Goal: Task Accomplishment & Management: Manage account settings

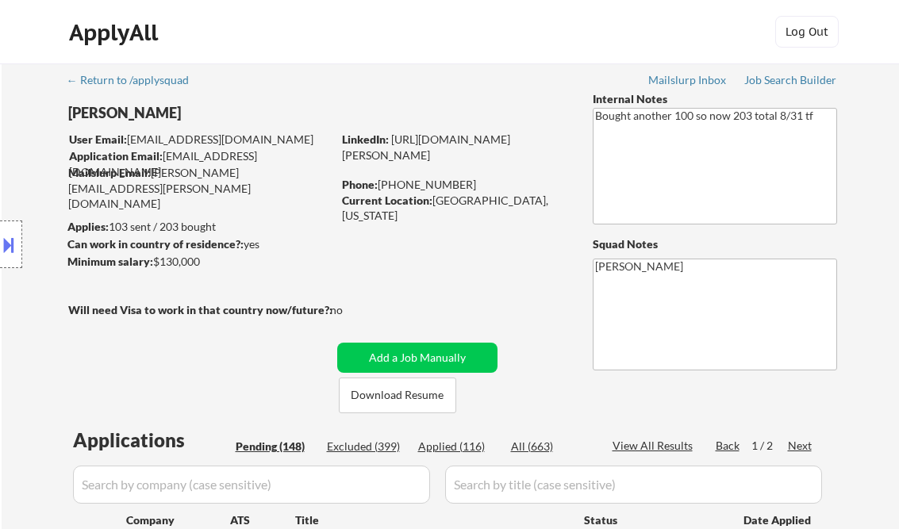
select select ""pending""
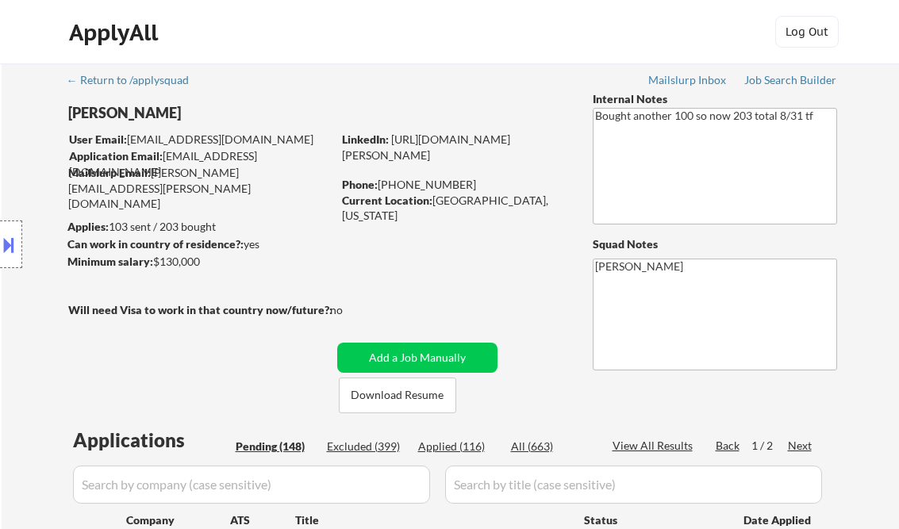
select select ""pending""
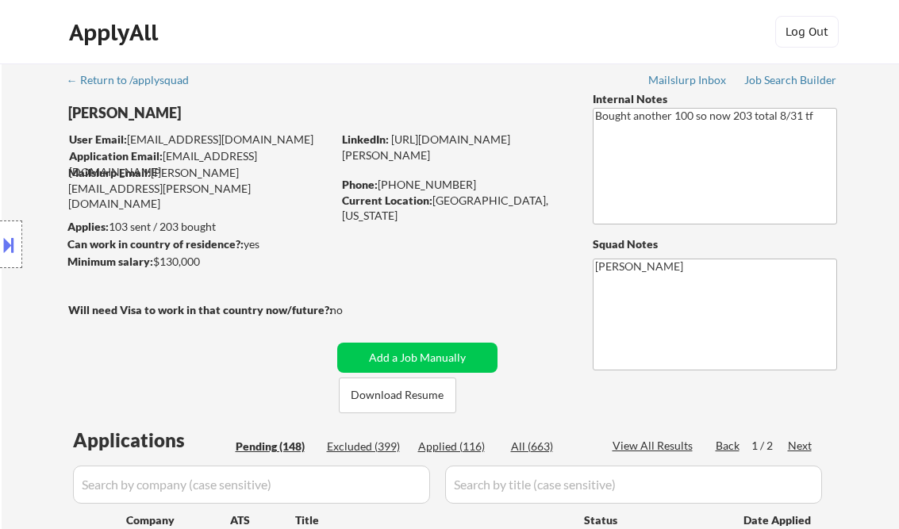
select select ""pending""
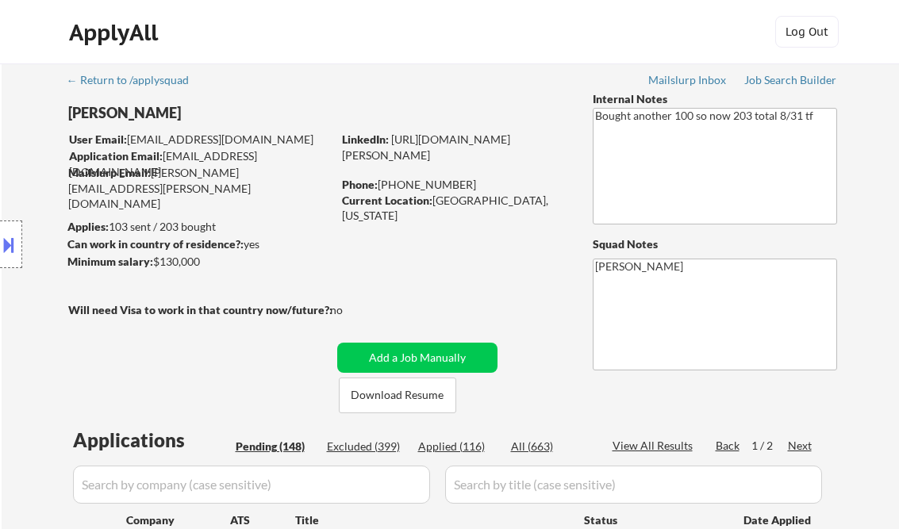
select select ""pending""
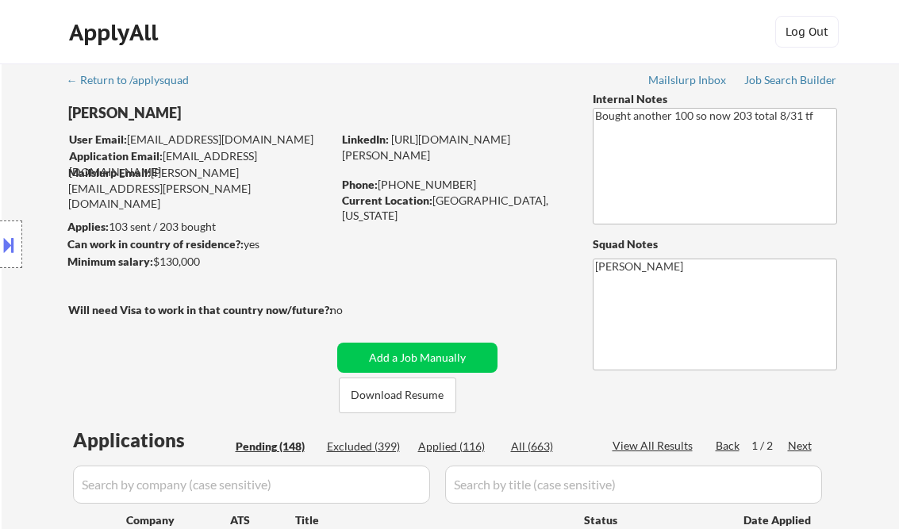
select select ""pending""
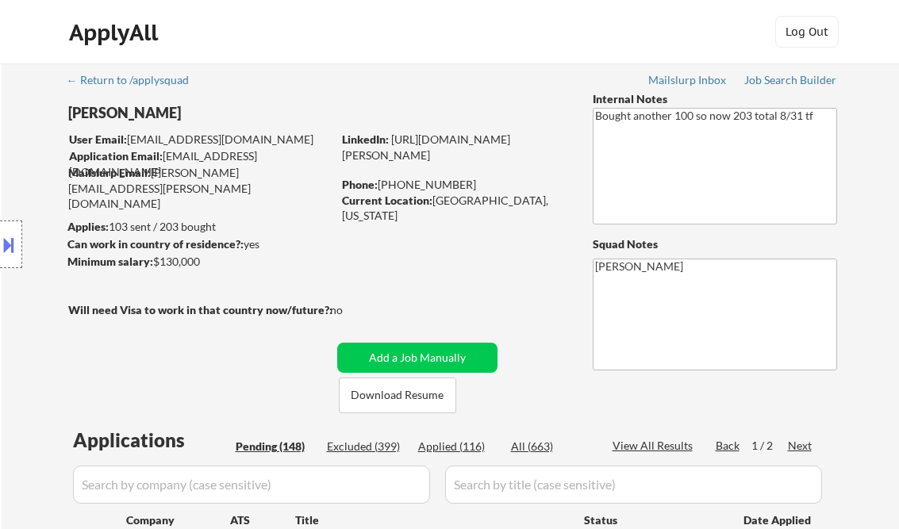
select select ""pending""
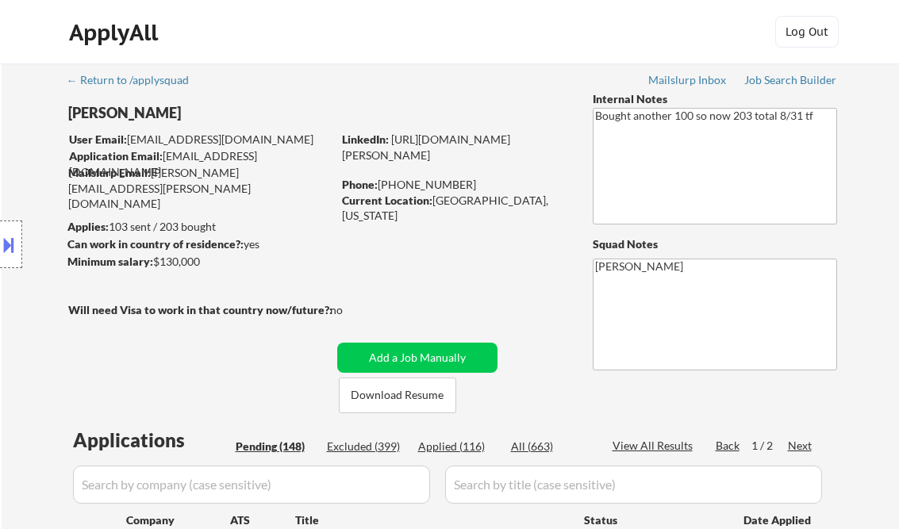
select select ""pending""
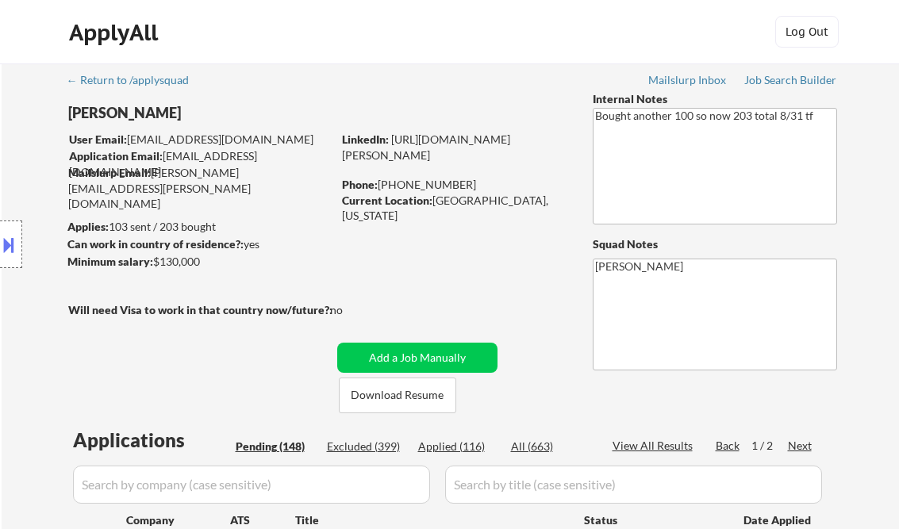
select select ""pending""
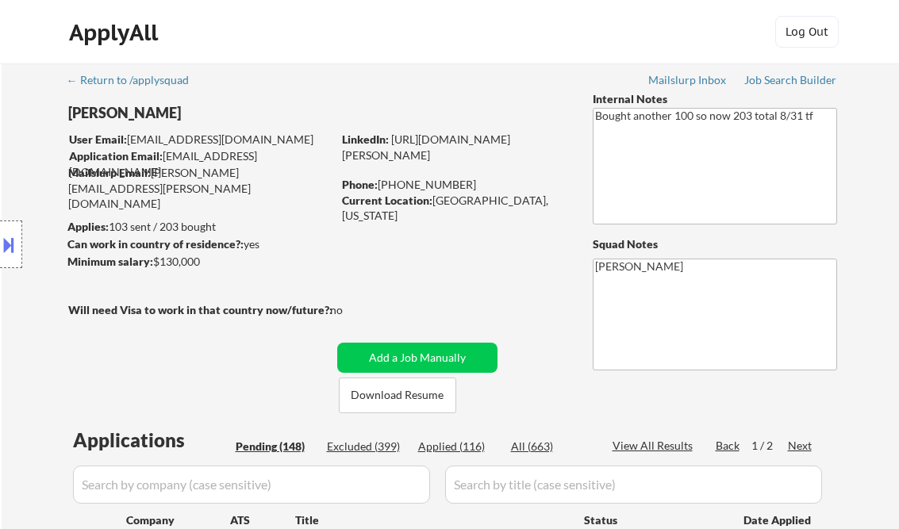
select select ""pending""
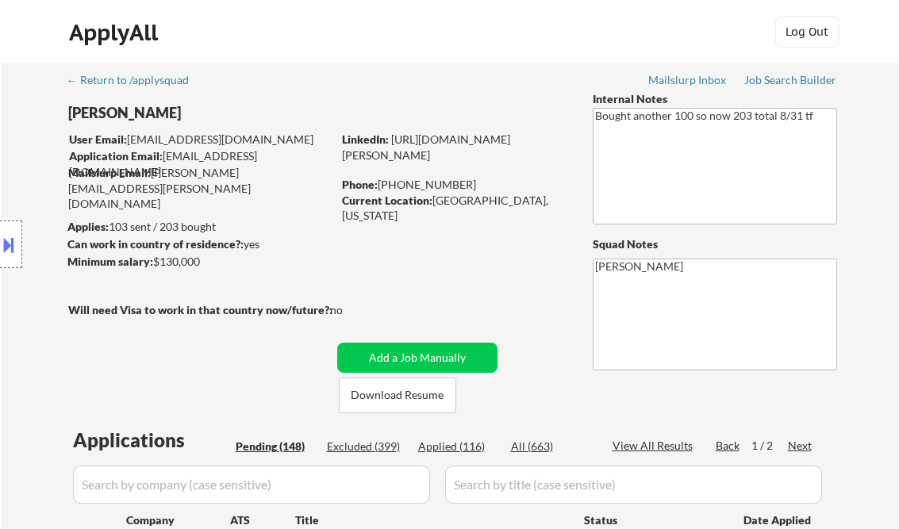
select select ""pending""
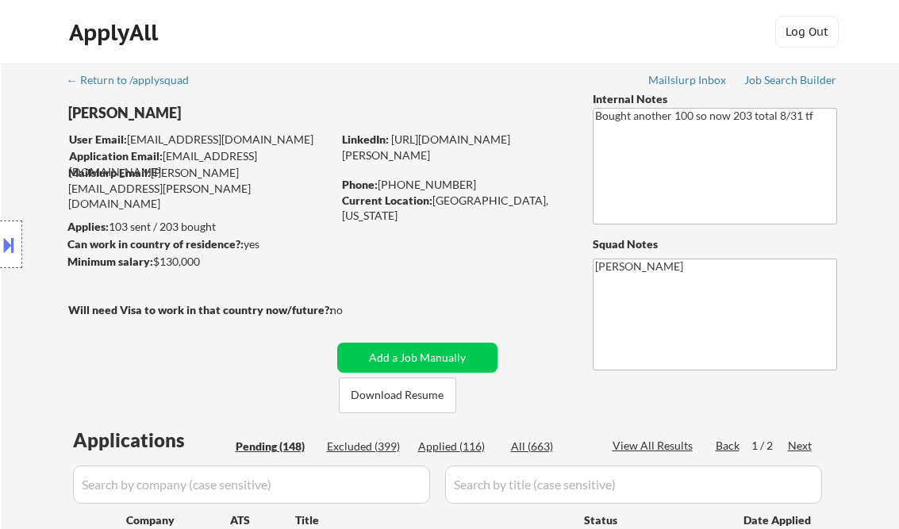
select select ""pending""
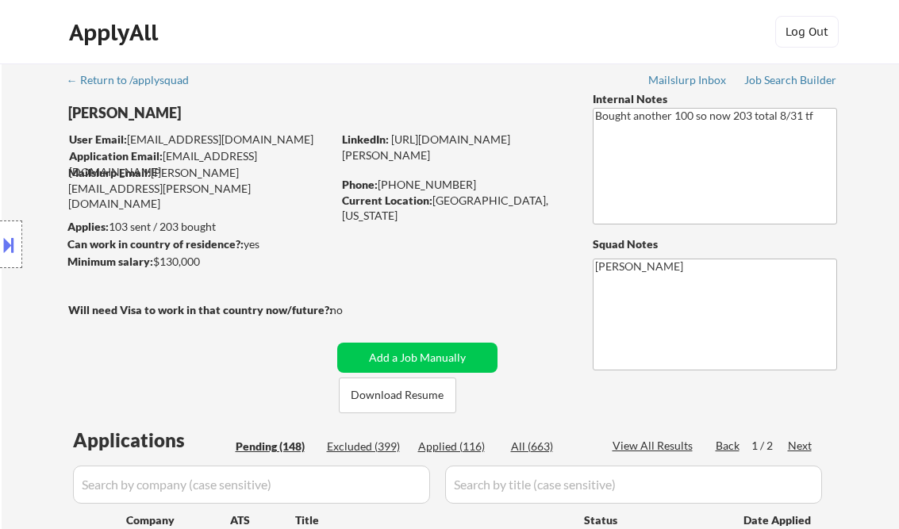
select select ""pending""
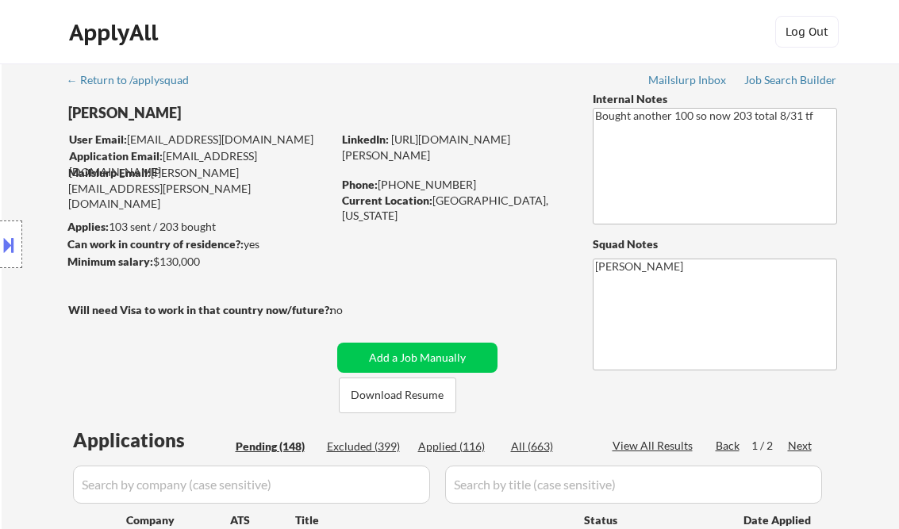
select select ""pending""
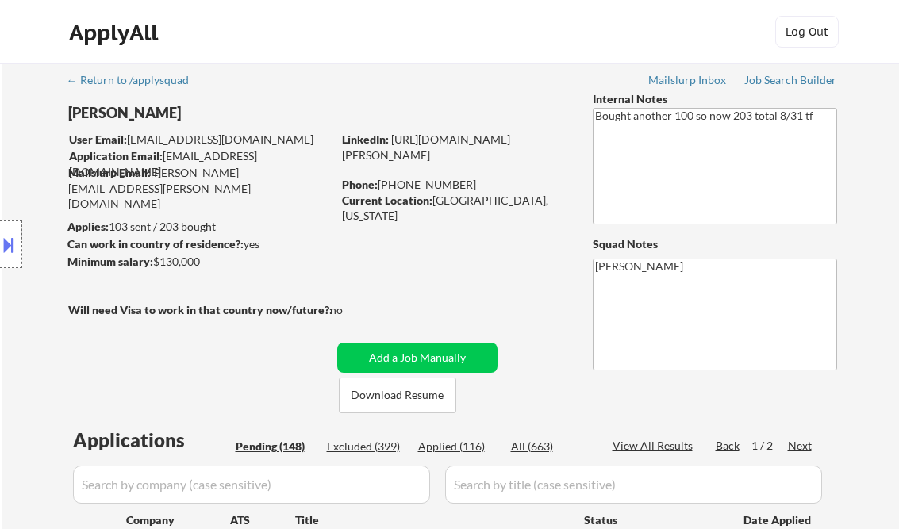
select select ""pending""
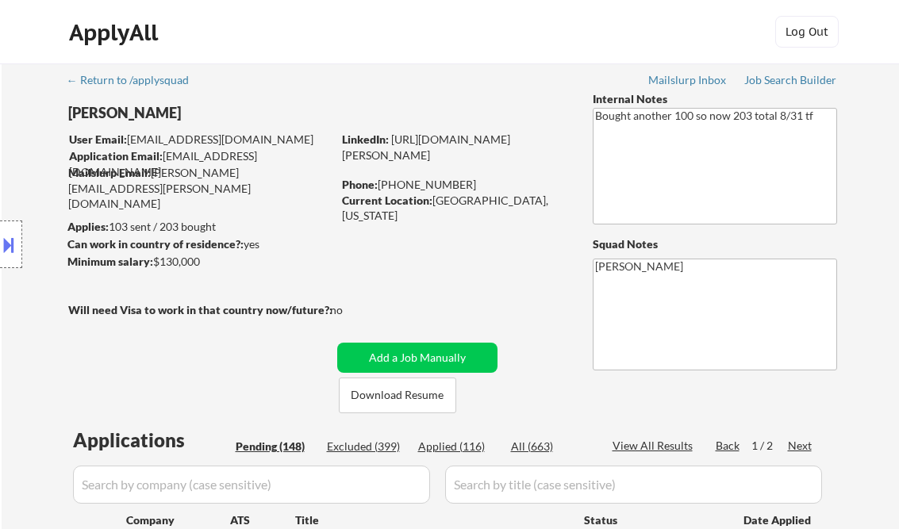
select select ""pending""
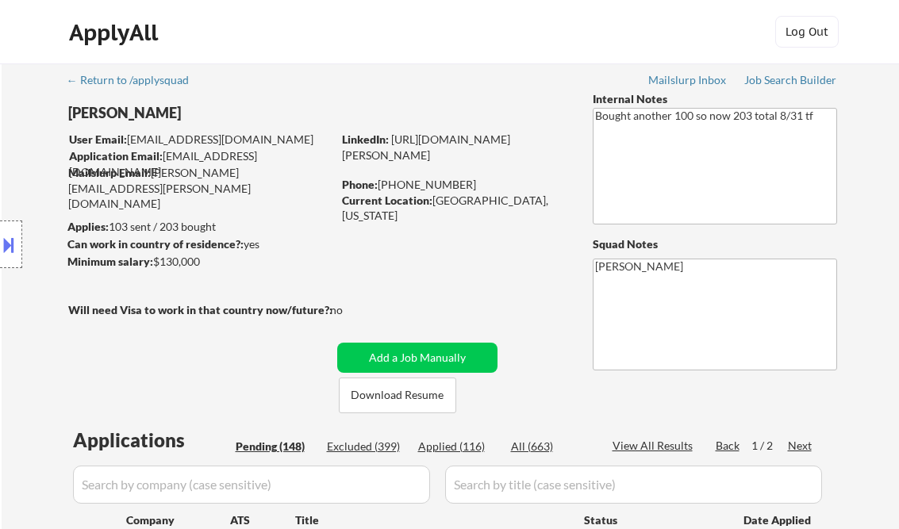
select select ""pending""
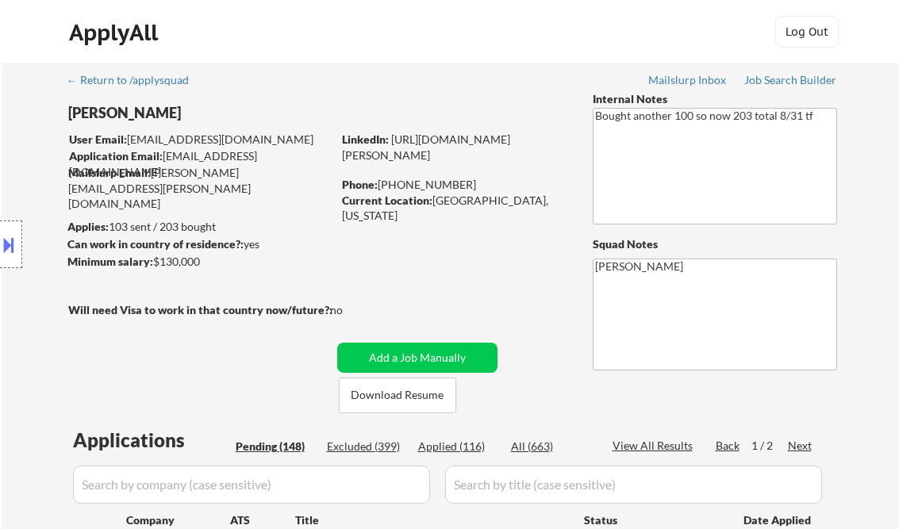
select select ""pending""
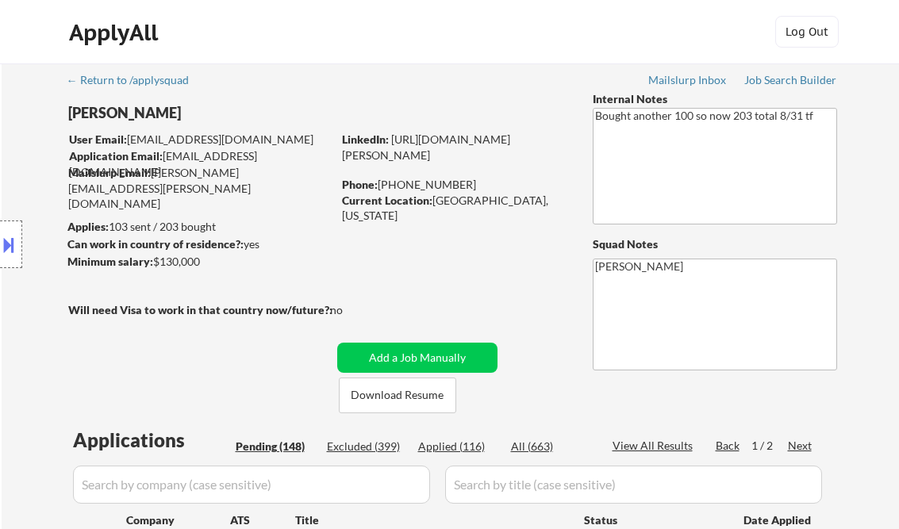
select select ""pending""
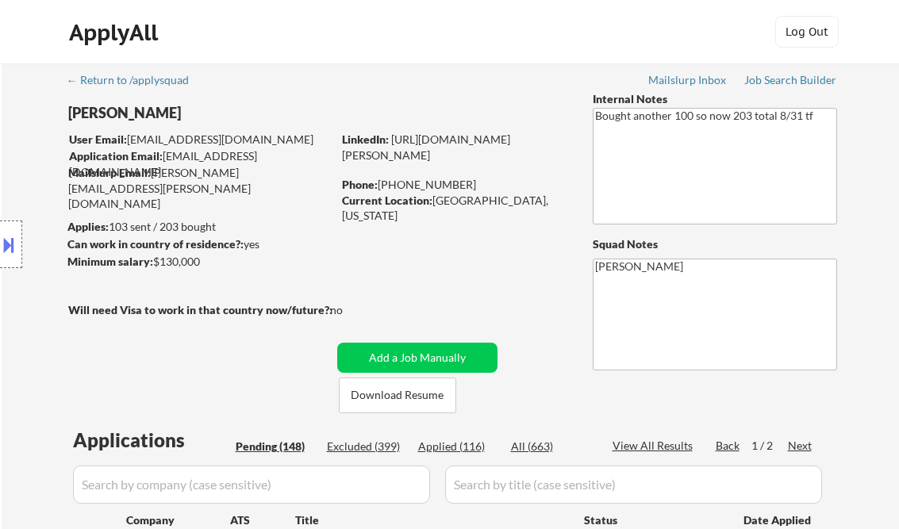
select select ""pending""
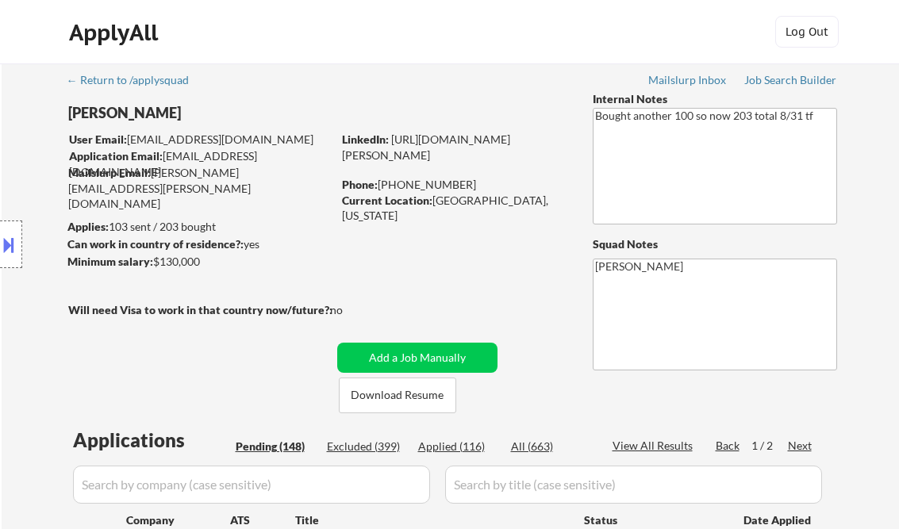
select select ""pending""
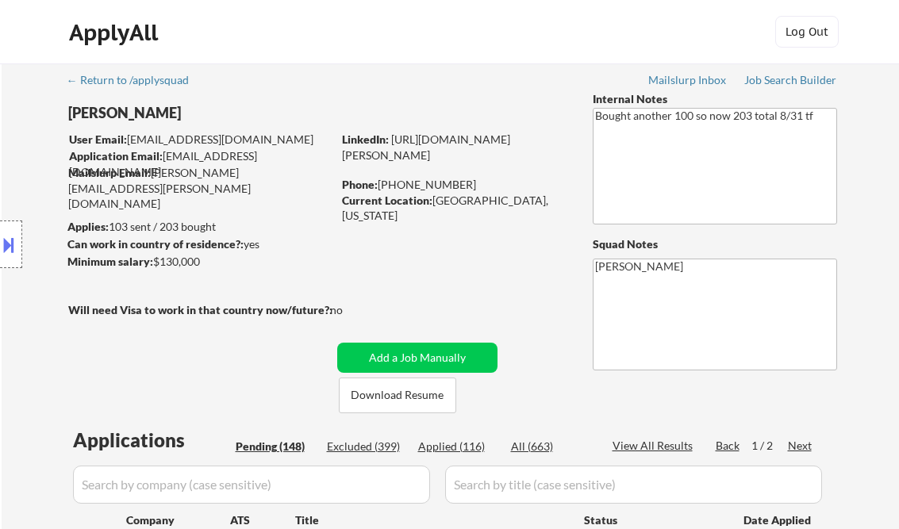
scroll to position [1694, 0]
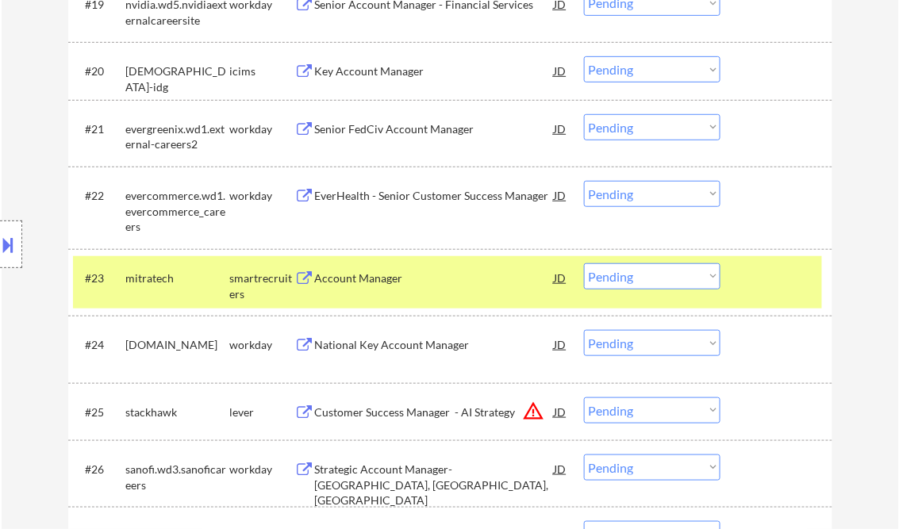
select select ""pending""
drag, startPoint x: 672, startPoint y: 275, endPoint x: 664, endPoint y: 291, distance: 17.0
click at [672, 275] on select "Choose an option... Pending Applied Excluded (Questions) Excluded (Expired) Exc…" at bounding box center [652, 277] width 137 height 26
click at [584, 264] on select "Choose an option... Pending Applied Excluded (Questions) Excluded (Expired) Exc…" at bounding box center [652, 277] width 137 height 26
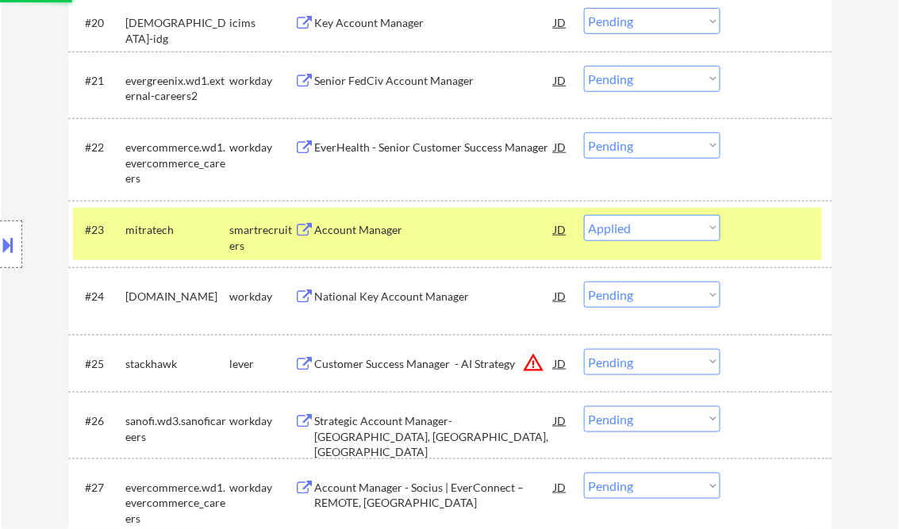
scroll to position [1758, 0]
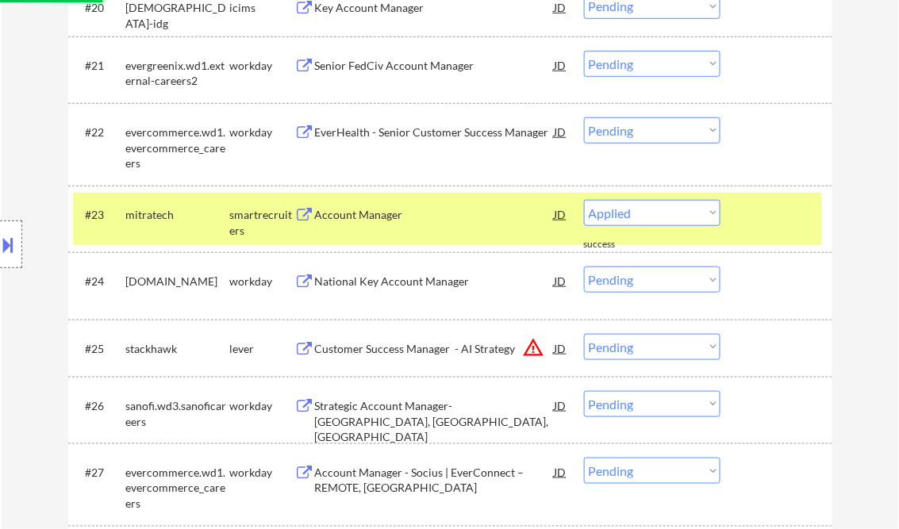
select select ""pending""
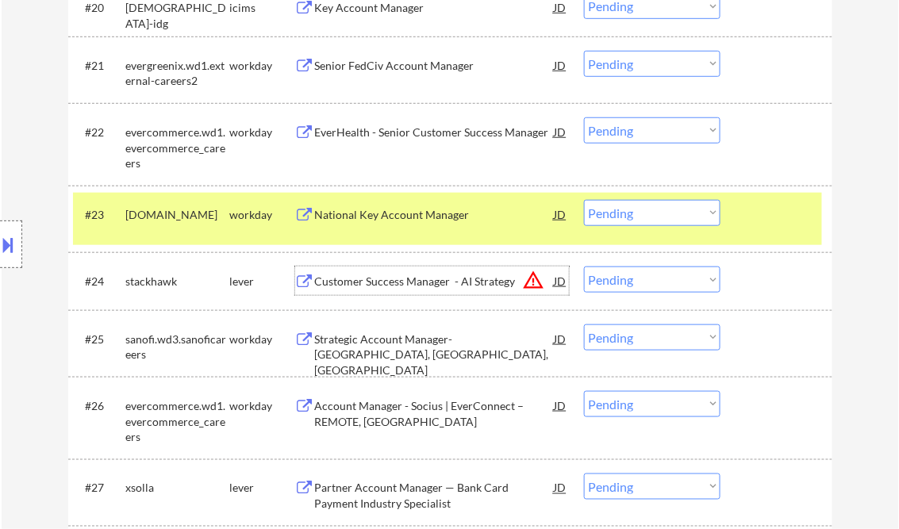
click at [386, 290] on div "Customer Success Manager - AI Strategy" at bounding box center [435, 281] width 240 height 29
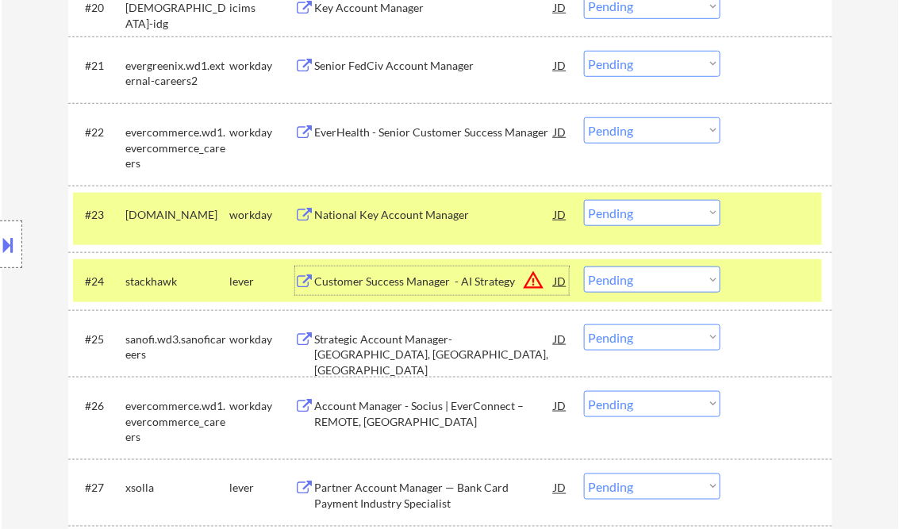
click at [630, 292] on div "#24 stackhawk lever Customer Success Manager - AI Strategy JD warning_amber Cho…" at bounding box center [447, 281] width 749 height 43
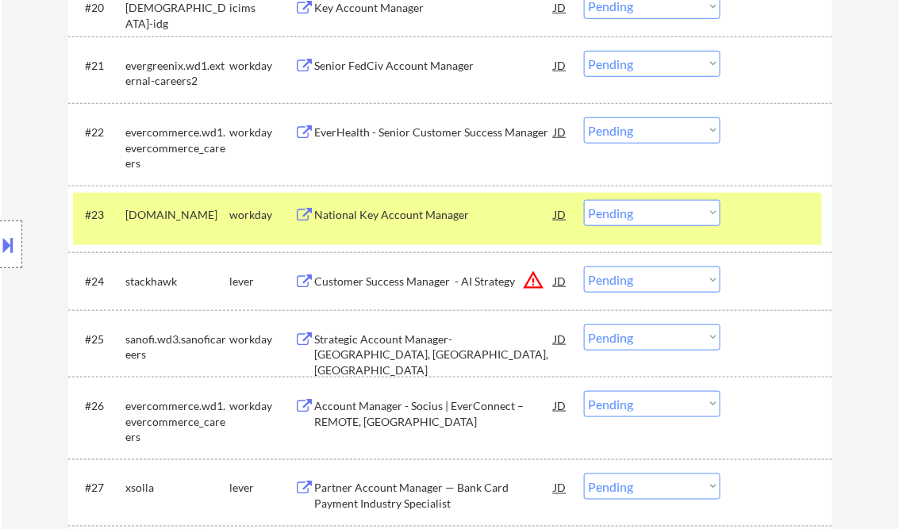
click at [669, 279] on select "Choose an option... Pending Applied Excluded (Questions) Excluded (Expired) Exc…" at bounding box center [652, 280] width 137 height 26
click at [584, 267] on select "Choose an option... Pending Applied Excluded (Questions) Excluded (Expired) Exc…" at bounding box center [652, 280] width 137 height 26
click at [740, 222] on div "#23 kimberlyclark.wd1.global workday National Key Account Manager JD warning_am…" at bounding box center [447, 219] width 749 height 52
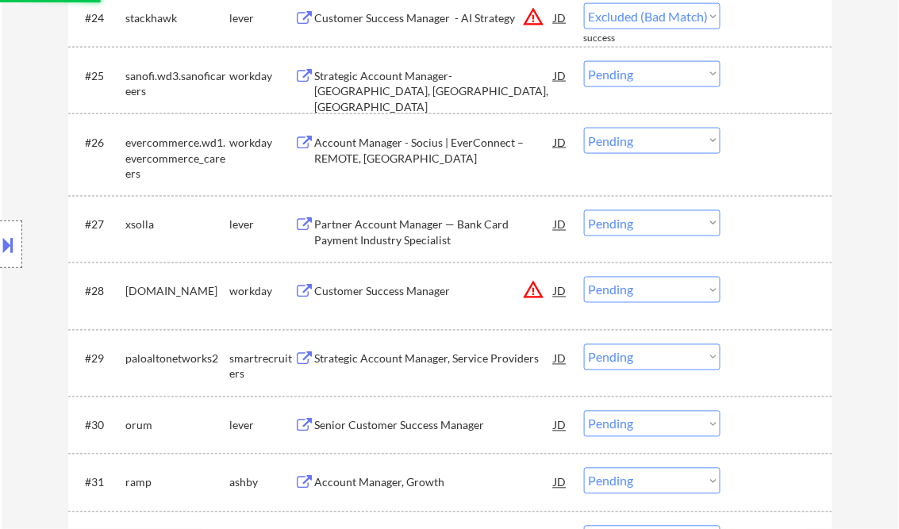
scroll to position [2075, 0]
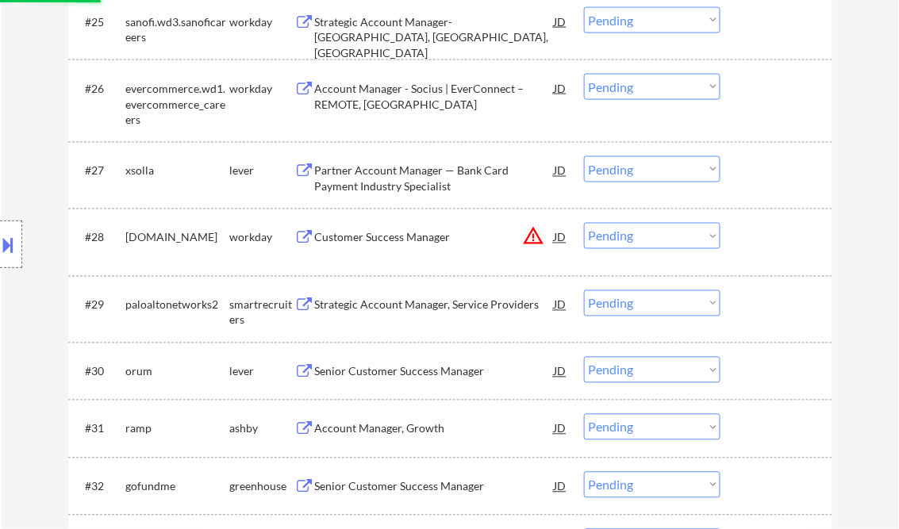
select select ""pending""
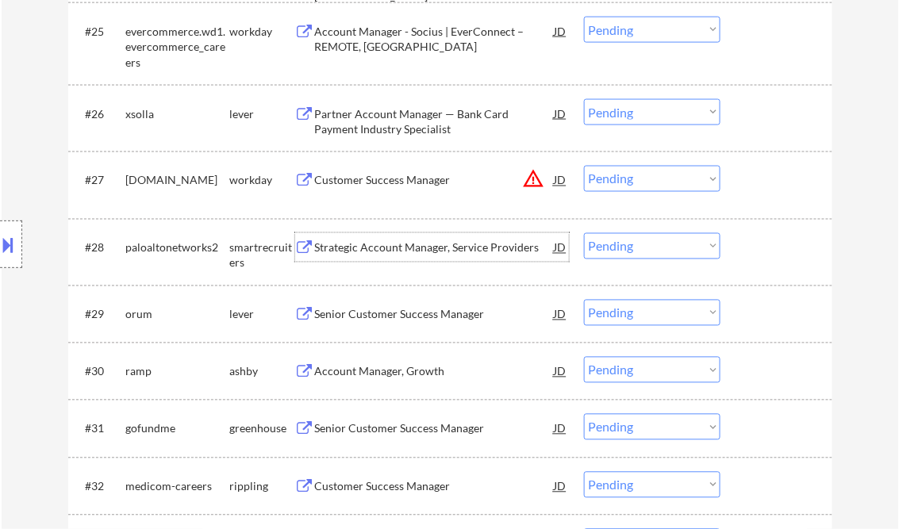
click at [454, 247] on div "Strategic Account Manager, Service Providers" at bounding box center [435, 249] width 240 height 16
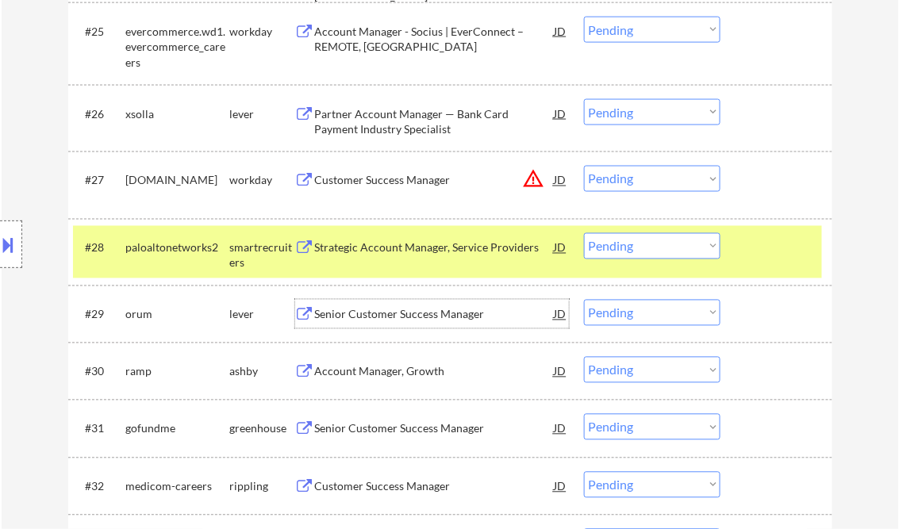
click at [395, 308] on div "Senior Customer Success Manager" at bounding box center [435, 315] width 240 height 16
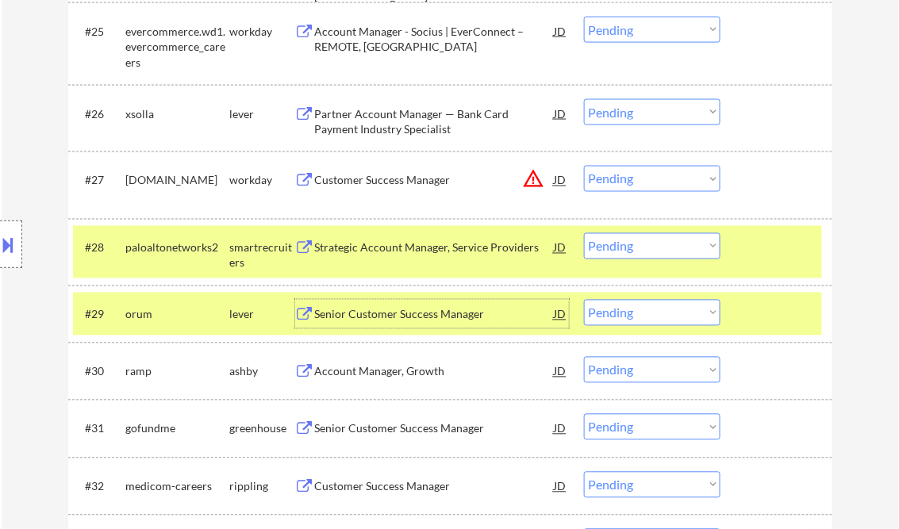
click at [787, 246] on div at bounding box center [779, 247] width 70 height 29
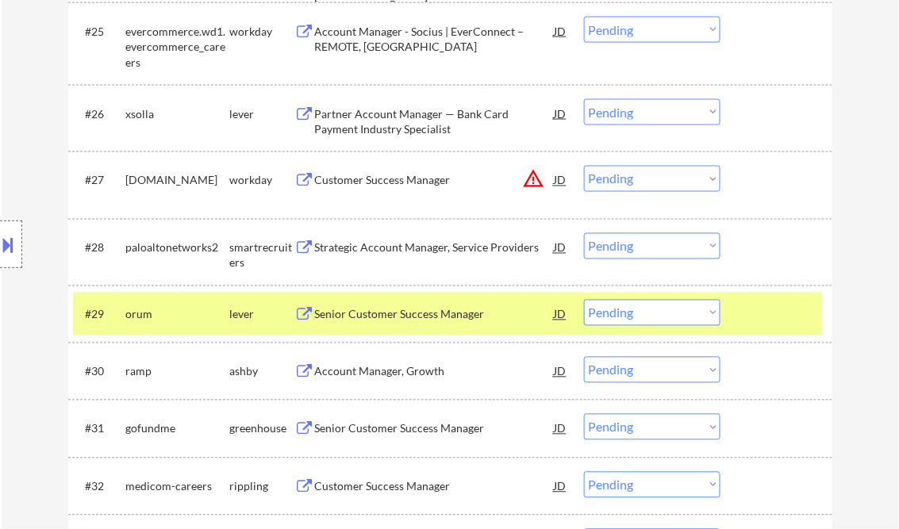
click at [769, 310] on div at bounding box center [779, 314] width 70 height 29
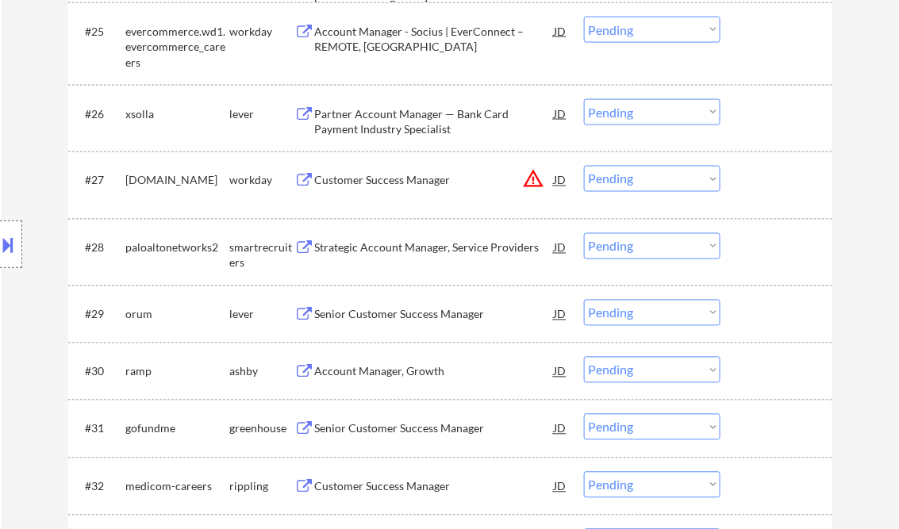
drag, startPoint x: 700, startPoint y: 311, endPoint x: 703, endPoint y: 325, distance: 14.6
click at [700, 311] on select "Choose an option... Pending Applied Excluded (Questions) Excluded (Expired) Exc…" at bounding box center [652, 313] width 137 height 26
click at [584, 300] on select "Choose an option... Pending Applied Excluded (Questions) Excluded (Expired) Exc…" at bounding box center [652, 313] width 137 height 26
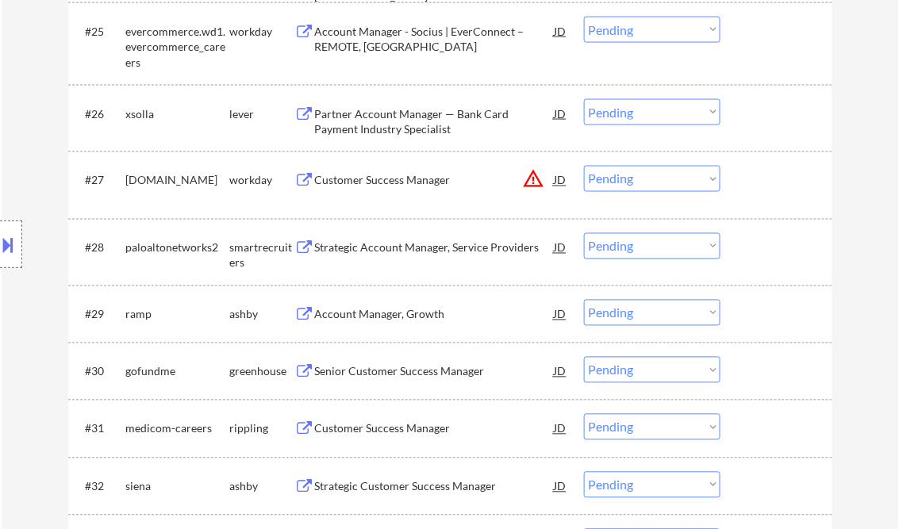
click at [402, 313] on div "Account Manager, Growth" at bounding box center [435, 315] width 240 height 16
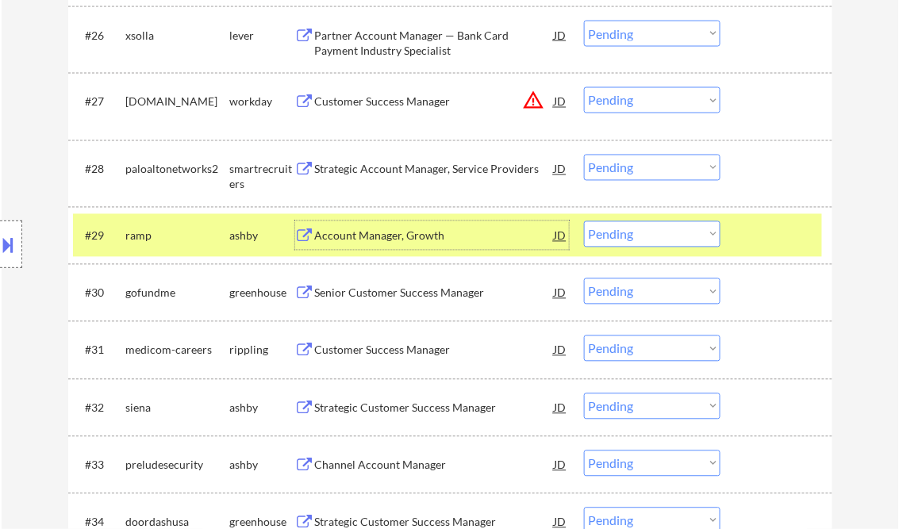
scroll to position [2202, 0]
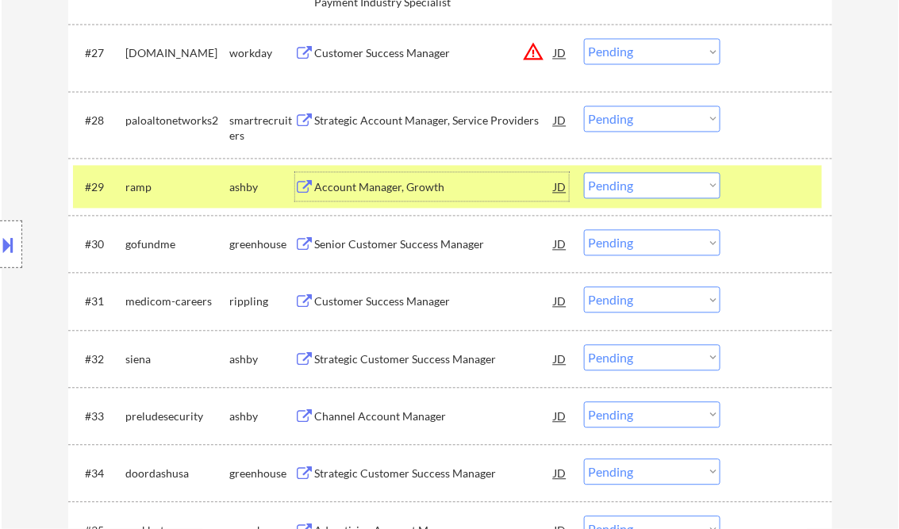
drag, startPoint x: 619, startPoint y: 191, endPoint x: 627, endPoint y: 198, distance: 11.2
click at [619, 191] on select "Choose an option... Pending Applied Excluded (Questions) Excluded (Expired) Exc…" at bounding box center [652, 186] width 137 height 26
click at [584, 173] on select "Choose an option... Pending Applied Excluded (Questions) Excluded (Expired) Exc…" at bounding box center [652, 186] width 137 height 26
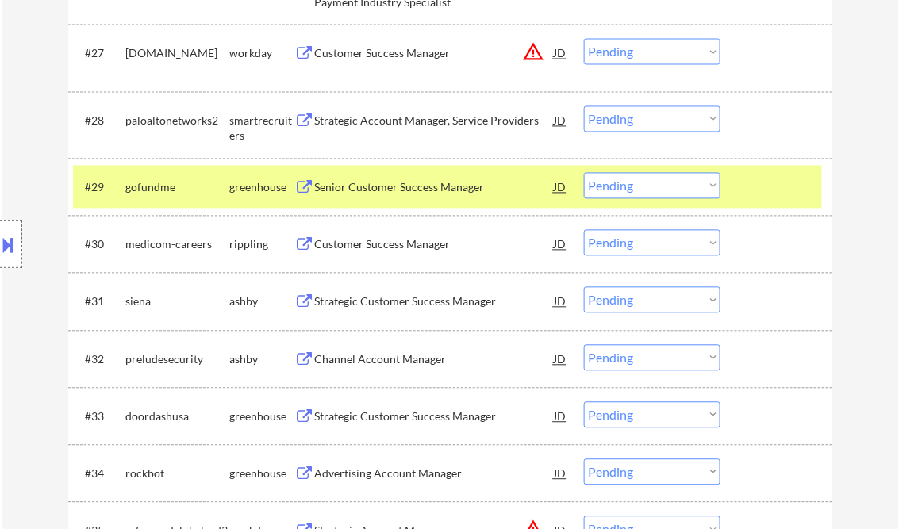
click at [428, 191] on div "Senior Customer Success Manager" at bounding box center [435, 188] width 240 height 16
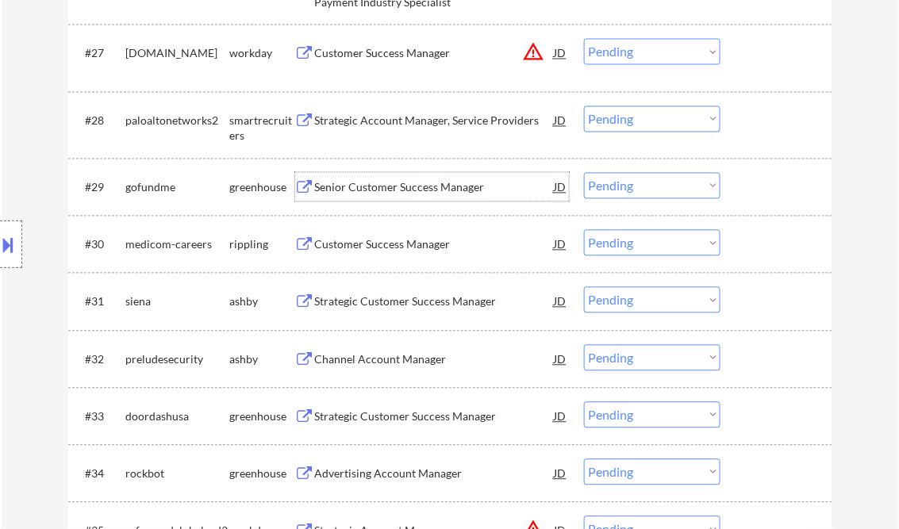
click at [648, 185] on select "Choose an option... Pending Applied Excluded (Questions) Excluded (Expired) Exc…" at bounding box center [652, 186] width 137 height 26
click at [584, 173] on select "Choose an option... Pending Applied Excluded (Questions) Excluded (Expired) Exc…" at bounding box center [652, 186] width 137 height 26
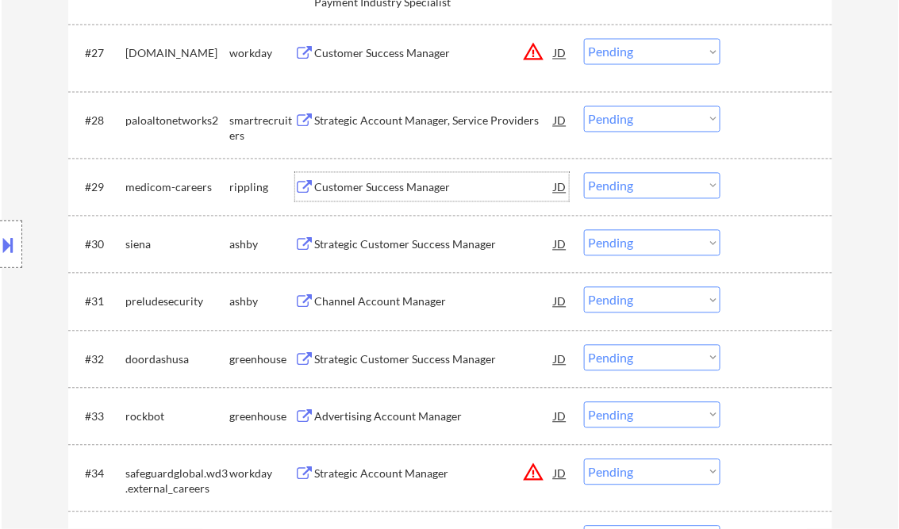
click at [368, 193] on div "Customer Success Manager" at bounding box center [435, 188] width 240 height 16
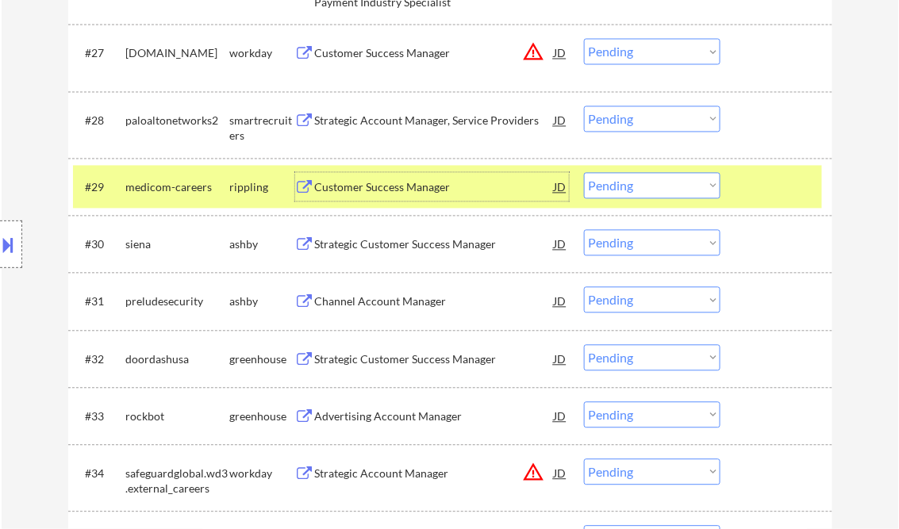
click at [630, 187] on select "Choose an option... Pending Applied Excluded (Questions) Excluded (Expired) Exc…" at bounding box center [652, 186] width 137 height 26
click at [584, 173] on select "Choose an option... Pending Applied Excluded (Questions) Excluded (Expired) Exc…" at bounding box center [652, 186] width 137 height 26
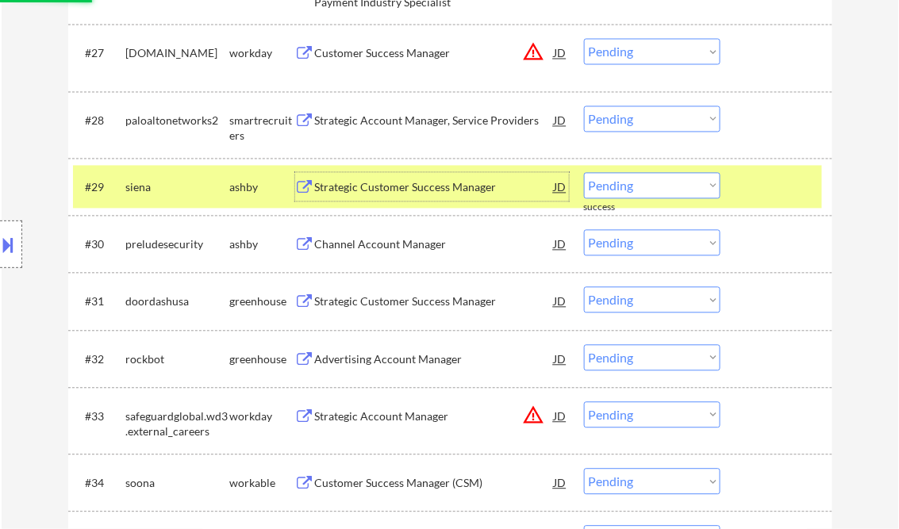
click at [372, 189] on div "Strategic Customer Success Manager" at bounding box center [435, 188] width 240 height 16
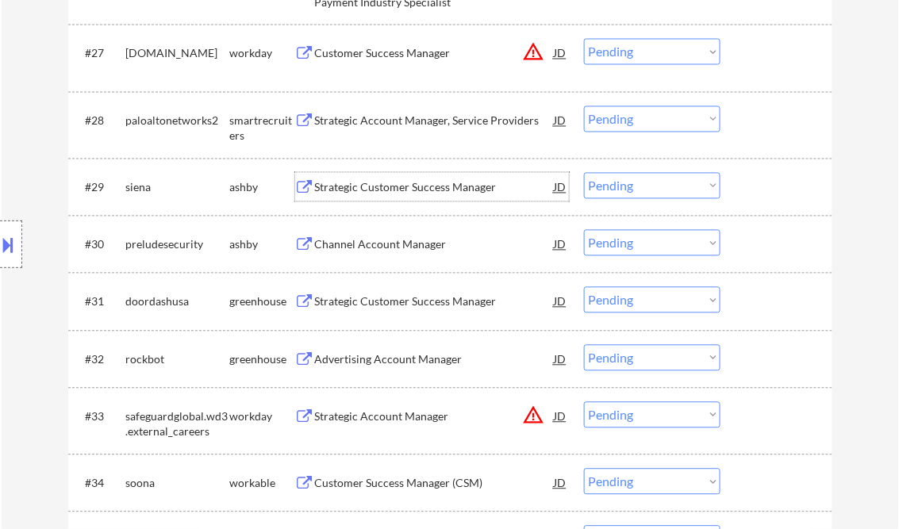
click at [10, 237] on button at bounding box center [8, 245] width 17 height 26
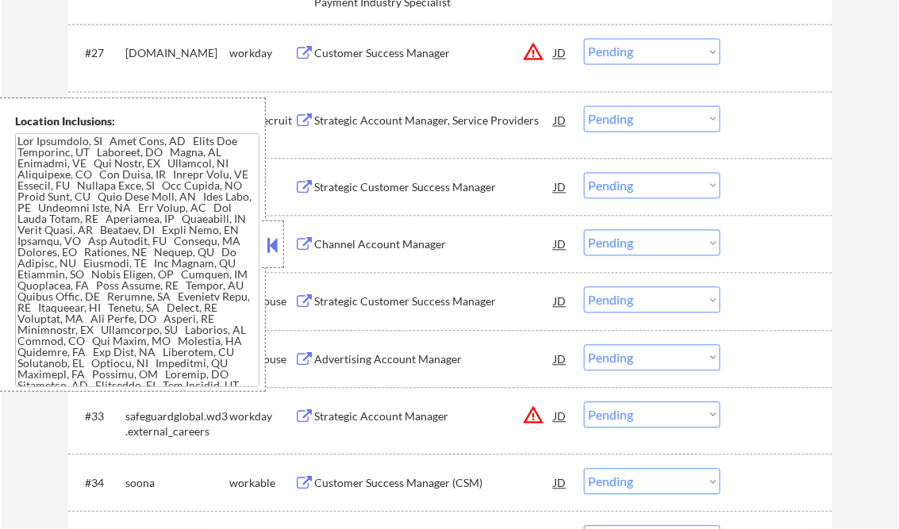
click at [145, 247] on textarea at bounding box center [137, 260] width 245 height 254
click at [274, 243] on button at bounding box center [272, 245] width 17 height 24
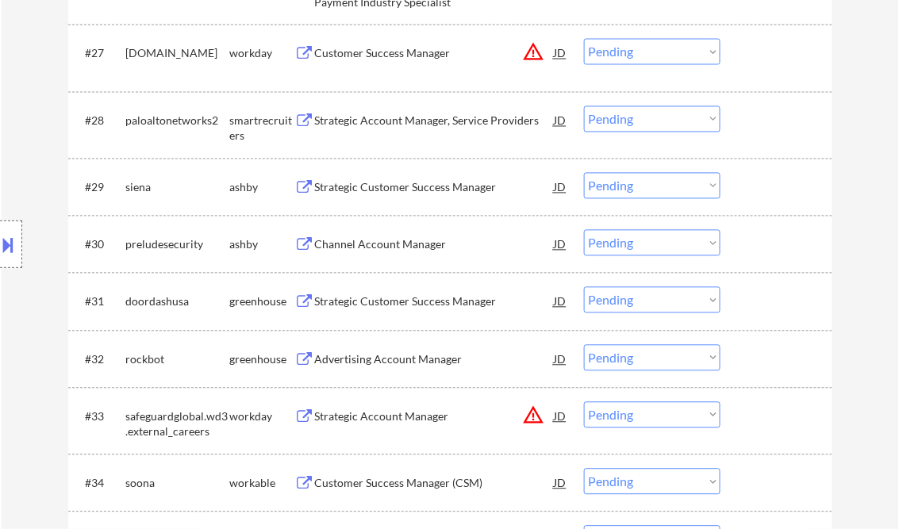
drag, startPoint x: 639, startPoint y: 187, endPoint x: 657, endPoint y: 200, distance: 21.6
click at [639, 187] on select "Choose an option... Pending Applied Excluded (Questions) Excluded (Expired) Exc…" at bounding box center [652, 186] width 137 height 26
click at [584, 173] on select "Choose an option... Pending Applied Excluded (Questions) Excluded (Expired) Exc…" at bounding box center [652, 186] width 137 height 26
select select ""pending""
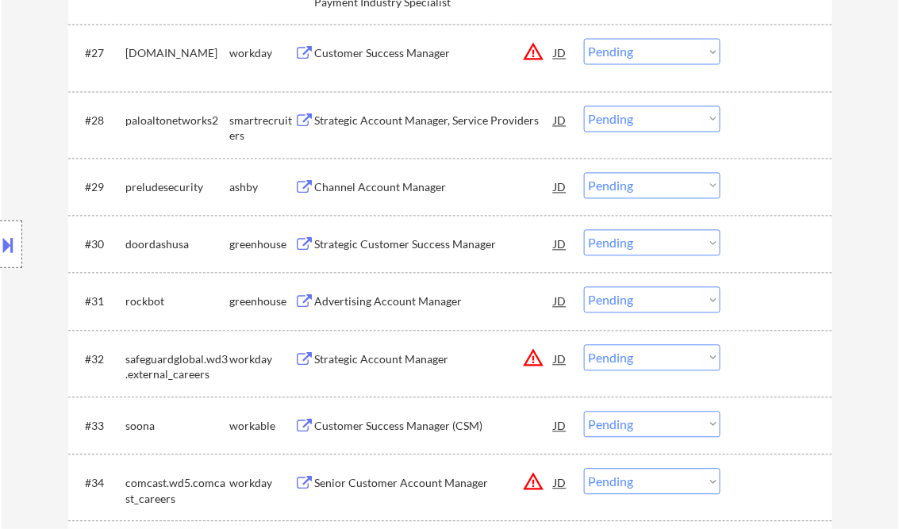
click at [364, 191] on div "Channel Account Manager" at bounding box center [435, 188] width 240 height 16
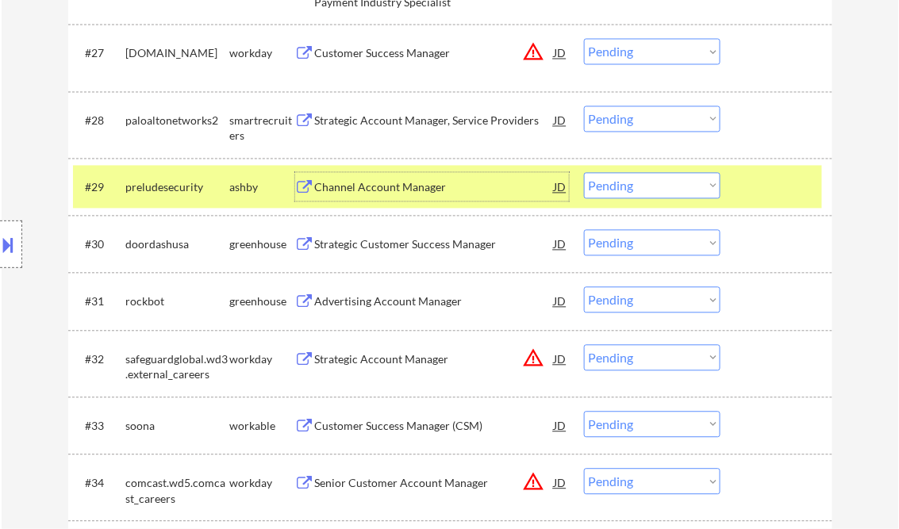
click at [381, 237] on div "Strategic Customer Success Manager" at bounding box center [435, 245] width 240 height 16
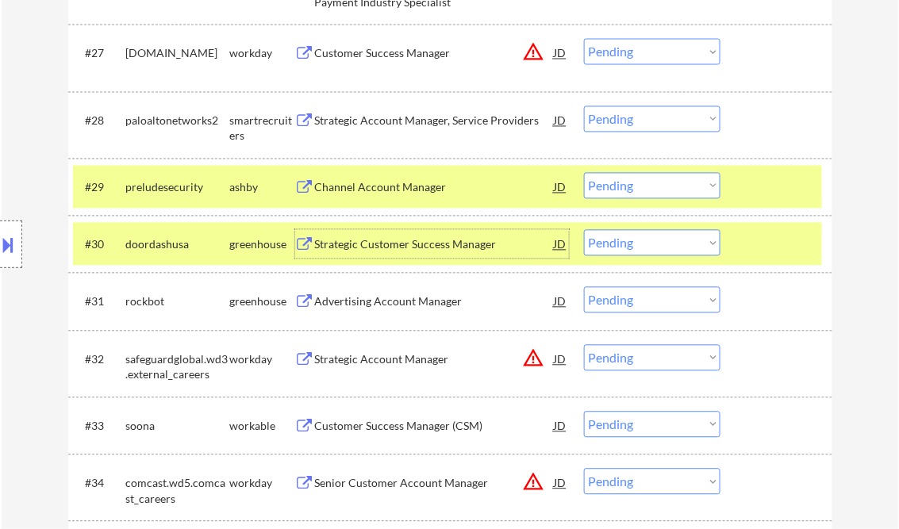
click at [764, 245] on div at bounding box center [779, 244] width 70 height 29
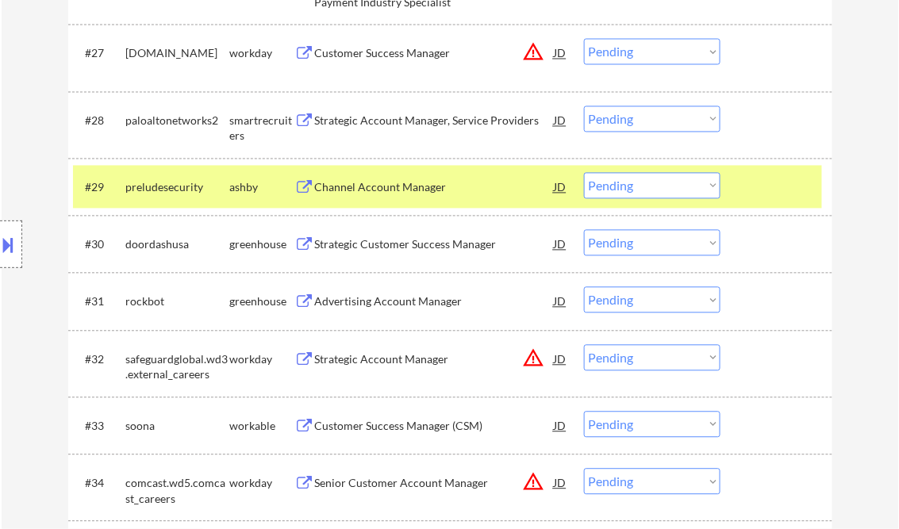
click at [698, 244] on select "Choose an option... Pending Applied Excluded (Questions) Excluded (Expired) Exc…" at bounding box center [652, 243] width 137 height 26
click at [584, 230] on select "Choose an option... Pending Applied Excluded (Questions) Excluded (Expired) Exc…" at bounding box center [652, 243] width 137 height 26
select select ""pending""
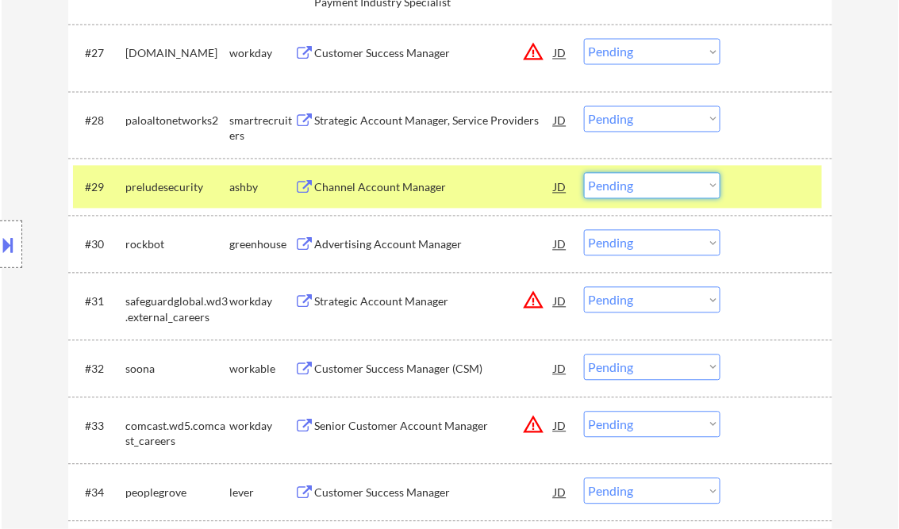
drag, startPoint x: 622, startPoint y: 185, endPoint x: 641, endPoint y: 198, distance: 24.0
click at [622, 185] on select "Choose an option... Pending Applied Excluded (Questions) Excluded (Expired) Exc…" at bounding box center [652, 186] width 137 height 26
click at [584, 173] on select "Choose an option... Pending Applied Excluded (Questions) Excluded (Expired) Exc…" at bounding box center [652, 186] width 137 height 26
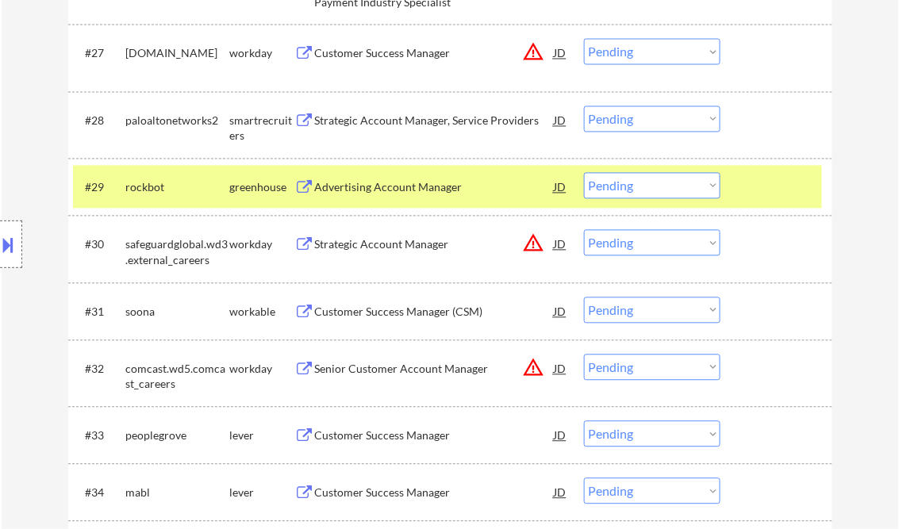
click at [375, 203] on div "#29 rockbot greenhouse Advertising Account Manager JD warning_amber Choose an o…" at bounding box center [447, 187] width 749 height 43
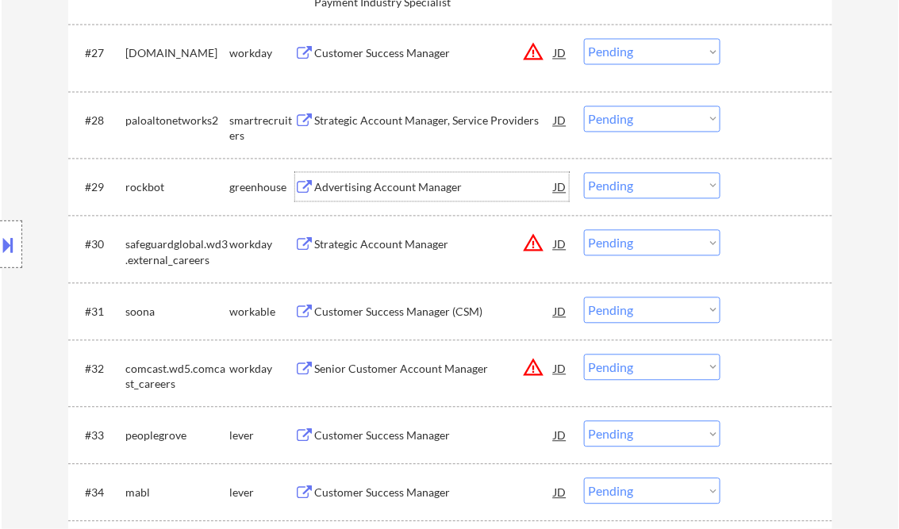
click at [371, 193] on div "Advertising Account Manager" at bounding box center [435, 188] width 240 height 16
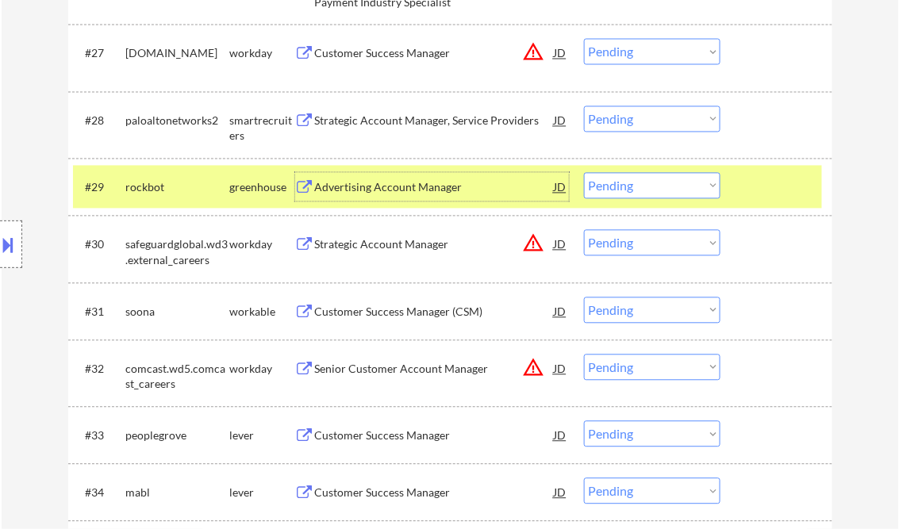
click at [667, 187] on select "Choose an option... Pending Applied Excluded (Questions) Excluded (Expired) Exc…" at bounding box center [652, 186] width 137 height 26
click at [584, 173] on select "Choose an option... Pending Applied Excluded (Questions) Excluded (Expired) Exc…" at bounding box center [652, 186] width 137 height 26
select select ""pending""
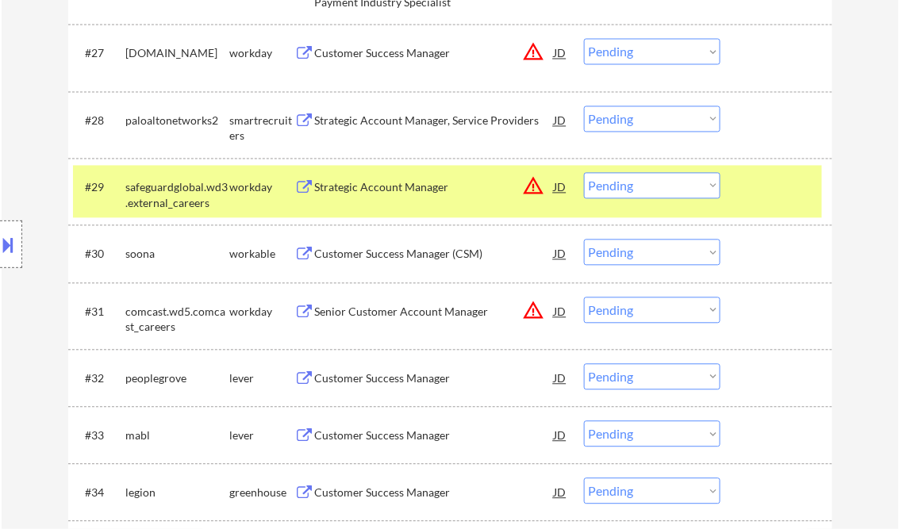
click at [389, 255] on div "Customer Success Manager (CSM)" at bounding box center [435, 255] width 240 height 16
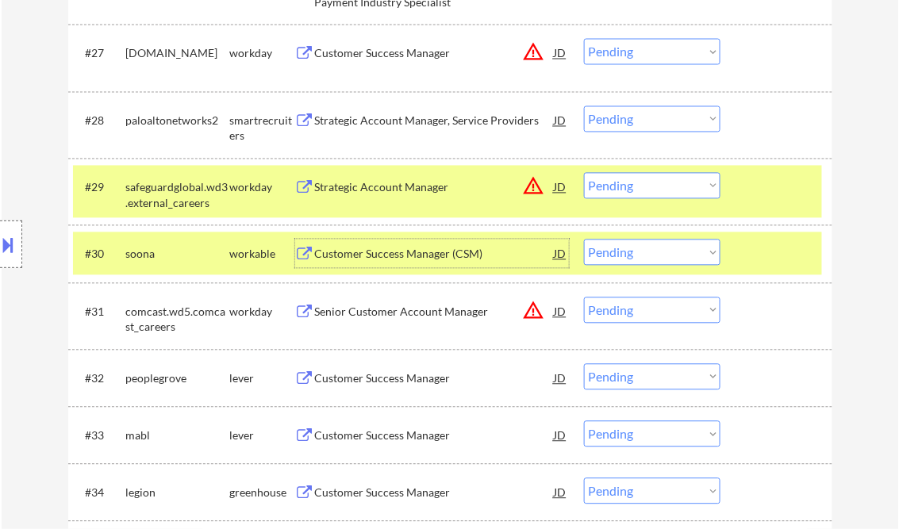
click at [746, 186] on div at bounding box center [779, 187] width 70 height 29
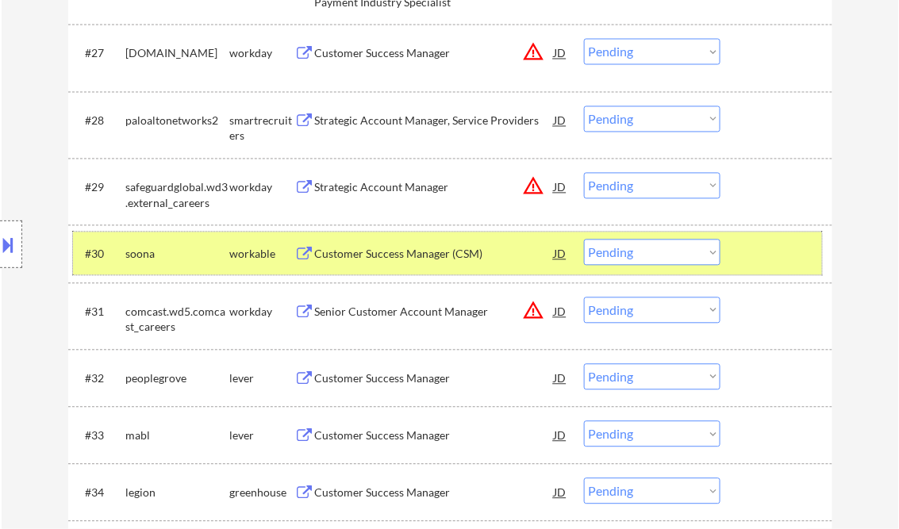
click at [746, 248] on div at bounding box center [779, 254] width 70 height 29
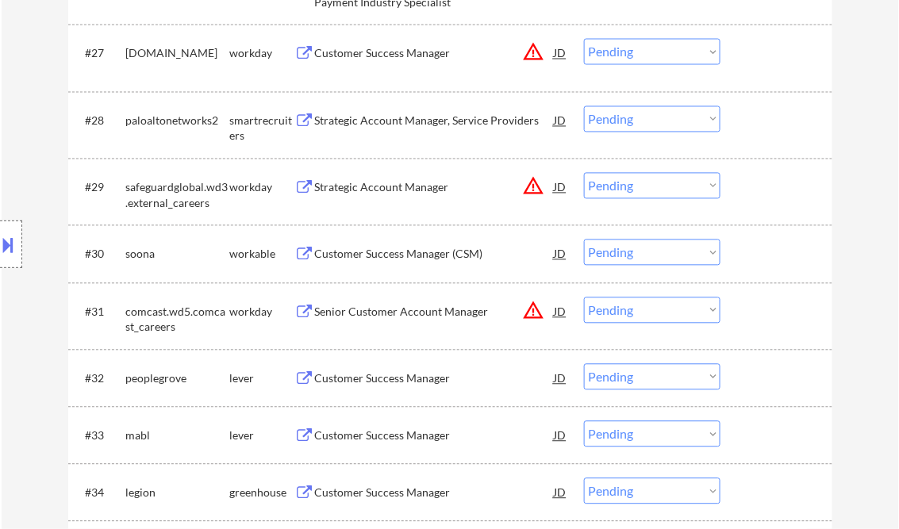
click at [711, 249] on select "Choose an option... Pending Applied Excluded (Questions) Excluded (Expired) Exc…" at bounding box center [652, 253] width 137 height 26
click at [584, 240] on select "Choose an option... Pending Applied Excluded (Questions) Excluded (Expired) Exc…" at bounding box center [652, 253] width 137 height 26
select select ""pending""
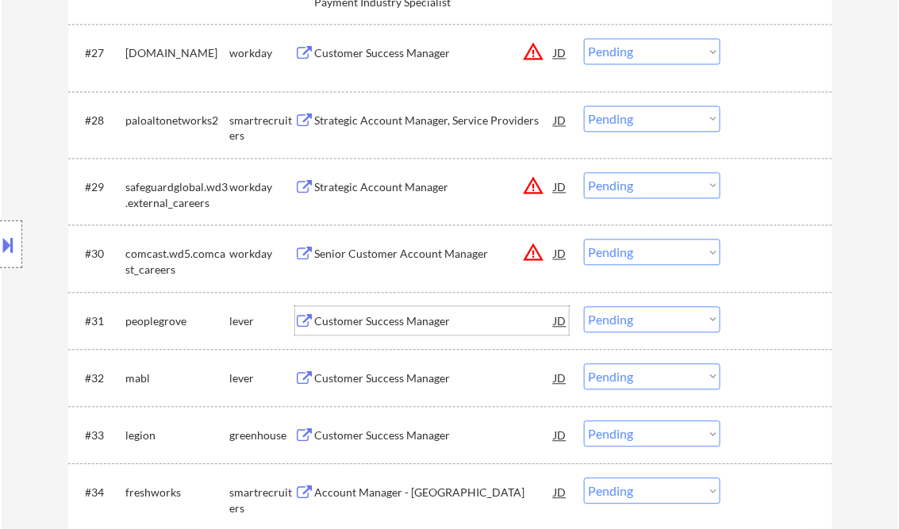
click at [402, 322] on div "Customer Success Manager" at bounding box center [435, 322] width 240 height 16
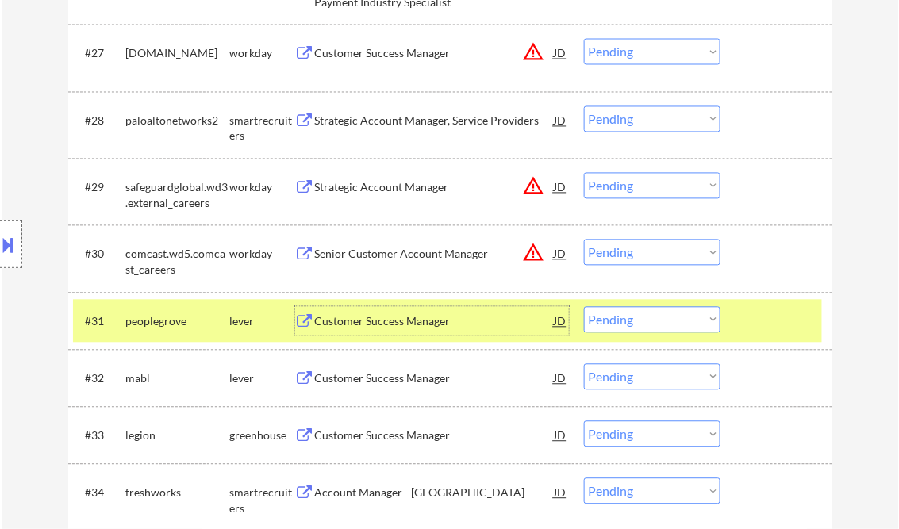
click at [634, 319] on select "Choose an option... Pending Applied Excluded (Questions) Excluded (Expired) Exc…" at bounding box center [652, 320] width 137 height 26
click at [584, 307] on select "Choose an option... Pending Applied Excluded (Questions) Excluded (Expired) Exc…" at bounding box center [652, 320] width 137 height 26
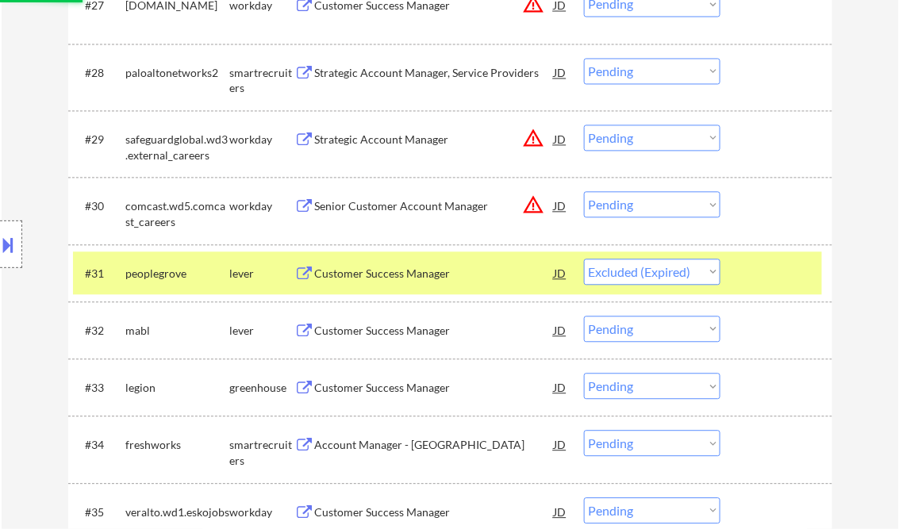
scroll to position [2266, 0]
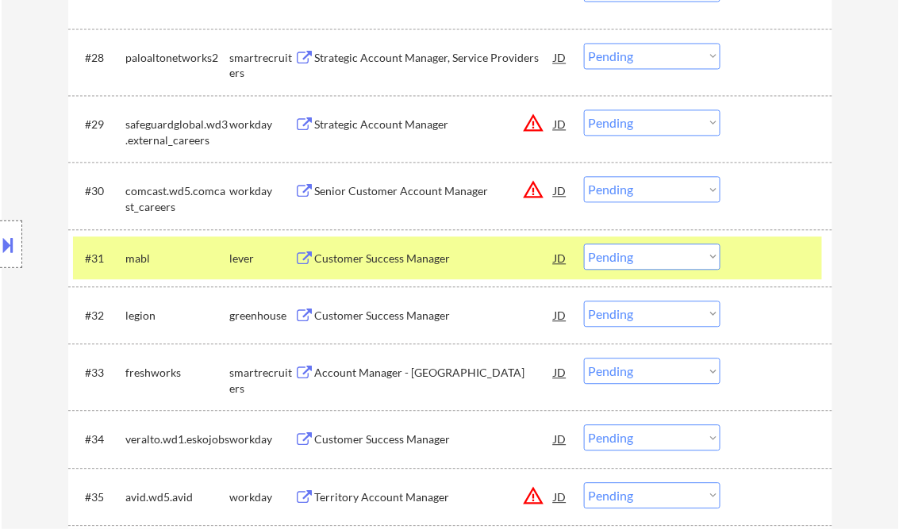
click at [756, 248] on div at bounding box center [779, 258] width 70 height 29
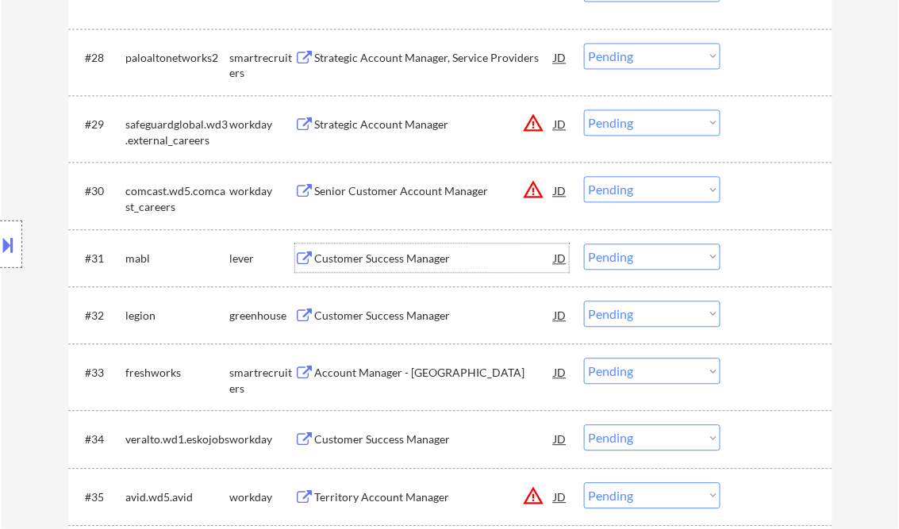
click at [419, 260] on div "Customer Success Manager" at bounding box center [435, 259] width 240 height 16
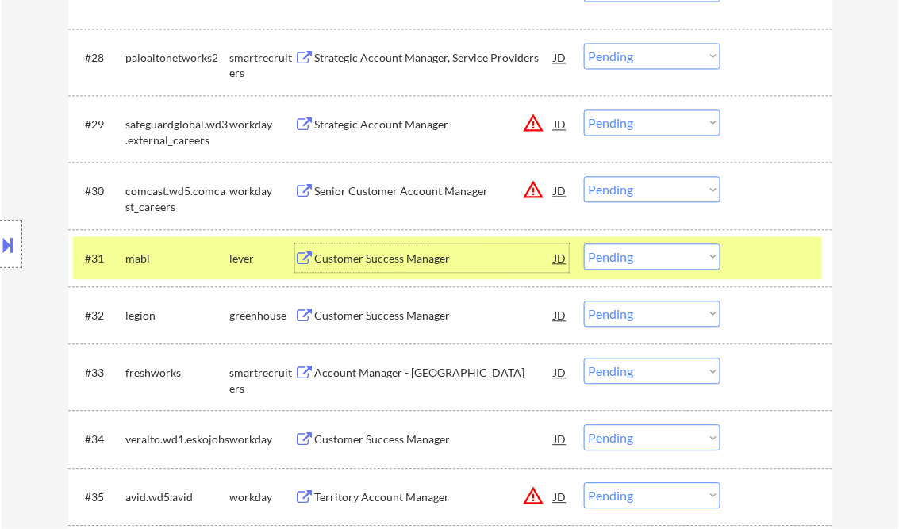
click at [615, 252] on select "Choose an option... Pending Applied Excluded (Questions) Excluded (Expired) Exc…" at bounding box center [652, 257] width 137 height 26
click at [584, 244] on select "Choose an option... Pending Applied Excluded (Questions) Excluded (Expired) Exc…" at bounding box center [652, 257] width 137 height 26
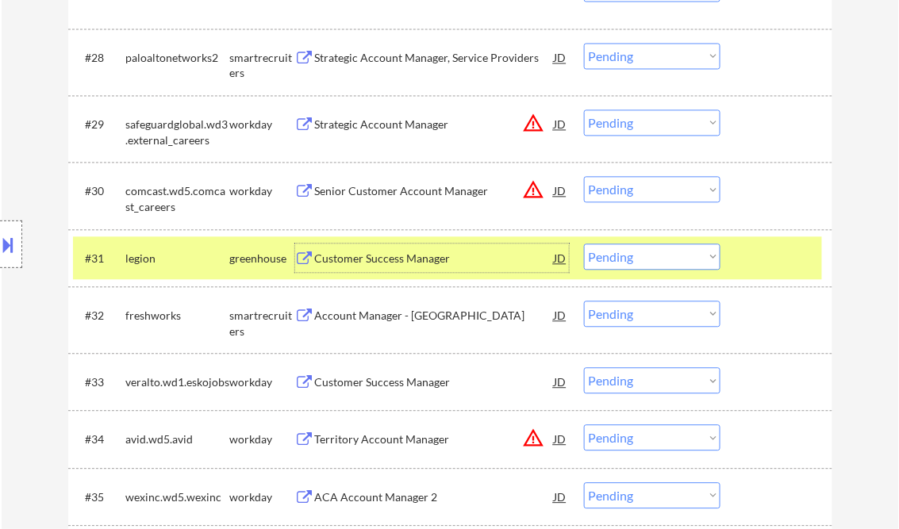
click at [370, 262] on div "Customer Success Manager" at bounding box center [435, 259] width 240 height 16
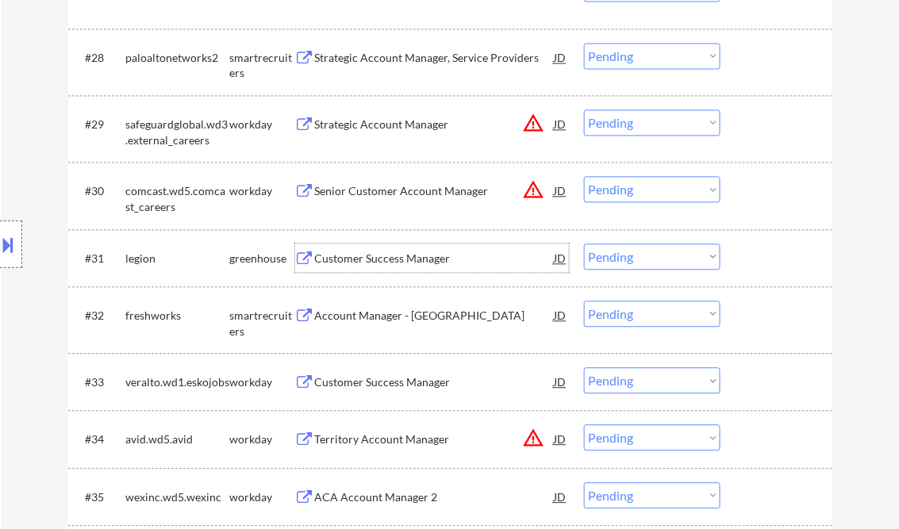
click at [657, 250] on select "Choose an option... Pending Applied Excluded (Questions) Excluded (Expired) Exc…" at bounding box center [652, 257] width 137 height 26
click at [584, 244] on select "Choose an option... Pending Applied Excluded (Questions) Excluded (Expired) Exc…" at bounding box center [652, 257] width 137 height 26
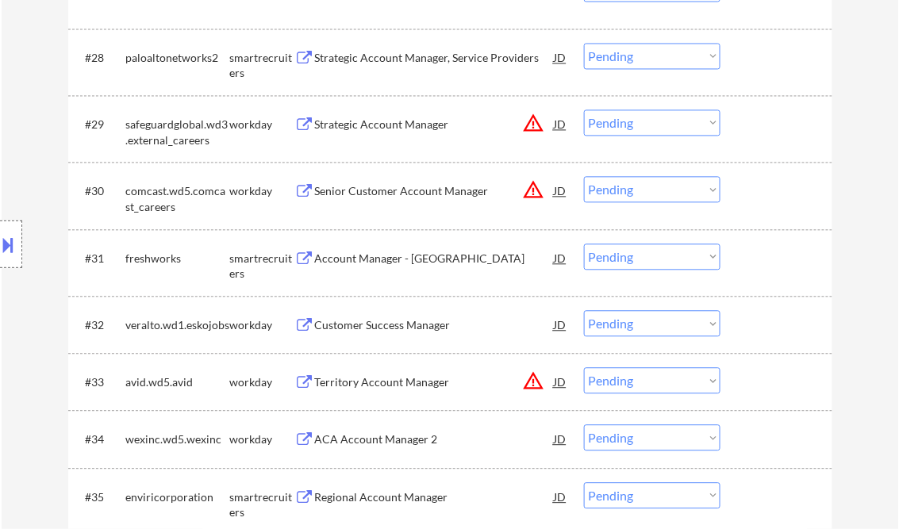
click at [361, 256] on div "Account Manager - Mid Market" at bounding box center [435, 259] width 240 height 16
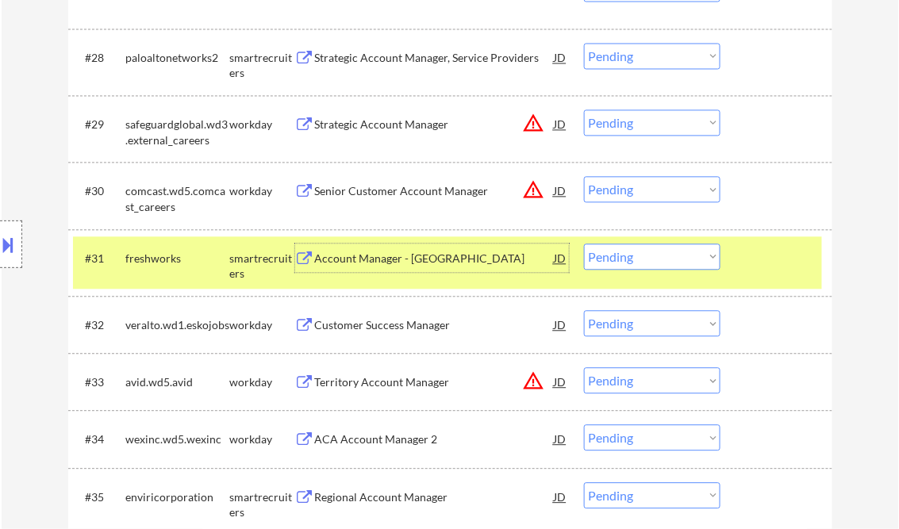
drag, startPoint x: 9, startPoint y: 243, endPoint x: 147, endPoint y: 285, distance: 144.4
click at [9, 242] on button at bounding box center [8, 245] width 17 height 26
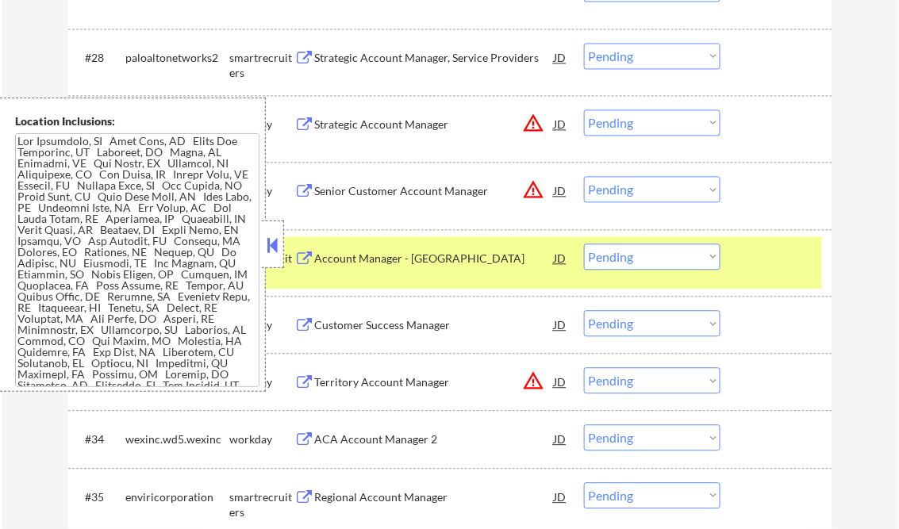
click at [272, 244] on button at bounding box center [272, 245] width 17 height 24
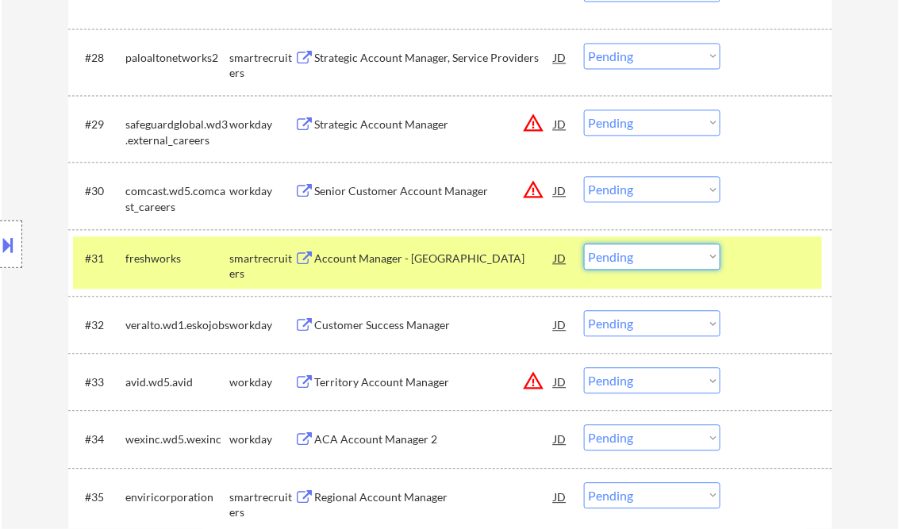
click at [627, 252] on select "Choose an option... Pending Applied Excluded (Questions) Excluded (Expired) Exc…" at bounding box center [652, 257] width 137 height 26
click at [584, 244] on select "Choose an option... Pending Applied Excluded (Questions) Excluded (Expired) Exc…" at bounding box center [652, 257] width 137 height 26
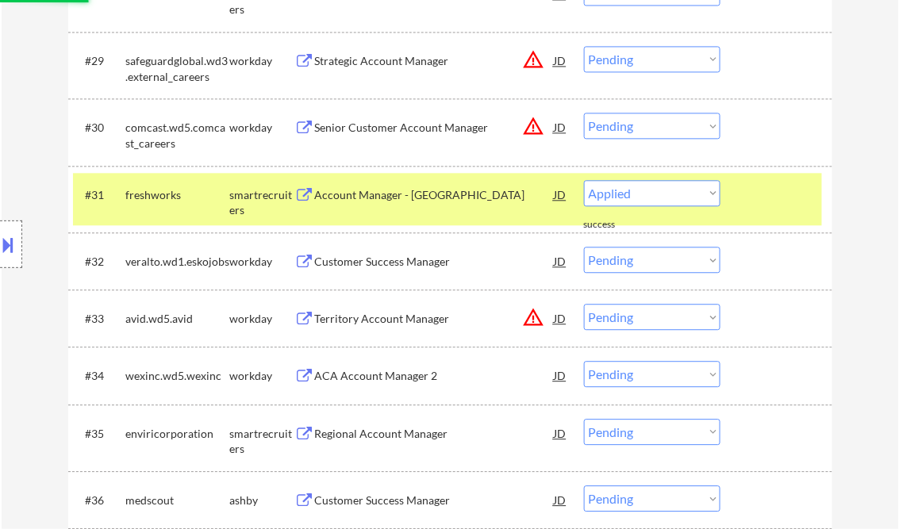
select select ""pending""
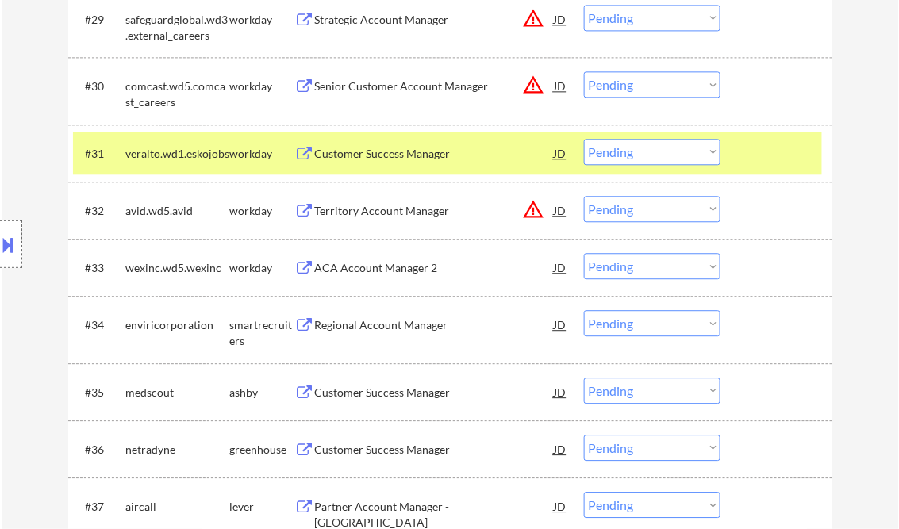
scroll to position [2393, 0]
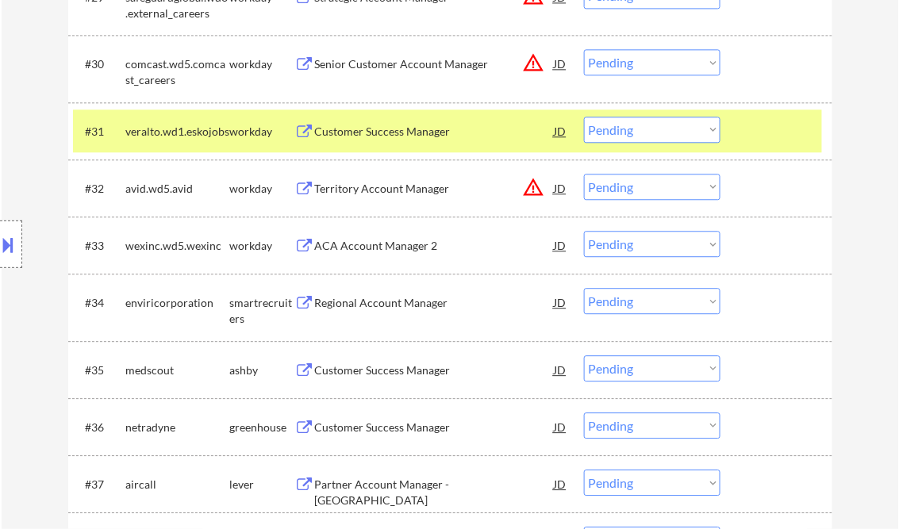
click at [345, 306] on div "Regional Account Manager" at bounding box center [435, 303] width 240 height 16
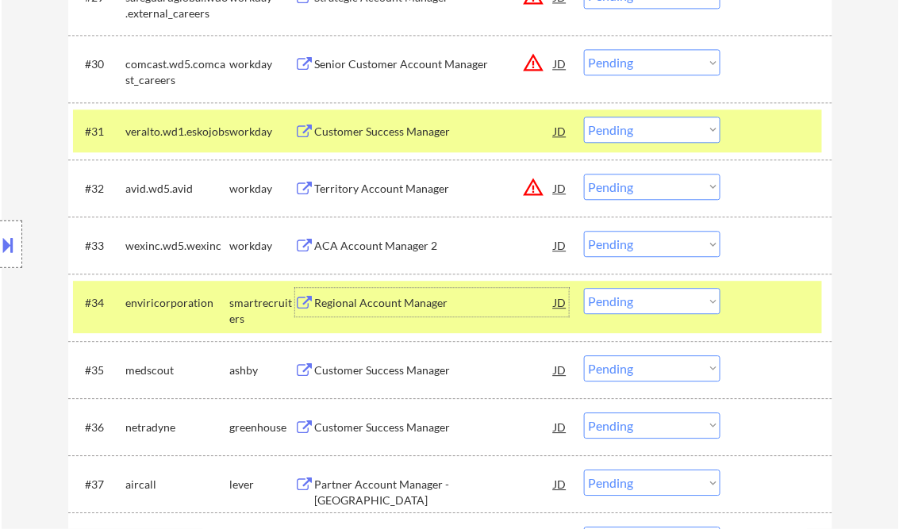
click at [667, 294] on select "Choose an option... Pending Applied Excluded (Questions) Excluded (Expired) Exc…" at bounding box center [652, 301] width 137 height 26
click at [584, 288] on select "Choose an option... Pending Applied Excluded (Questions) Excluded (Expired) Exc…" at bounding box center [652, 301] width 137 height 26
click at [770, 122] on div at bounding box center [779, 131] width 70 height 29
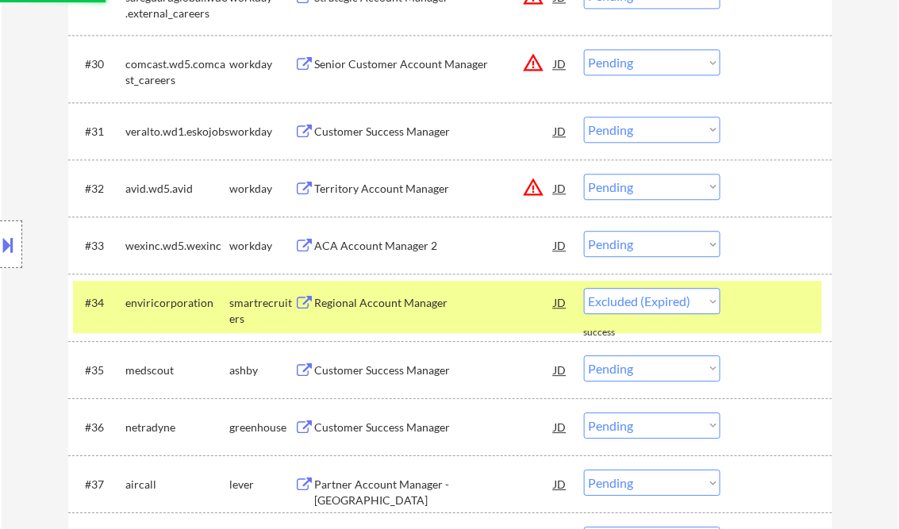
select select ""pending""
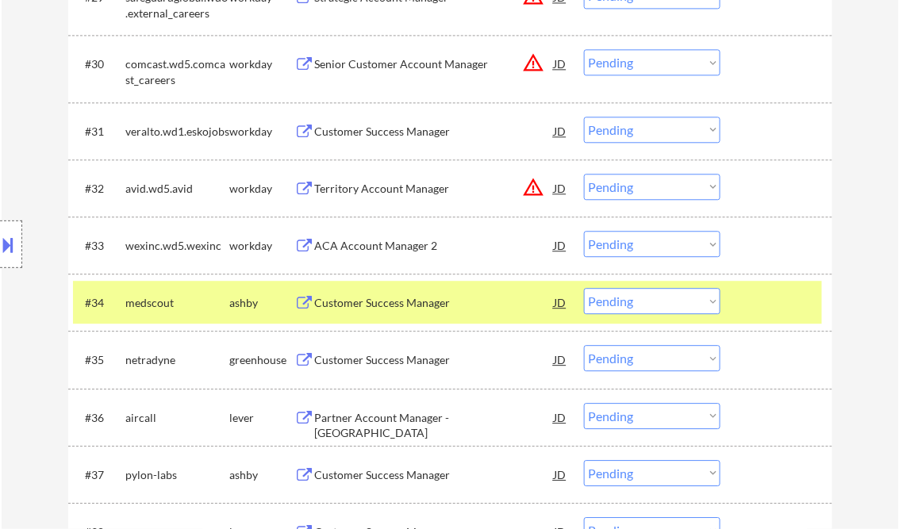
click at [782, 300] on div at bounding box center [779, 302] width 70 height 29
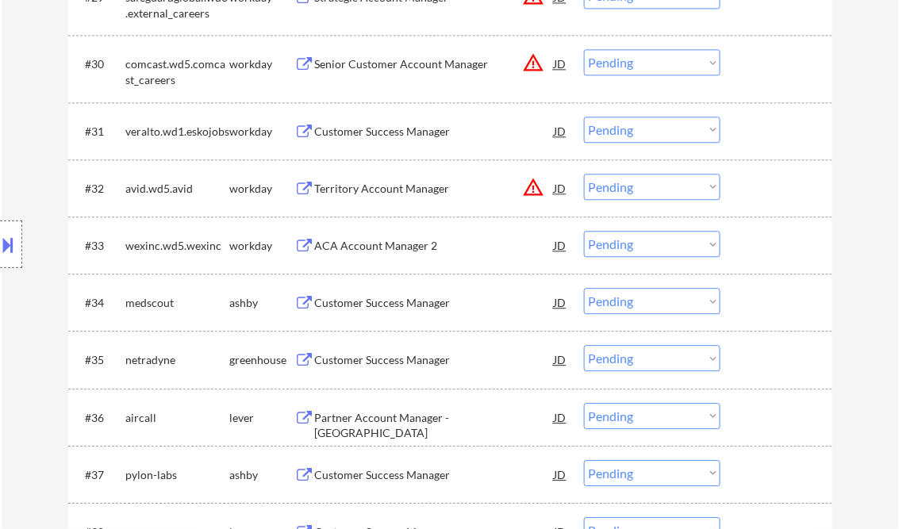
click at [369, 311] on div "Customer Success Manager" at bounding box center [435, 302] width 240 height 29
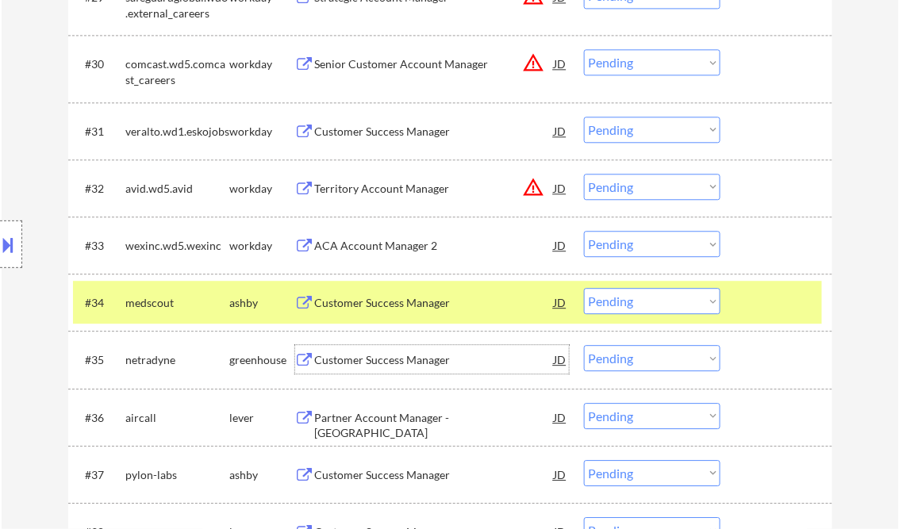
click at [373, 359] on div "Customer Success Manager" at bounding box center [435, 360] width 240 height 16
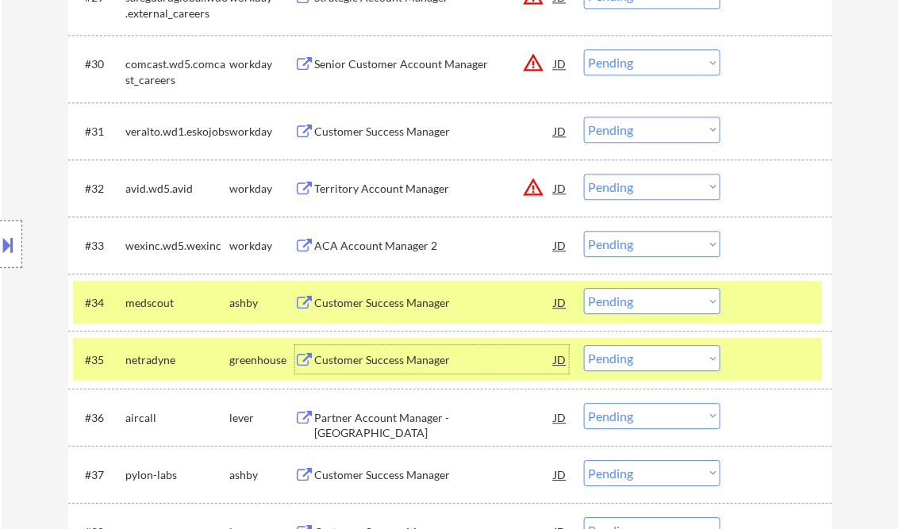
click at [804, 349] on div at bounding box center [779, 359] width 70 height 29
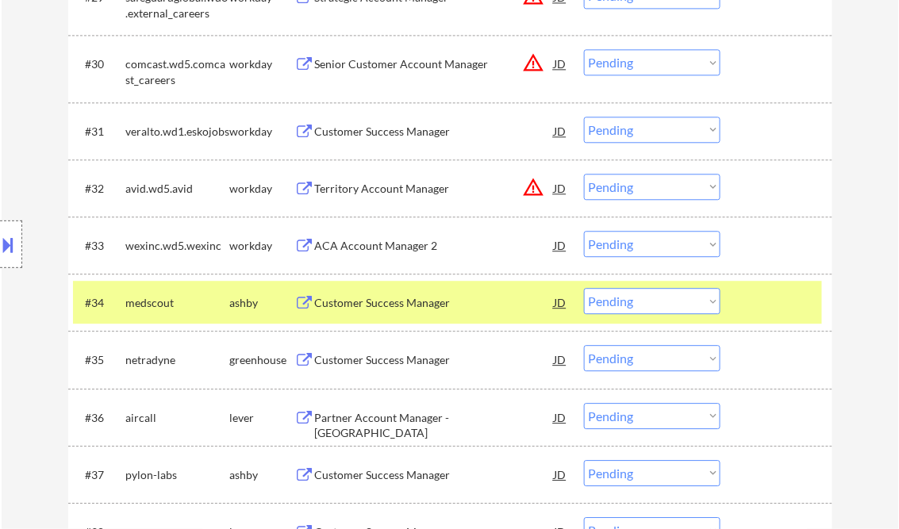
click at [713, 354] on select "Choose an option... Pending Applied Excluded (Questions) Excluded (Expired) Exc…" at bounding box center [652, 358] width 137 height 26
click at [584, 345] on select "Choose an option... Pending Applied Excluded (Questions) Excluded (Expired) Exc…" at bounding box center [652, 358] width 137 height 26
select select ""pending""
click at [760, 308] on div at bounding box center [779, 302] width 70 height 29
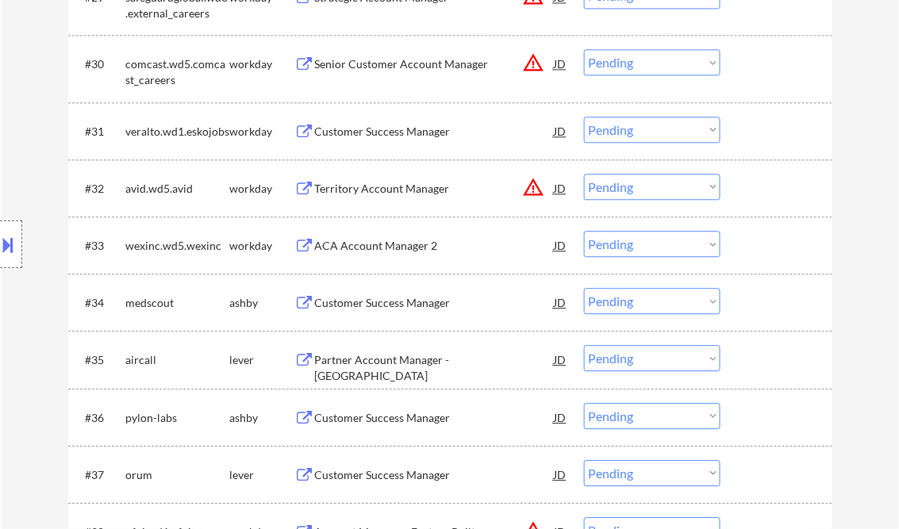
click at [428, 299] on div "Customer Success Manager" at bounding box center [435, 303] width 240 height 16
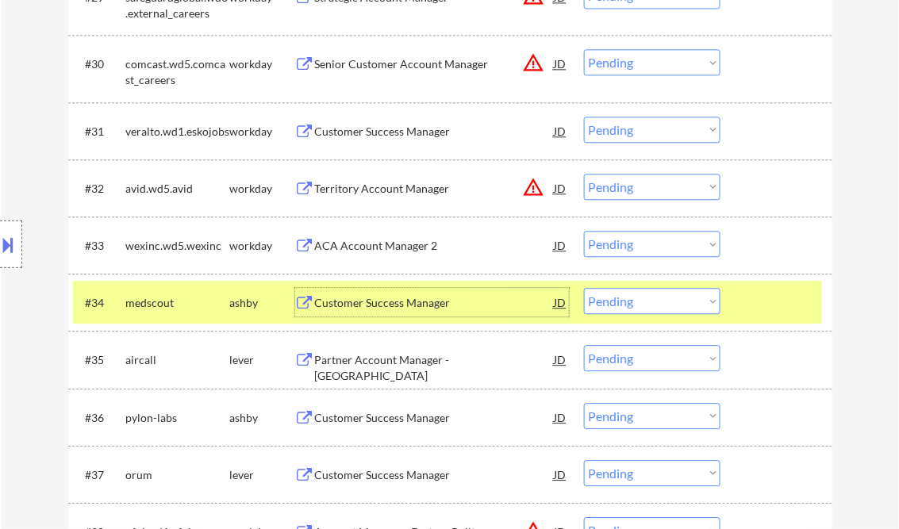
click at [659, 301] on select "Choose an option... Pending Applied Excluded (Questions) Excluded (Expired) Exc…" at bounding box center [652, 301] width 137 height 26
click at [584, 288] on select "Choose an option... Pending Applied Excluded (Questions) Excluded (Expired) Exc…" at bounding box center [652, 301] width 137 height 26
select select ""pending""
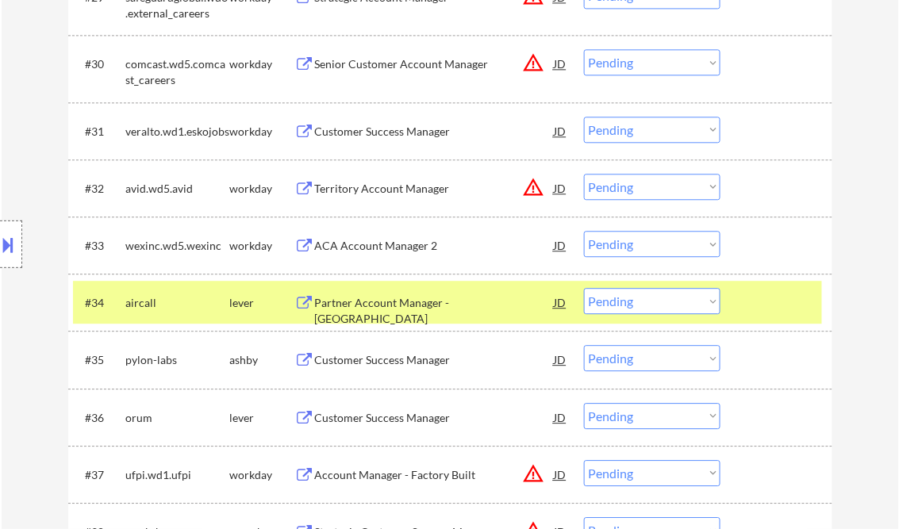
click at [405, 365] on div "Customer Success Manager" at bounding box center [435, 360] width 240 height 16
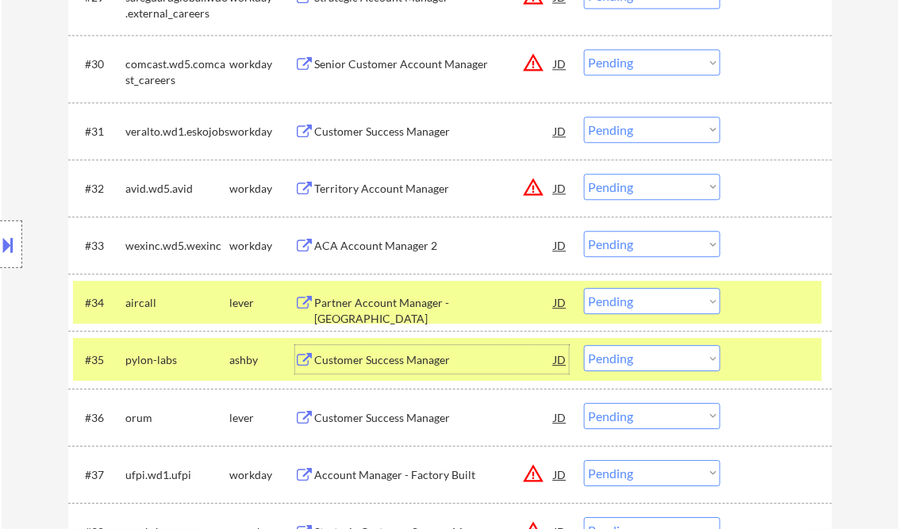
click at [625, 355] on select "Choose an option... Pending Applied Excluded (Questions) Excluded (Expired) Exc…" at bounding box center [652, 358] width 137 height 26
click at [584, 345] on select "Choose an option... Pending Applied Excluded (Questions) Excluded (Expired) Exc…" at bounding box center [652, 358] width 137 height 26
click at [758, 308] on div at bounding box center [779, 302] width 70 height 29
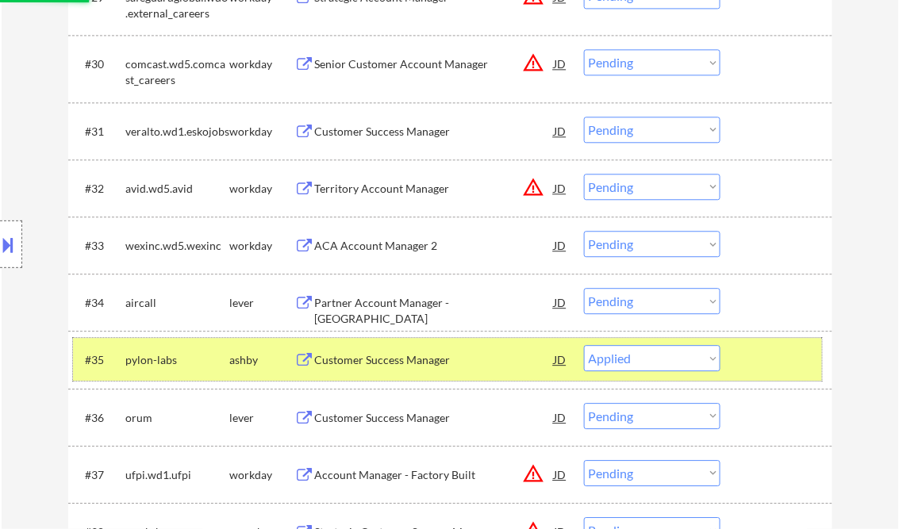
click at [777, 352] on div at bounding box center [779, 359] width 70 height 29
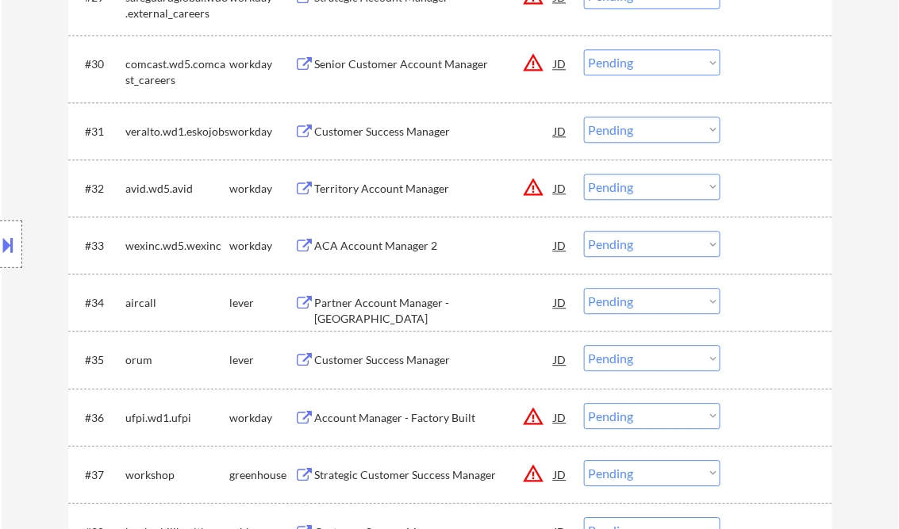
click at [372, 362] on div "Customer Success Manager" at bounding box center [435, 360] width 240 height 16
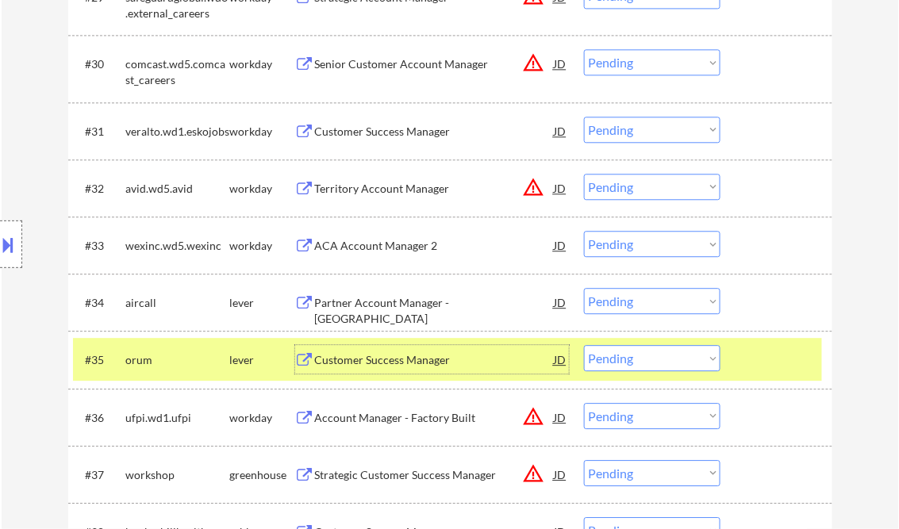
click at [653, 358] on select "Choose an option... Pending Applied Excluded (Questions) Excluded (Expired) Exc…" at bounding box center [652, 358] width 137 height 26
click at [584, 345] on select "Choose an option... Pending Applied Excluded (Questions) Excluded (Expired) Exc…" at bounding box center [652, 358] width 137 height 26
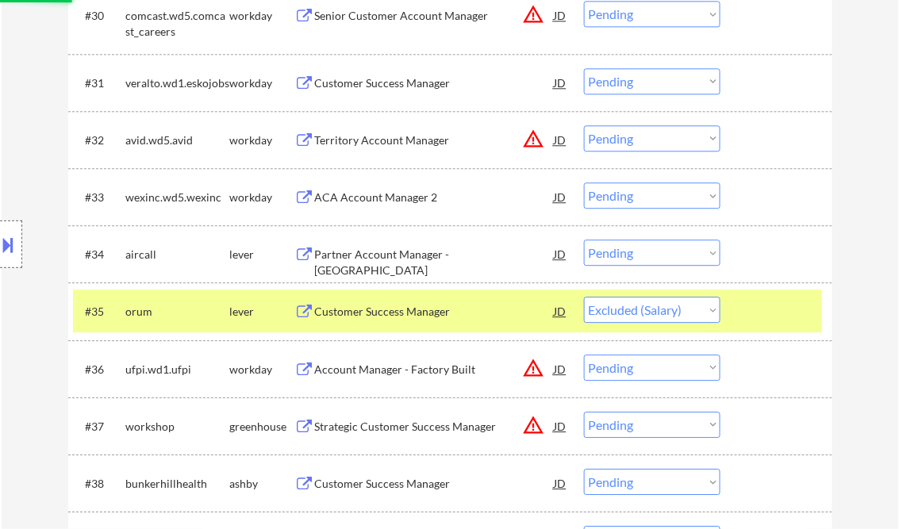
scroll to position [2456, 0]
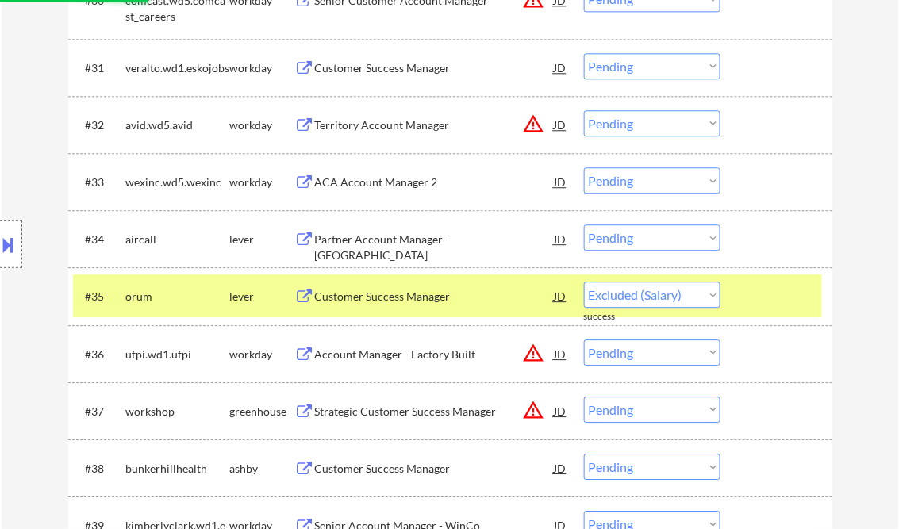
select select ""pending""
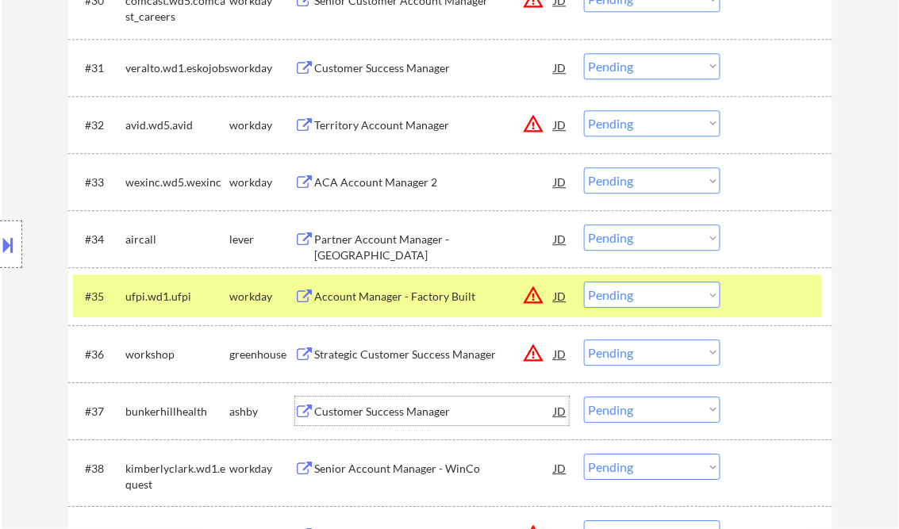
click at [395, 404] on div "Customer Success Manager" at bounding box center [435, 412] width 240 height 16
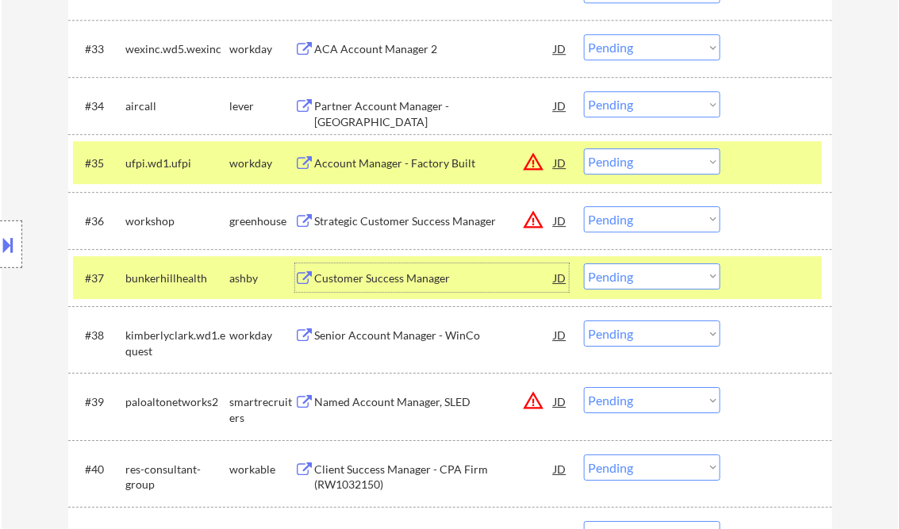
scroll to position [2647, 0]
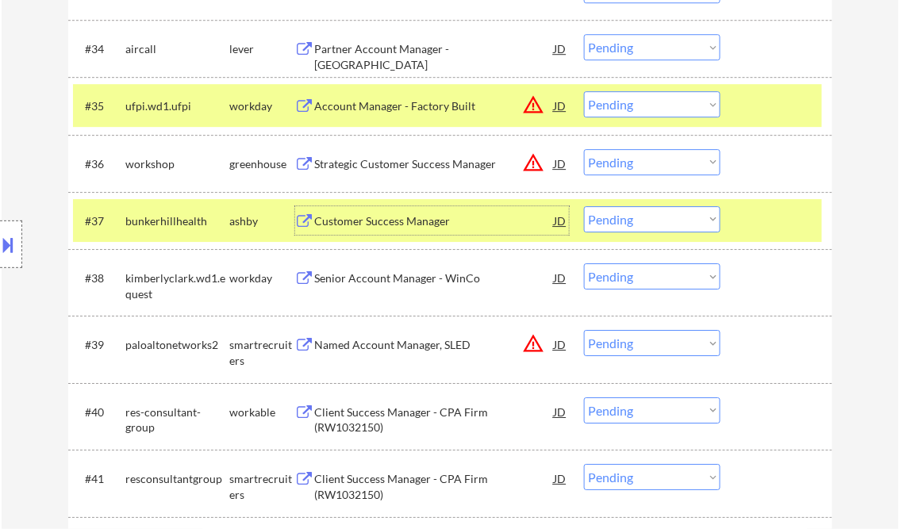
click at [637, 217] on select "Choose an option... Pending Applied Excluded (Questions) Excluded (Expired) Exc…" at bounding box center [652, 219] width 137 height 26
click at [584, 206] on select "Choose an option... Pending Applied Excluded (Questions) Excluded (Expired) Exc…" at bounding box center [652, 219] width 137 height 26
select select ""pending""
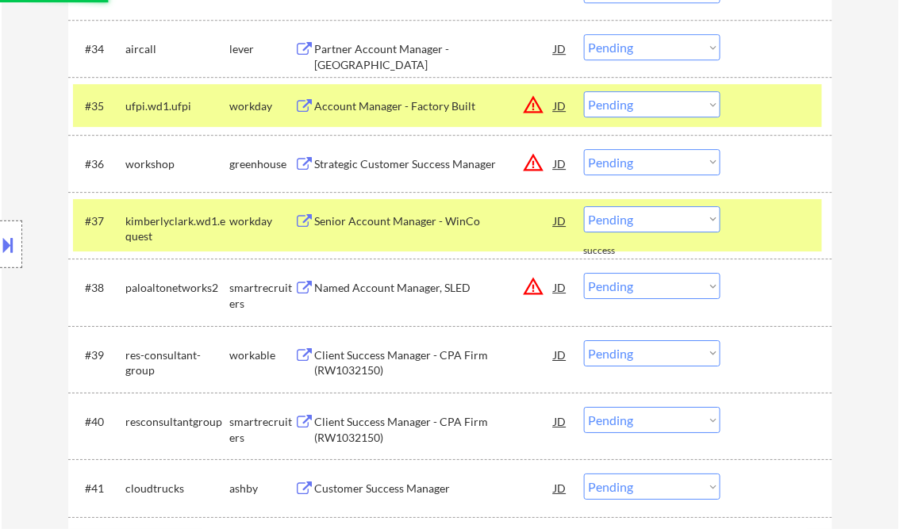
scroll to position [2837, 0]
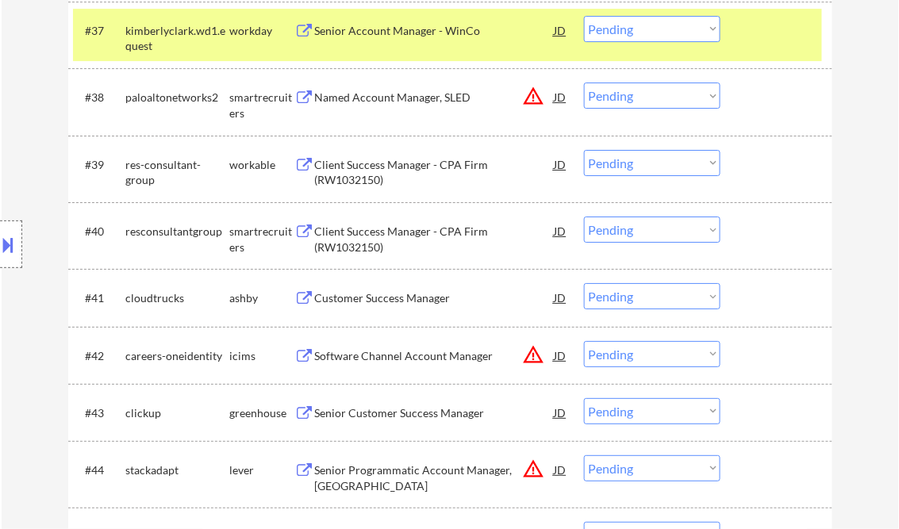
click at [387, 295] on div "Customer Success Manager" at bounding box center [435, 299] width 240 height 16
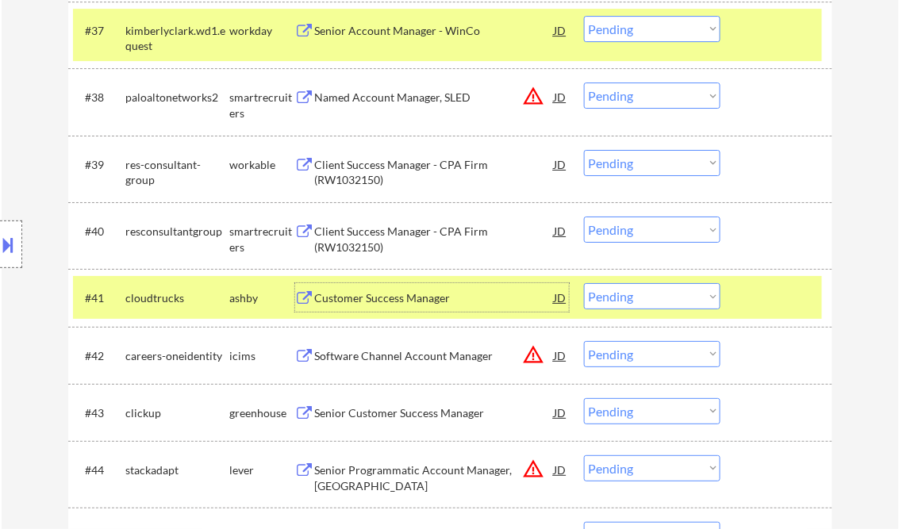
click at [678, 306] on select "Choose an option... Pending Applied Excluded (Questions) Excluded (Expired) Exc…" at bounding box center [652, 296] width 137 height 26
click at [584, 283] on select "Choose an option... Pending Applied Excluded (Questions) Excluded (Expired) Exc…" at bounding box center [652, 296] width 137 height 26
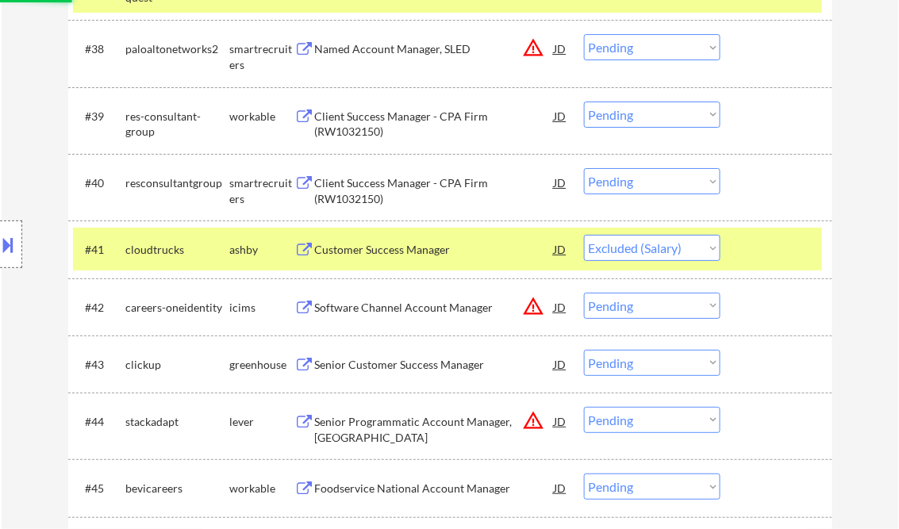
scroll to position [2901, 0]
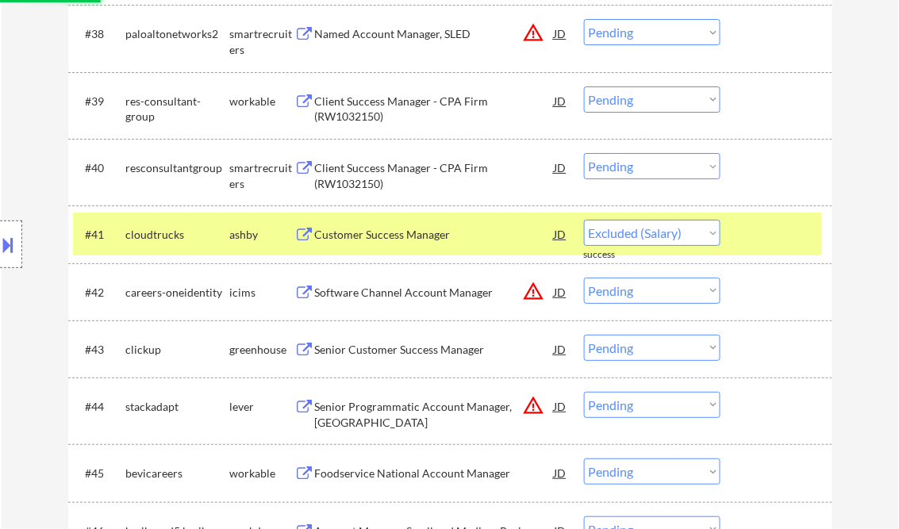
select select ""pending""
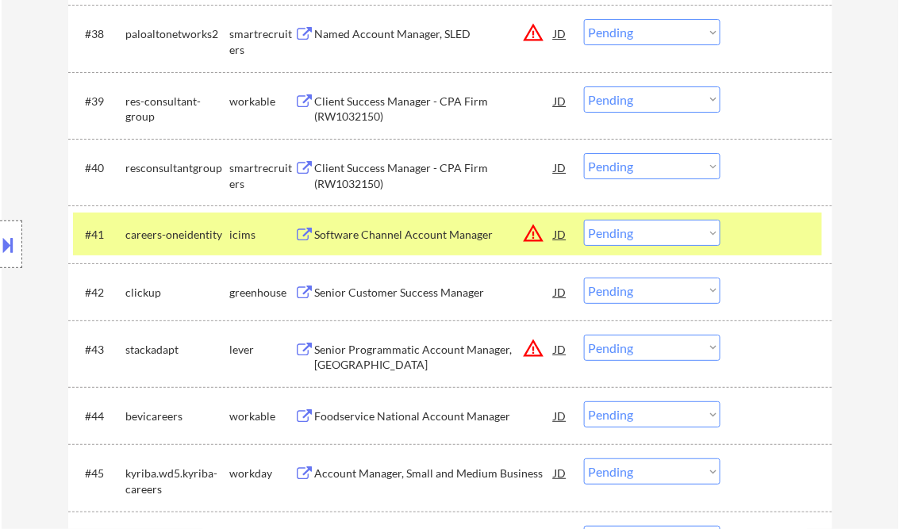
click at [388, 292] on div "Senior Customer Success Manager" at bounding box center [435, 293] width 240 height 16
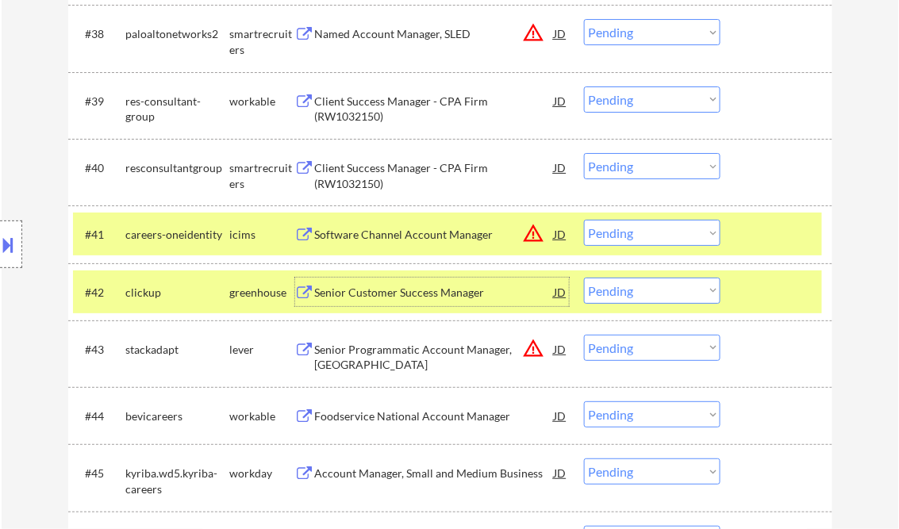
click at [437, 295] on div "Senior Customer Success Manager" at bounding box center [435, 293] width 240 height 16
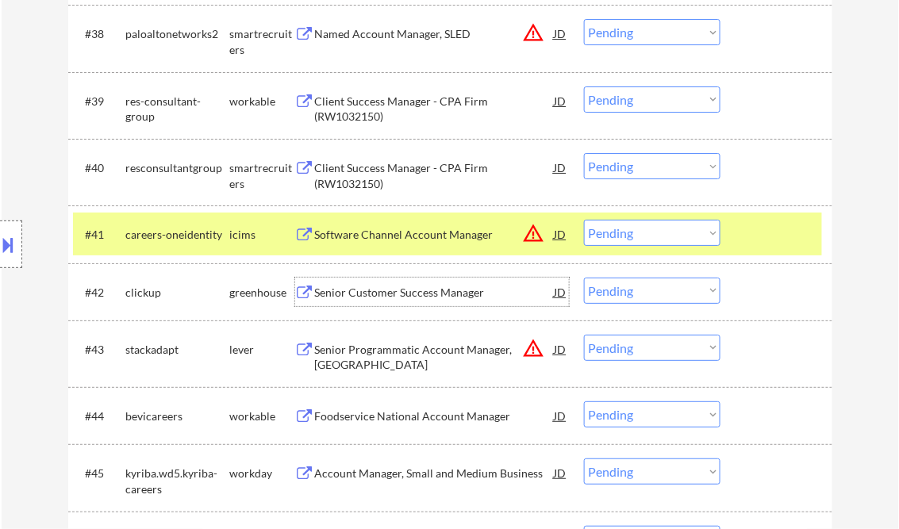
click at [663, 294] on select "Choose an option... Pending Applied Excluded (Questions) Excluded (Expired) Exc…" at bounding box center [652, 291] width 137 height 26
click at [584, 278] on select "Choose an option... Pending Applied Excluded (Questions) Excluded (Expired) Exc…" at bounding box center [652, 291] width 137 height 26
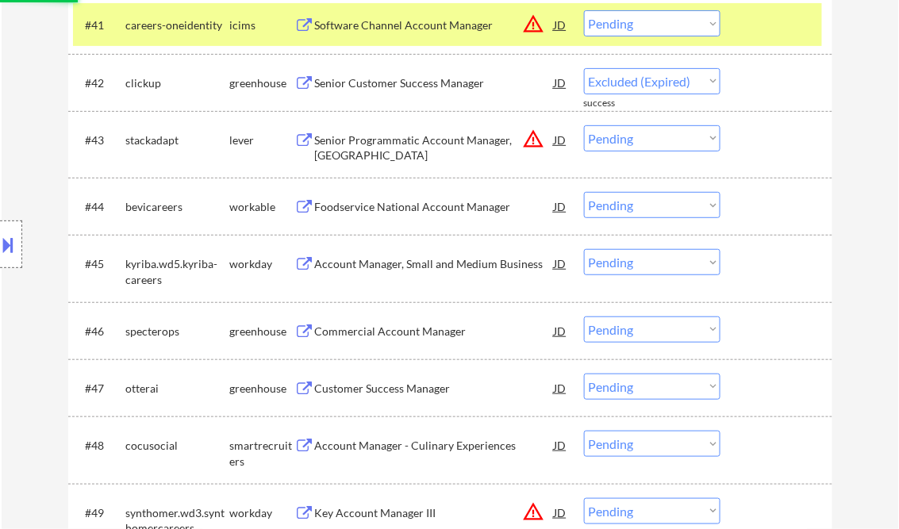
scroll to position [3155, 0]
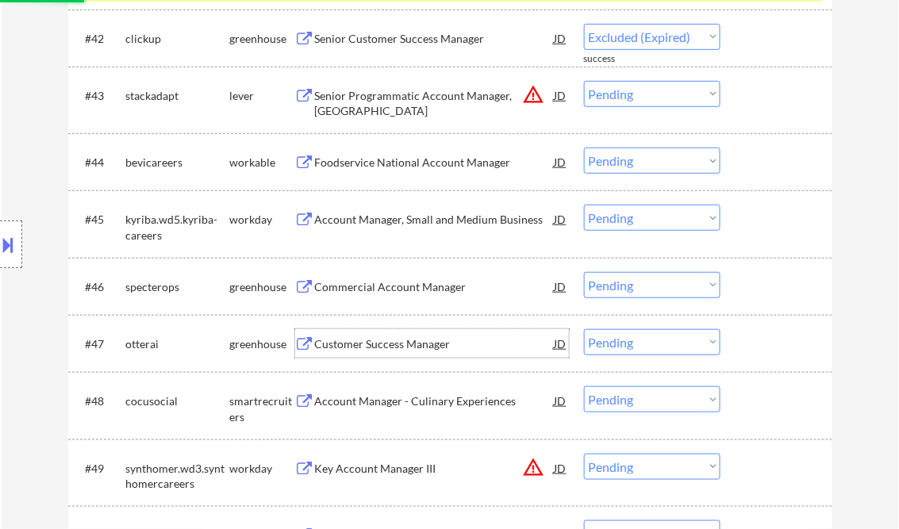
click at [362, 348] on div "Customer Success Manager" at bounding box center [435, 345] width 240 height 16
select select ""pending""
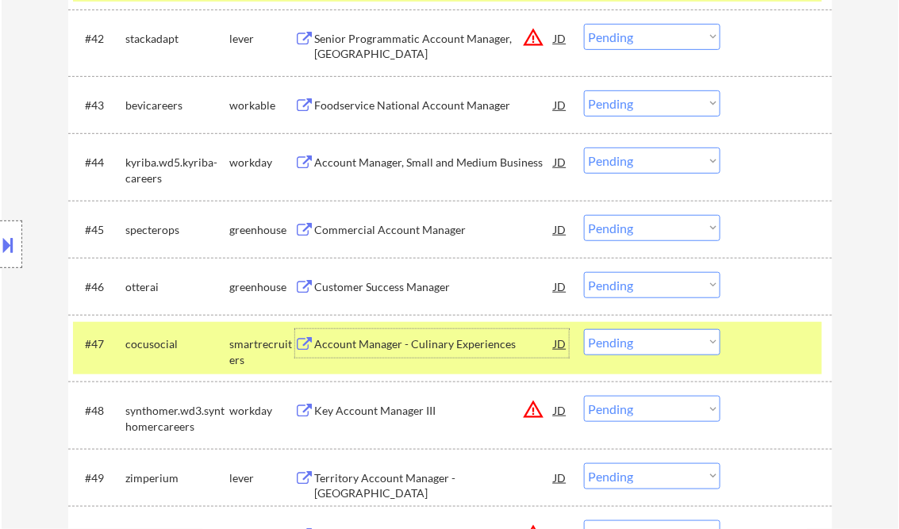
click at [379, 287] on div "Customer Success Manager" at bounding box center [435, 287] width 240 height 16
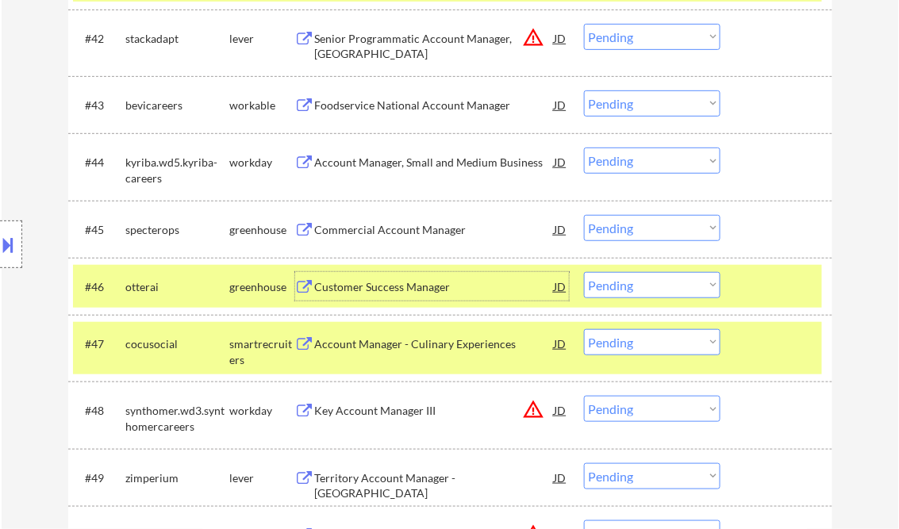
click at [418, 293] on div "Customer Success Manager" at bounding box center [435, 287] width 240 height 16
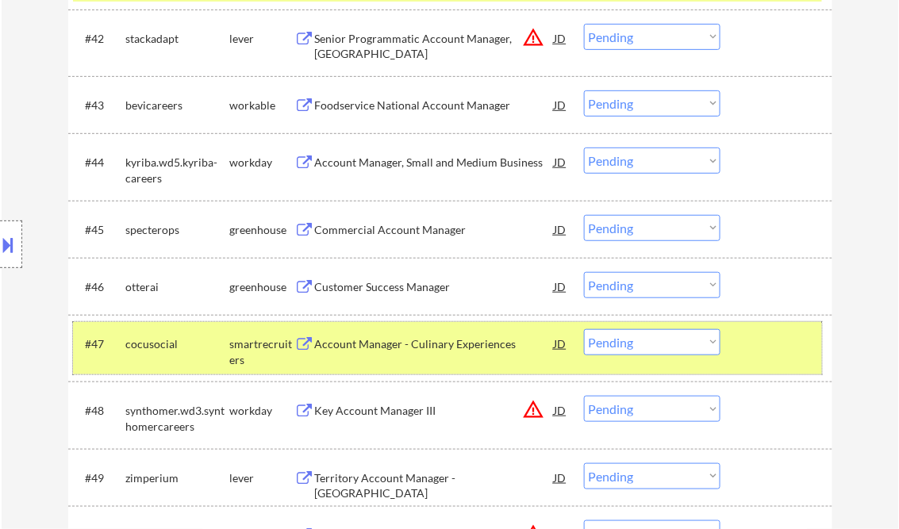
drag, startPoint x: 767, startPoint y: 348, endPoint x: 755, endPoint y: 344, distance: 12.8
click at [768, 348] on div at bounding box center [779, 343] width 70 height 29
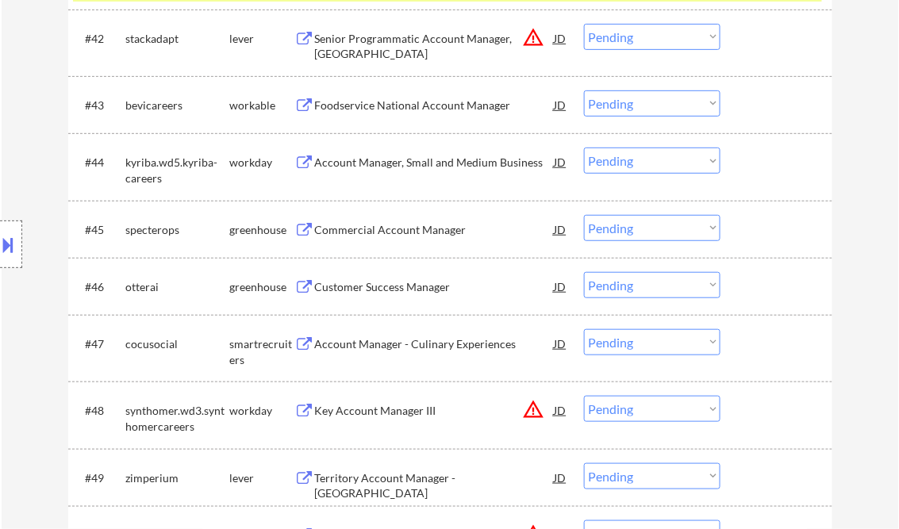
click at [357, 287] on div "Customer Success Manager" at bounding box center [435, 287] width 240 height 16
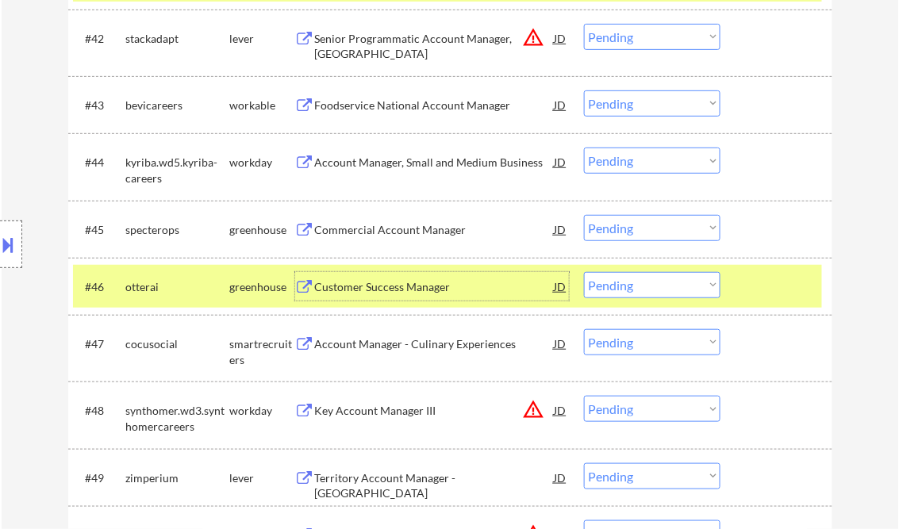
click at [659, 291] on select "Choose an option... Pending Applied Excluded (Questions) Excluded (Expired) Exc…" at bounding box center [652, 285] width 137 height 26
click at [584, 272] on select "Choose an option... Pending Applied Excluded (Questions) Excluded (Expired) Exc…" at bounding box center [652, 285] width 137 height 26
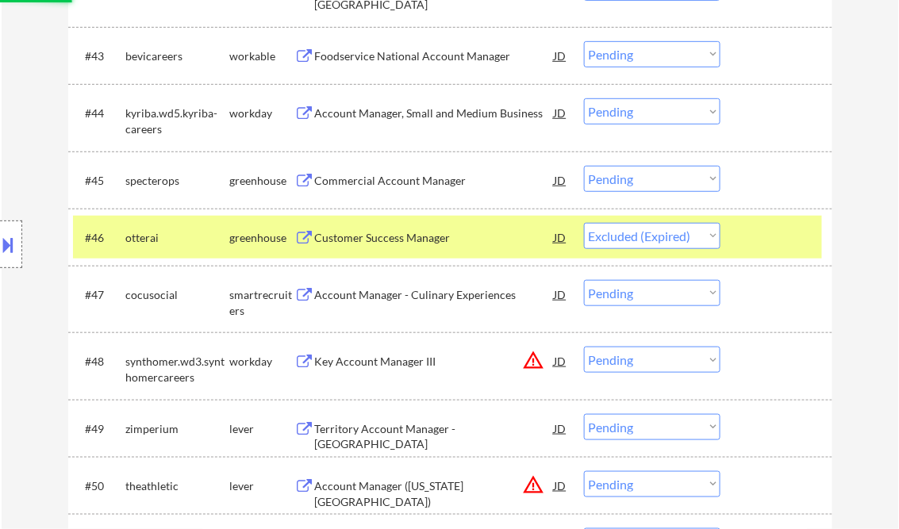
scroll to position [3218, 0]
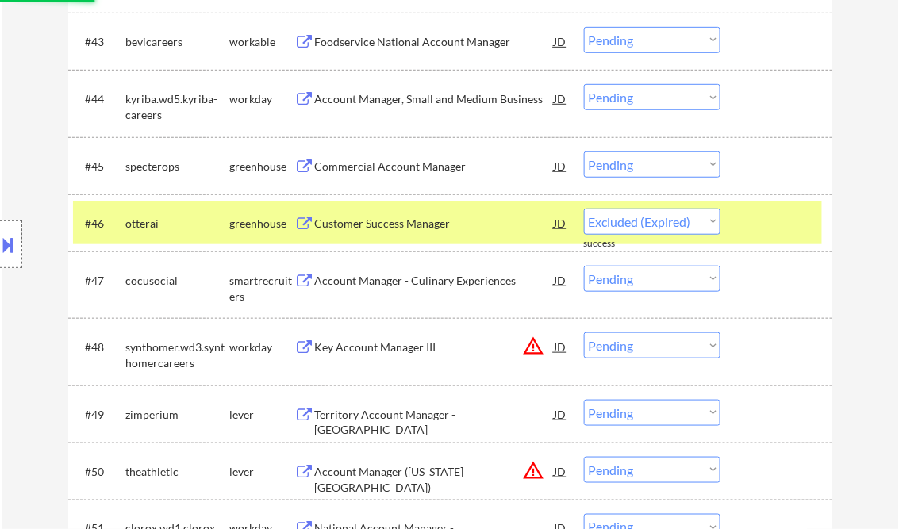
select select ""pending""
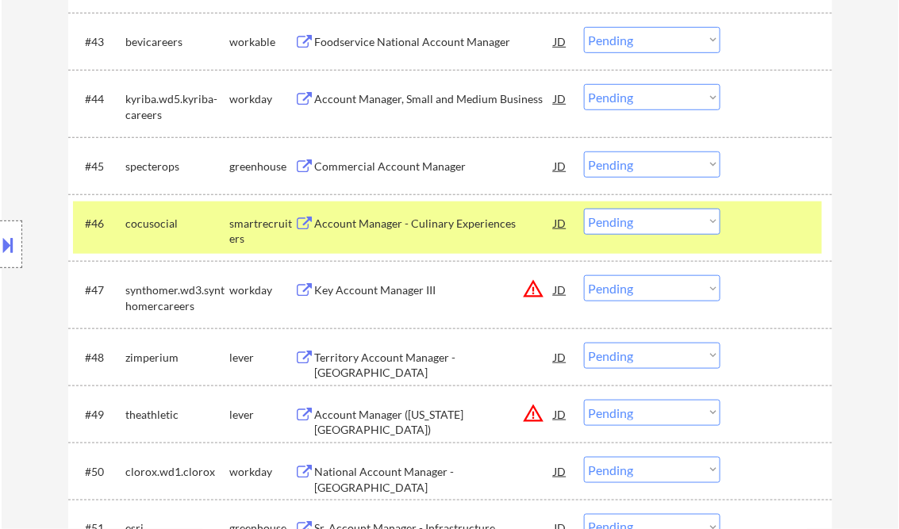
scroll to position [3282, 0]
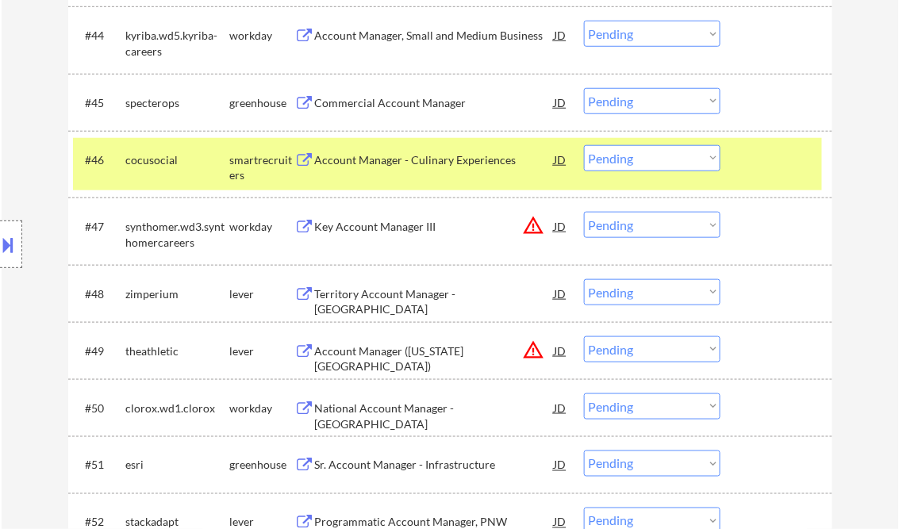
click at [358, 291] on div "Territory Account Manager - West Coast" at bounding box center [435, 302] width 240 height 31
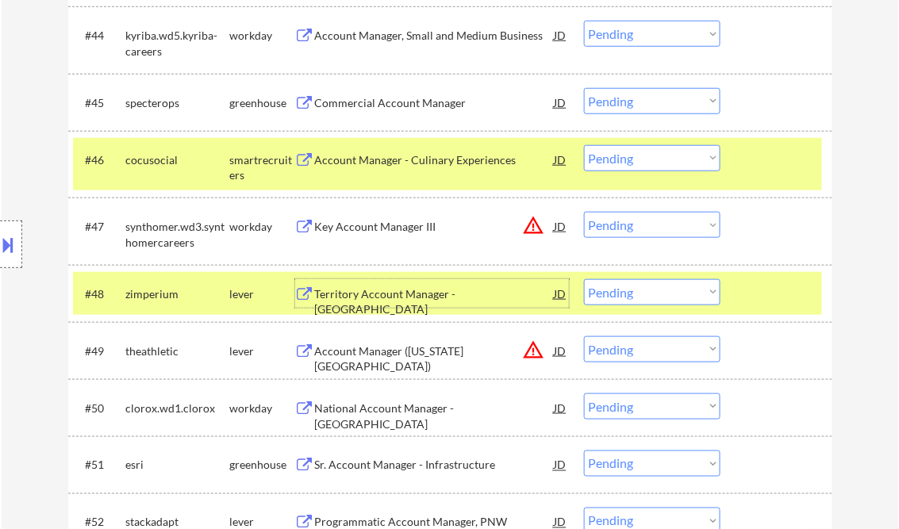
click at [612, 287] on select "Choose an option... Pending Applied Excluded (Questions) Excluded (Expired) Exc…" at bounding box center [652, 292] width 137 height 26
click at [584, 279] on select "Choose an option... Pending Applied Excluded (Questions) Excluded (Expired) Exc…" at bounding box center [652, 292] width 137 height 26
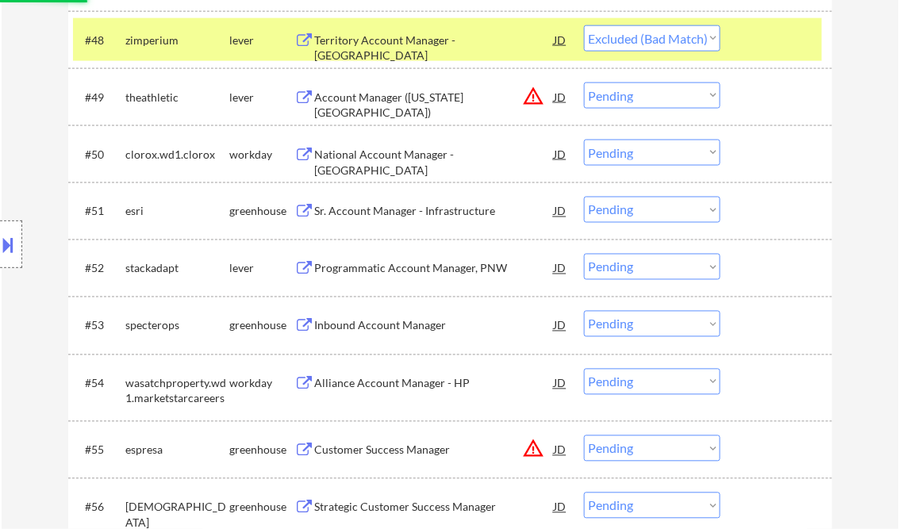
scroll to position [3726, 0]
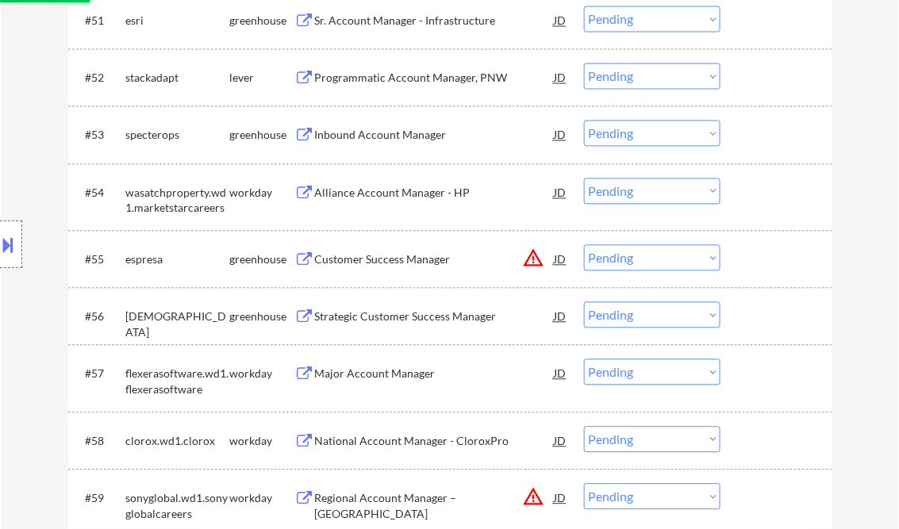
select select ""pending""
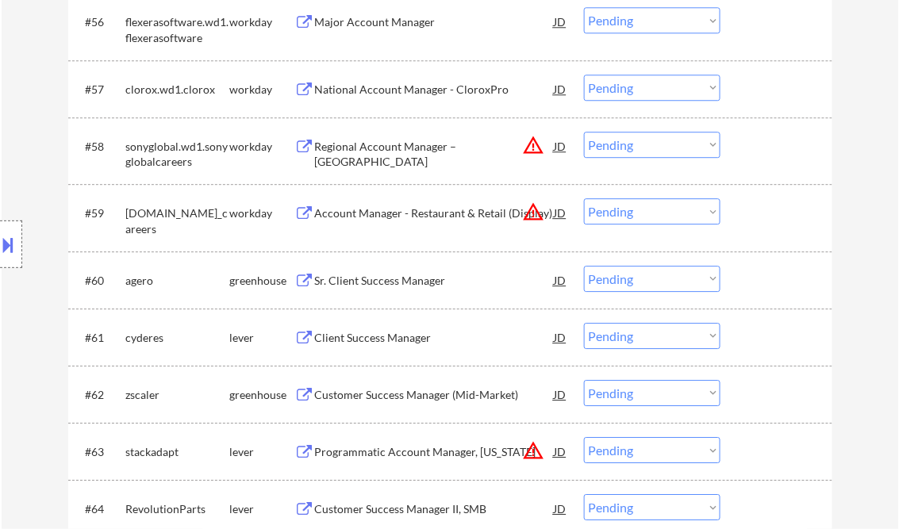
scroll to position [4044, 0]
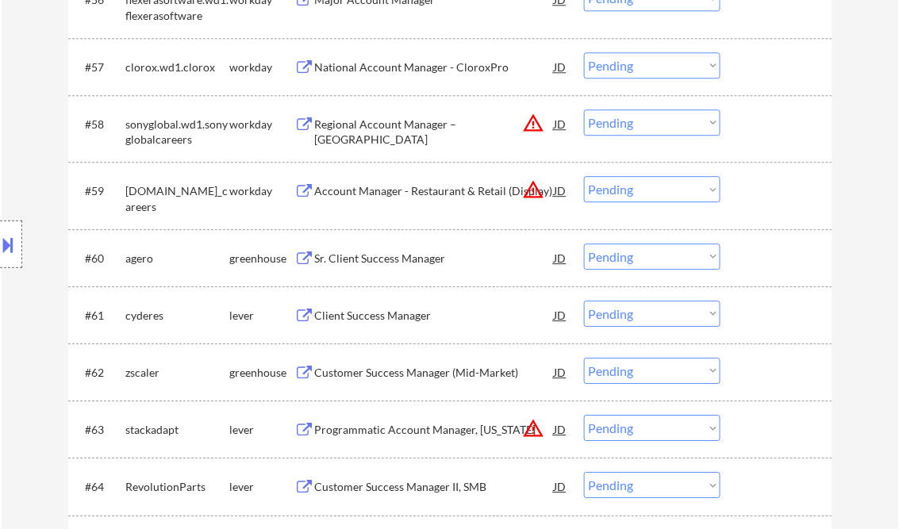
click at [368, 316] on div "Client Success Manager" at bounding box center [435, 316] width 240 height 16
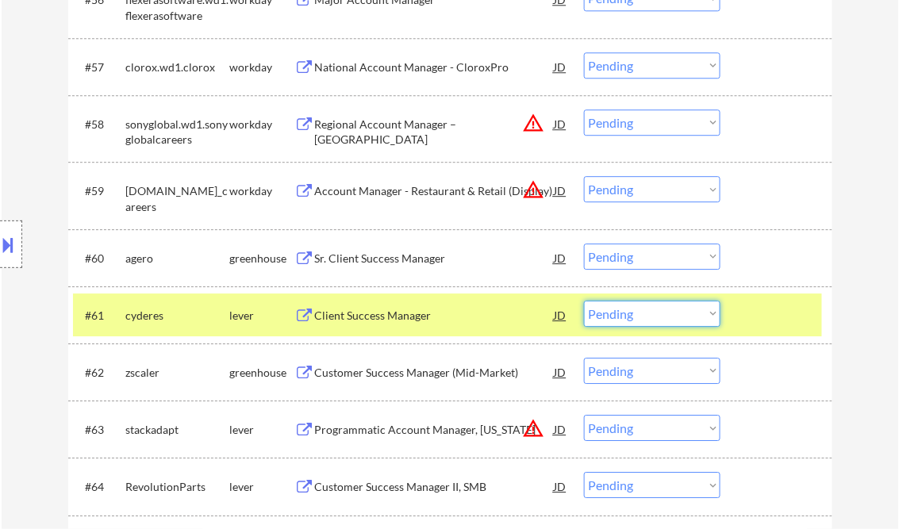
click at [647, 318] on select "Choose an option... Pending Applied Excluded (Questions) Excluded (Expired) Exc…" at bounding box center [652, 314] width 137 height 26
click at [584, 301] on select "Choose an option... Pending Applied Excluded (Questions) Excluded (Expired) Exc…" at bounding box center [652, 314] width 137 height 26
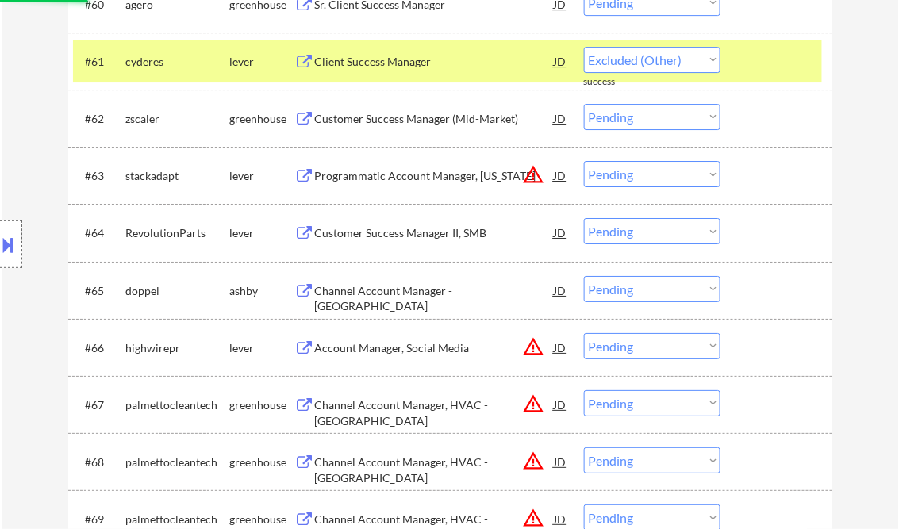
scroll to position [4425, 0]
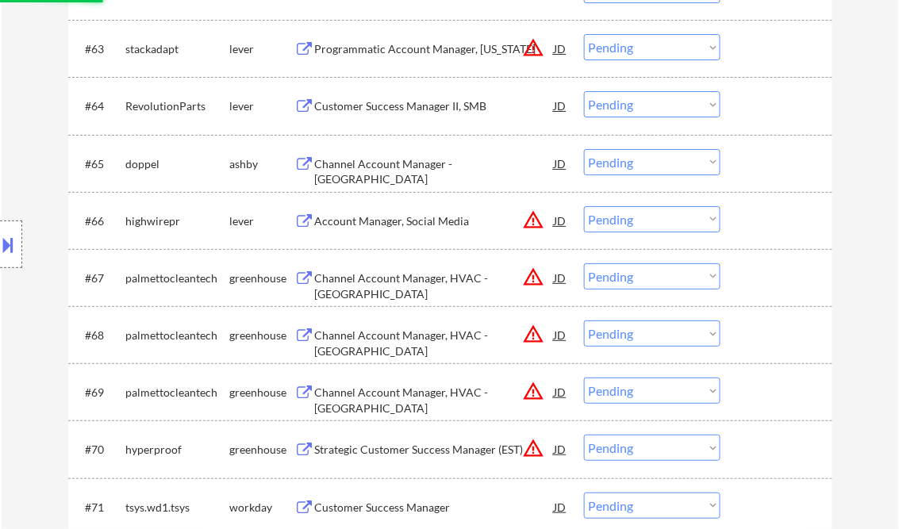
select select ""pending""
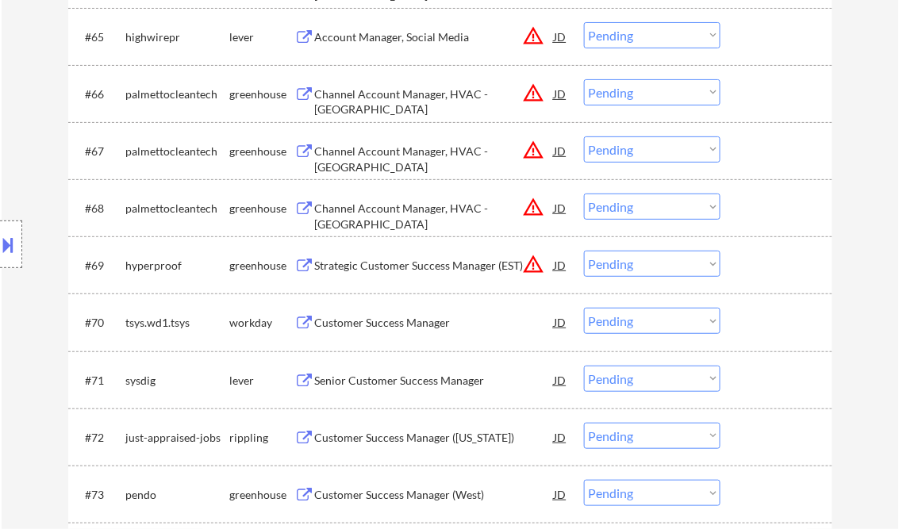
click at [364, 377] on div "Senior Customer Success Manager" at bounding box center [435, 381] width 240 height 16
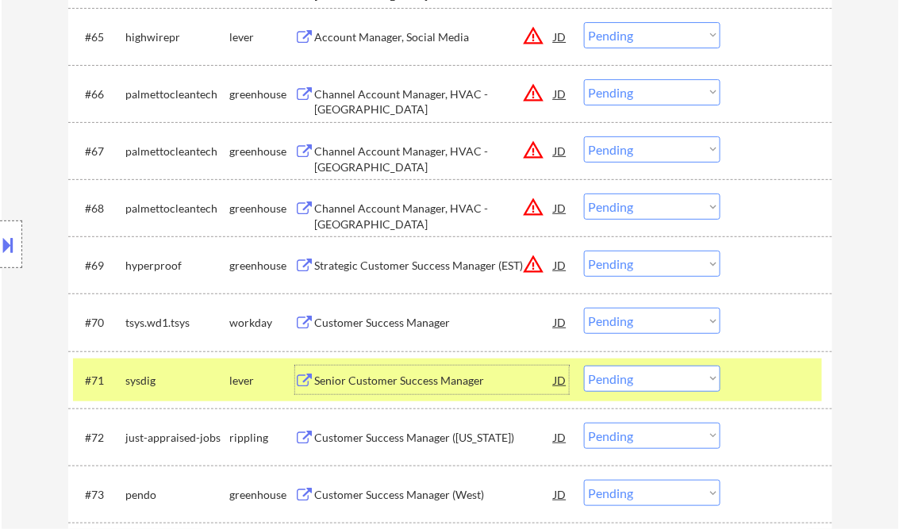
click at [406, 441] on div "Customer Success Manager (California)" at bounding box center [435, 438] width 240 height 16
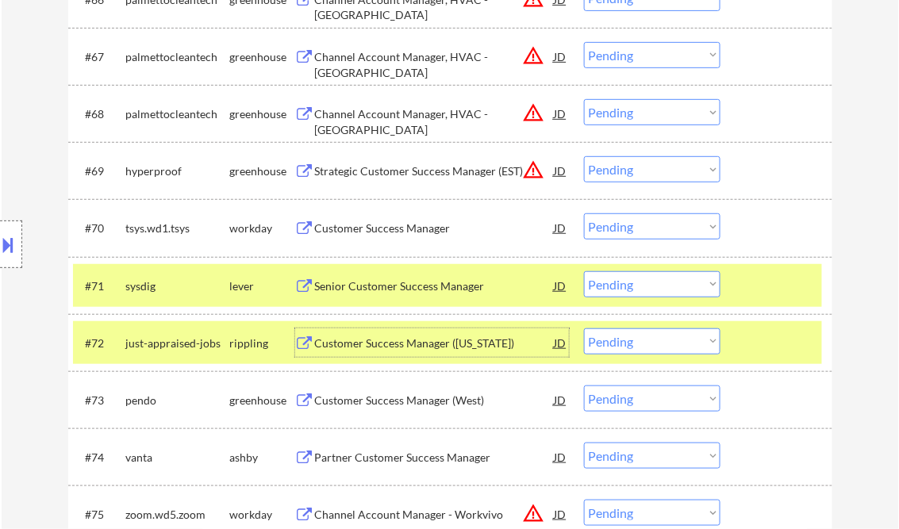
scroll to position [4679, 0]
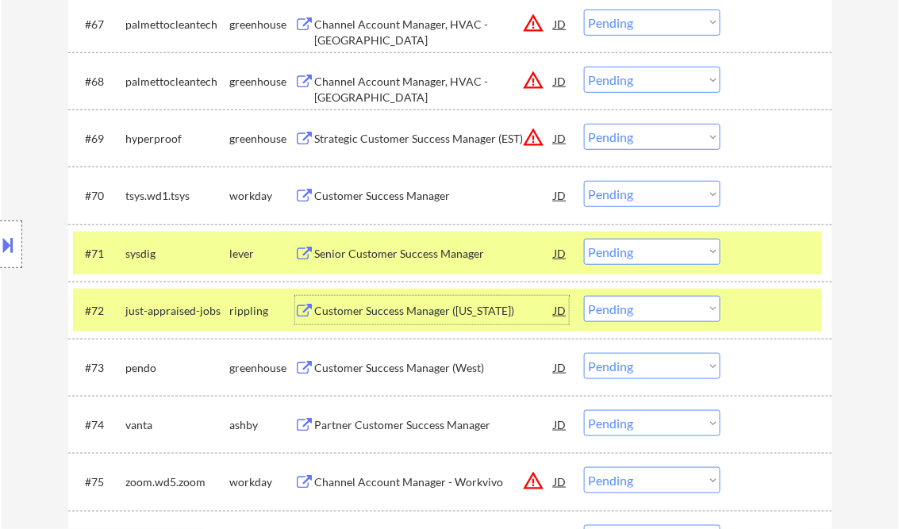
click at [641, 305] on select "Choose an option... Pending Applied Excluded (Questions) Excluded (Expired) Exc…" at bounding box center [652, 309] width 137 height 26
click at [584, 296] on select "Choose an option... Pending Applied Excluded (Questions) Excluded (Expired) Exc…" at bounding box center [652, 309] width 137 height 26
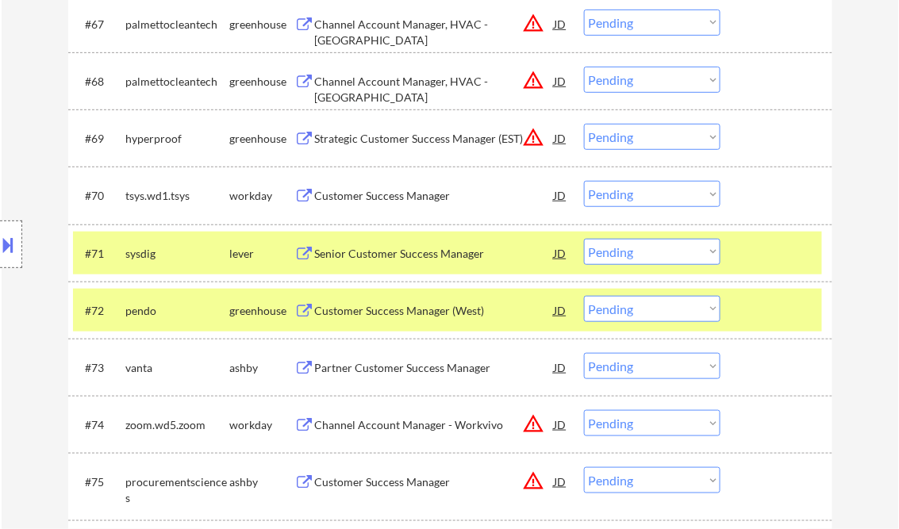
click at [384, 310] on div "Customer Success Manager (West)" at bounding box center [435, 311] width 240 height 16
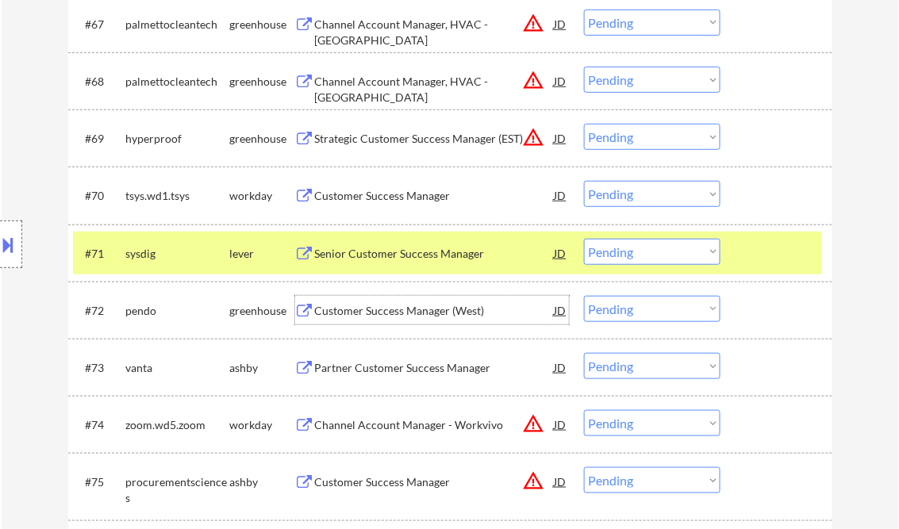
click at [791, 237] on div "#71 sysdig lever Senior Customer Success Manager JD warning_amber Choose an opt…" at bounding box center [447, 253] width 749 height 43
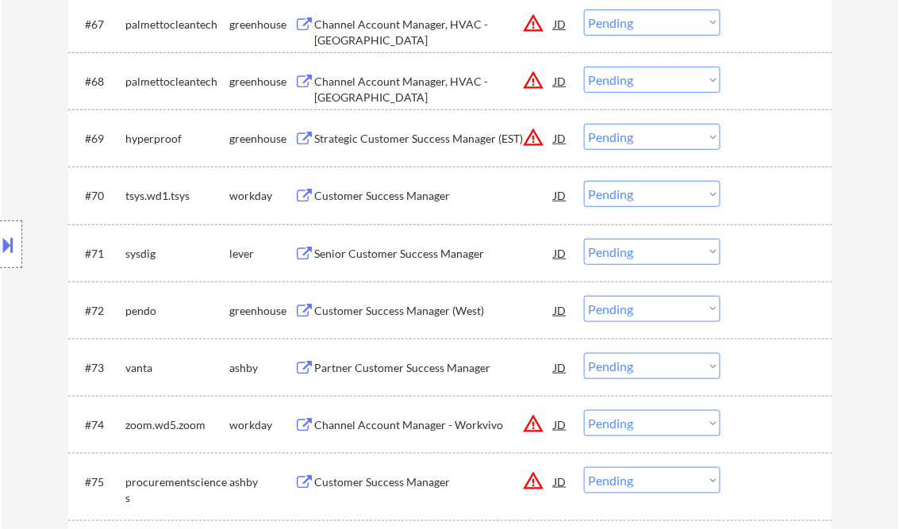
click at [676, 305] on select "Choose an option... Pending Applied Excluded (Questions) Excluded (Expired) Exc…" at bounding box center [652, 309] width 137 height 26
click at [584, 296] on select "Choose an option... Pending Applied Excluded (Questions) Excluded (Expired) Exc…" at bounding box center [652, 309] width 137 height 26
select select ""pending""
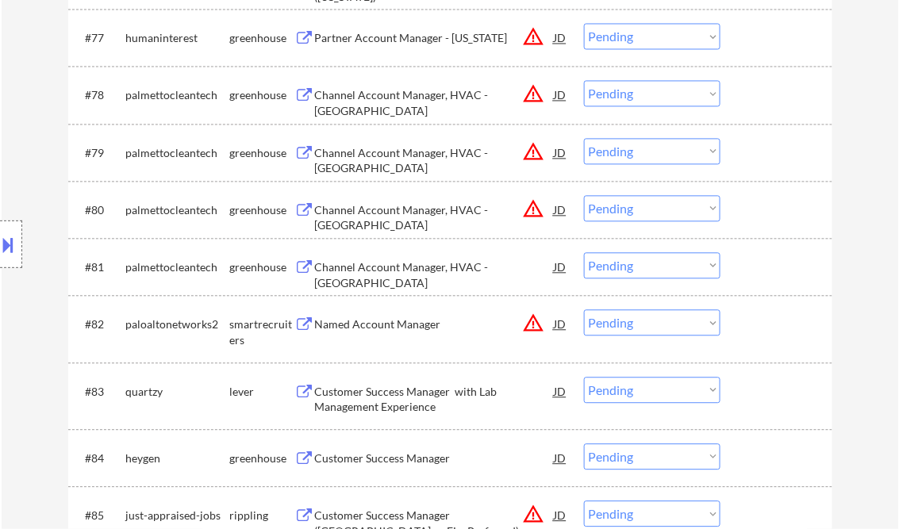
scroll to position [5441, 0]
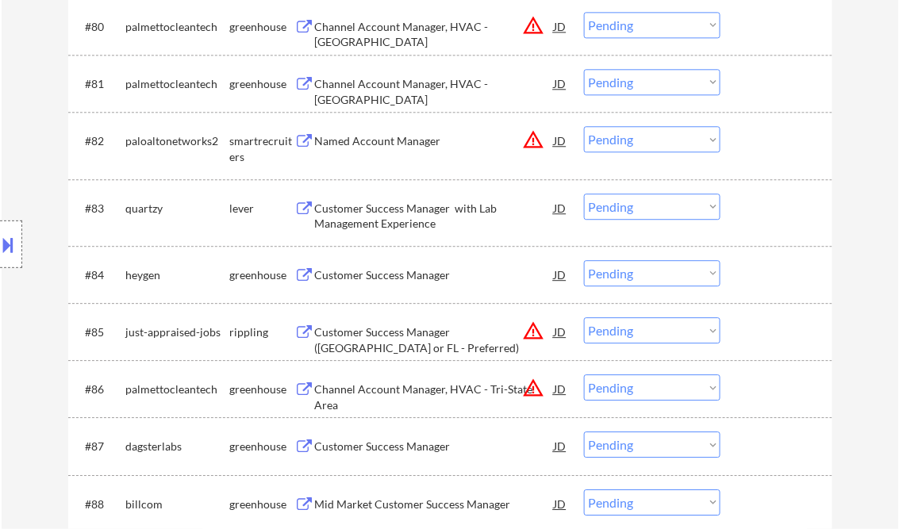
click at [373, 276] on div "Customer Success Manager" at bounding box center [435, 276] width 240 height 16
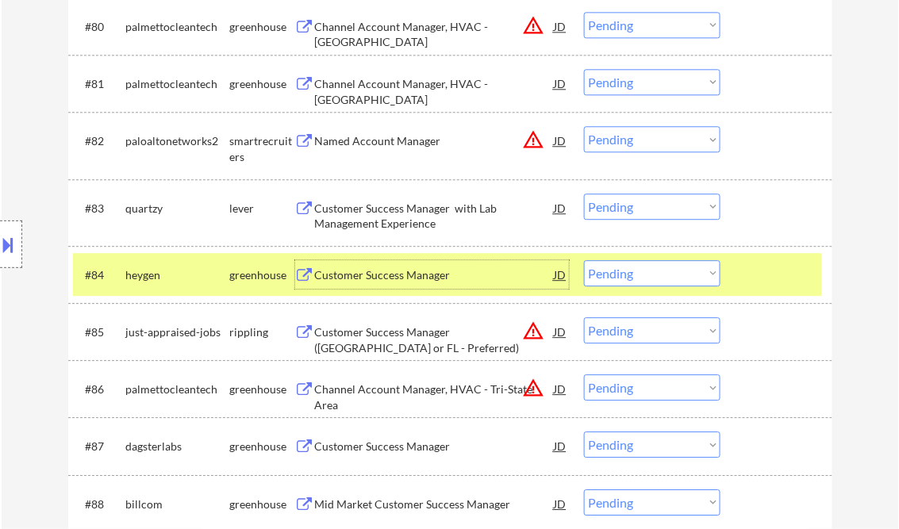
click at [648, 275] on select "Choose an option... Pending Applied Excluded (Questions) Excluded (Expired) Exc…" at bounding box center [652, 273] width 137 height 26
click at [584, 260] on select "Choose an option... Pending Applied Excluded (Questions) Excluded (Expired) Exc…" at bounding box center [652, 273] width 137 height 26
select select ""pending""
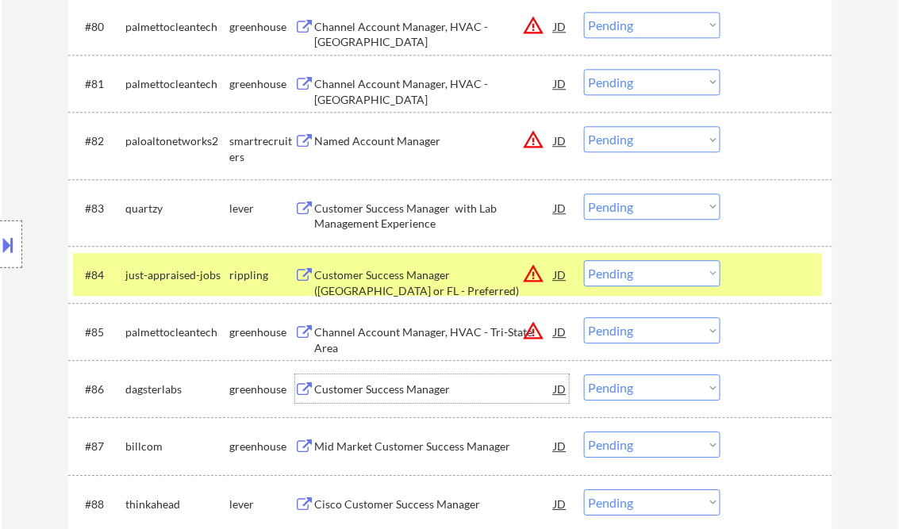
click at [402, 386] on div "Customer Success Manager" at bounding box center [435, 390] width 240 height 16
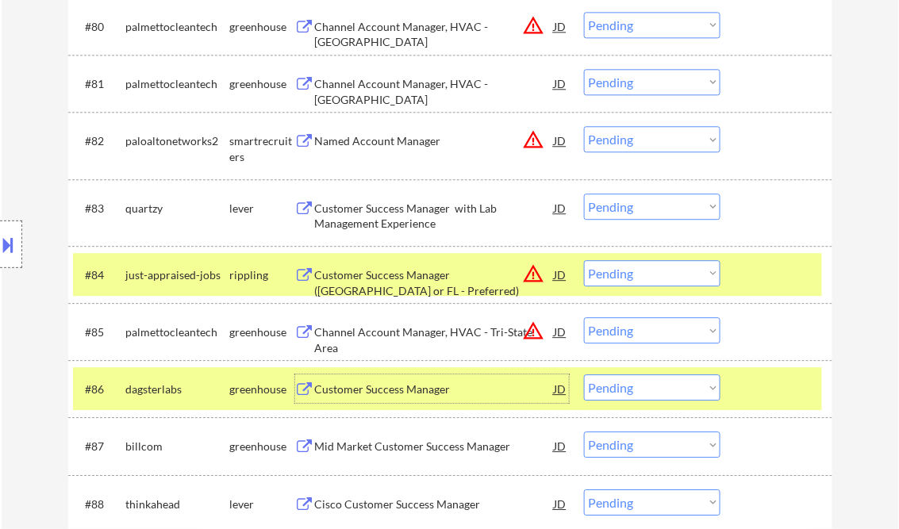
click at [618, 391] on select "Choose an option... Pending Applied Excluded (Questions) Excluded (Expired) Exc…" at bounding box center [652, 388] width 137 height 26
click at [584, 375] on select "Choose an option... Pending Applied Excluded (Questions) Excluded (Expired) Exc…" at bounding box center [652, 388] width 137 height 26
drag, startPoint x: 861, startPoint y: 172, endPoint x: 858, endPoint y: 194, distance: 22.4
select select ""pending""
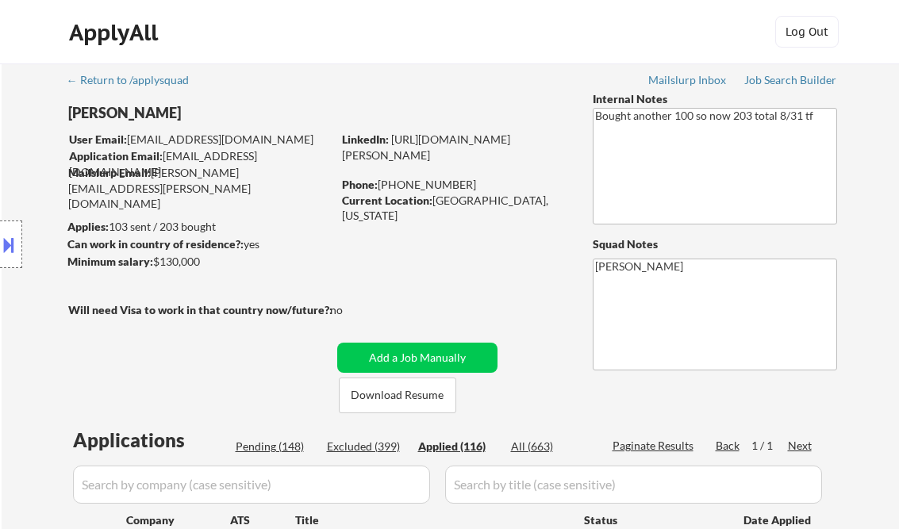
select select ""applied""
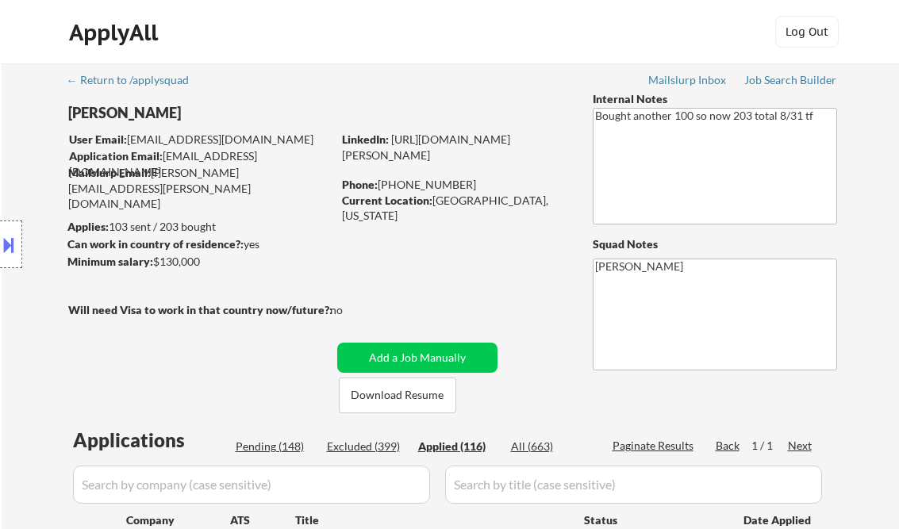
select select ""applied""
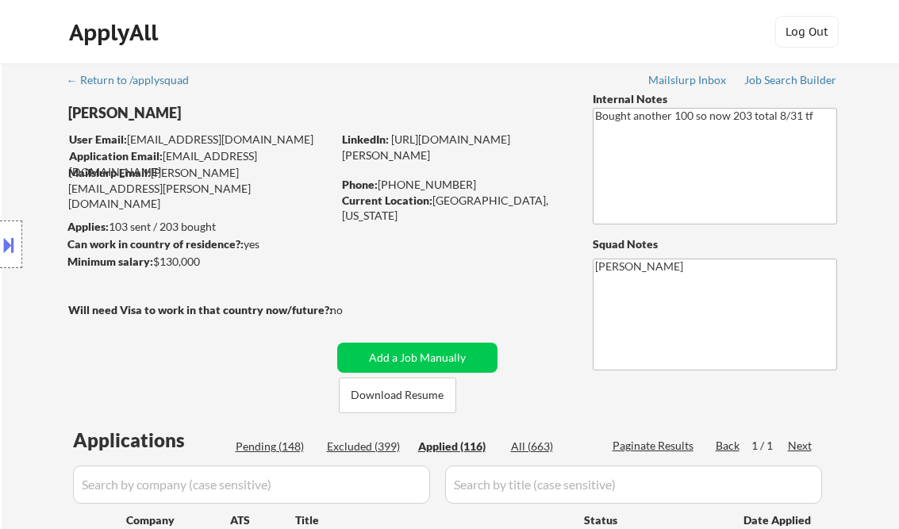
select select ""applied""
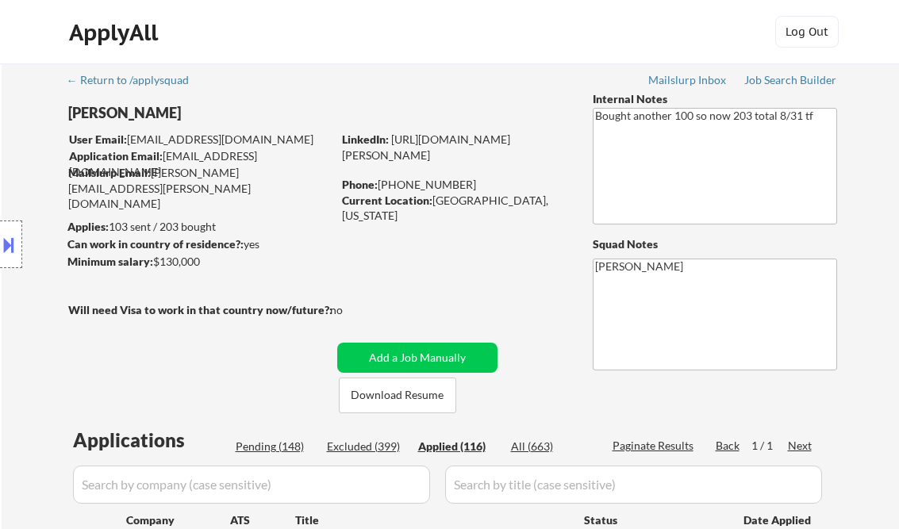
select select ""applied""
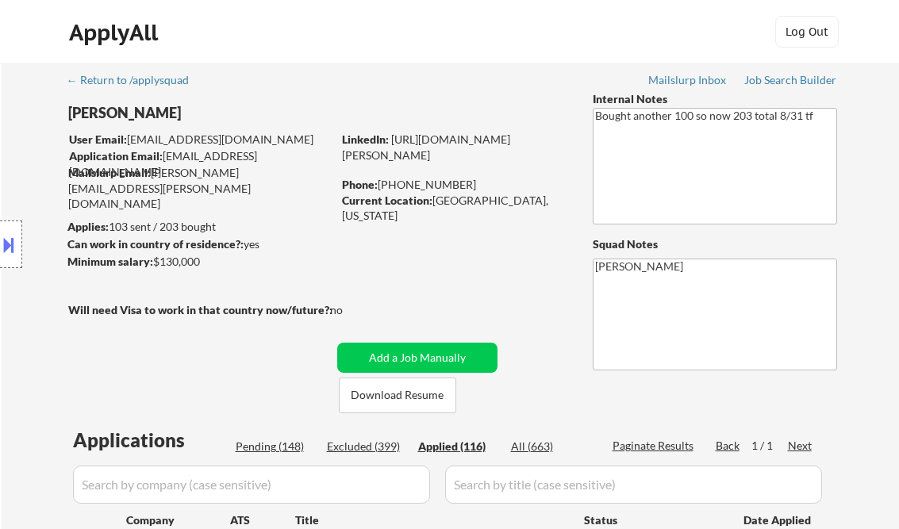
select select ""applied""
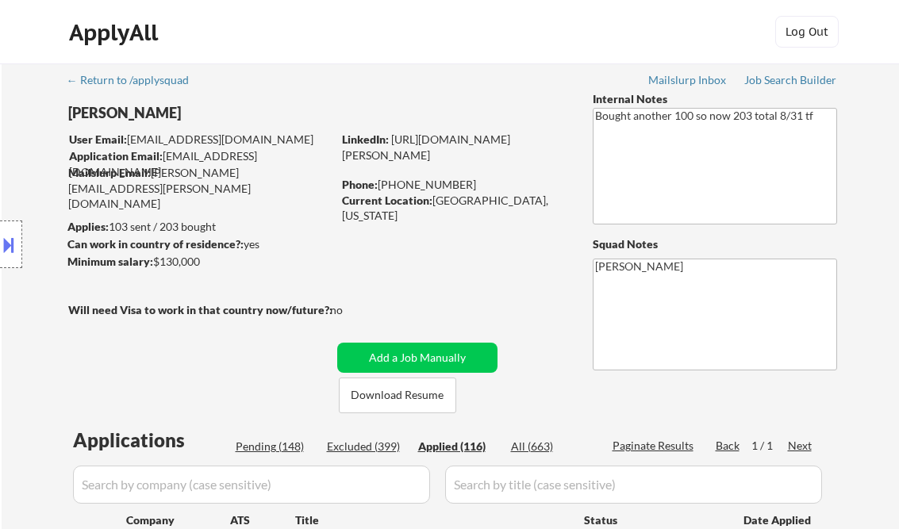
select select ""applied""
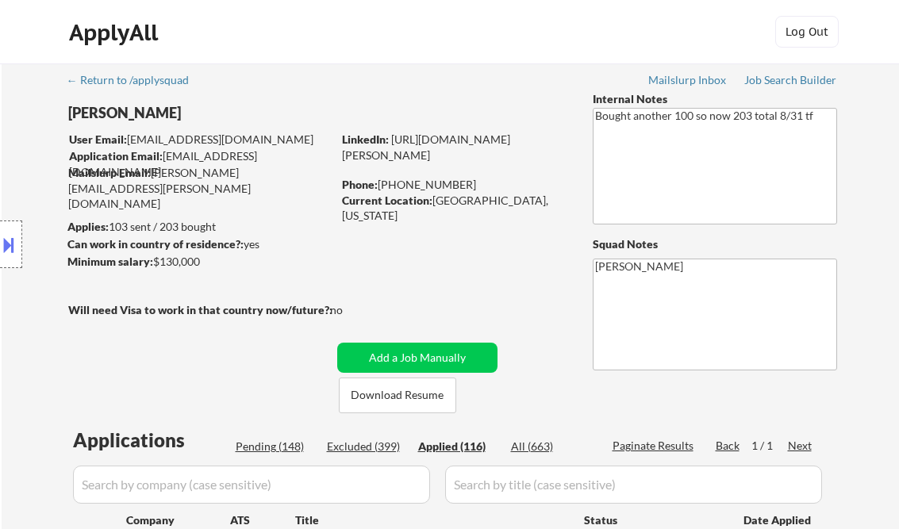
select select ""applied""
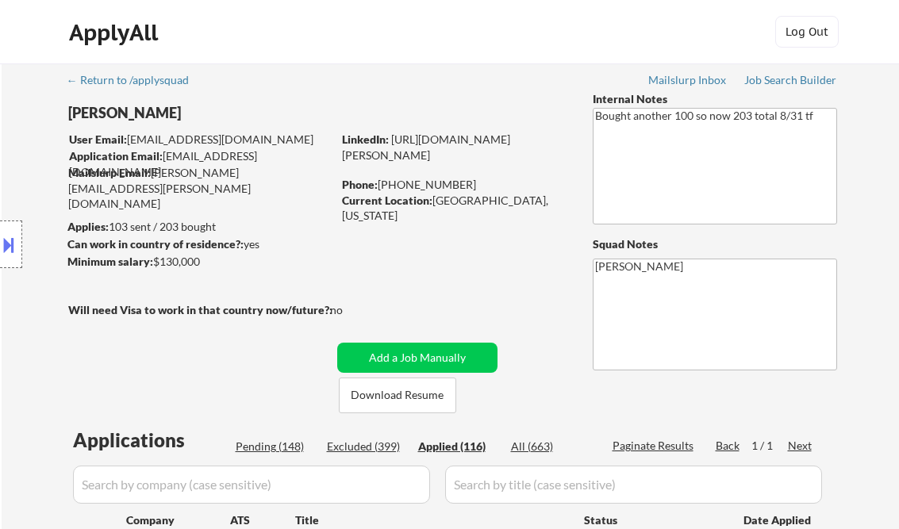
select select ""applied""
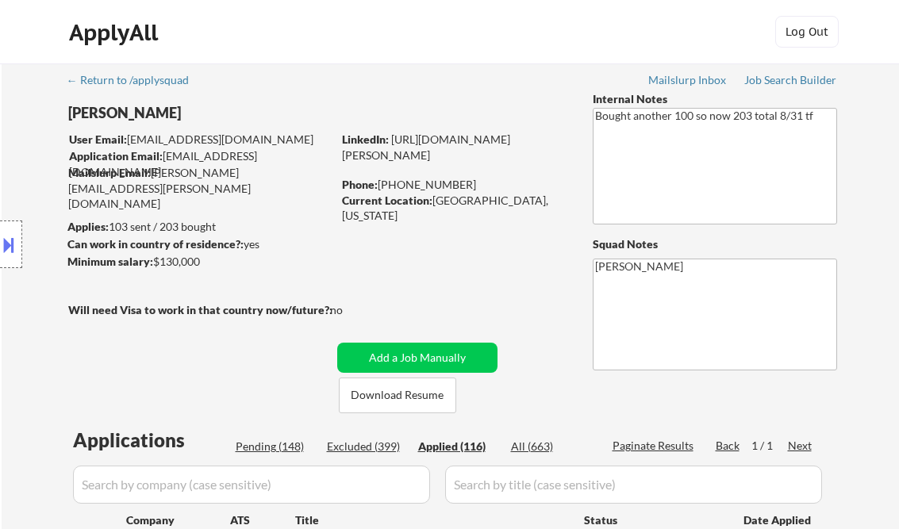
select select ""applied""
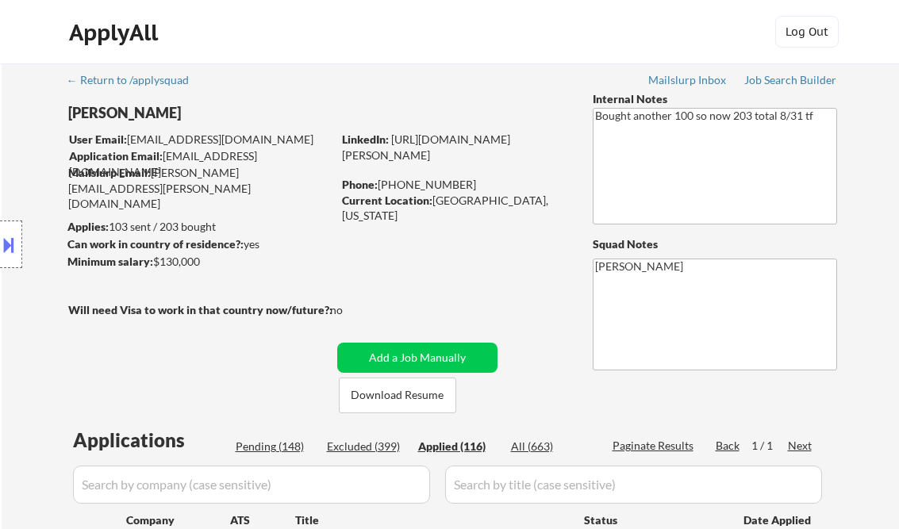
select select ""applied""
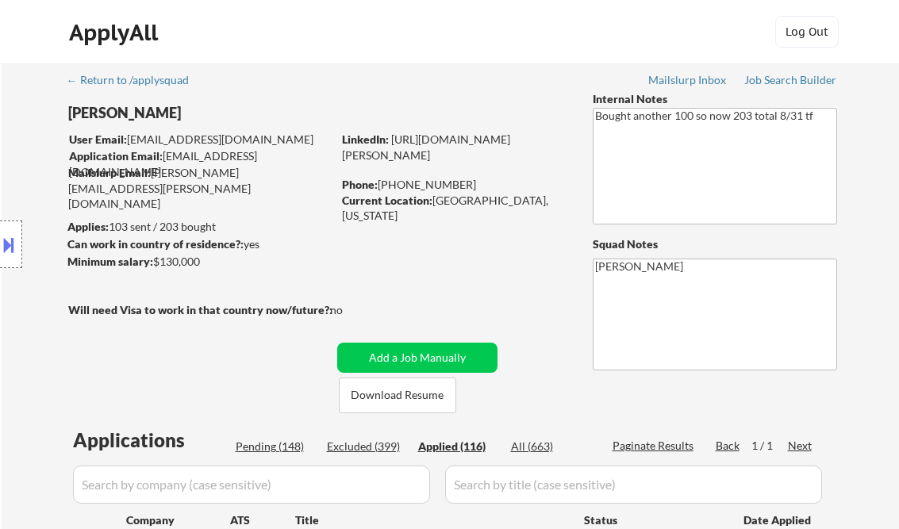
select select ""applied""
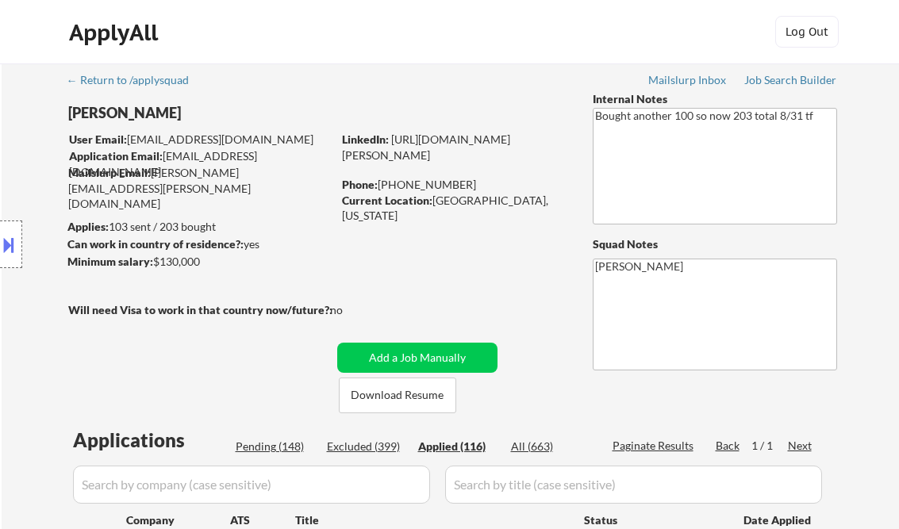
select select ""applied""
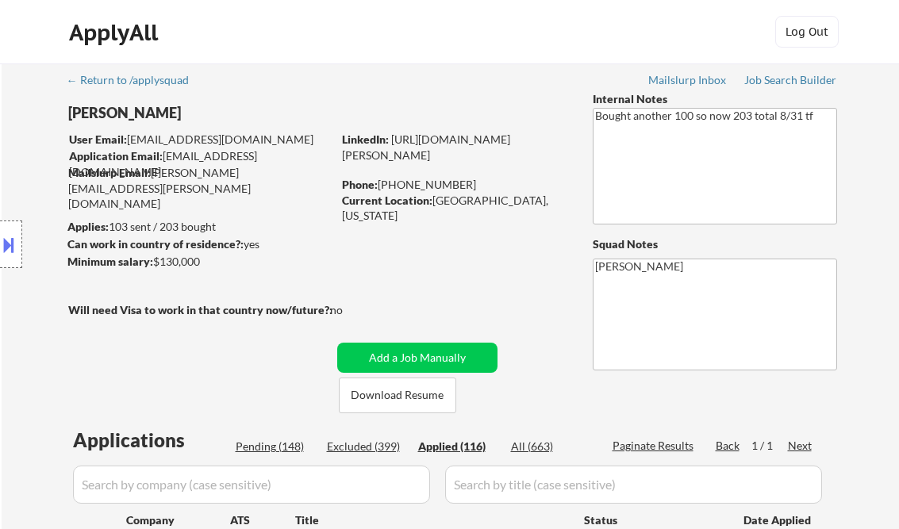
select select ""applied""
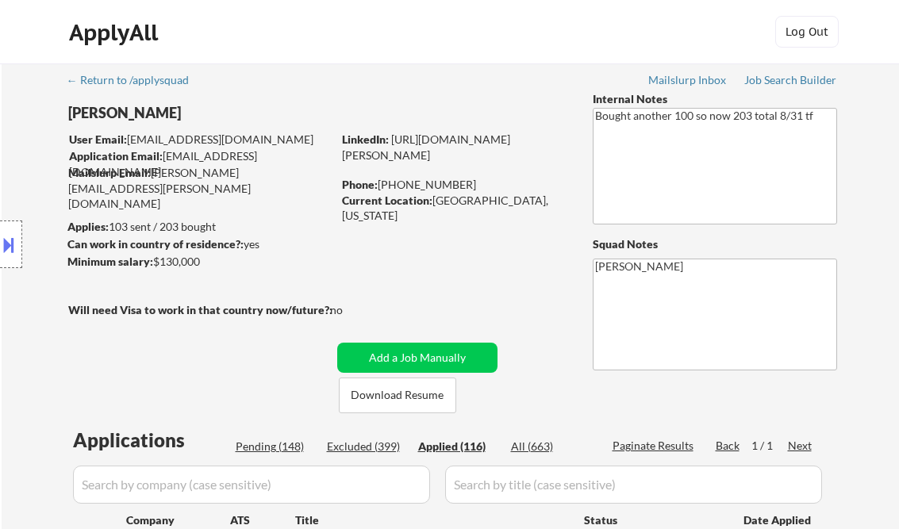
select select ""applied""
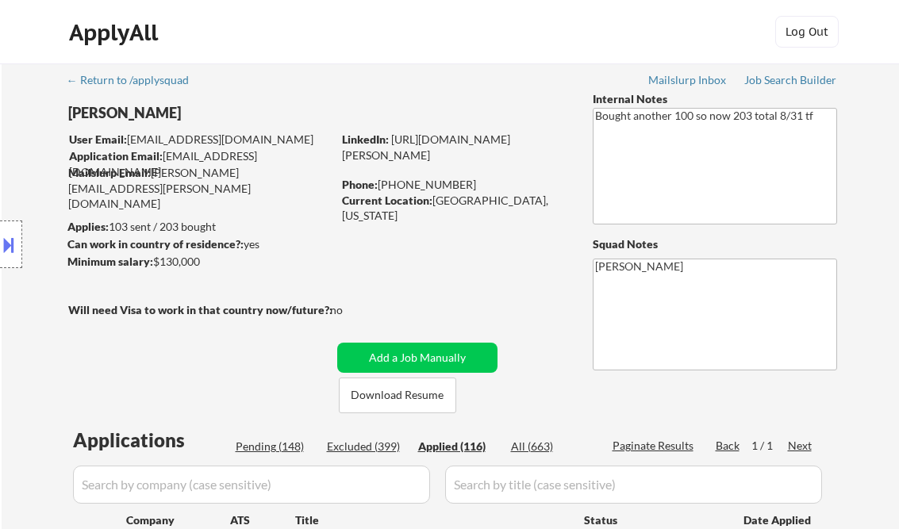
select select ""applied""
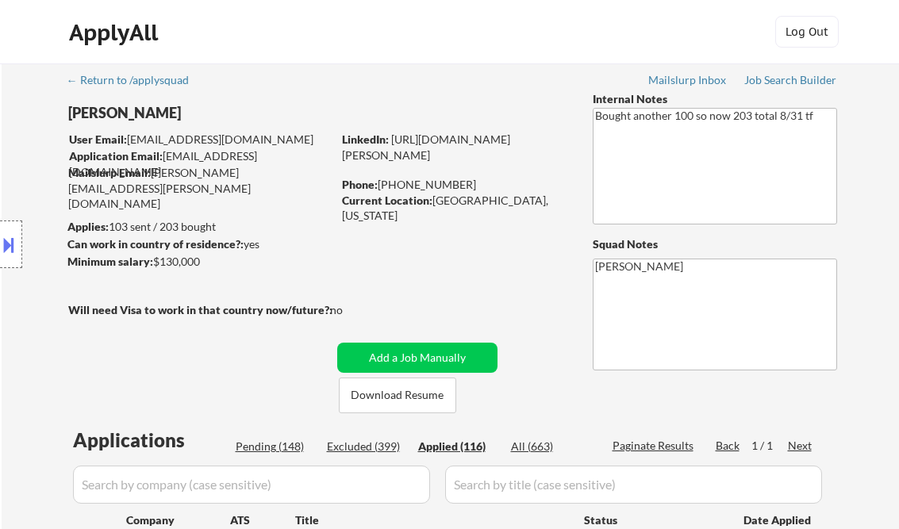
select select ""applied""
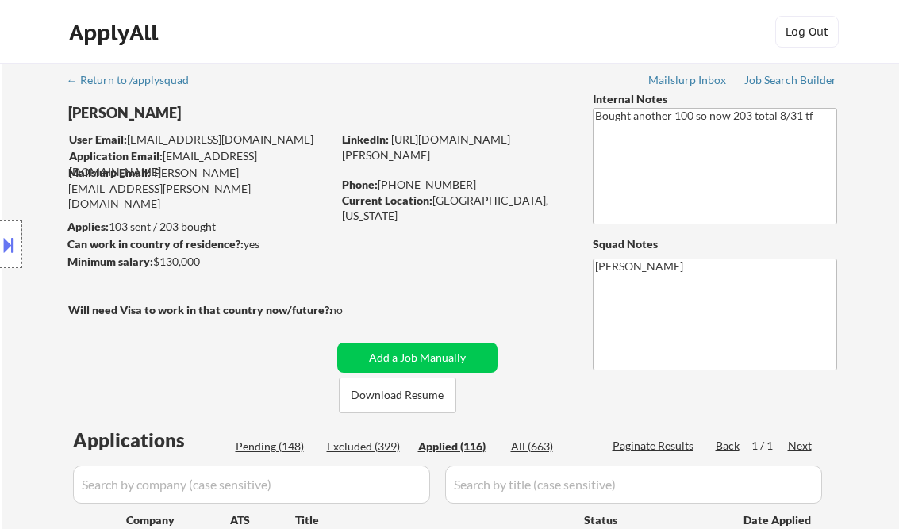
select select ""applied""
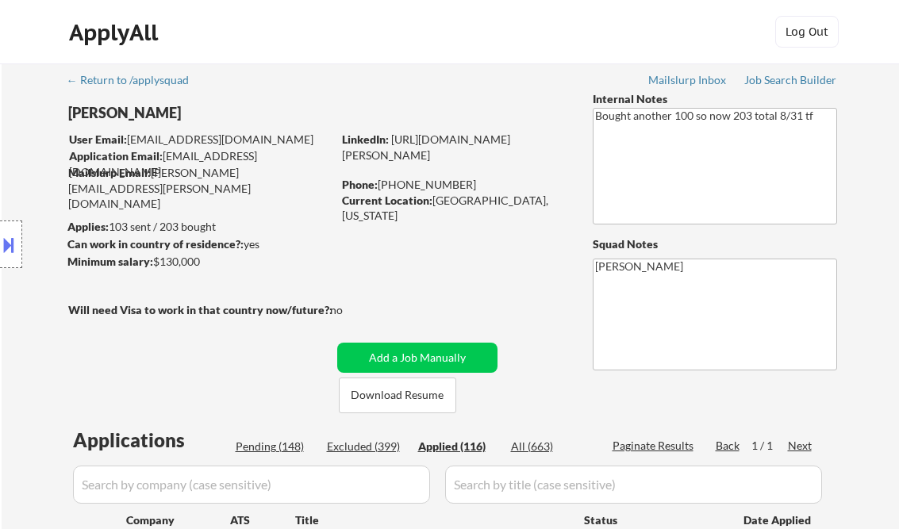
select select ""applied""
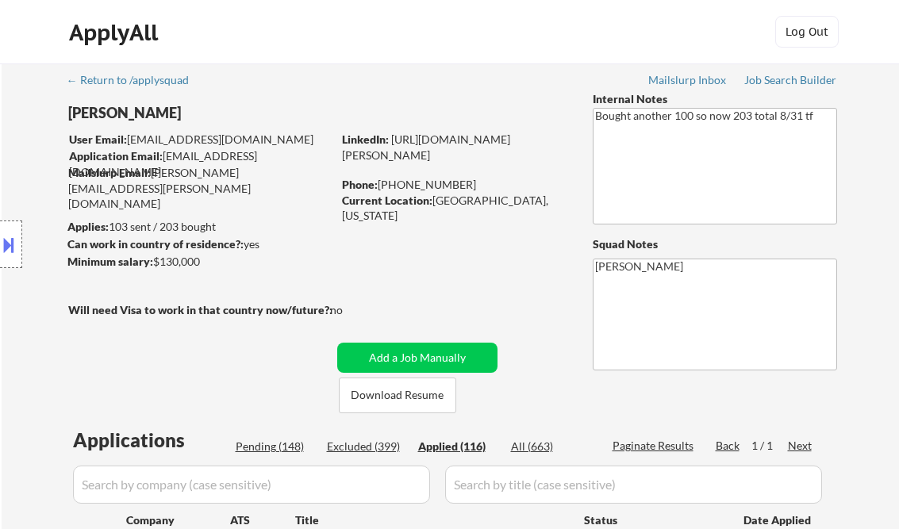
select select ""applied""
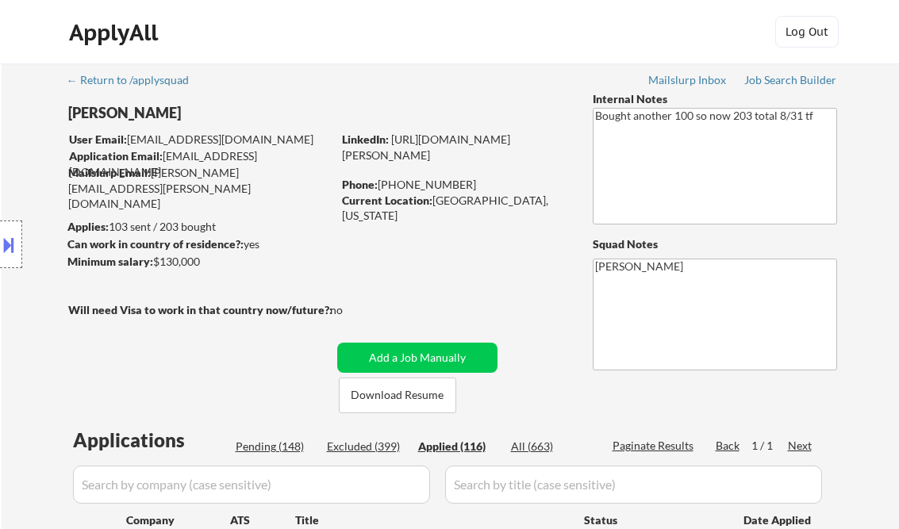
select select ""applied""
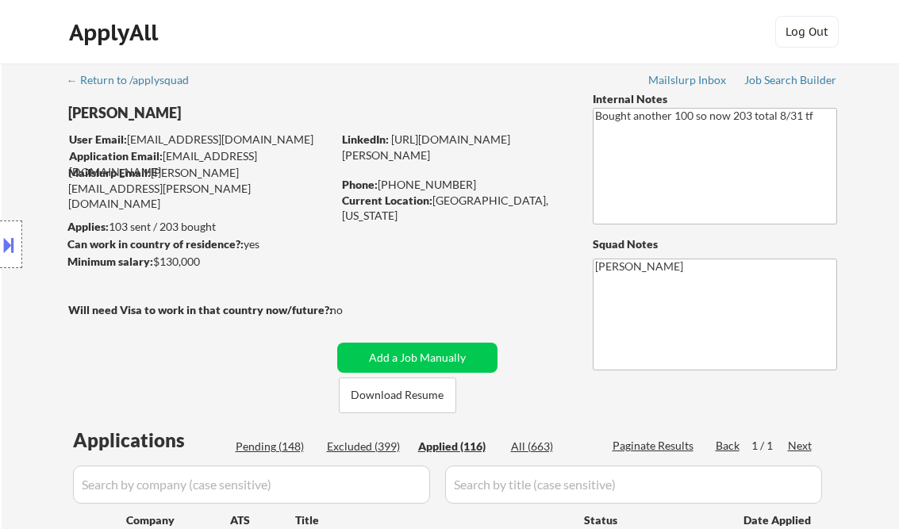
select select ""applied""
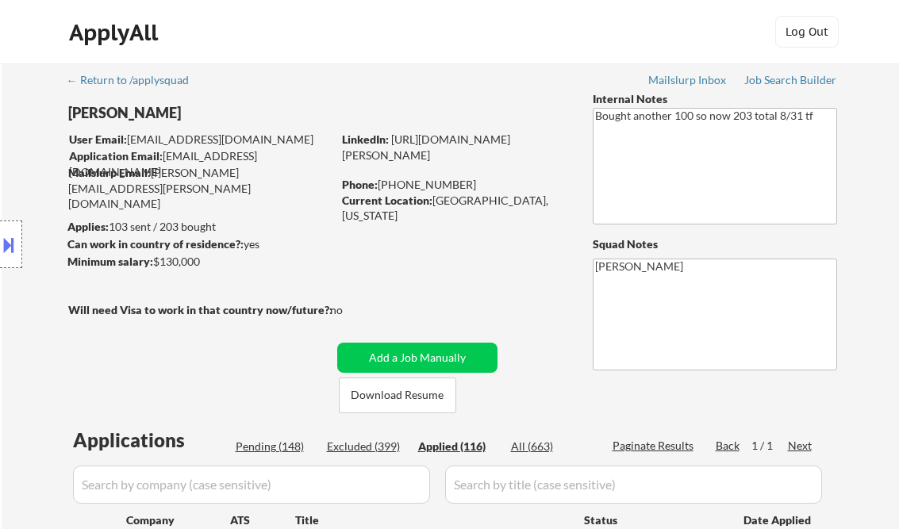
select select ""applied""
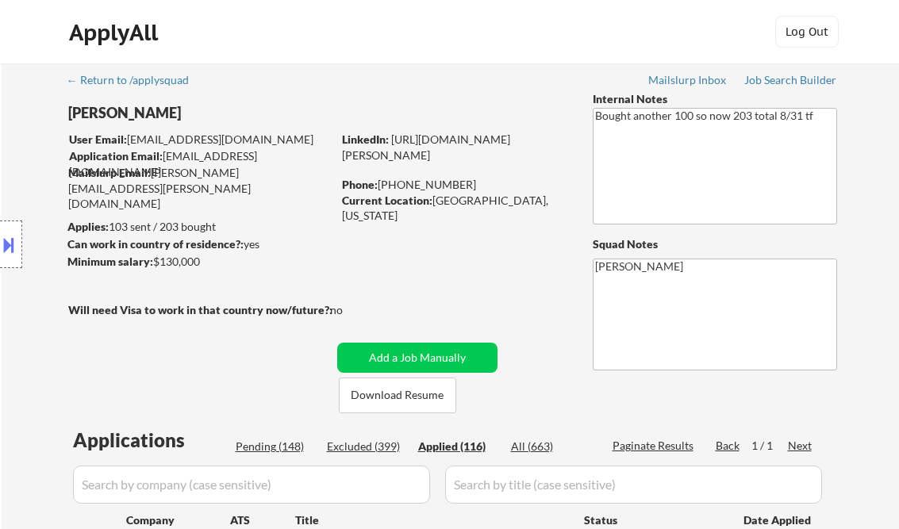
select select ""applied""
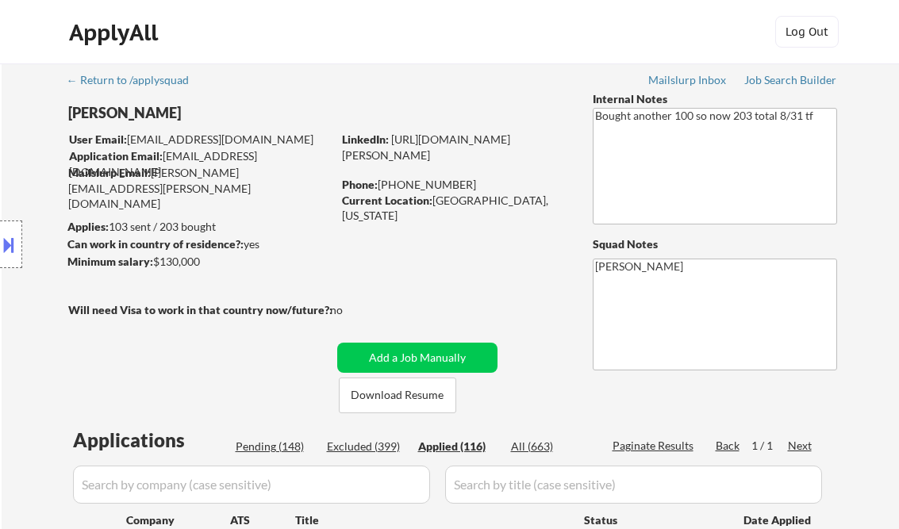
select select ""applied""
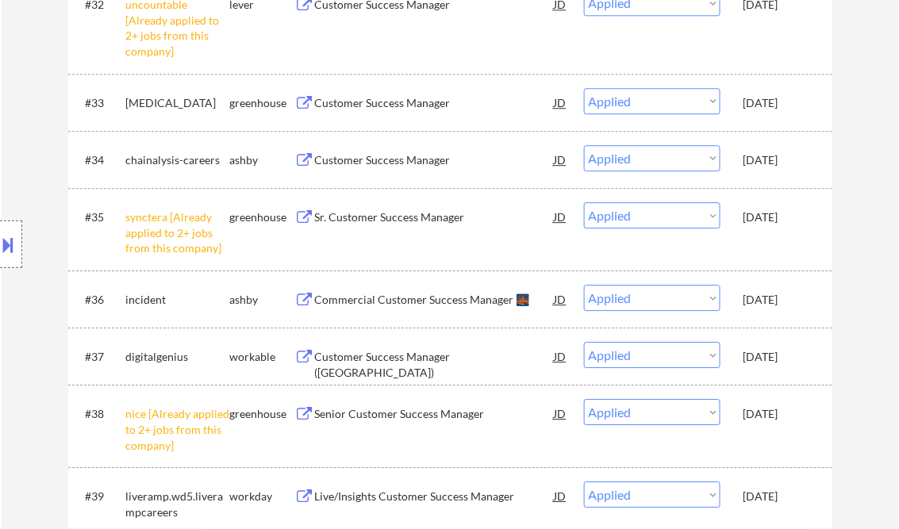
scroll to position [2524, 0]
select select ""applied""
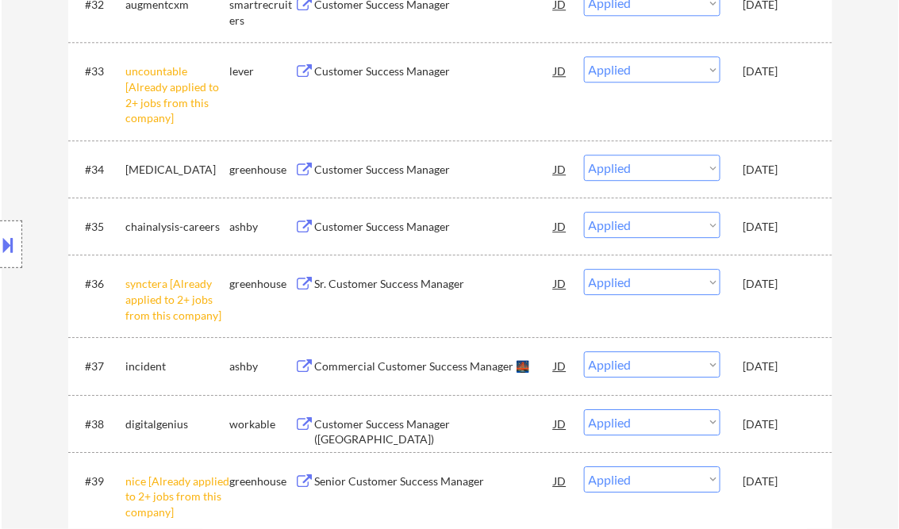
select select ""applied""
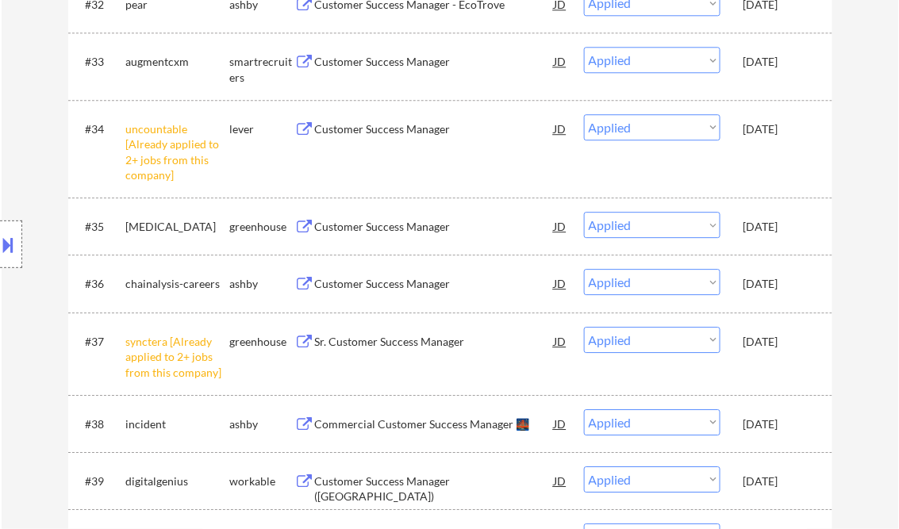
select select ""applied""
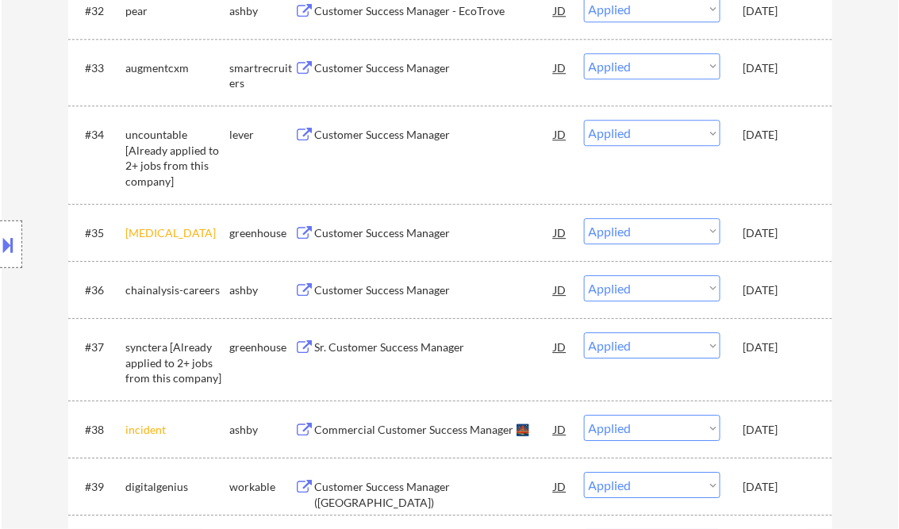
select select ""applied""
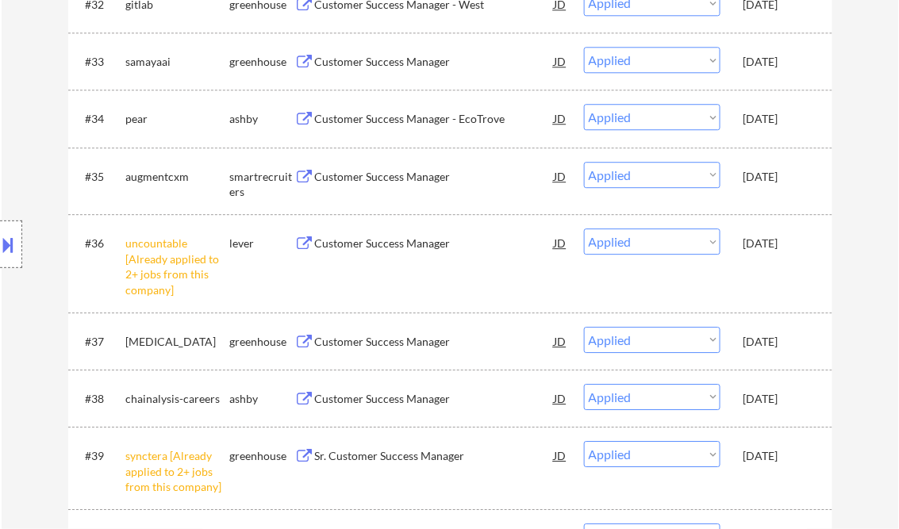
select select ""applied""
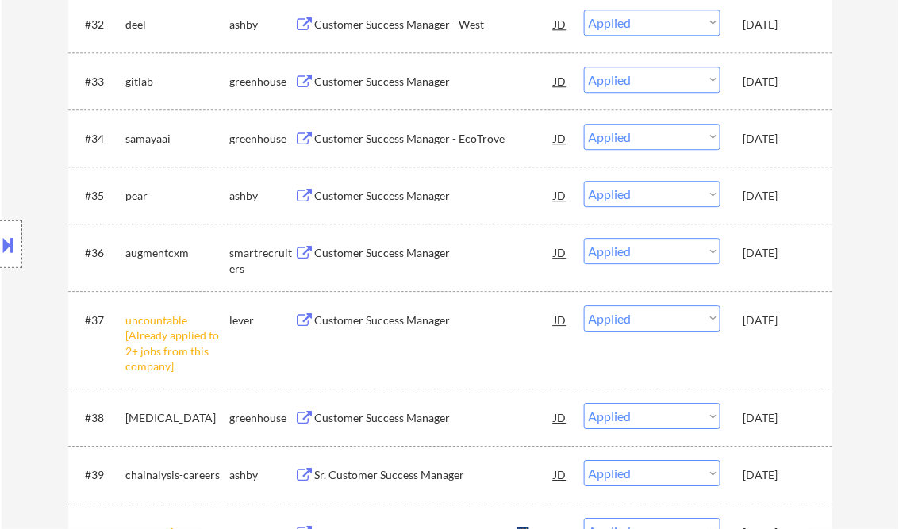
select select ""applied""
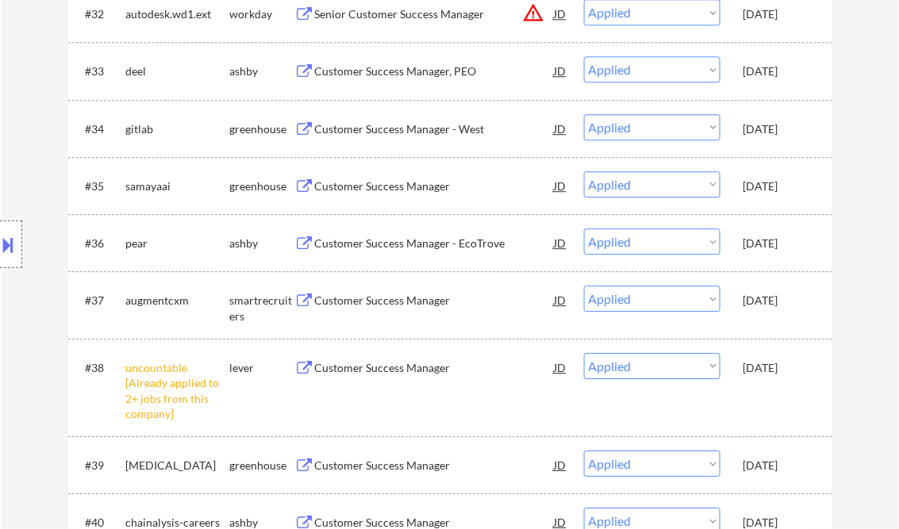
scroll to position [0, 0]
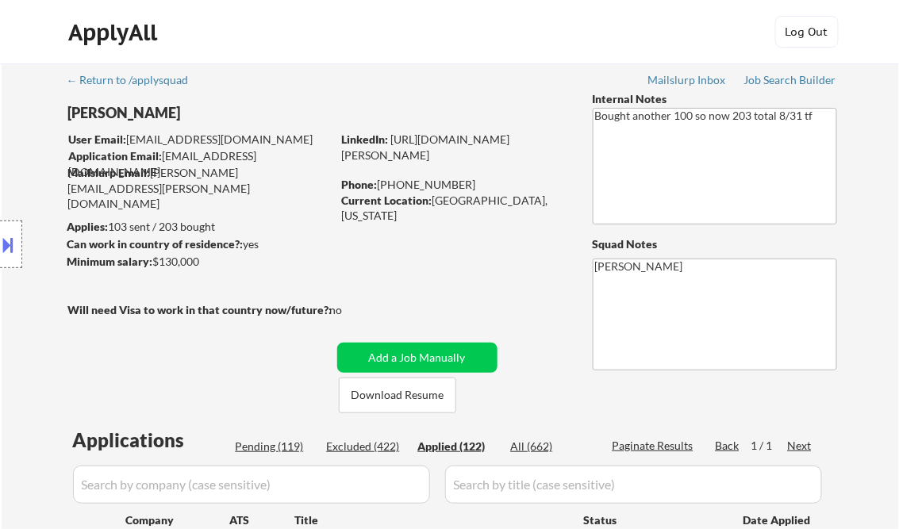
select select ""applied""
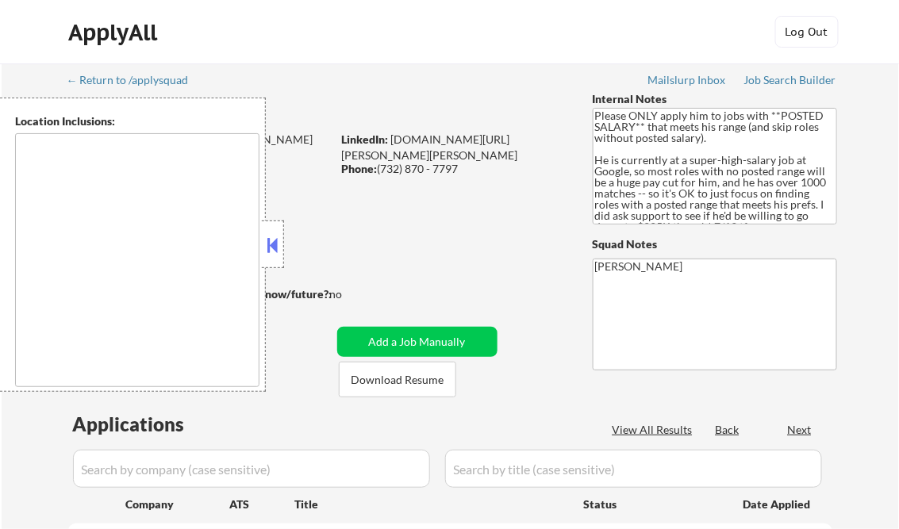
type textarea "Brooklyn, NY New York, NY Queens, NY Manhattan, NY Staten Island, NY Jersey Cit…"
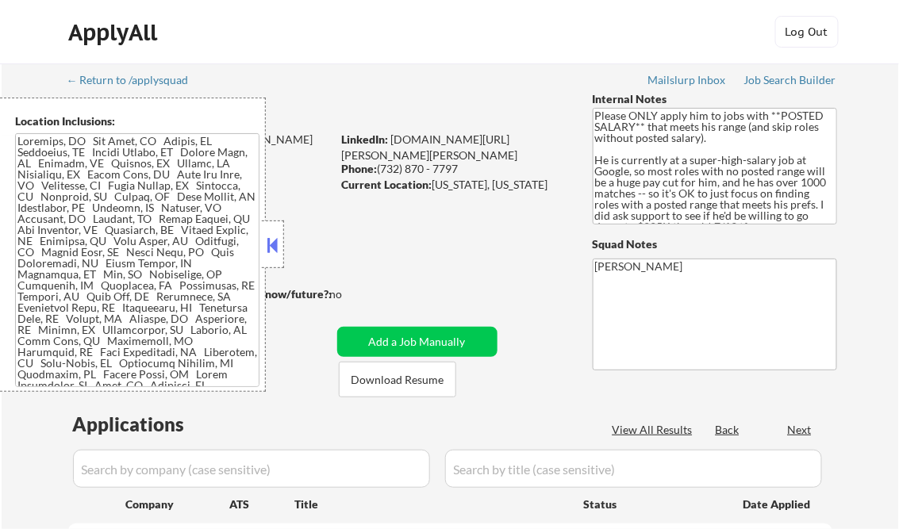
select select ""pending""
click at [279, 246] on button at bounding box center [272, 245] width 17 height 24
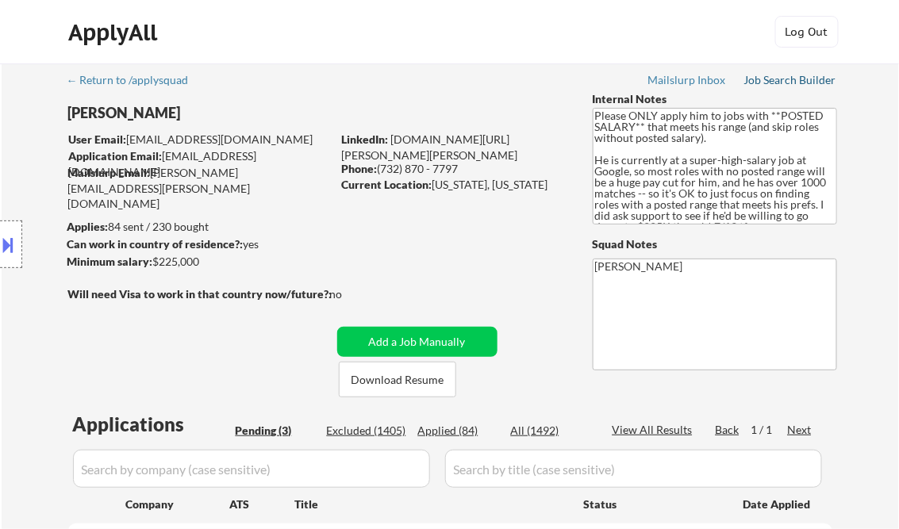
click at [788, 79] on div "Job Search Builder" at bounding box center [791, 80] width 93 height 11
click at [780, 81] on div "Job Search Builder" at bounding box center [791, 80] width 93 height 11
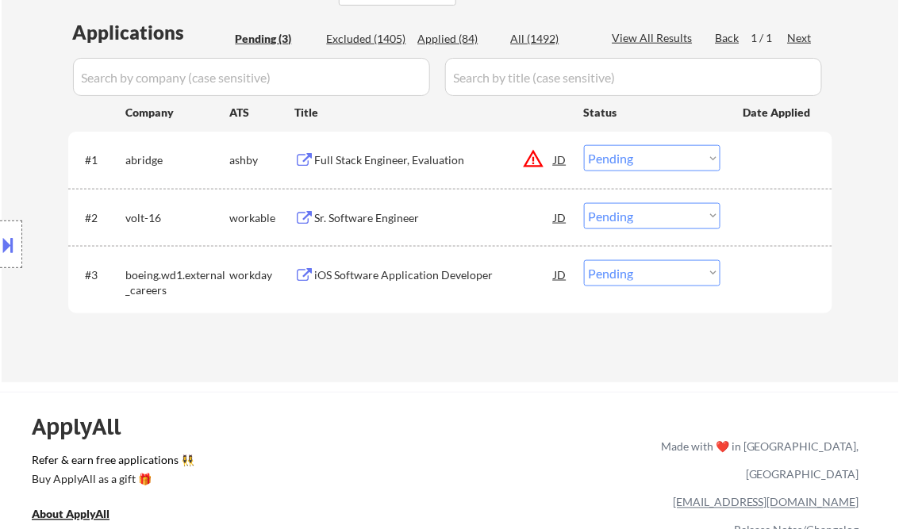
scroll to position [381, 0]
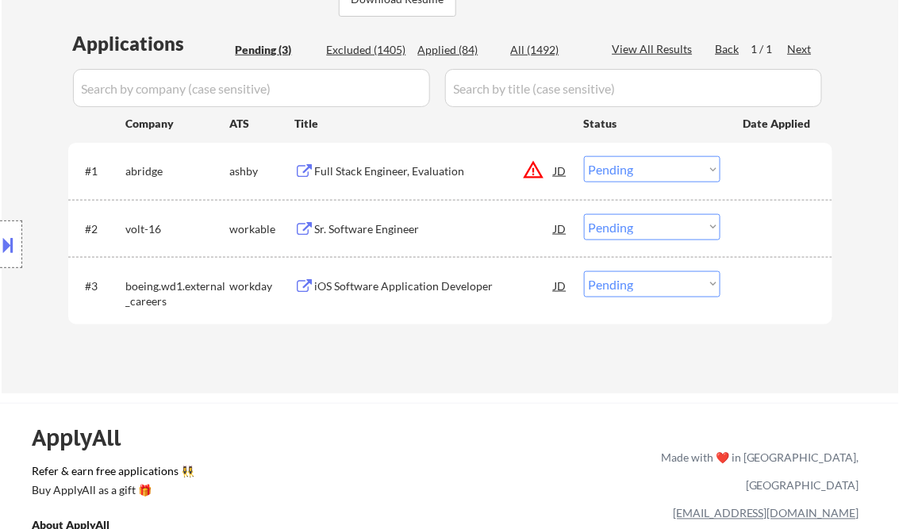
click at [387, 171] on div "Full Stack Engineer, Evaluation" at bounding box center [435, 172] width 240 height 16
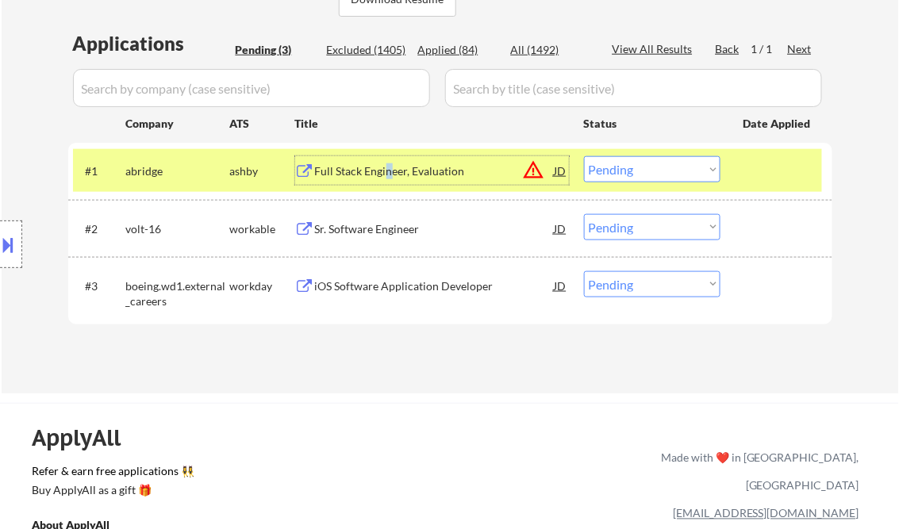
click at [640, 160] on select "Choose an option... Pending Applied Excluded (Questions) Excluded (Expired) Exc…" at bounding box center [652, 169] width 137 height 26
click at [584, 156] on select "Choose an option... Pending Applied Excluded (Questions) Excluded (Expired) Exc…" at bounding box center [652, 169] width 137 height 26
click at [372, 220] on div "Sr. Software Engineer" at bounding box center [435, 228] width 240 height 29
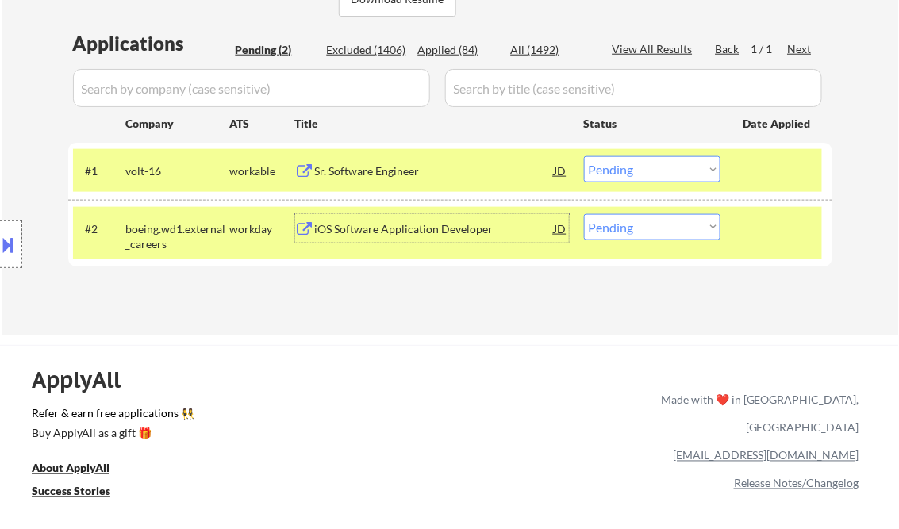
click at [643, 170] on select "Choose an option... Pending Applied Excluded (Questions) Excluded (Expired) Exc…" at bounding box center [652, 169] width 137 height 26
click at [584, 156] on select "Choose an option... Pending Applied Excluded (Questions) Excluded (Expired) Exc…" at bounding box center [652, 169] width 137 height 26
click at [378, 229] on div "iOS Software Application Developer" at bounding box center [435, 229] width 240 height 16
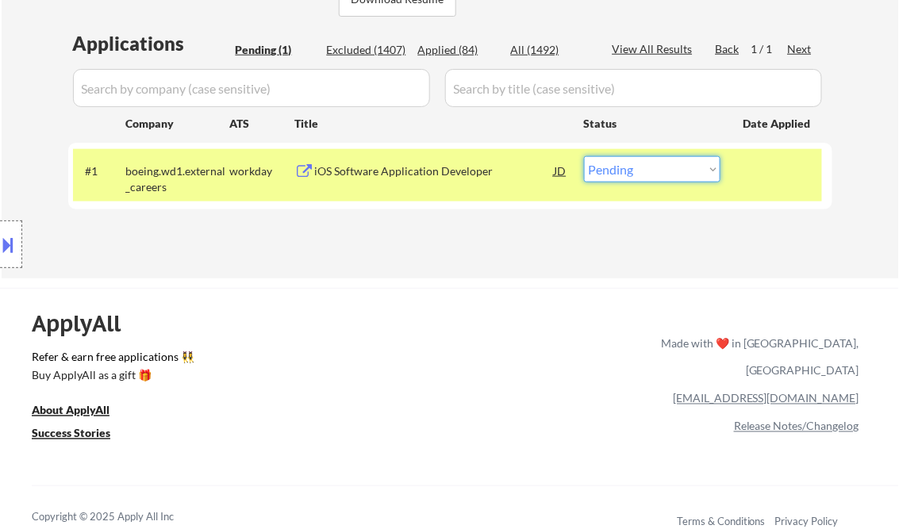
click at [627, 167] on select "Choose an option... Pending Applied Excluded (Questions) Excluded (Expired) Exc…" at bounding box center [652, 169] width 137 height 26
select select ""excluded__expired_""
click at [584, 156] on select "Choose an option... Pending Applied Excluded (Questions) Excluded (Expired) Exc…" at bounding box center [652, 169] width 137 height 26
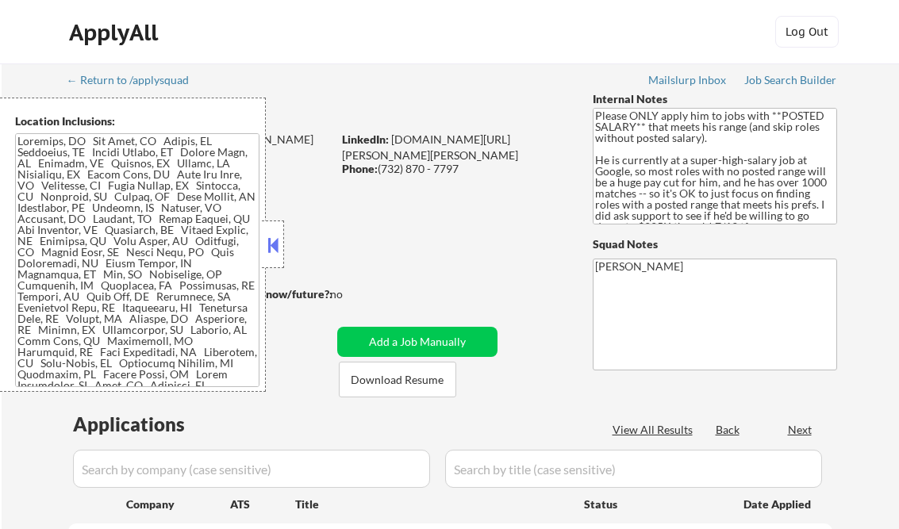
scroll to position [254, 0]
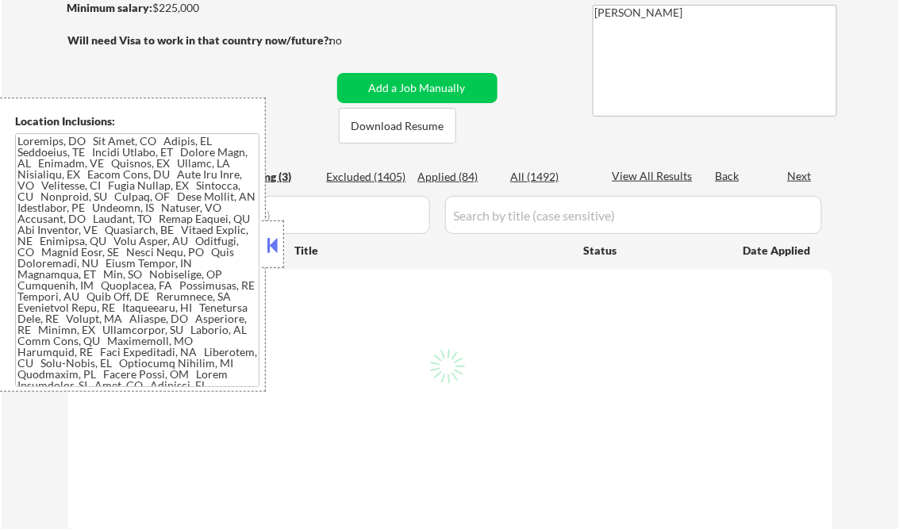
select select ""pending""
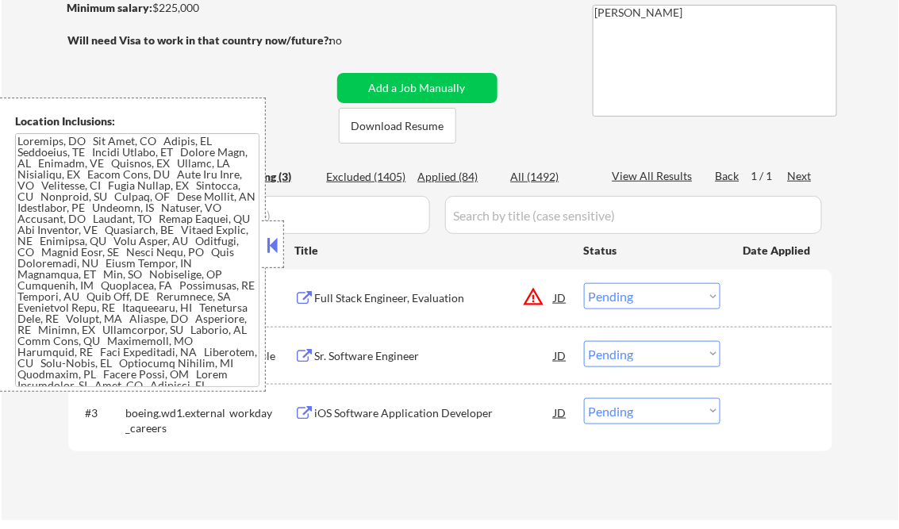
click at [268, 245] on button at bounding box center [272, 245] width 17 height 24
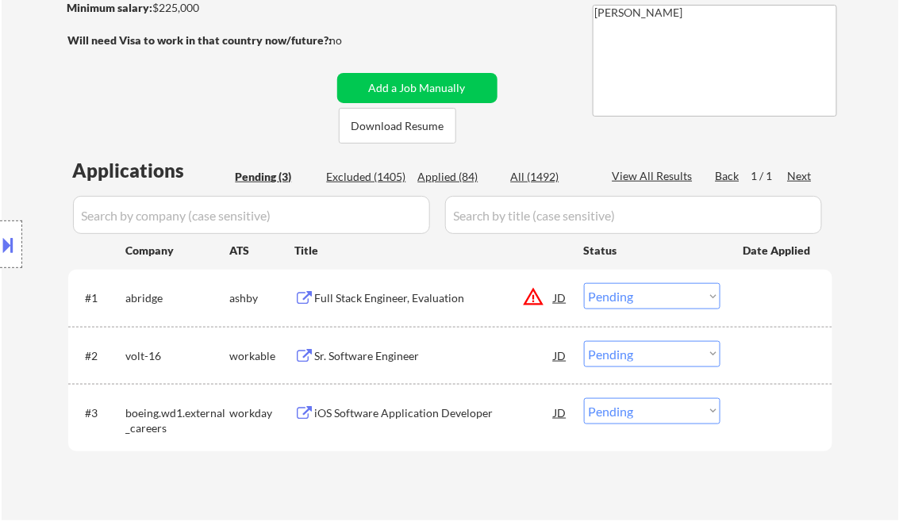
drag, startPoint x: 440, startPoint y: 185, endPoint x: 456, endPoint y: 179, distance: 17.6
click at [441, 183] on div "Applied (84)" at bounding box center [457, 177] width 79 height 17
select select ""applied""
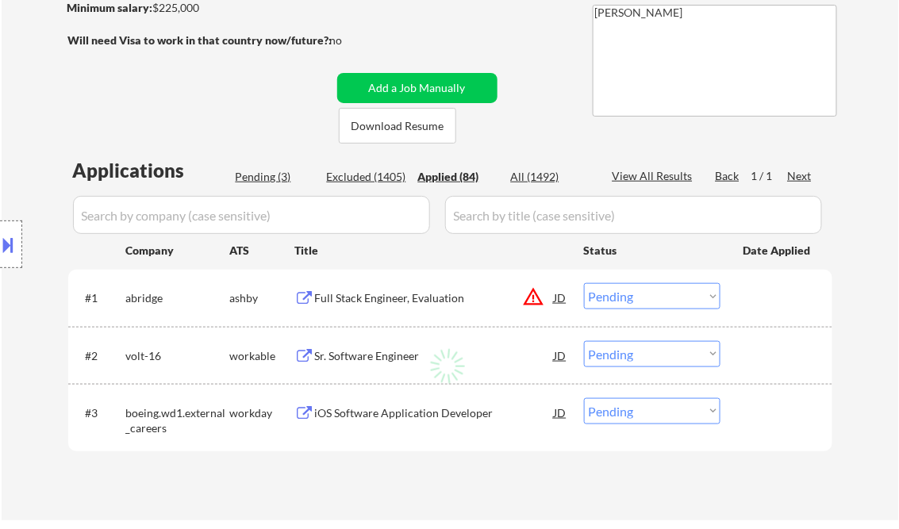
select select ""applied""
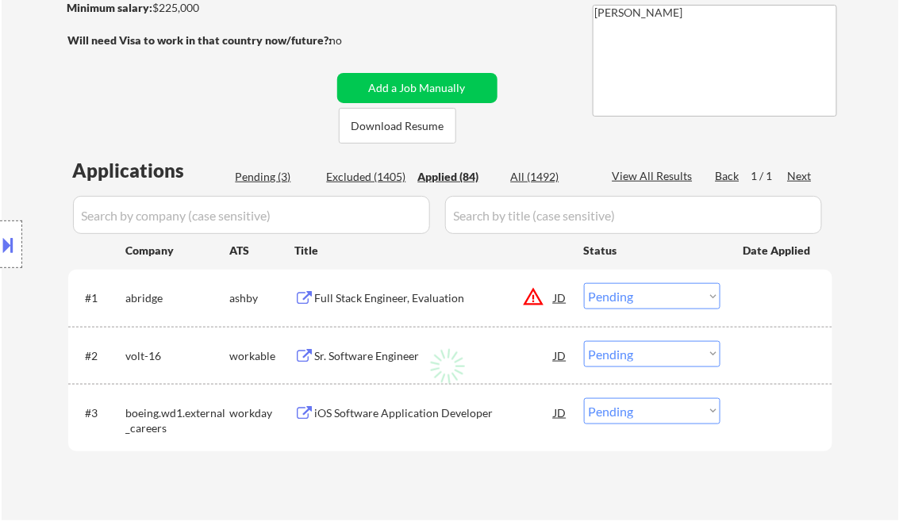
select select ""applied""
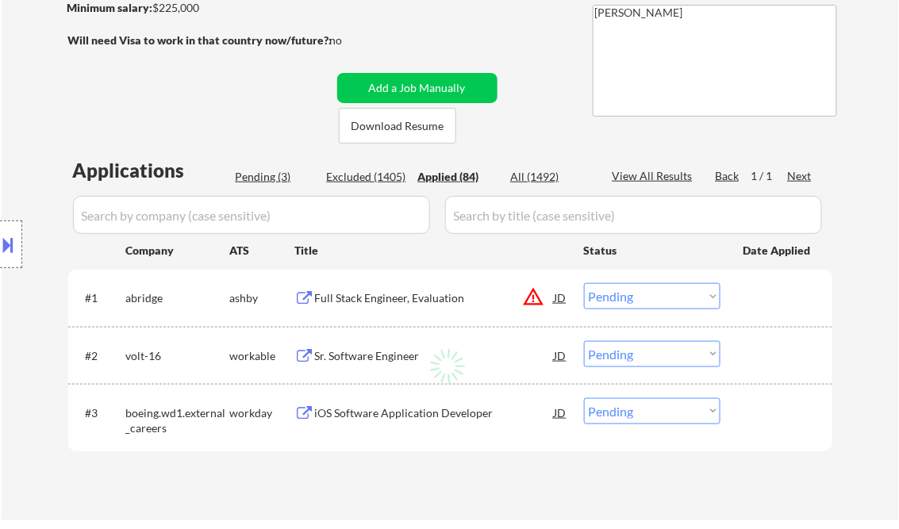
select select ""applied""
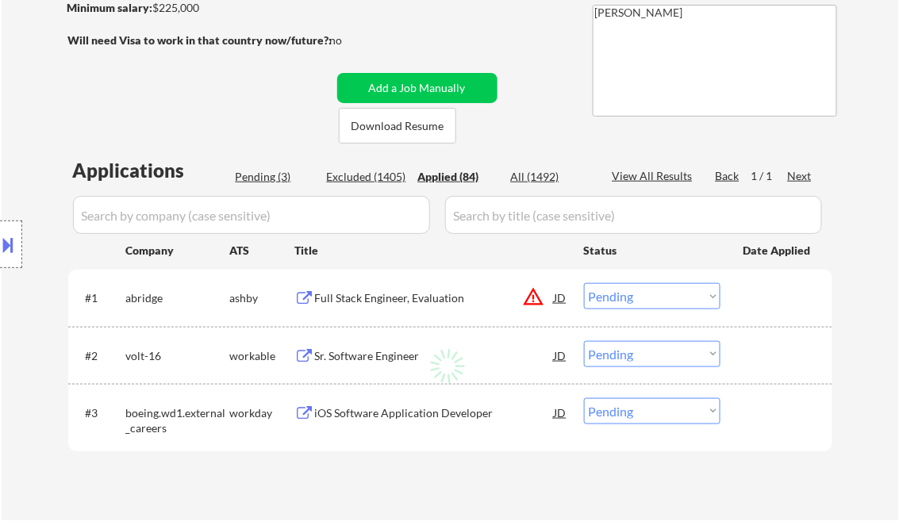
select select ""applied""
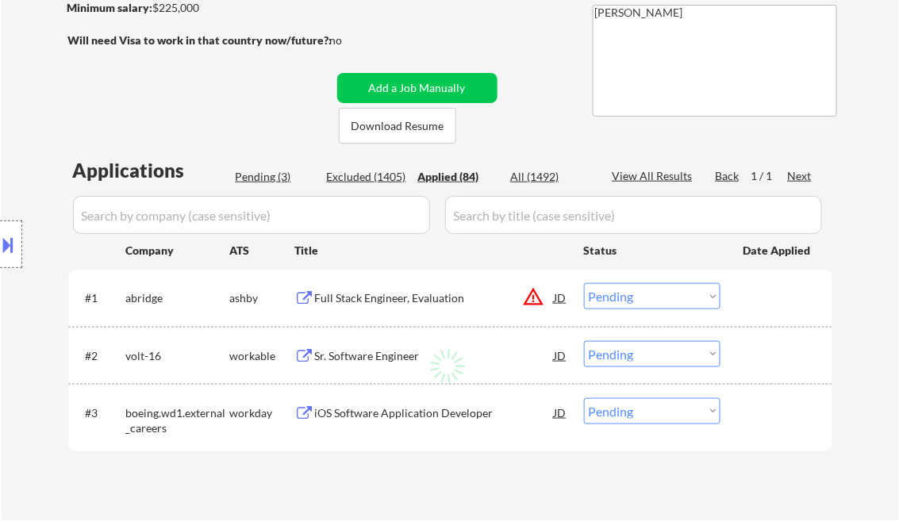
select select ""applied""
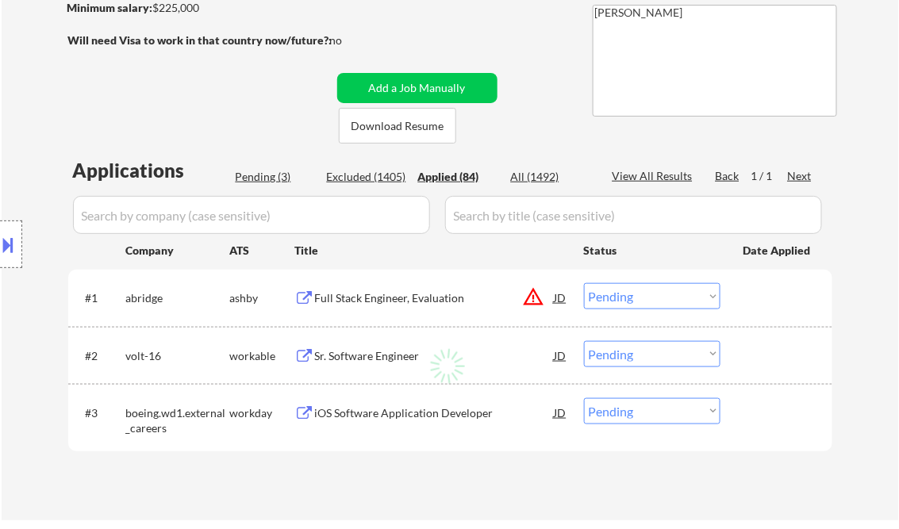
select select ""applied""
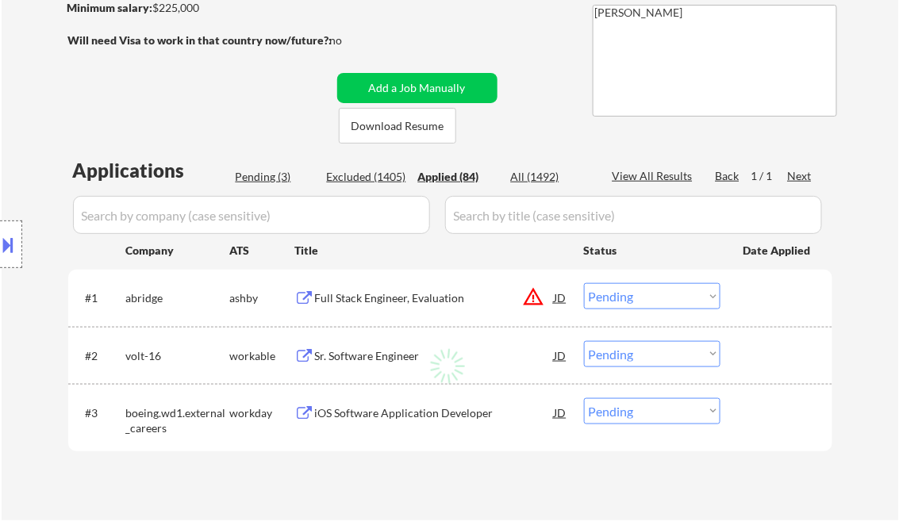
select select ""applied""
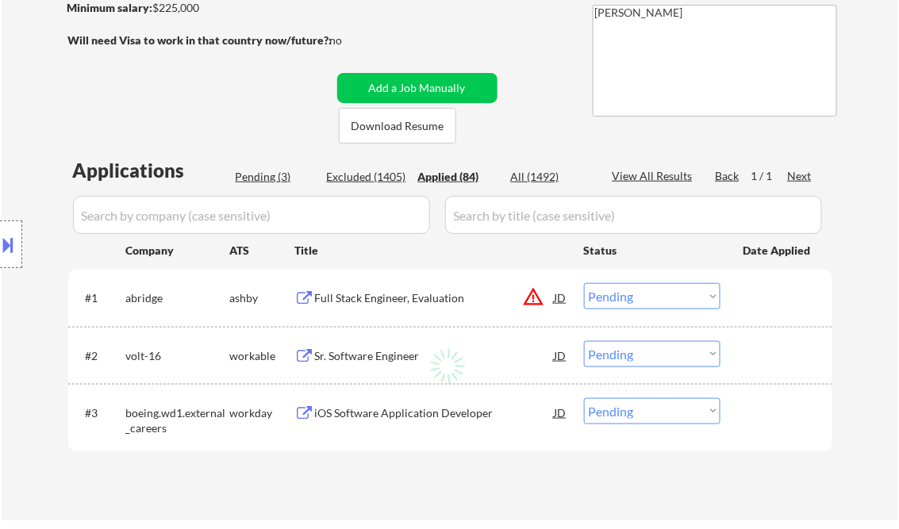
select select ""applied""
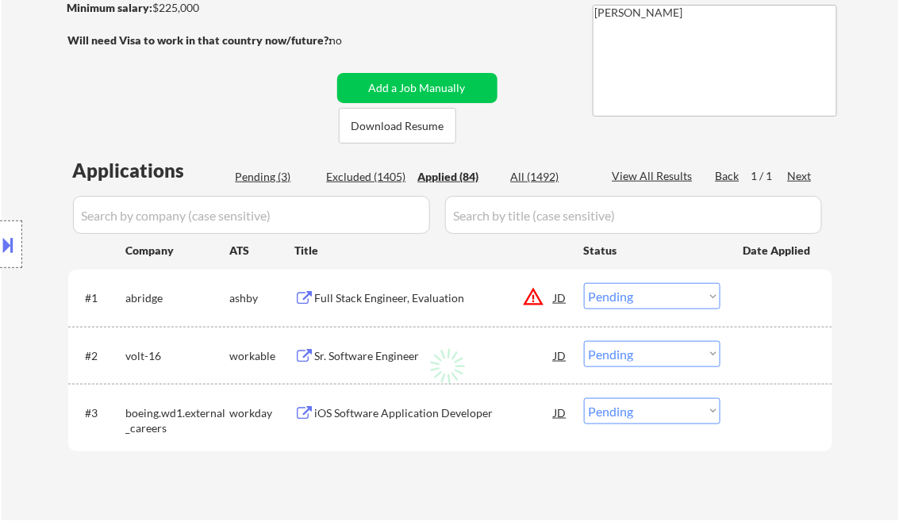
select select ""applied""
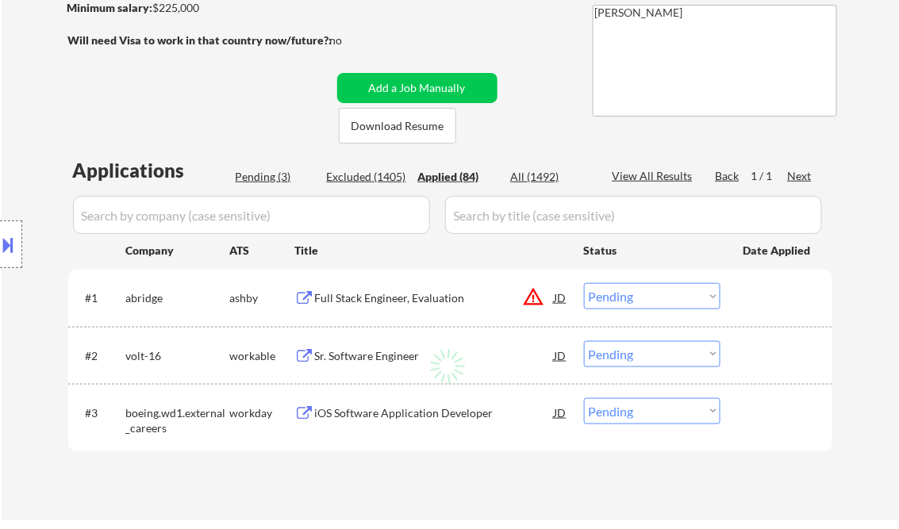
select select ""applied""
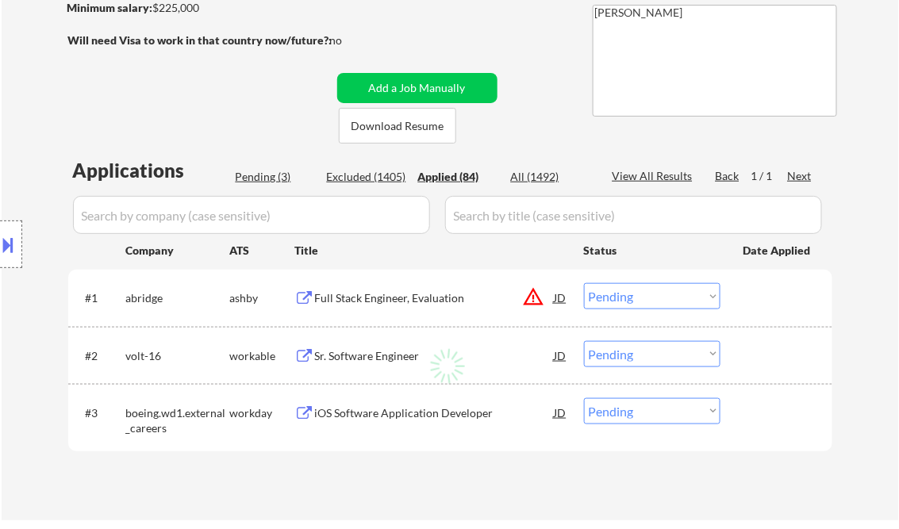
select select ""applied""
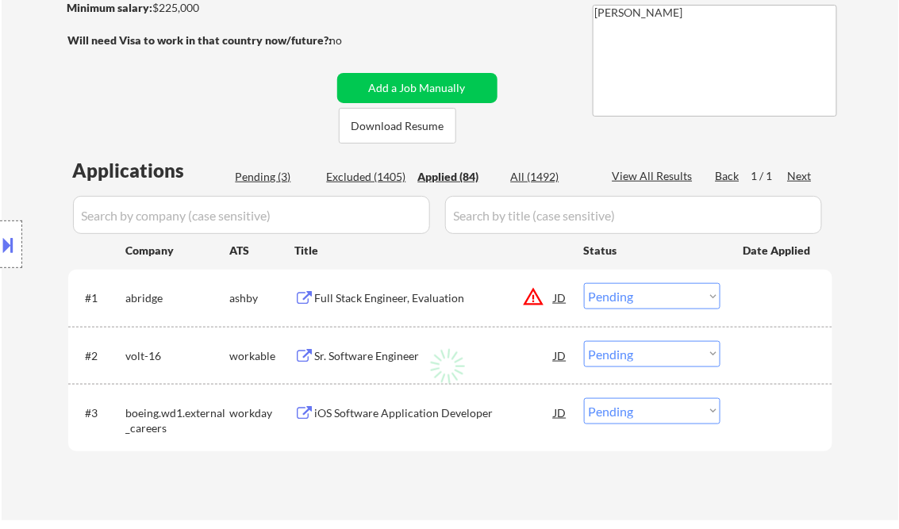
select select ""applied""
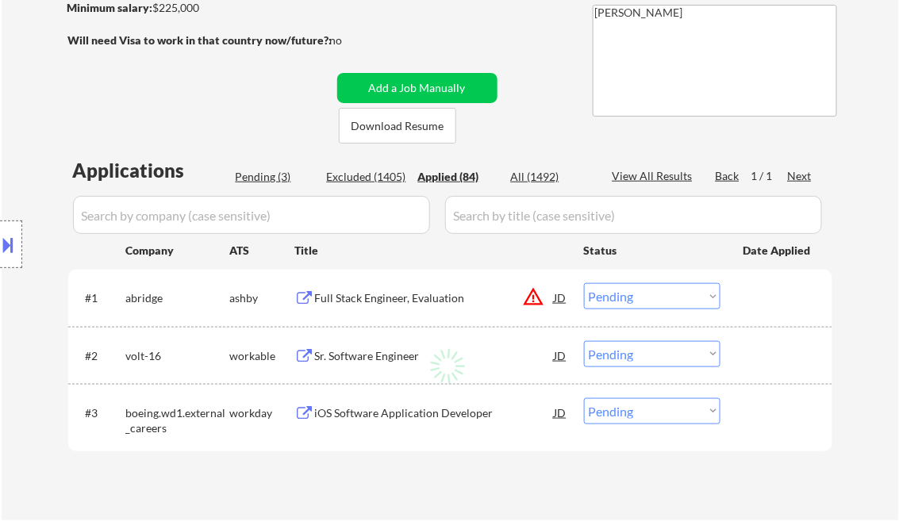
select select ""applied""
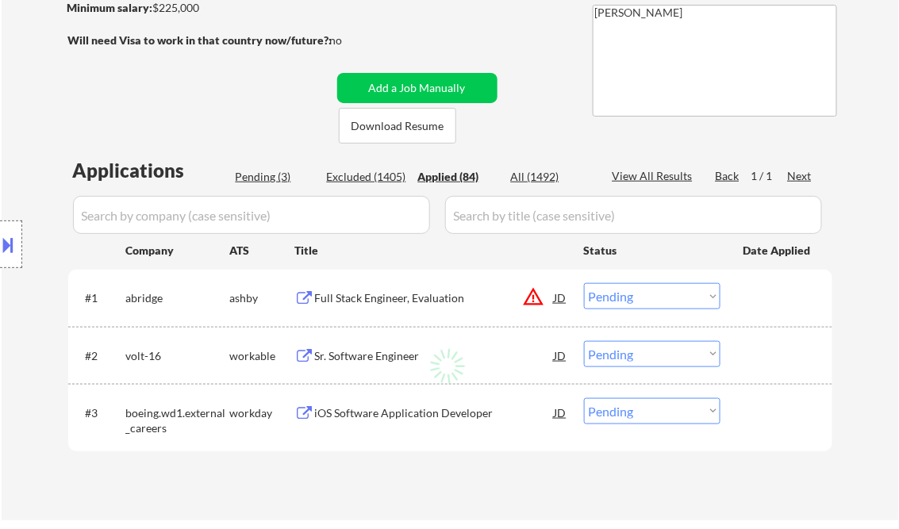
select select ""applied""
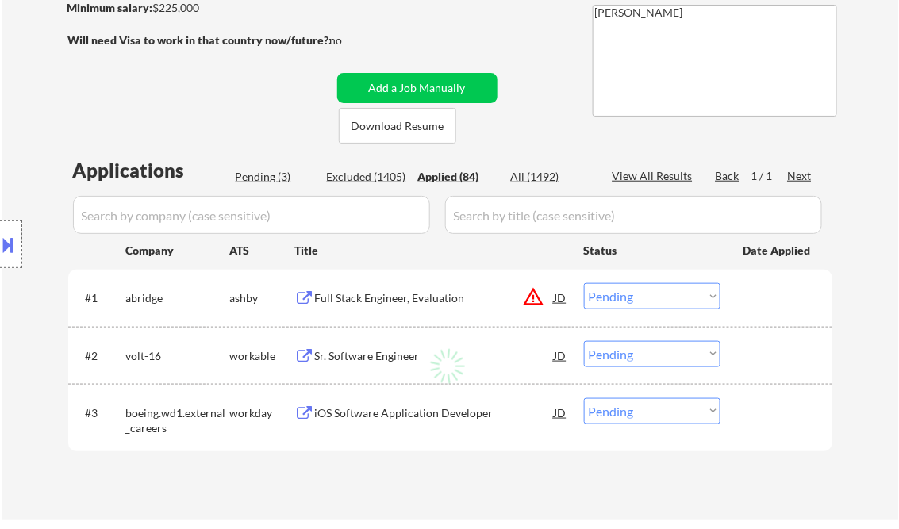
select select ""applied""
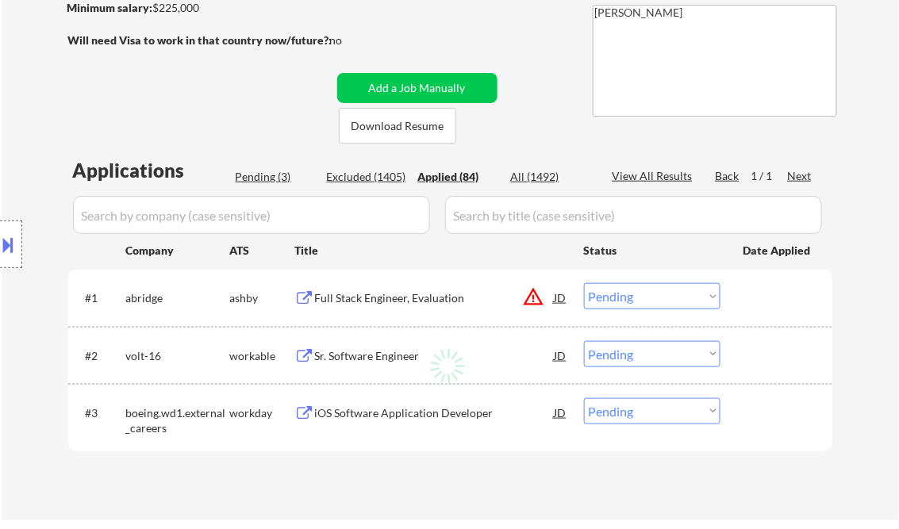
select select ""applied""
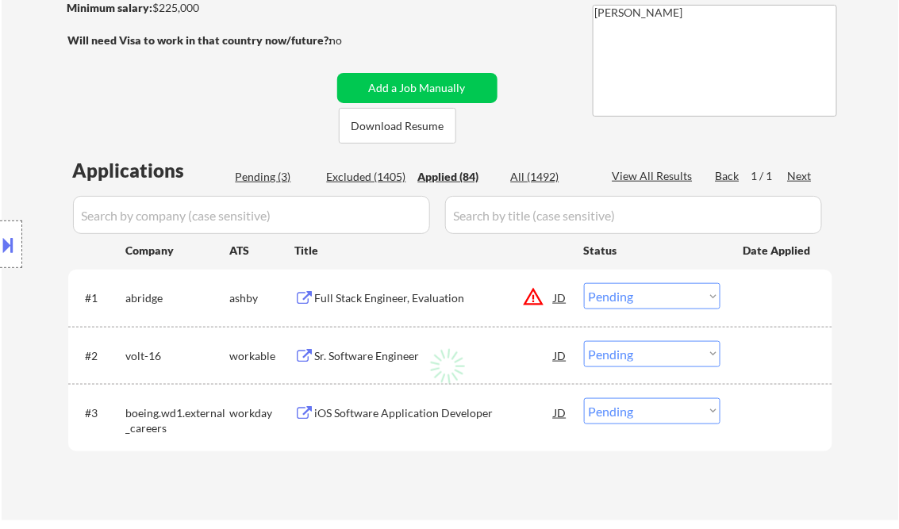
select select ""applied""
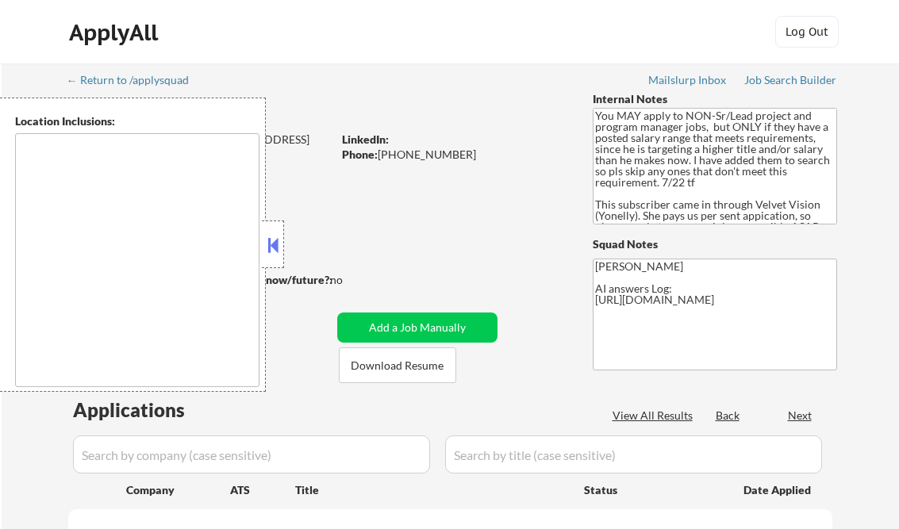
type textarea "[GEOGRAPHIC_DATA], [GEOGRAPHIC_DATA] [GEOGRAPHIC_DATA], [GEOGRAPHIC_DATA] [GEOG…"
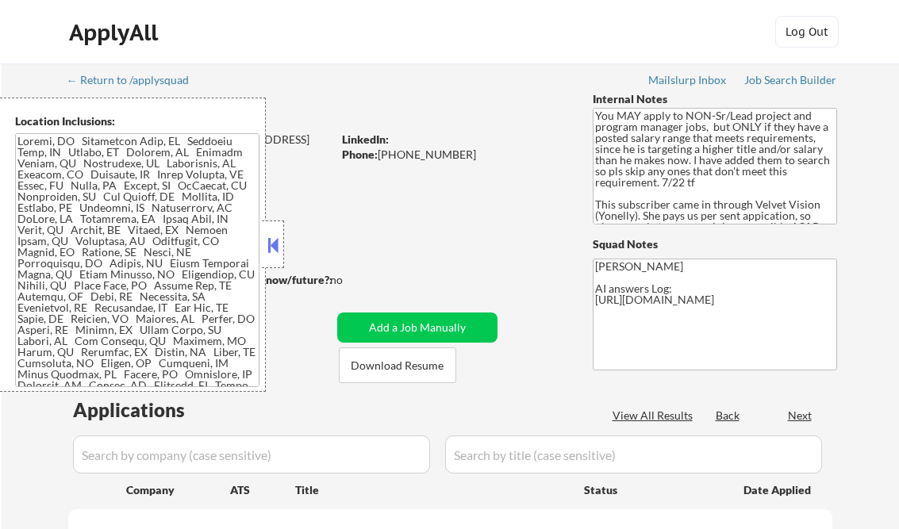
select select ""pending""
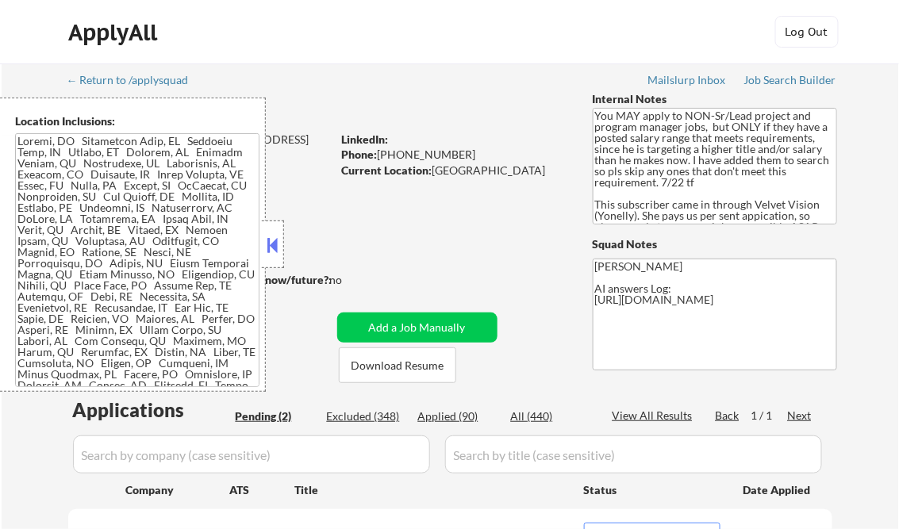
click at [275, 241] on button at bounding box center [272, 245] width 17 height 24
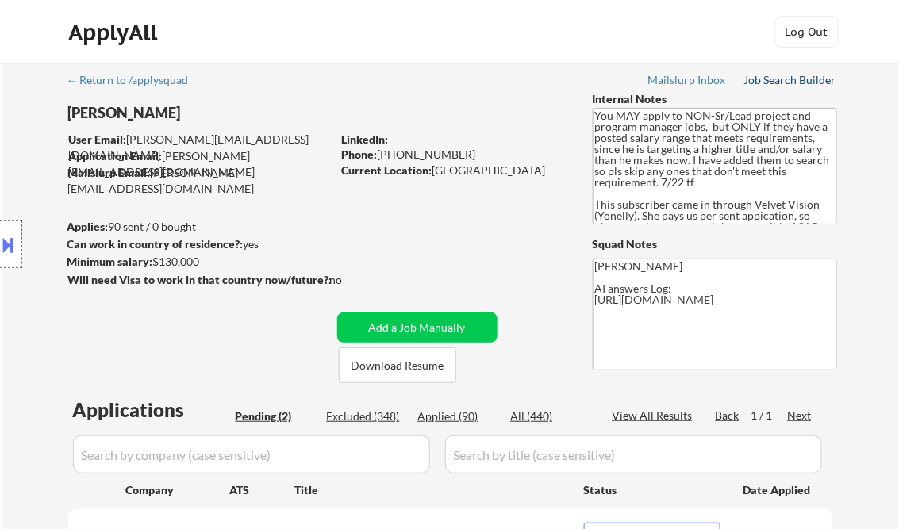
click at [786, 79] on div "Job Search Builder" at bounding box center [791, 80] width 93 height 11
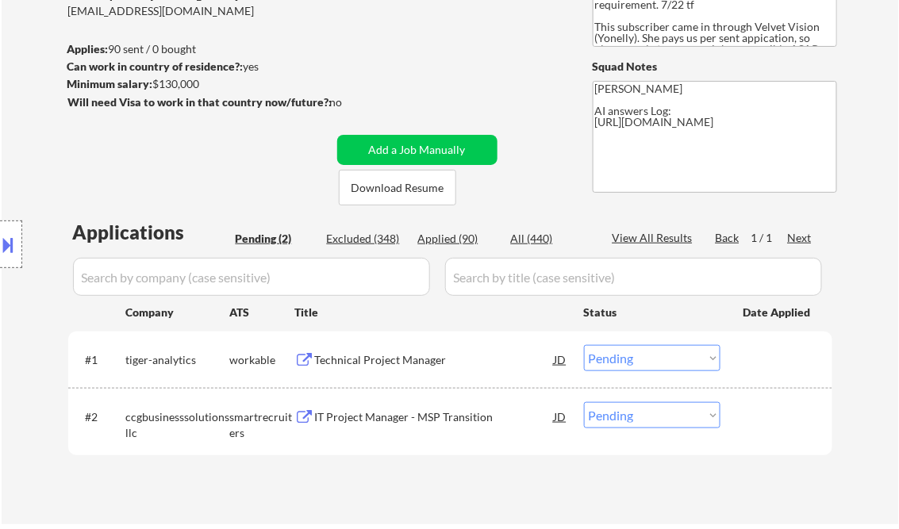
scroll to position [191, 0]
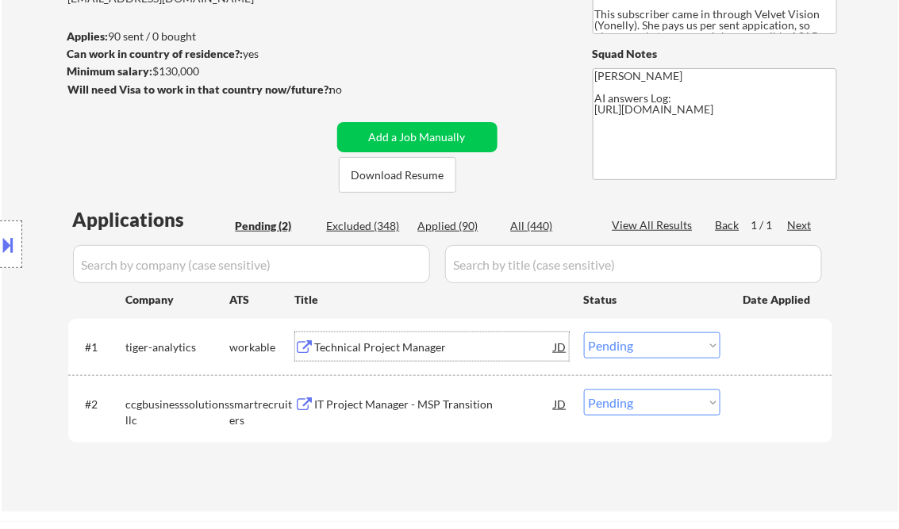
click at [389, 349] on div "Technical Project Manager" at bounding box center [435, 348] width 240 height 16
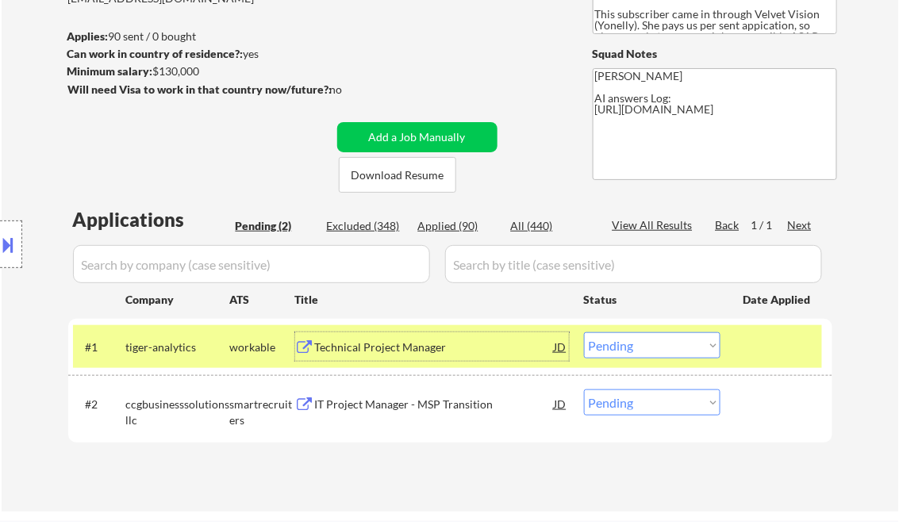
click at [657, 342] on select "Choose an option... Pending Applied Excluded (Questions) Excluded (Expired) Exc…" at bounding box center [652, 346] width 137 height 26
click at [584, 333] on select "Choose an option... Pending Applied Excluded (Questions) Excluded (Expired) Exc…" at bounding box center [652, 346] width 137 height 26
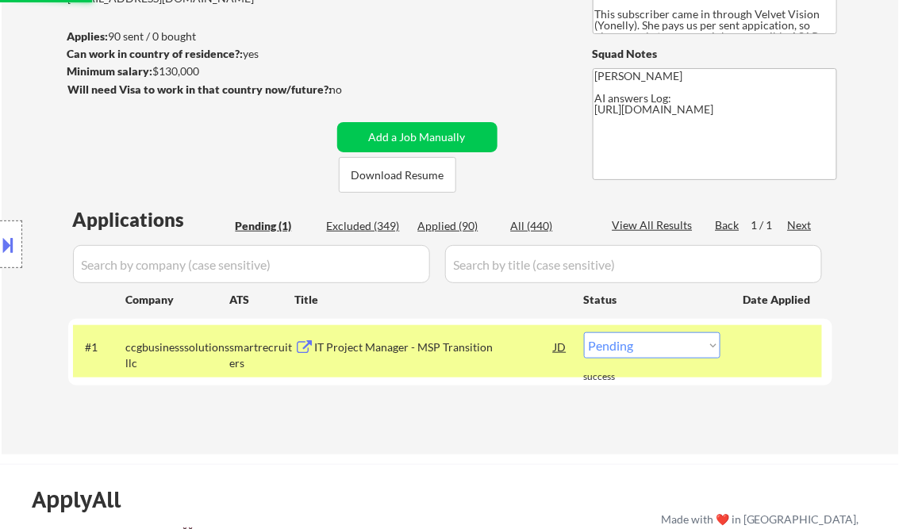
click at [387, 354] on div "IT Project Manager - MSP Transition" at bounding box center [435, 348] width 240 height 16
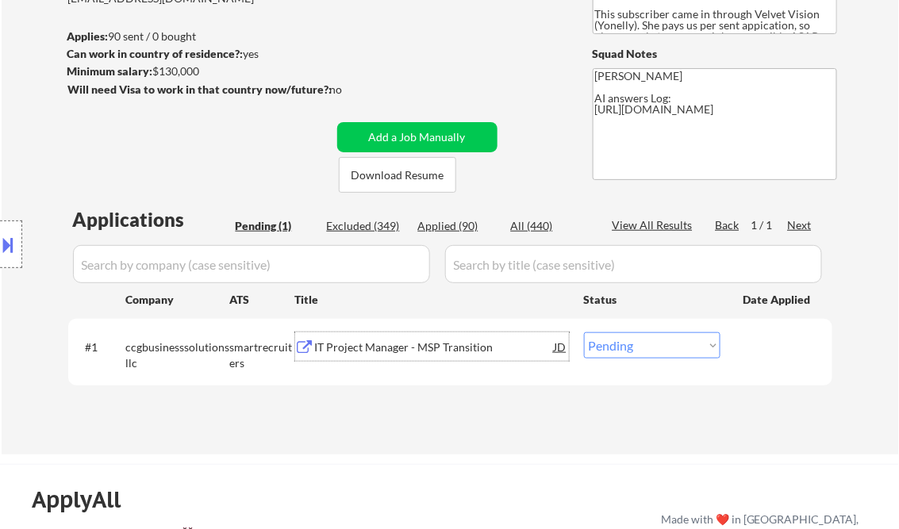
drag, startPoint x: 646, startPoint y: 349, endPoint x: 675, endPoint y: 393, distance: 52.2
click at [646, 349] on select "Choose an option... Pending Applied Excluded (Questions) Excluded (Expired) Exc…" at bounding box center [652, 346] width 137 height 26
select select ""excluded__other_""
click at [584, 333] on select "Choose an option... Pending Applied Excluded (Questions) Excluded (Expired) Exc…" at bounding box center [652, 346] width 137 height 26
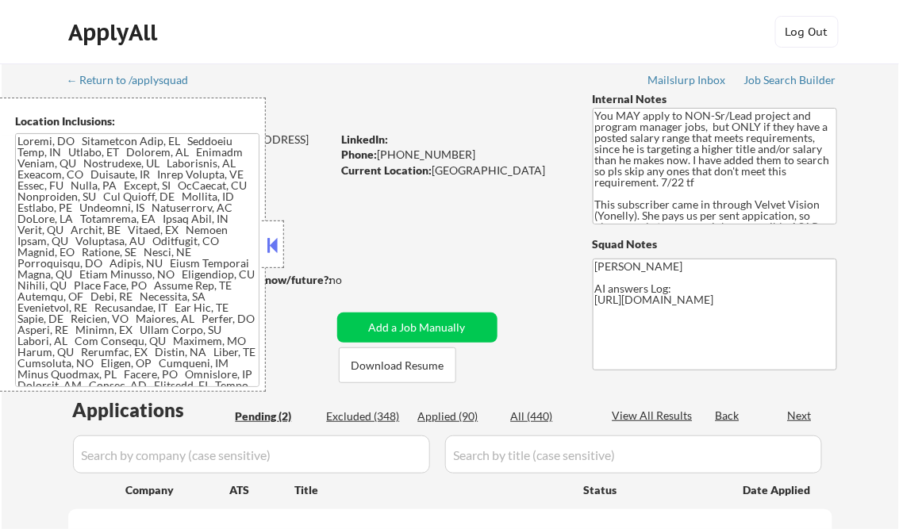
select select ""pending""
click at [268, 238] on button at bounding box center [272, 245] width 17 height 24
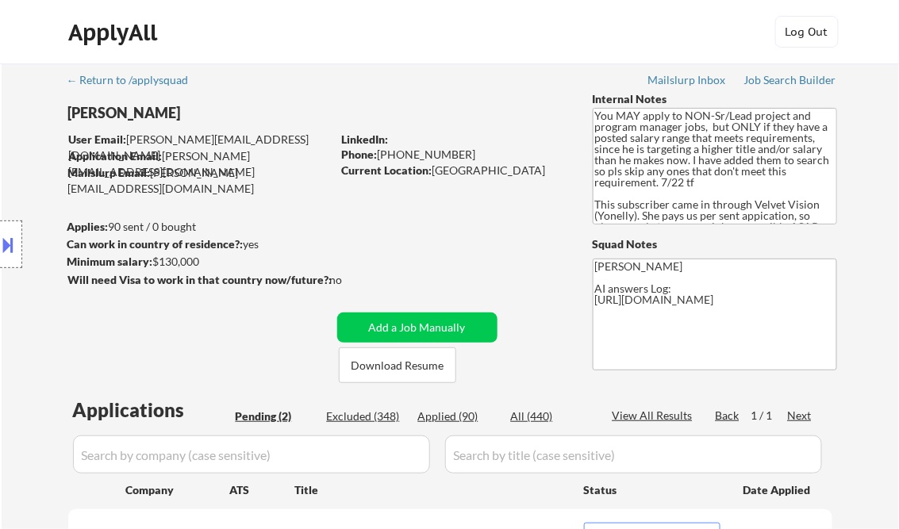
click at [459, 414] on div "Applied (90)" at bounding box center [457, 417] width 79 height 16
select select ""applied""
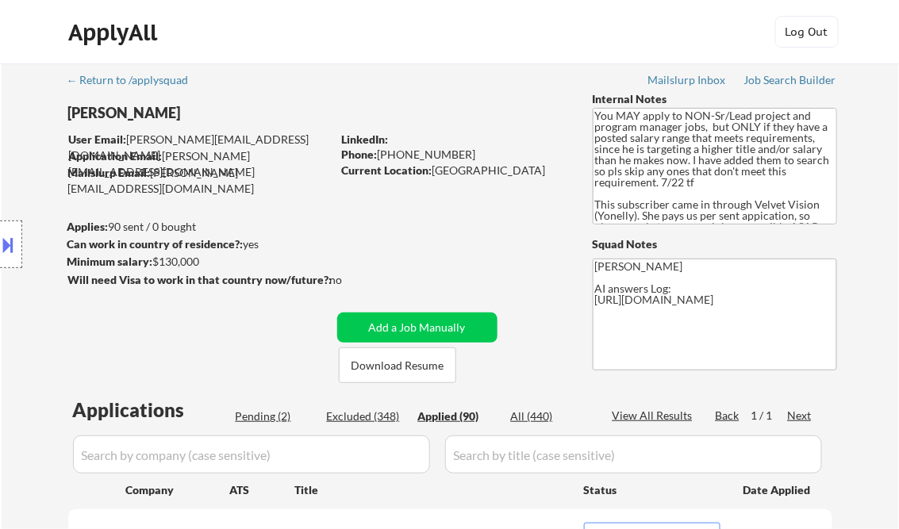
select select ""applied""
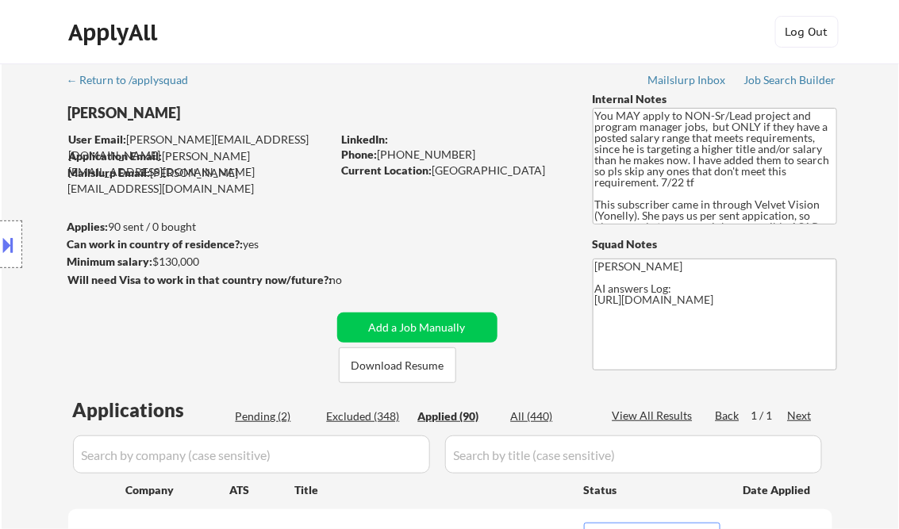
select select ""applied""
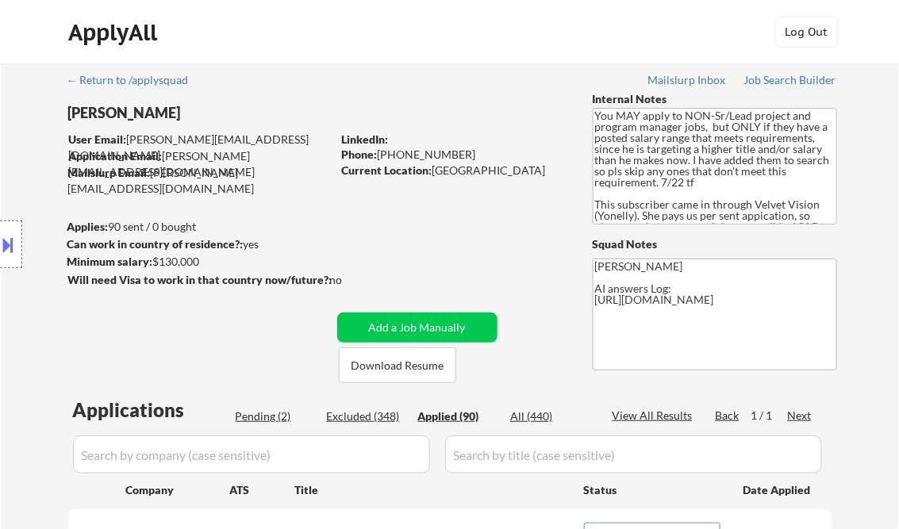
select select ""applied""
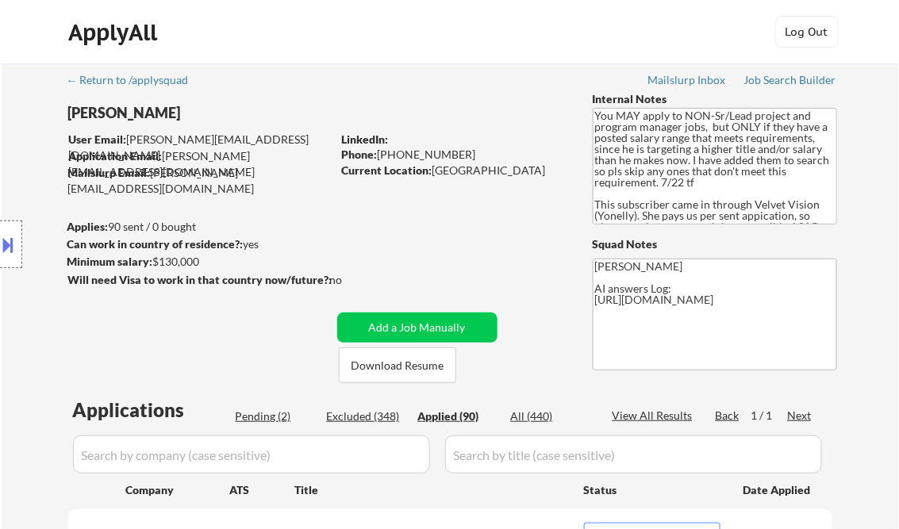
select select ""applied""
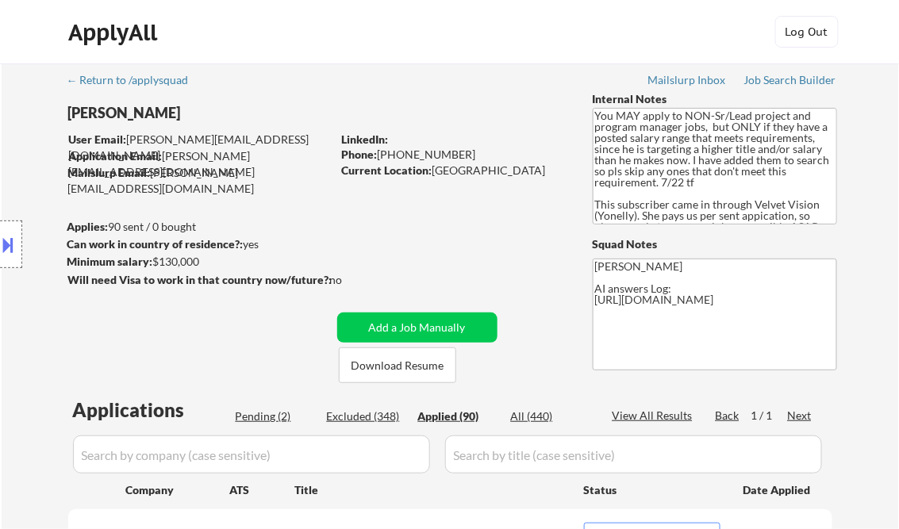
select select ""applied""
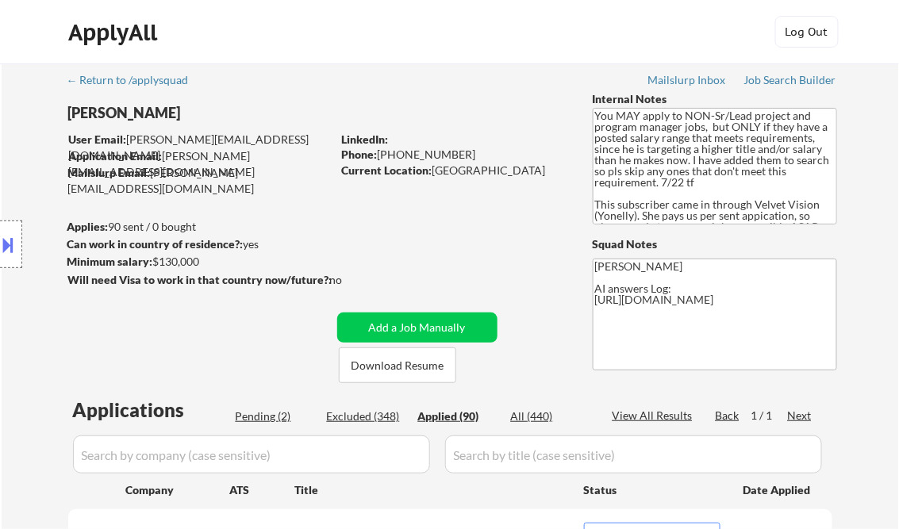
select select ""applied""
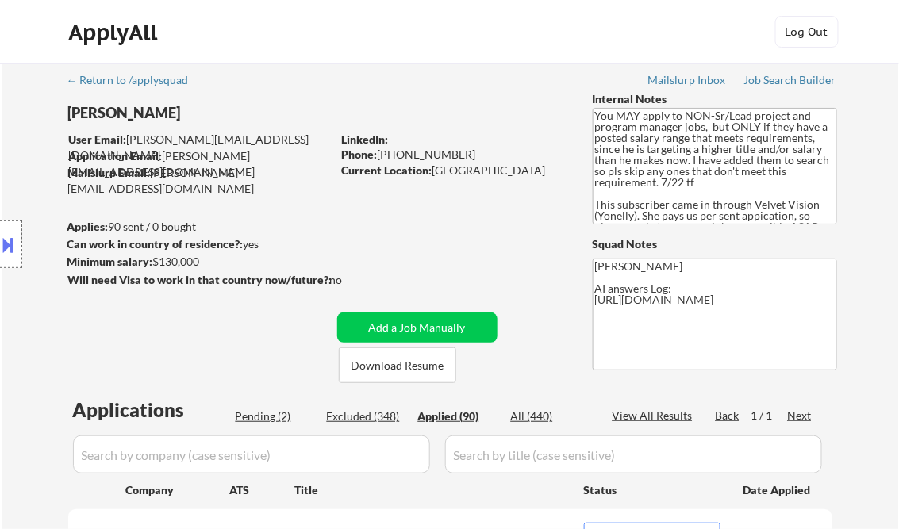
select select ""applied""
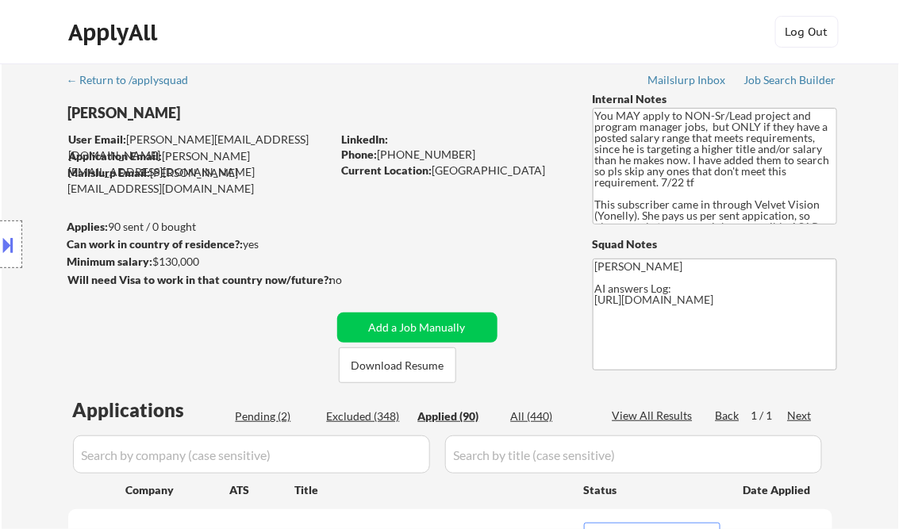
select select ""applied""
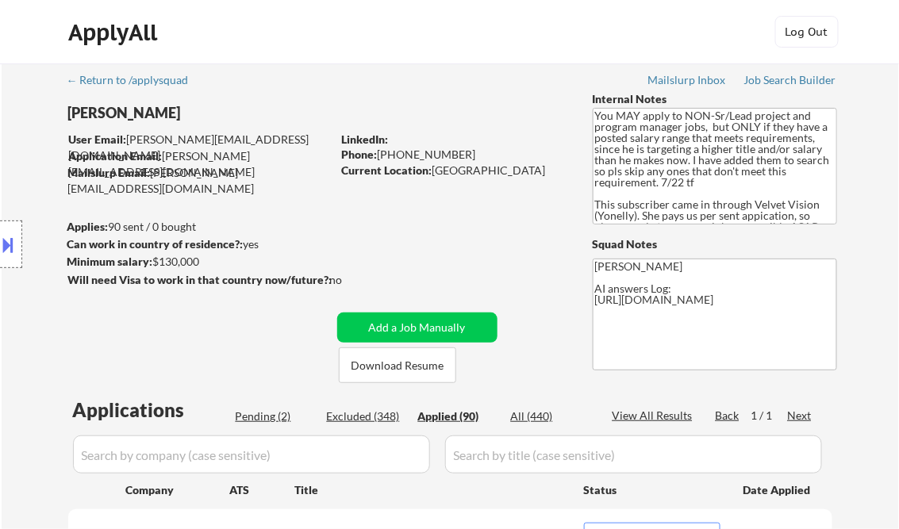
select select ""applied""
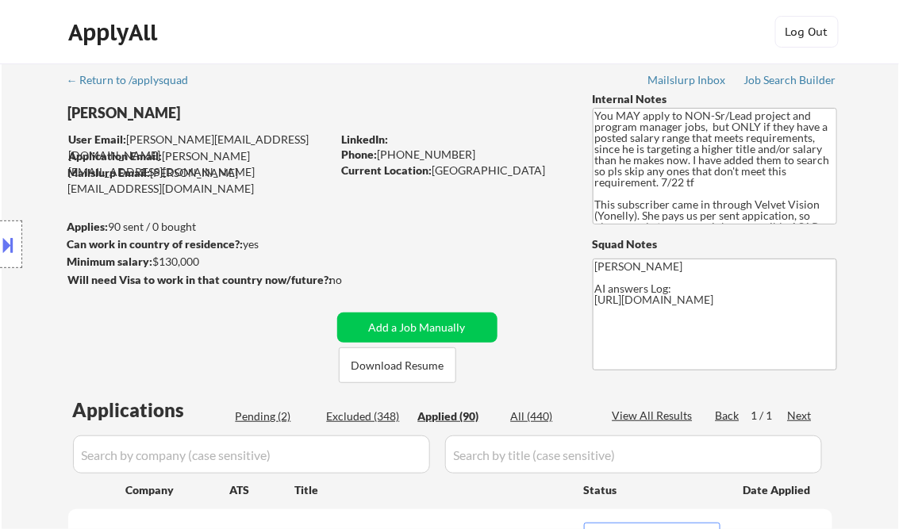
select select ""applied""
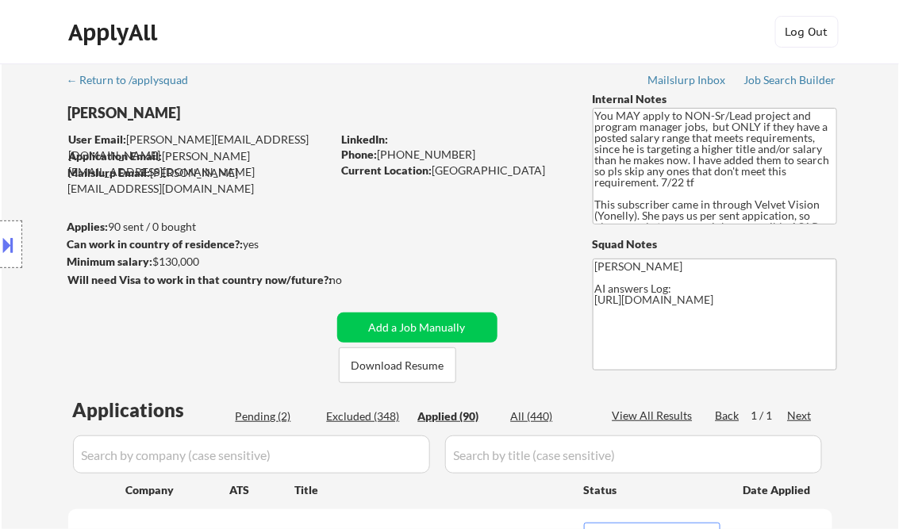
select select ""applied""
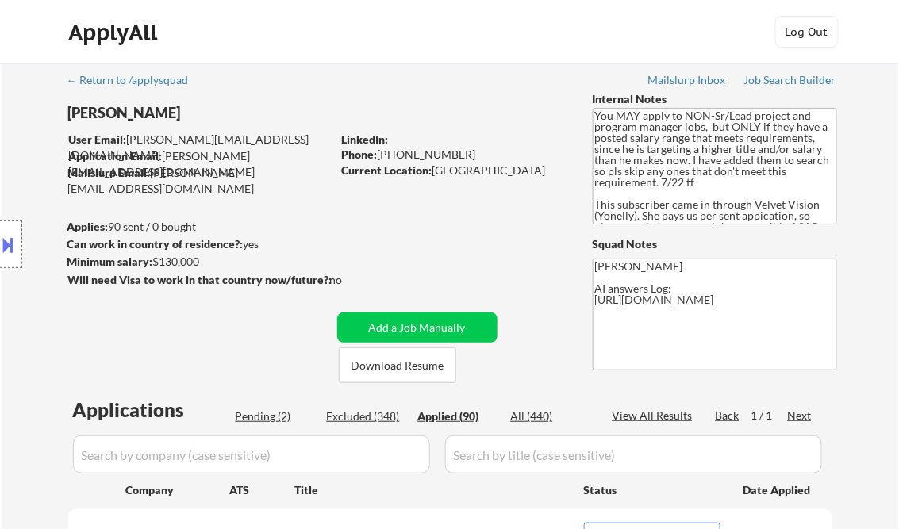
select select ""applied""
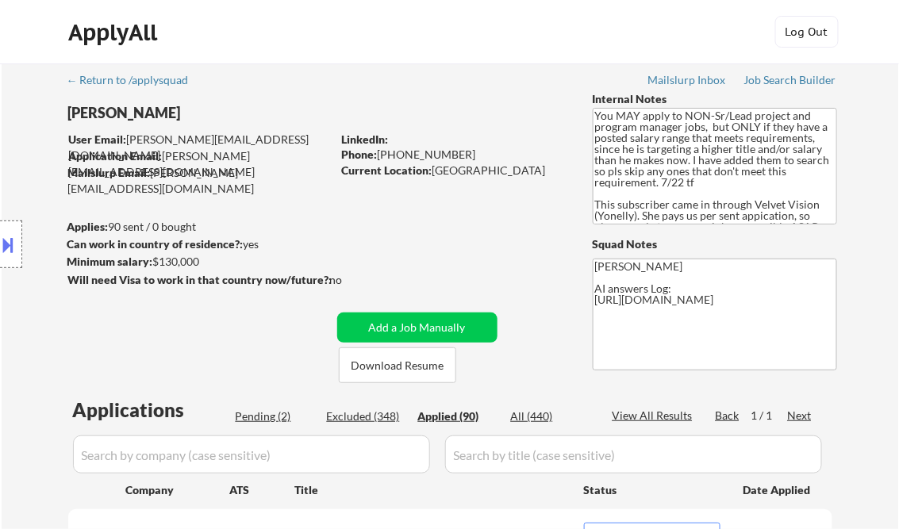
select select ""applied""
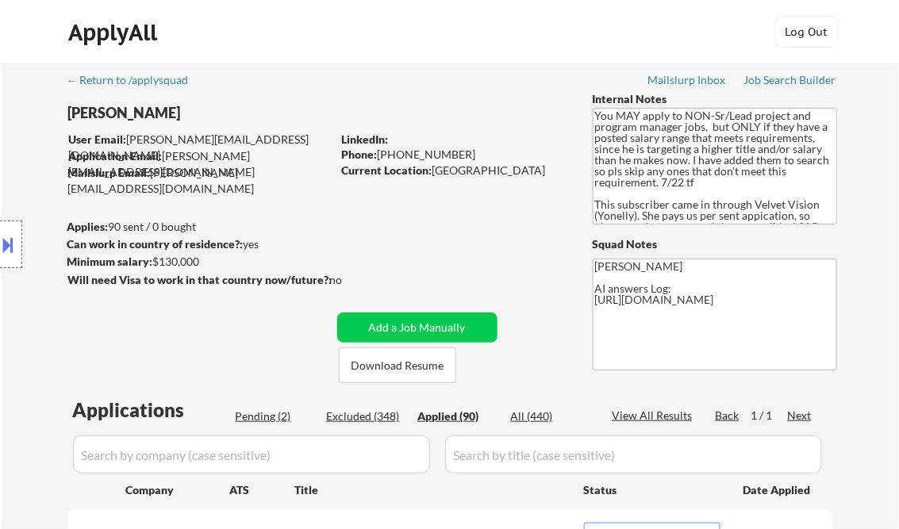
select select ""applied""
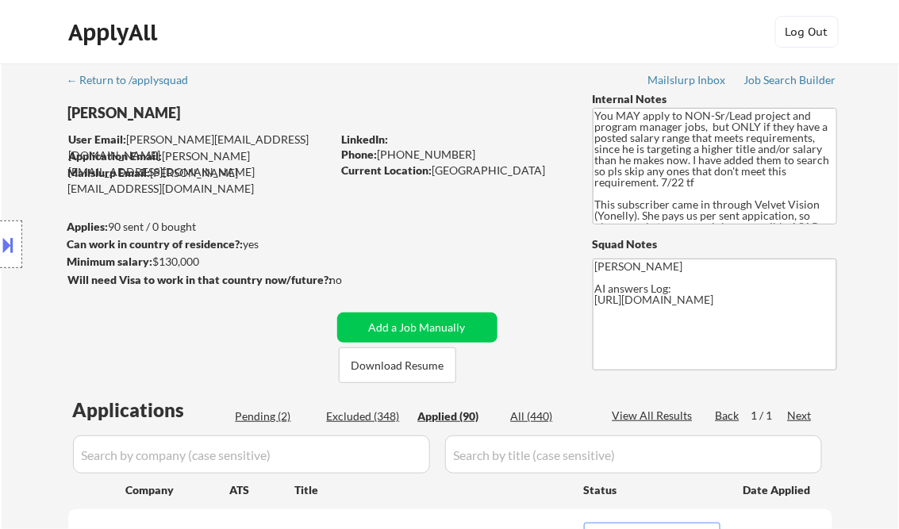
select select ""applied""
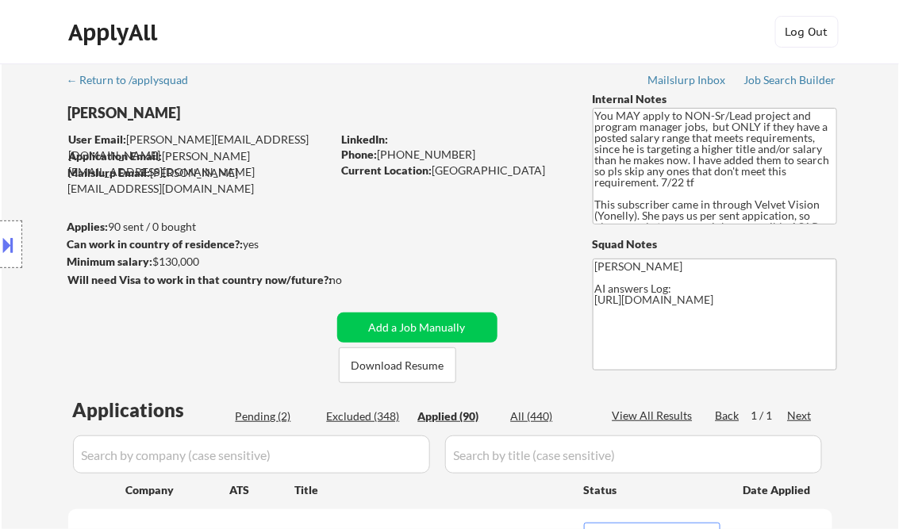
select select ""applied""
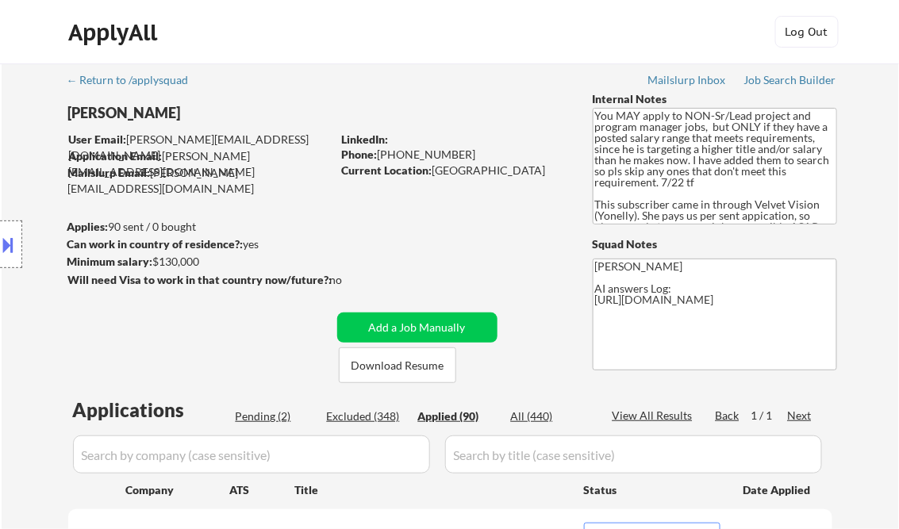
select select ""applied""
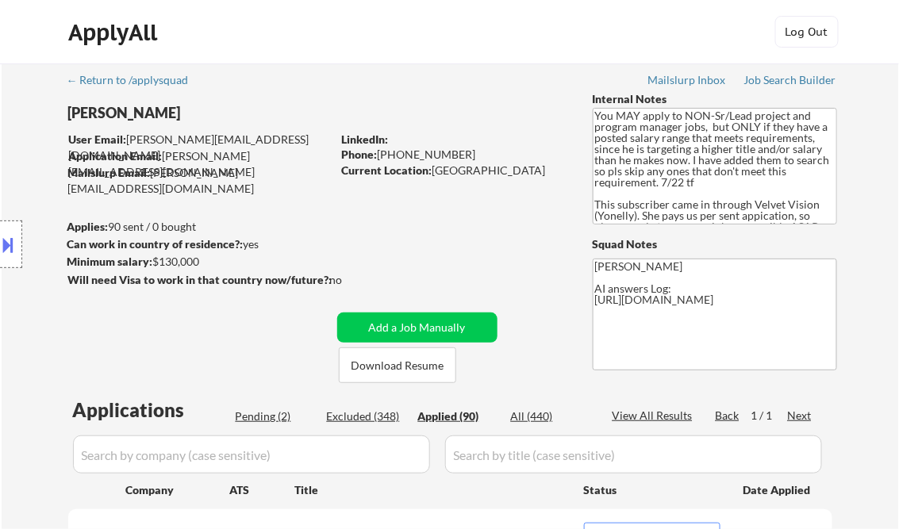
select select ""applied""
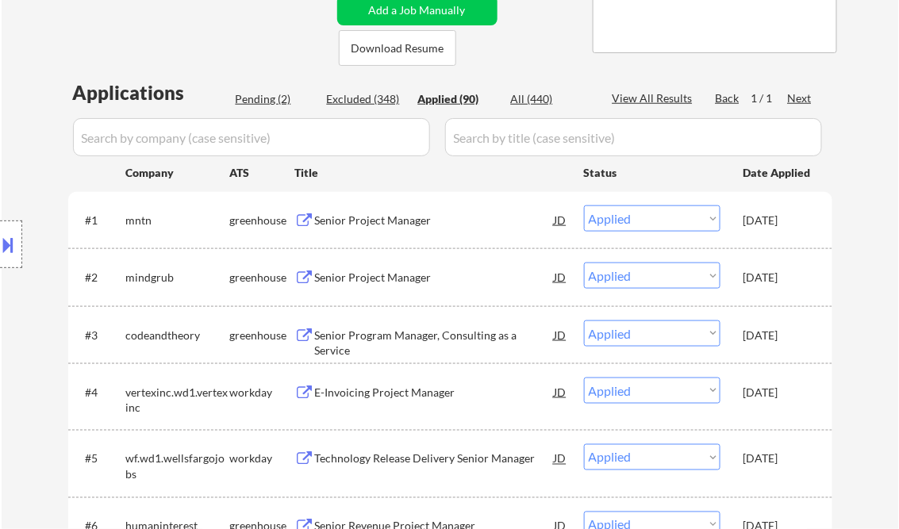
scroll to position [5943, 0]
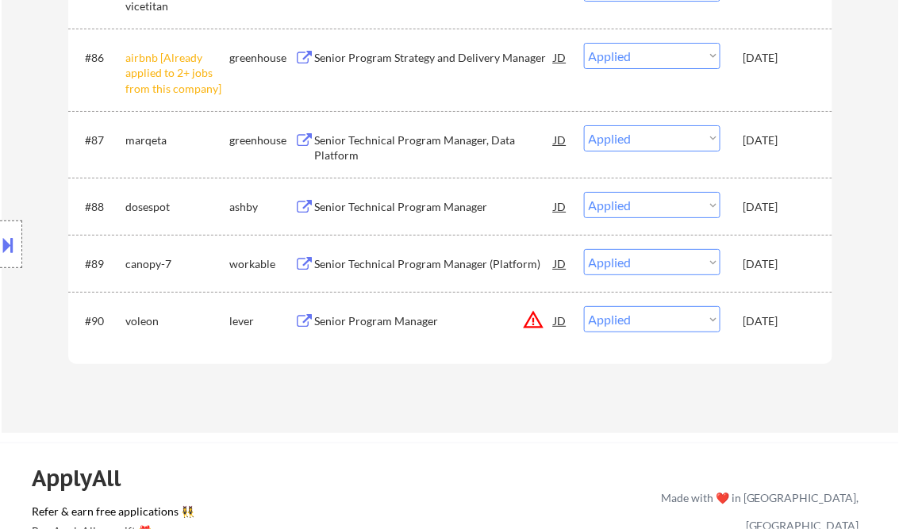
click at [424, 264] on div "Senior Technical Program Manager (Platform)" at bounding box center [435, 264] width 240 height 16
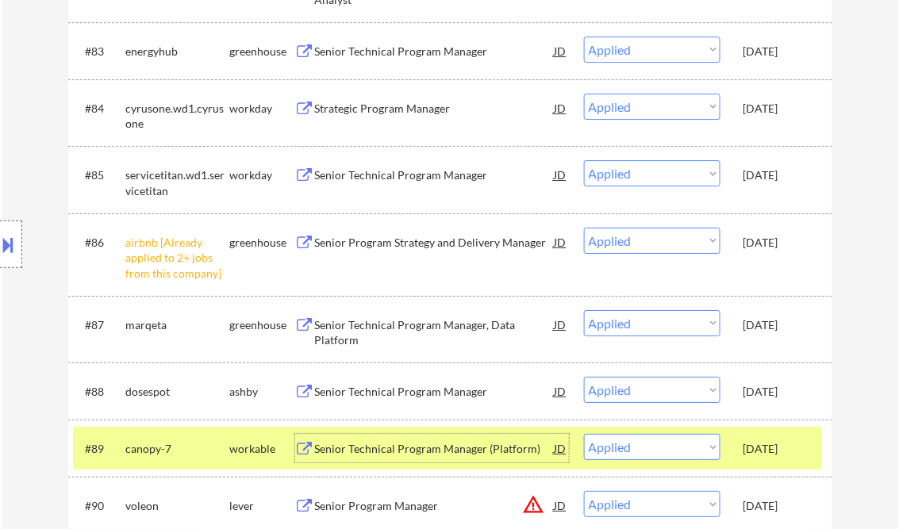
scroll to position [5753, 0]
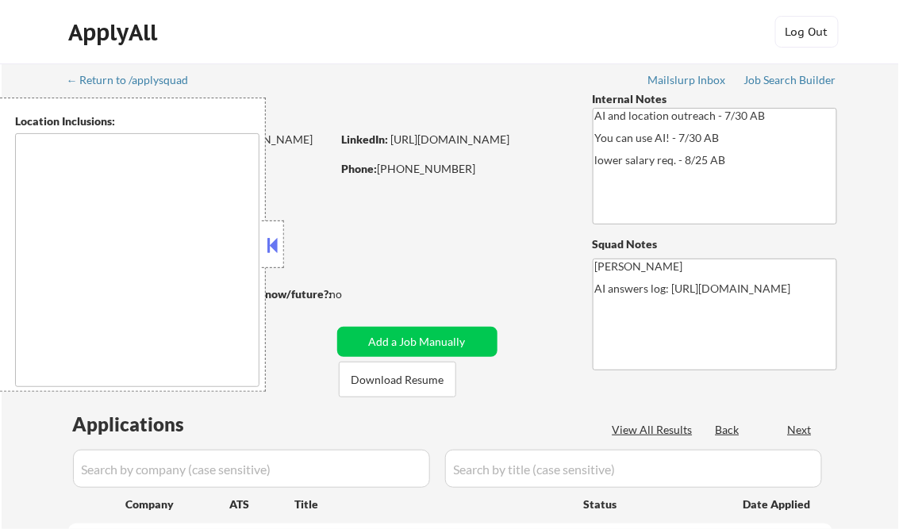
type textarea "remote"
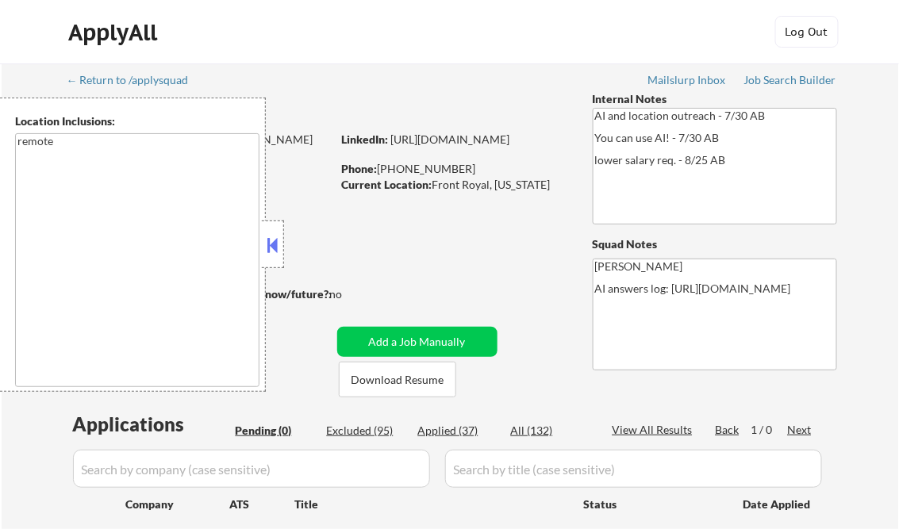
click at [279, 242] on button at bounding box center [272, 245] width 17 height 24
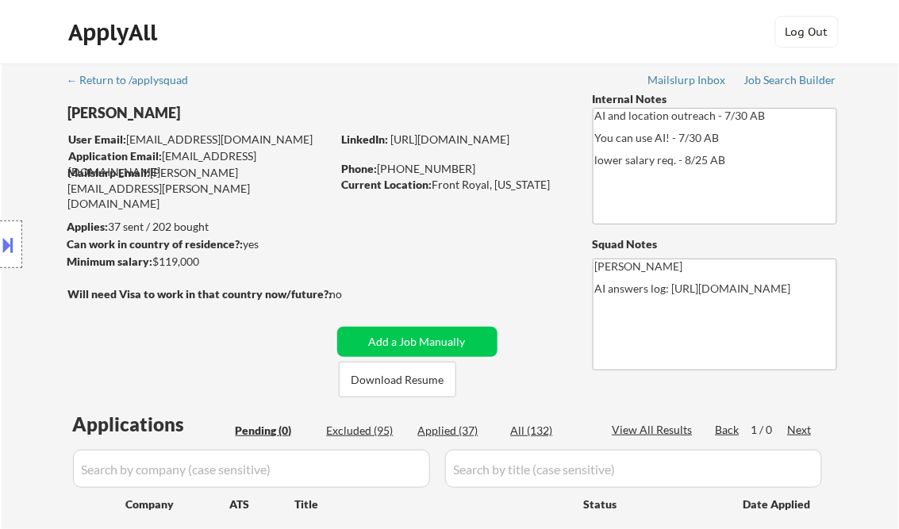
click at [16, 230] on div at bounding box center [11, 245] width 22 height 48
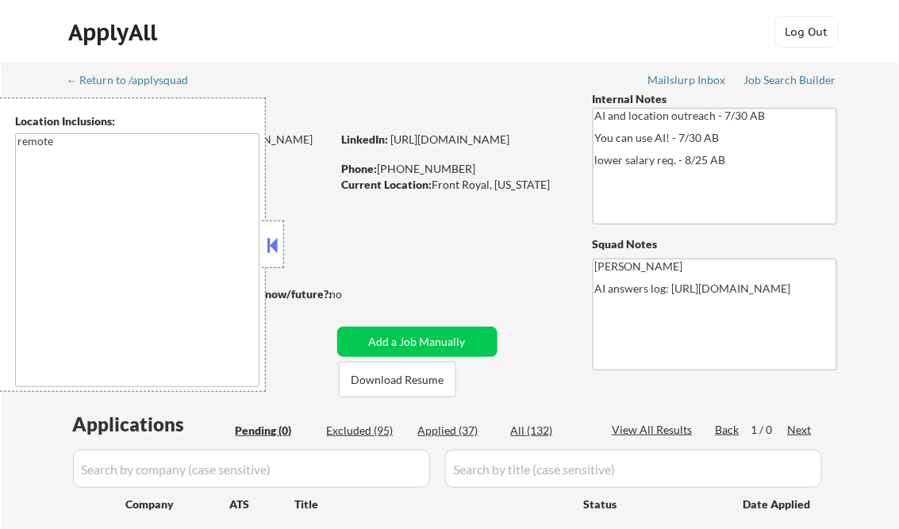
click at [270, 245] on button at bounding box center [272, 245] width 17 height 24
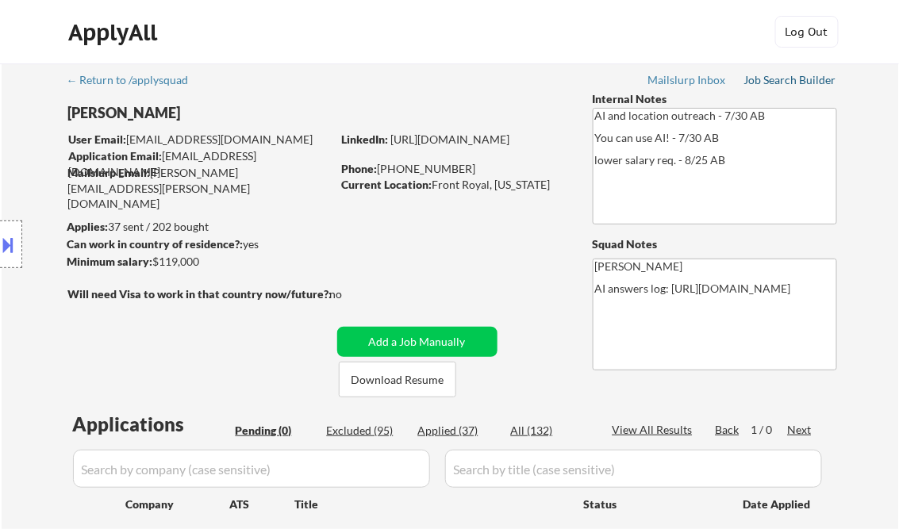
click at [780, 82] on div "Job Search Builder" at bounding box center [791, 80] width 93 height 11
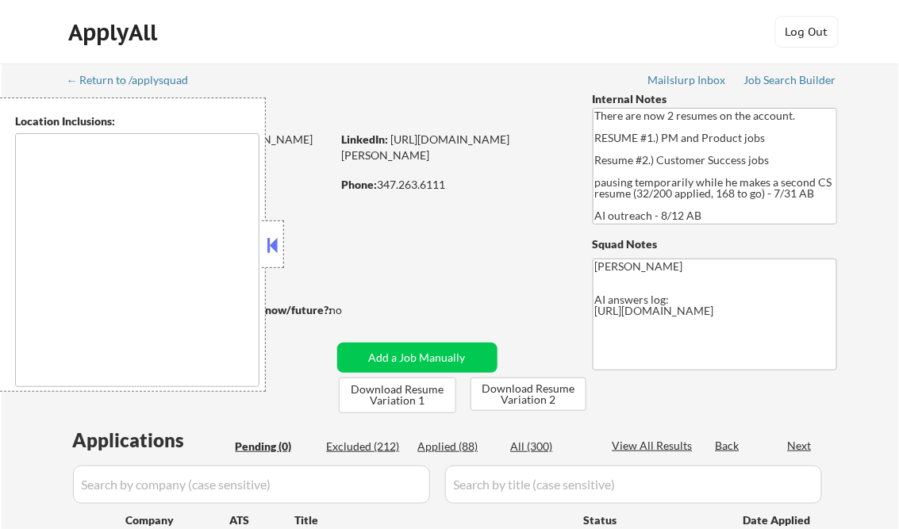
type textarea "[GEOGRAPHIC_DATA], [GEOGRAPHIC_DATA] [GEOGRAPHIC_DATA], [GEOGRAPHIC_DATA] [GEOG…"
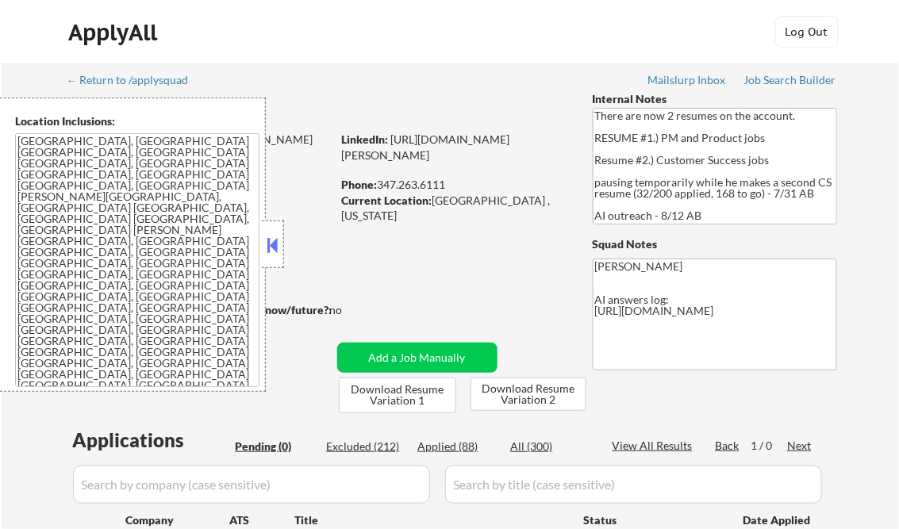
click at [277, 250] on button at bounding box center [272, 245] width 17 height 24
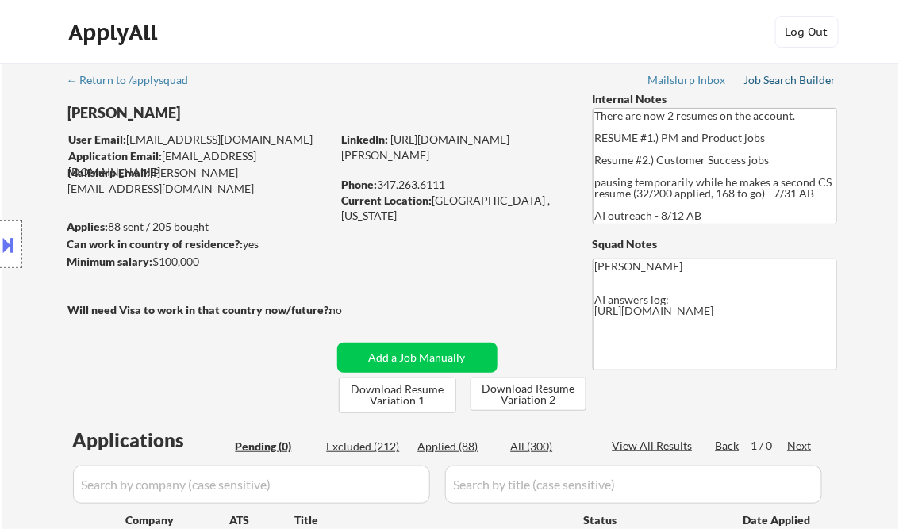
click at [800, 83] on div "Job Search Builder" at bounding box center [791, 80] width 93 height 11
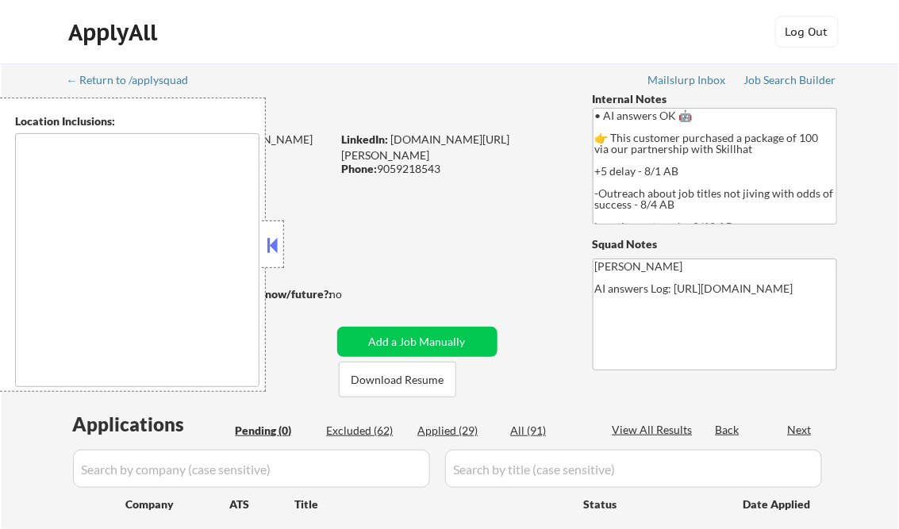
type textarea "[GEOGRAPHIC_DATA], ON [GEOGRAPHIC_DATA], ON [GEOGRAPHIC_DATA], ON [GEOGRAPHIC_D…"
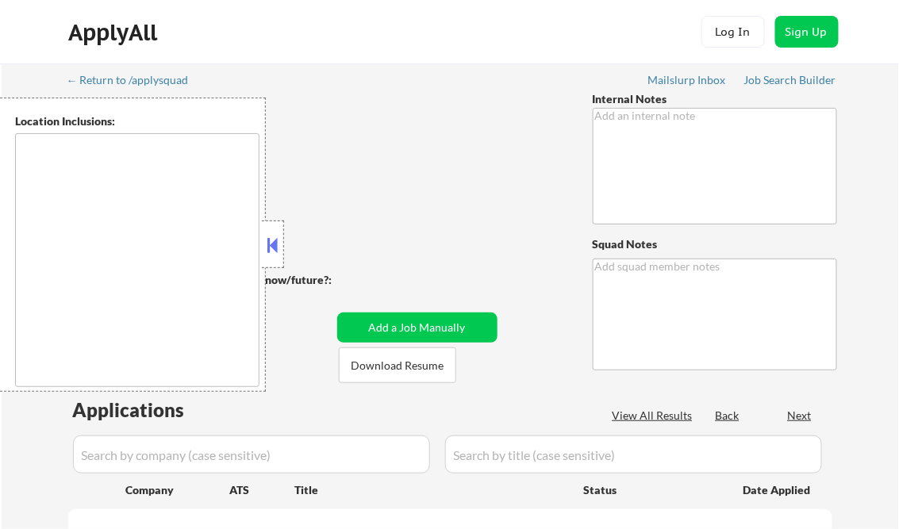
type textarea "Please skip any [DEMOGRAPHIC_DATA] jobs and focus on salaried ones ONLY"
type textarea "[PERSON_NAME]"
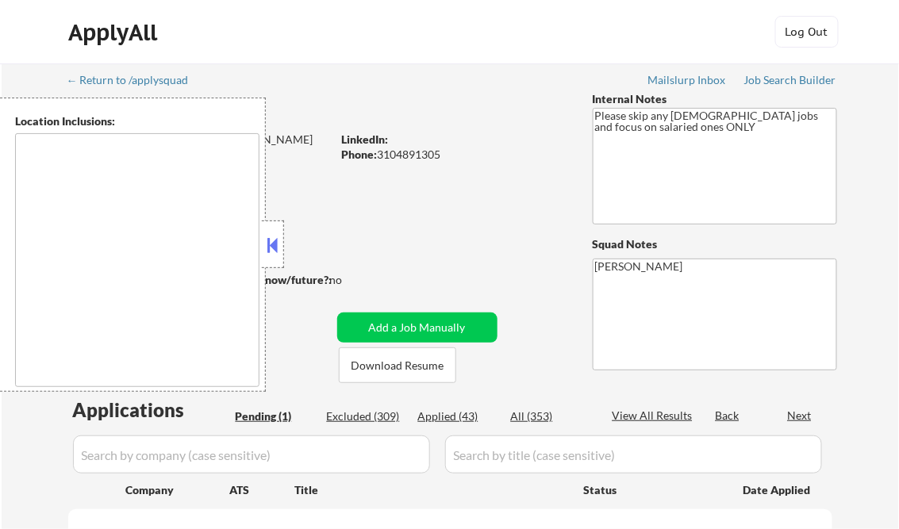
select select ""pending""
type textarea "[GEOGRAPHIC_DATA], [GEOGRAPHIC_DATA] [GEOGRAPHIC_DATA], [GEOGRAPHIC_DATA] [GEOG…"
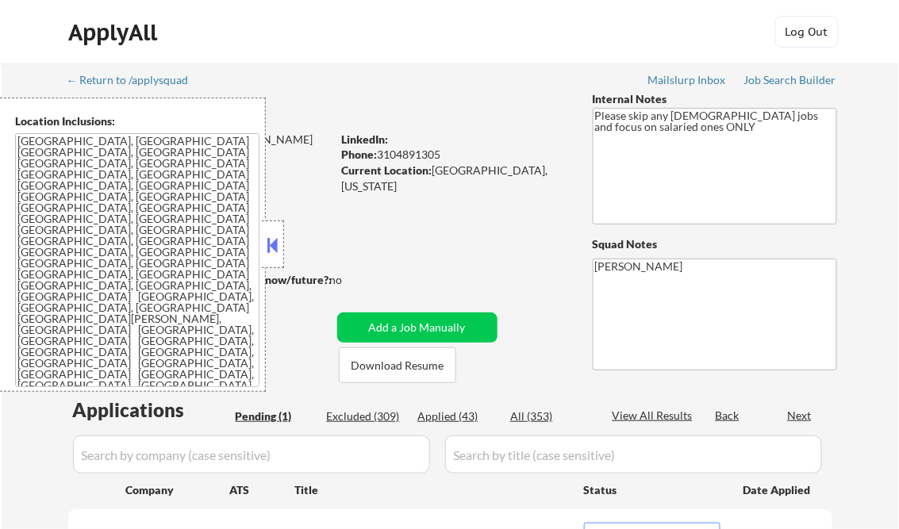
click at [275, 243] on button at bounding box center [272, 245] width 17 height 24
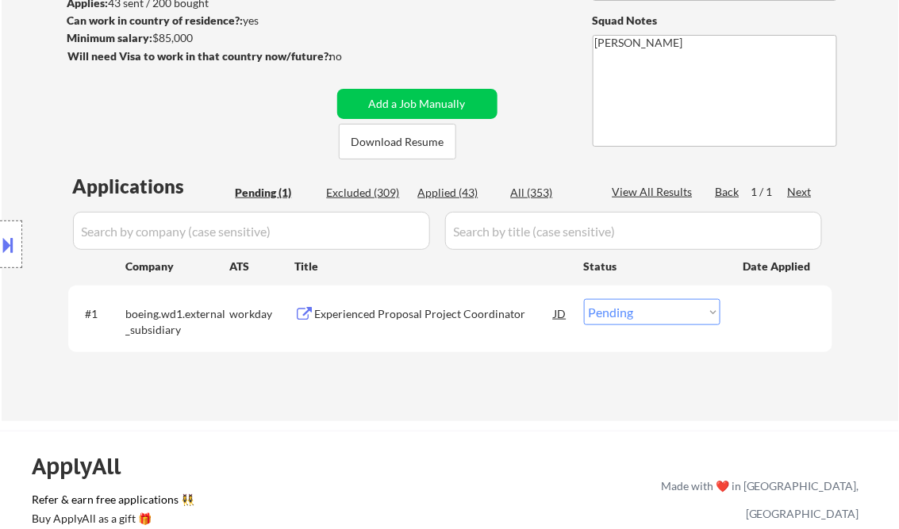
scroll to position [254, 0]
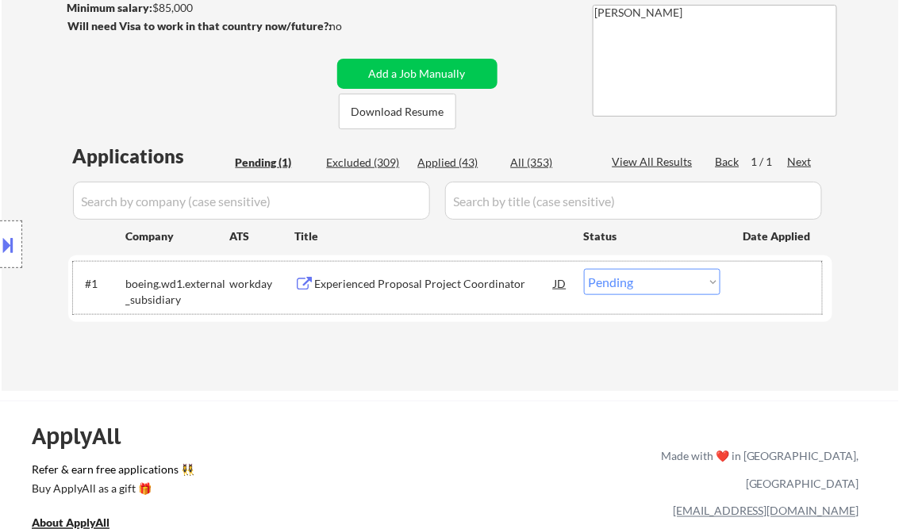
click at [405, 268] on div "#1 boeing.wd1.external_subsidiary workday Experienced Proposal Project Coordina…" at bounding box center [447, 288] width 749 height 52
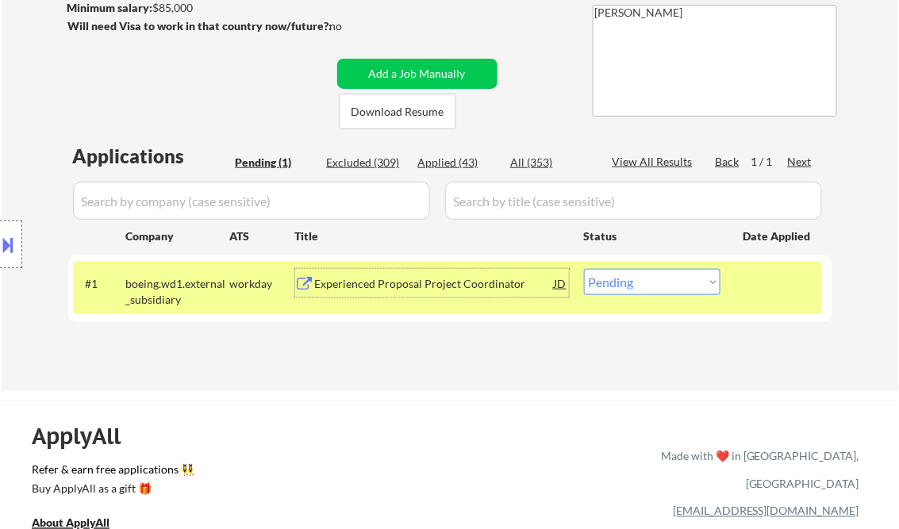
click at [413, 283] on div "Experienced Proposal Project Coordinator" at bounding box center [435, 284] width 240 height 16
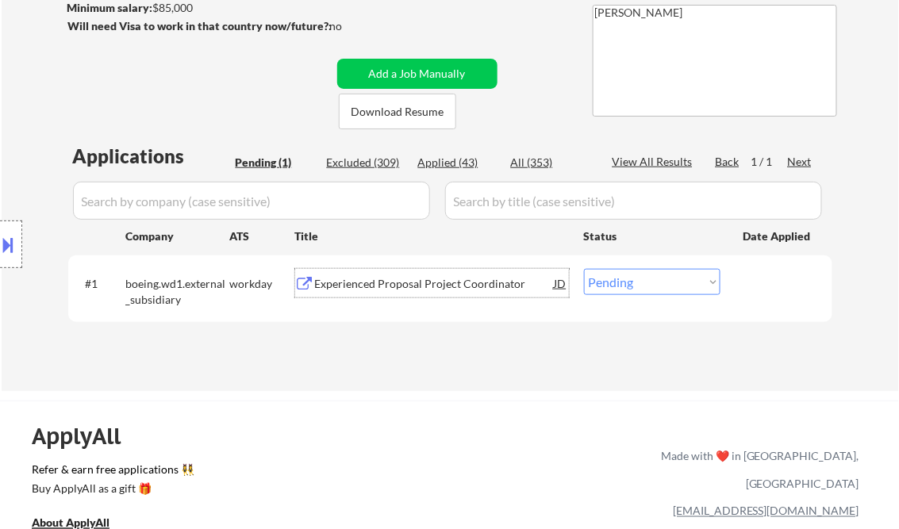
click at [358, 279] on div "Experienced Proposal Project Coordinator" at bounding box center [435, 284] width 240 height 16
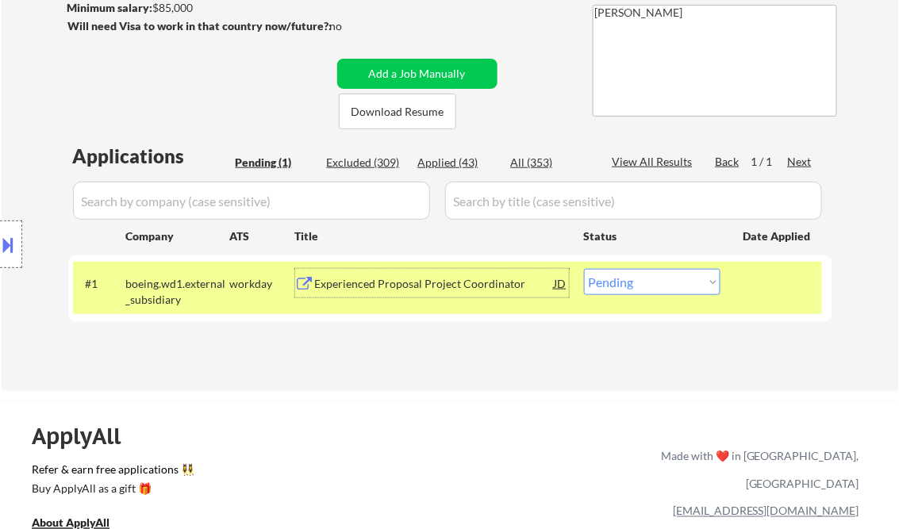
click at [17, 251] on button at bounding box center [8, 245] width 17 height 26
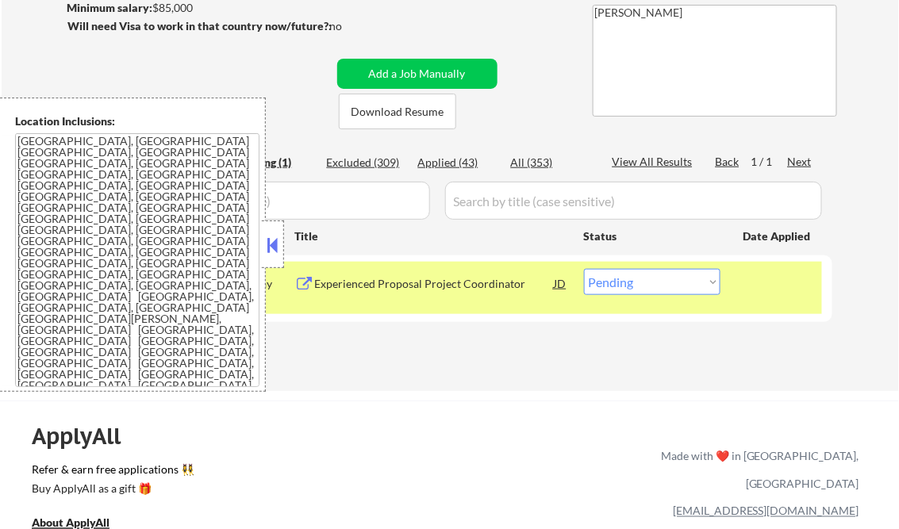
click at [267, 248] on button at bounding box center [272, 245] width 17 height 24
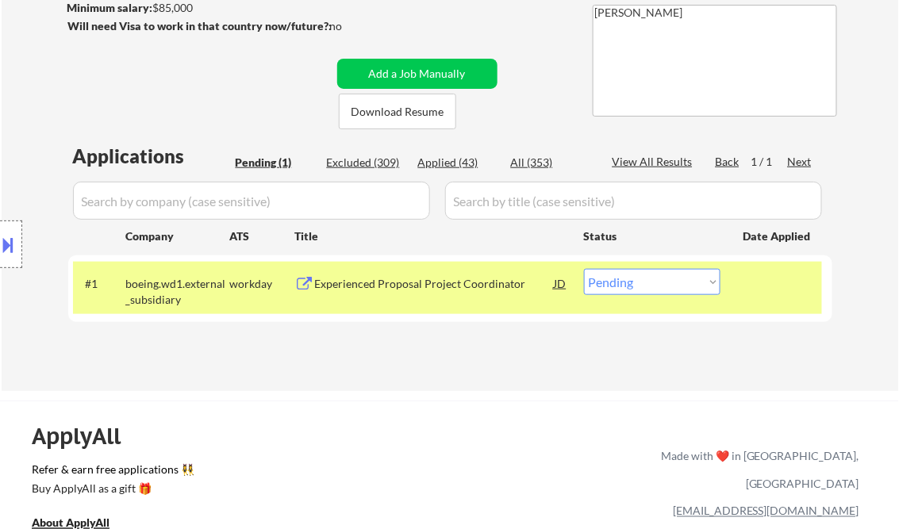
click at [657, 284] on select "Choose an option... Pending Applied Excluded (Questions) Excluded (Expired) Exc…" at bounding box center [652, 282] width 137 height 26
select select ""excluded__other_""
click at [584, 269] on select "Choose an option... Pending Applied Excluded (Questions) Excluded (Expired) Exc…" at bounding box center [652, 282] width 137 height 26
click at [418, 386] on div "← Return to /applysquad Mailslurp Inbox Job Search Builder [PERSON_NAME] User E…" at bounding box center [451, 100] width 898 height 582
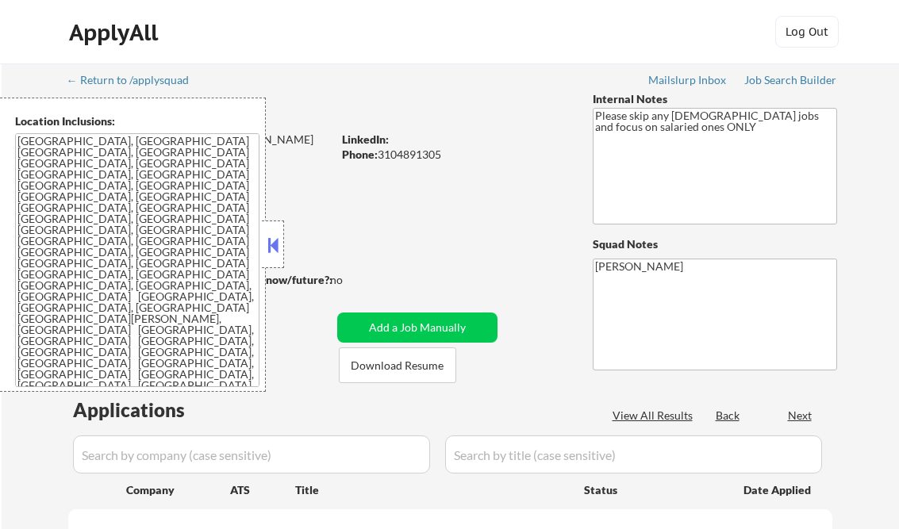
scroll to position [254, 0]
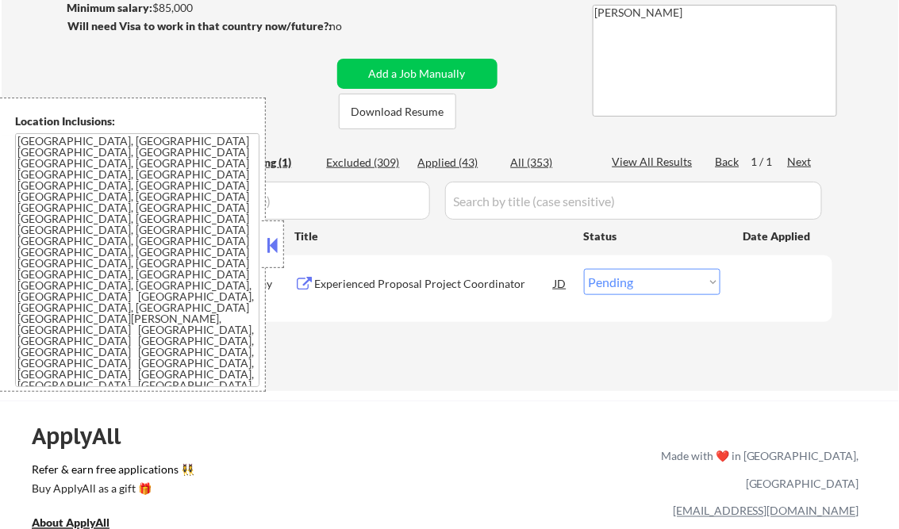
click at [271, 251] on button at bounding box center [272, 245] width 17 height 24
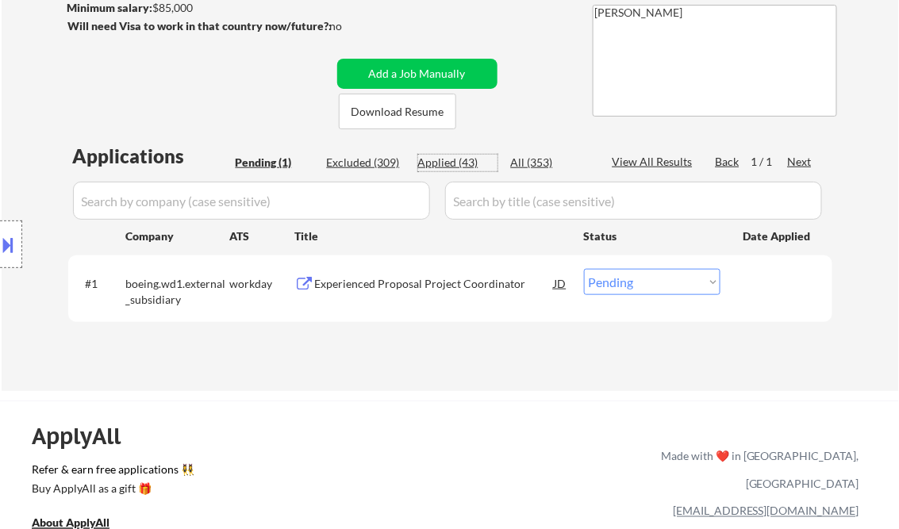
click at [462, 163] on div "Applied (43)" at bounding box center [457, 163] width 79 height 16
select select ""applied""
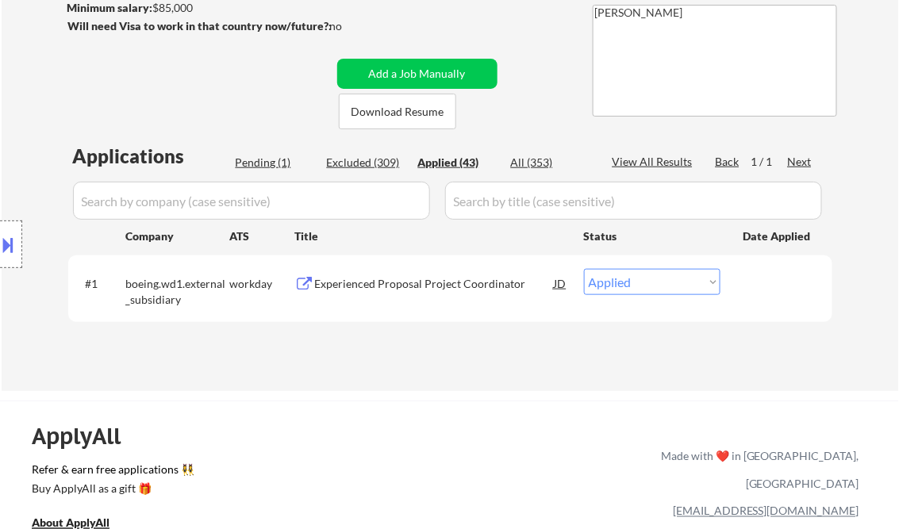
select select ""applied""
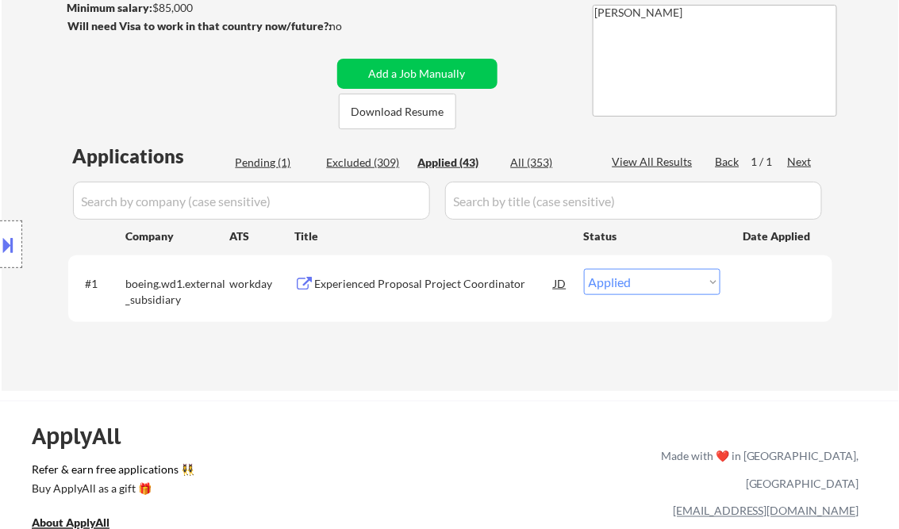
select select ""applied""
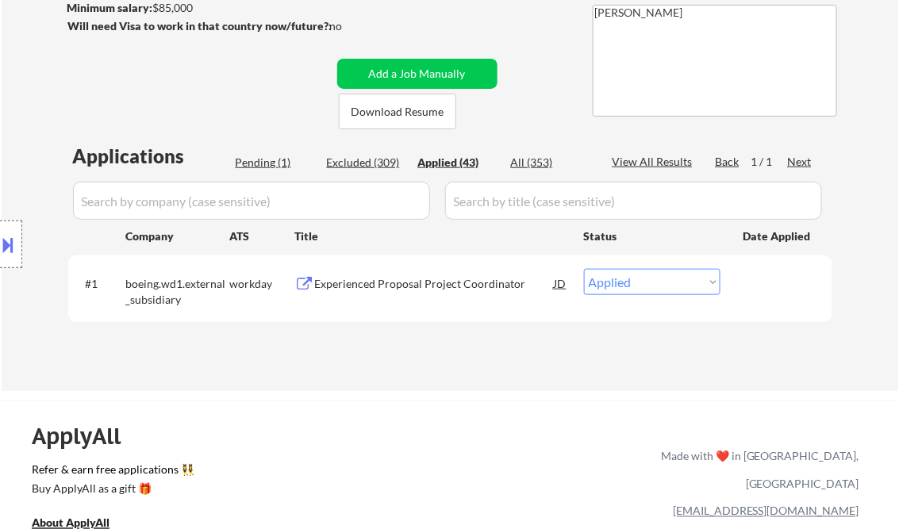
select select ""applied""
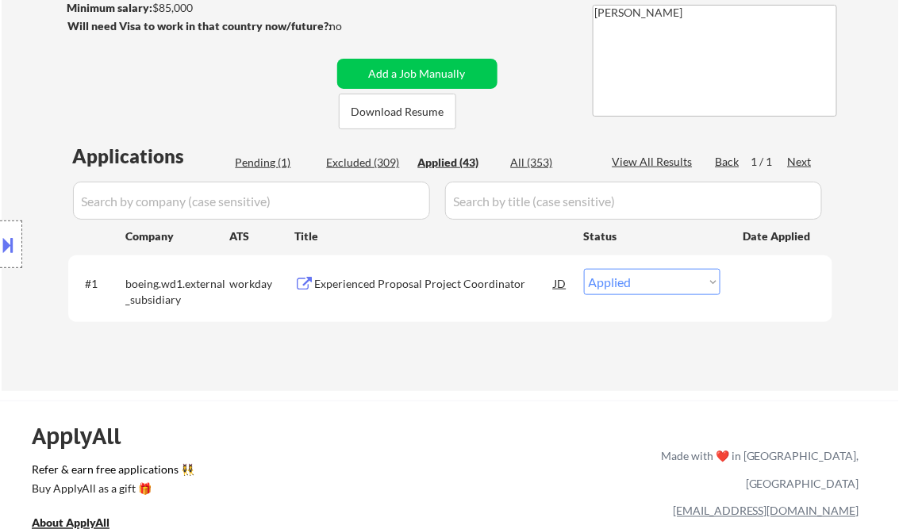
select select ""applied""
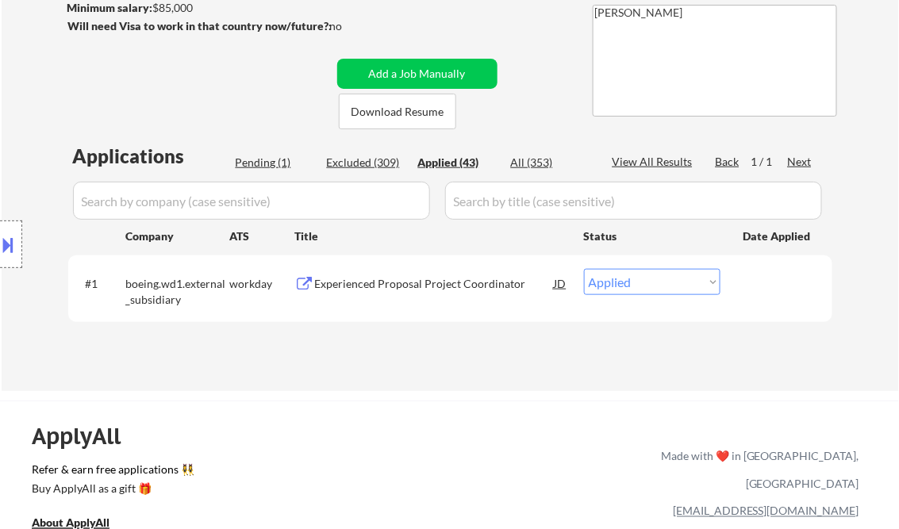
select select ""applied""
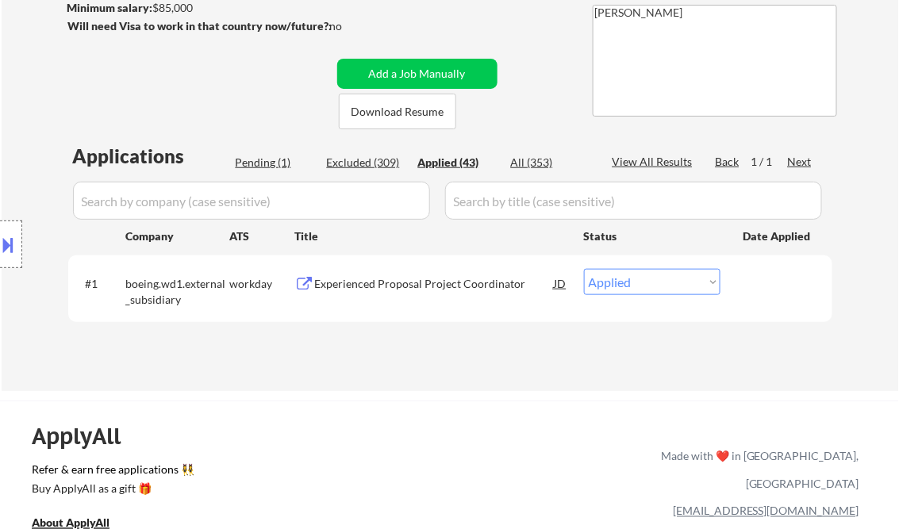
select select ""applied""
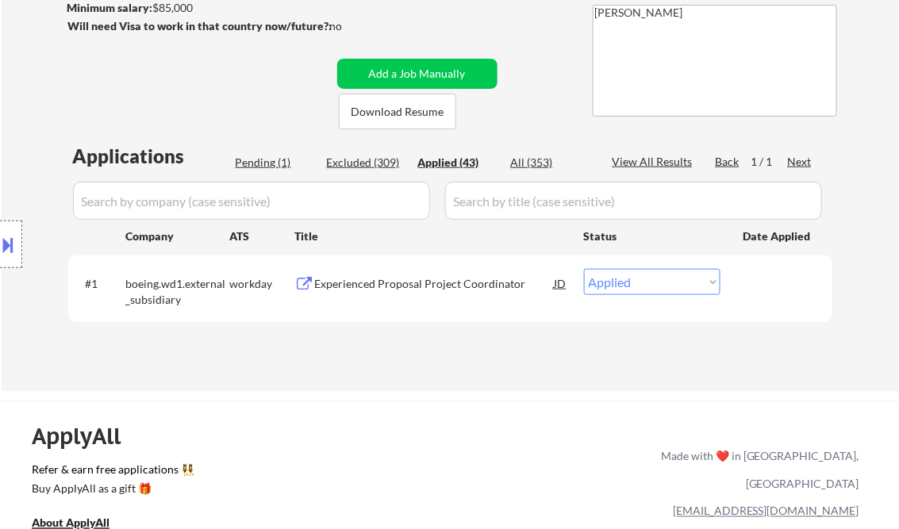
select select ""applied""
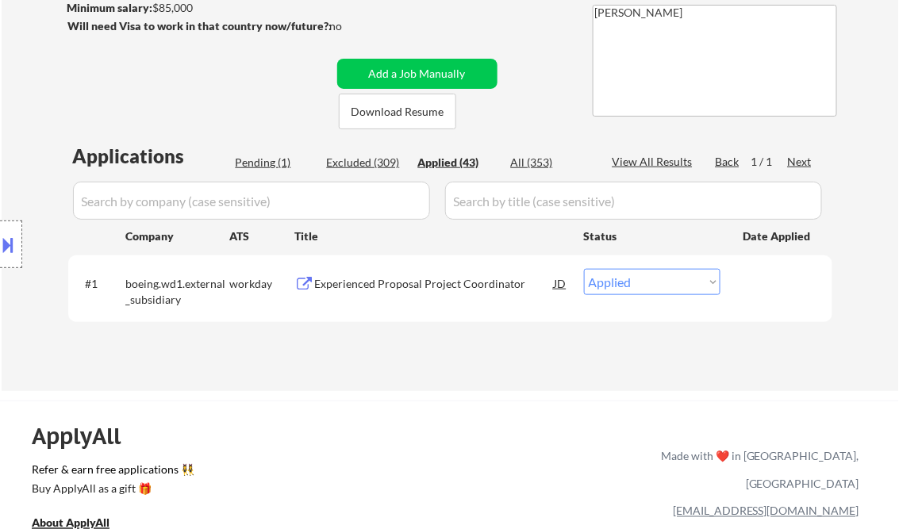
select select ""applied""
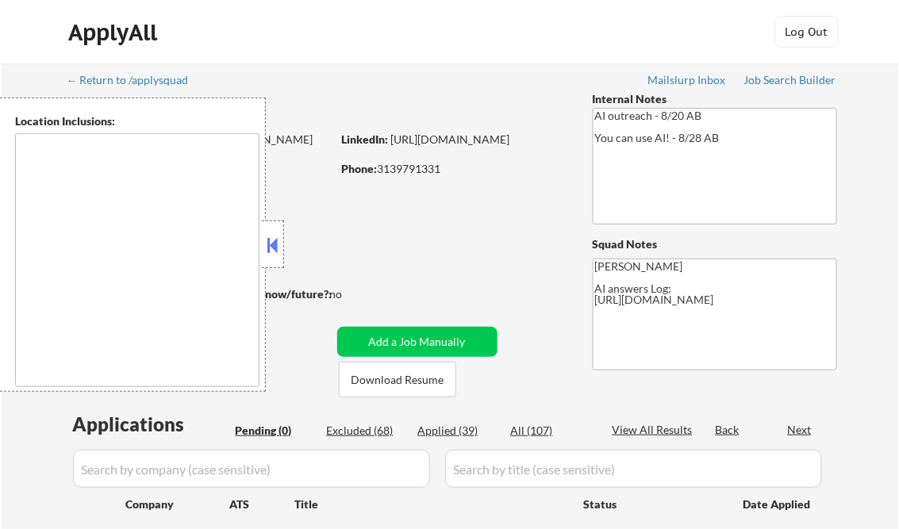
type textarea "remote"
click at [274, 244] on button at bounding box center [272, 245] width 17 height 24
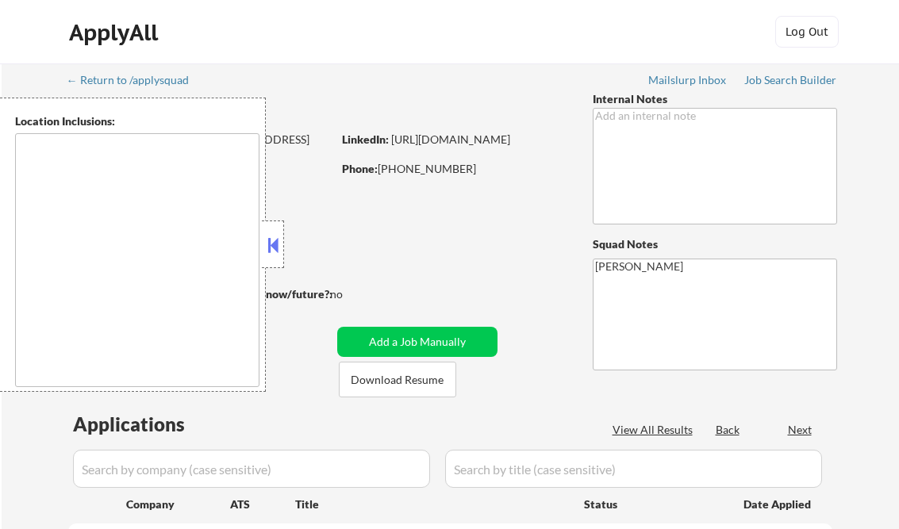
type textarea "[GEOGRAPHIC_DATA], [GEOGRAPHIC_DATA] [GEOGRAPHIC_DATA], [GEOGRAPHIC_DATA] [GEOG…"
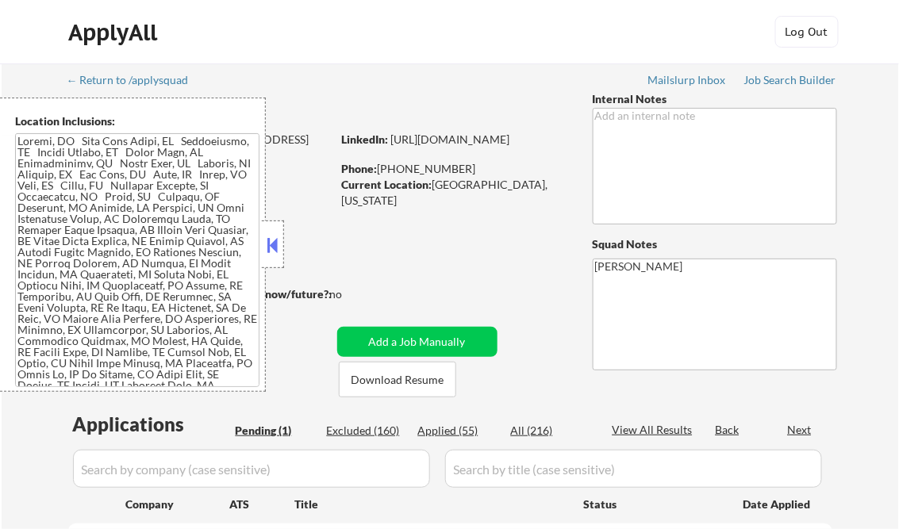
select select ""pending""
click at [271, 245] on button at bounding box center [272, 245] width 17 height 24
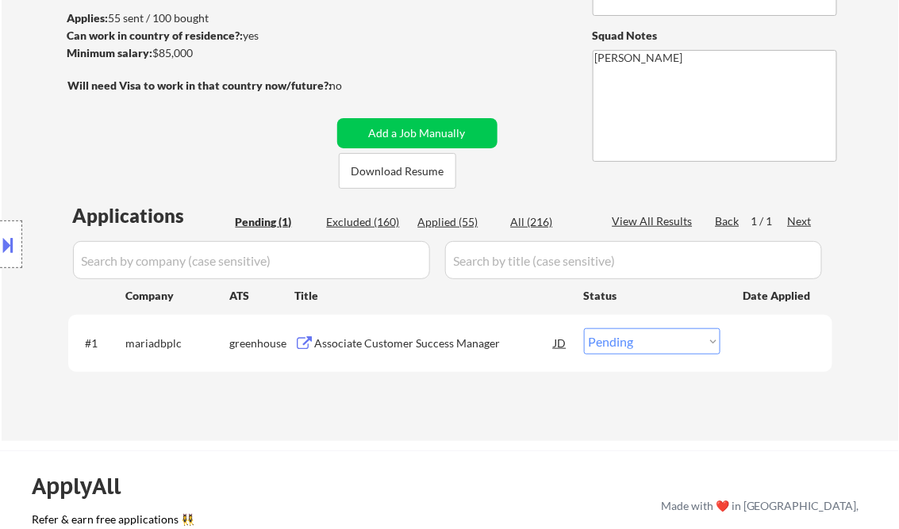
scroll to position [254, 0]
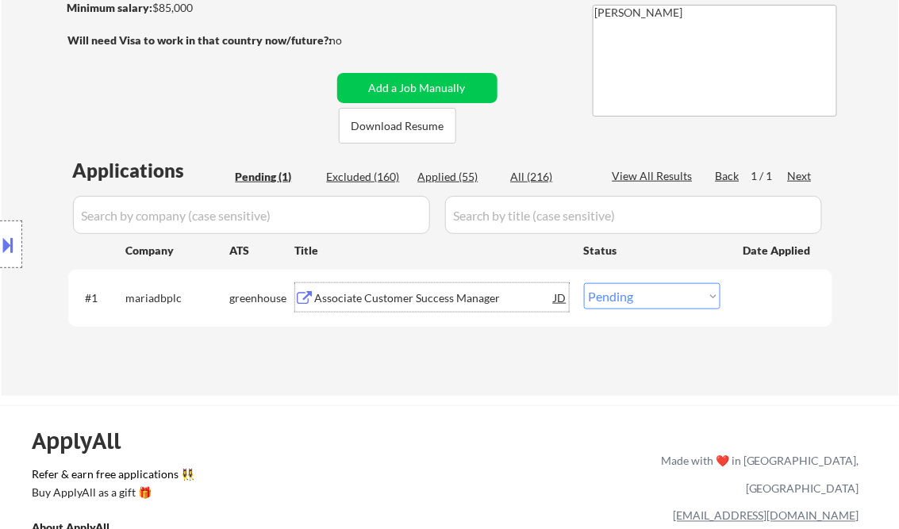
click at [468, 297] on div "Associate Customer Success Manager" at bounding box center [435, 299] width 240 height 16
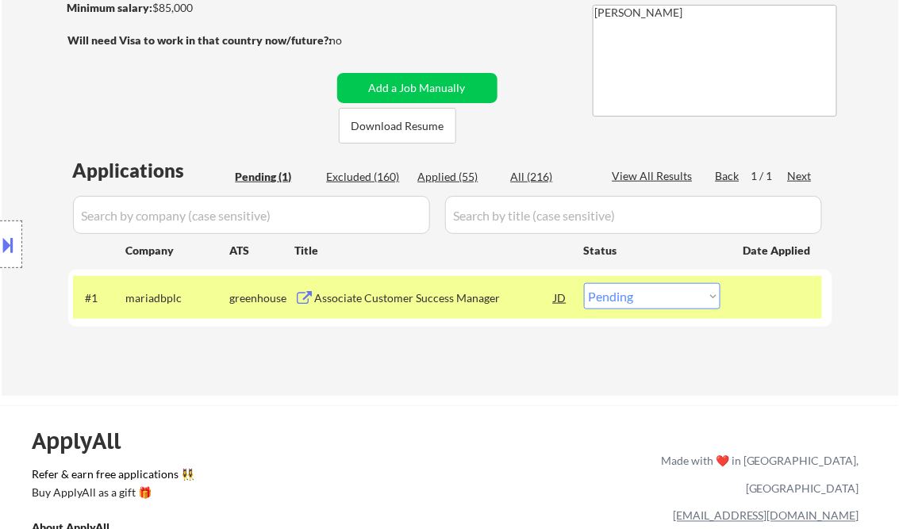
click at [6, 241] on button at bounding box center [8, 245] width 17 height 26
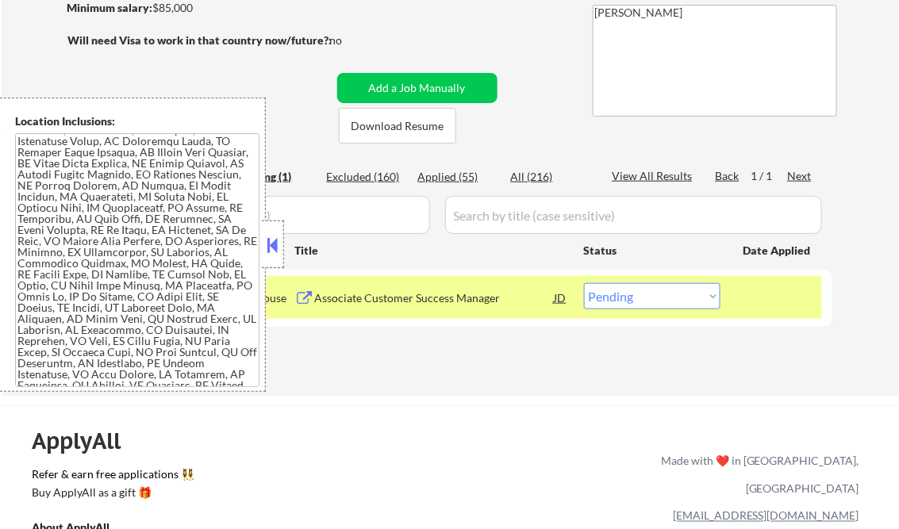
scroll to position [127, 0]
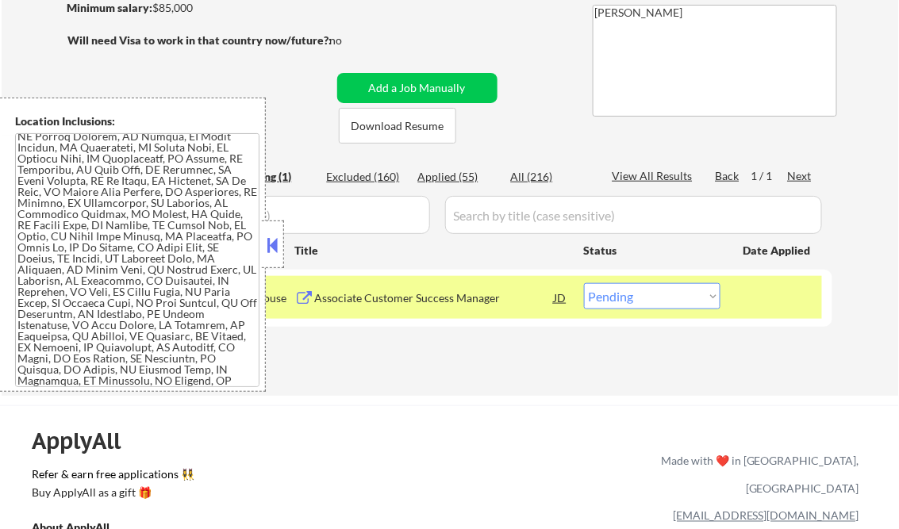
click at [270, 248] on button at bounding box center [272, 245] width 17 height 24
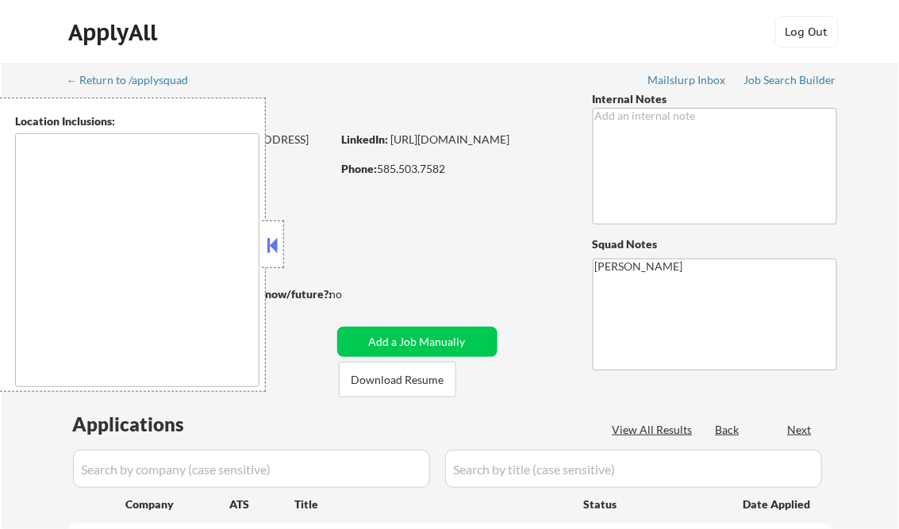
type textarea "[GEOGRAPHIC_DATA], [GEOGRAPHIC_DATA] [GEOGRAPHIC_DATA], [GEOGRAPHIC_DATA] [GEOG…"
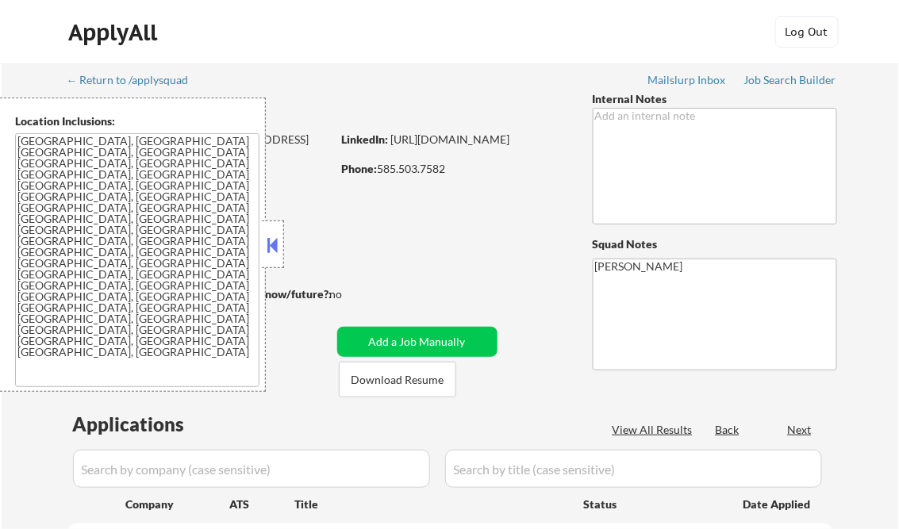
select select ""pending""
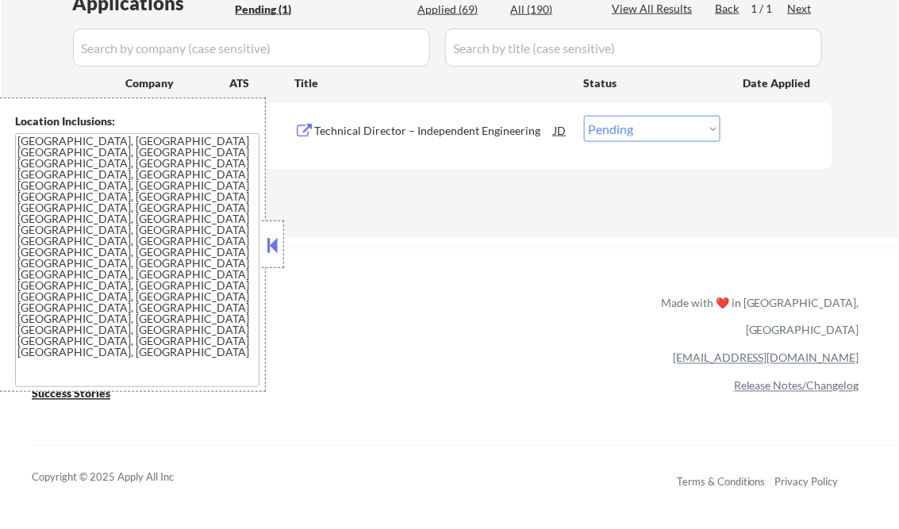
scroll to position [445, 0]
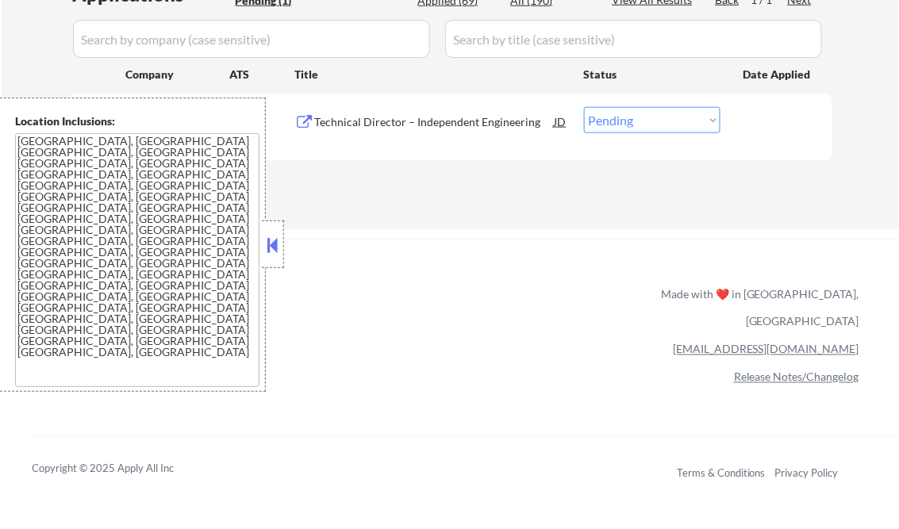
click at [284, 246] on div "ApplyAll Refer & earn free applications 👯‍♀️ Buy ApplyAll as a gift 🎁 About App…" at bounding box center [449, 362] width 899 height 247
drag, startPoint x: 277, startPoint y: 240, endPoint x: 230, endPoint y: 36, distance: 209.3
click at [277, 237] on button at bounding box center [272, 245] width 17 height 24
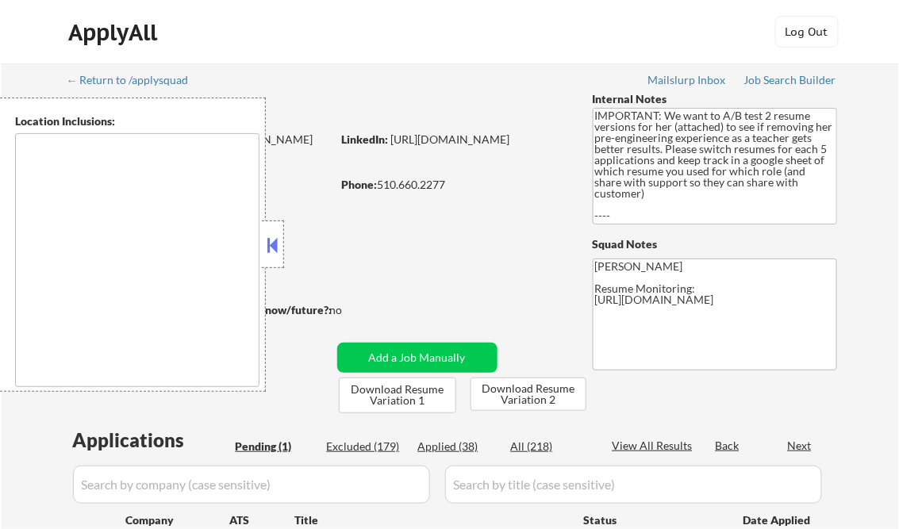
select select ""pending""
type textarea "[GEOGRAPHIC_DATA], [GEOGRAPHIC_DATA] [GEOGRAPHIC_DATA], [GEOGRAPHIC_DATA] [GEOG…"
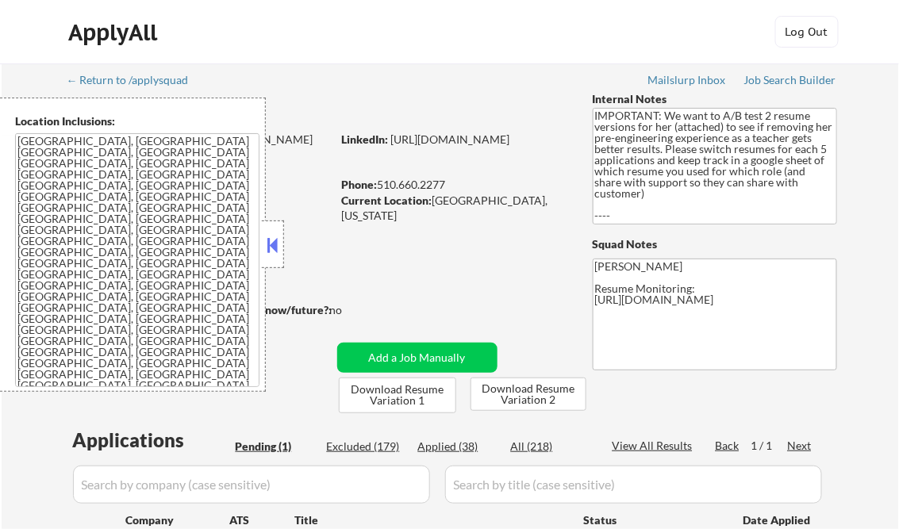
click at [276, 241] on button at bounding box center [272, 245] width 17 height 24
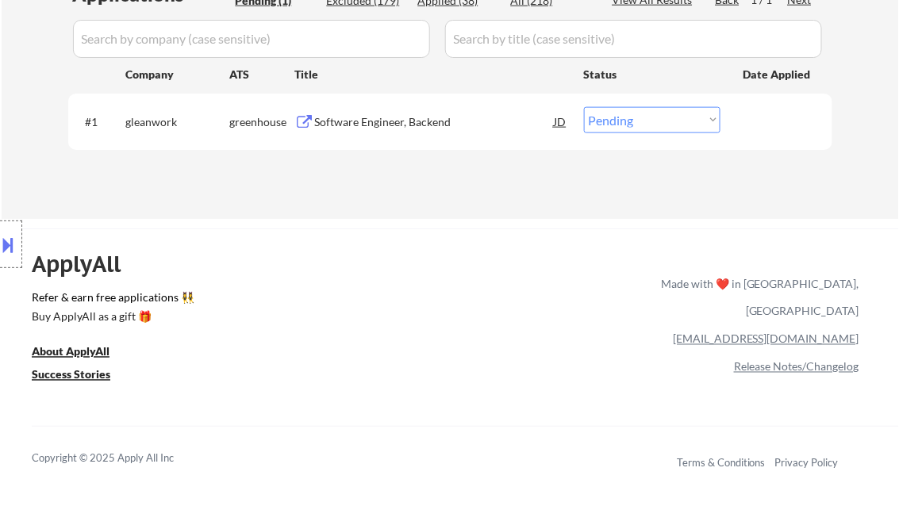
scroll to position [508, 0]
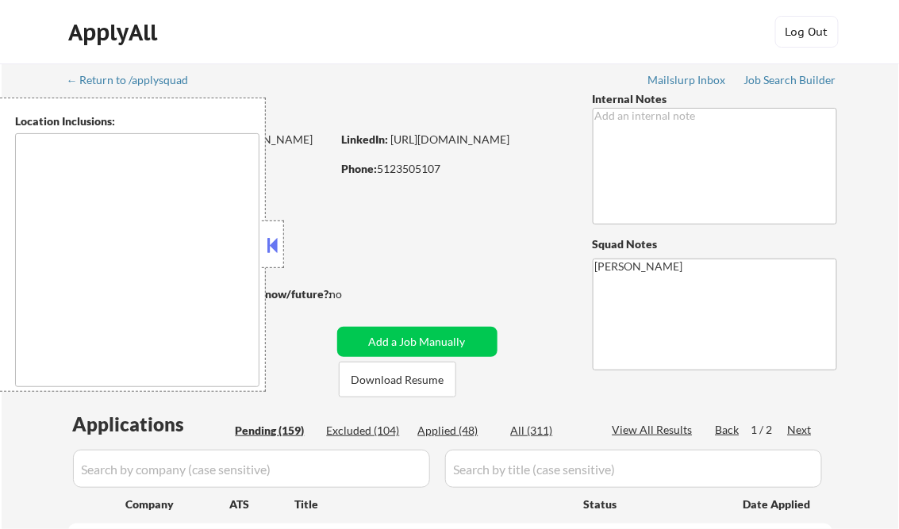
type textarea "remote"
click at [267, 241] on button at bounding box center [272, 245] width 17 height 24
select select ""pending""
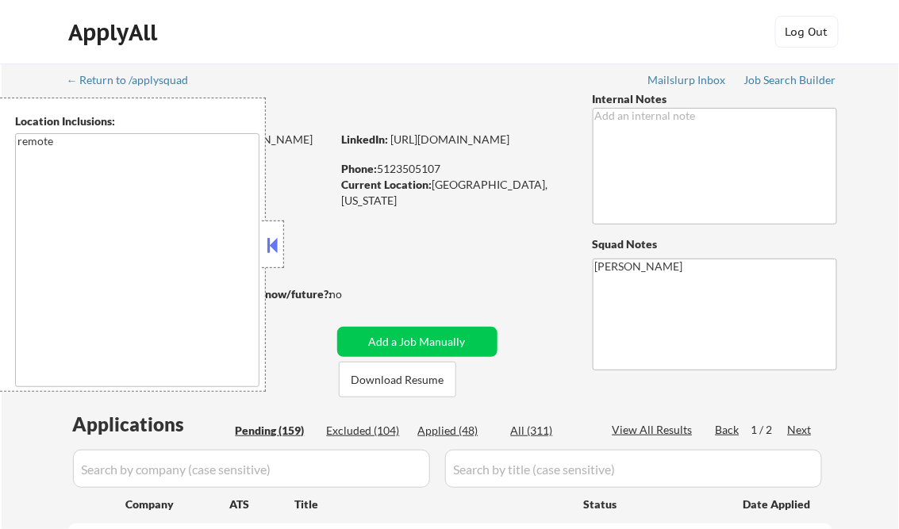
select select ""pending""
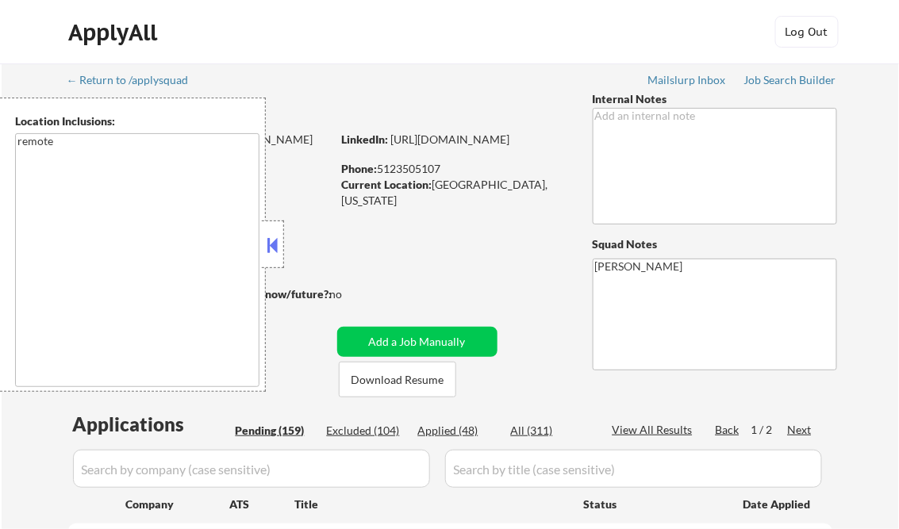
select select ""pending""
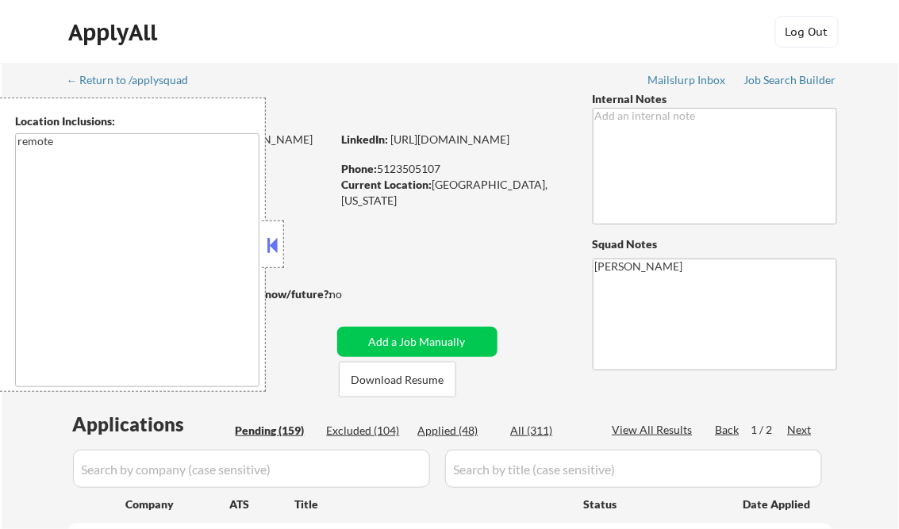
select select ""pending""
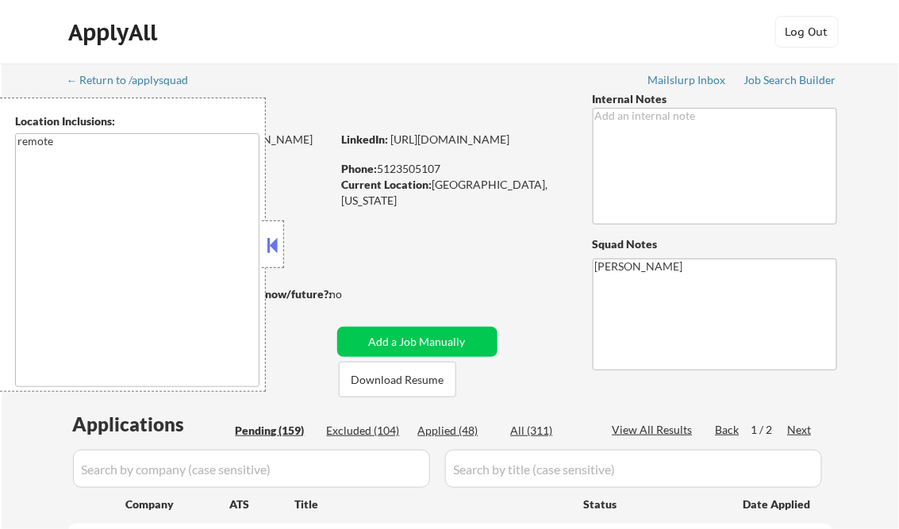
select select ""pending""
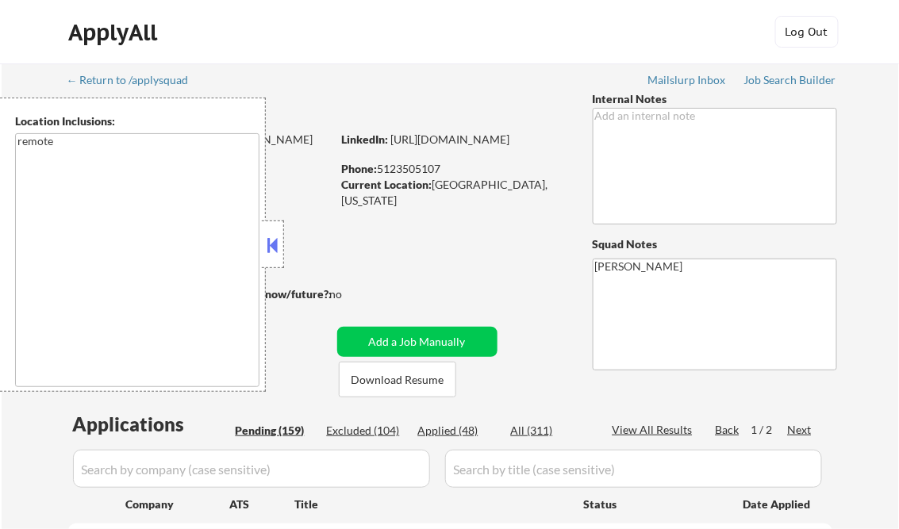
select select ""pending""
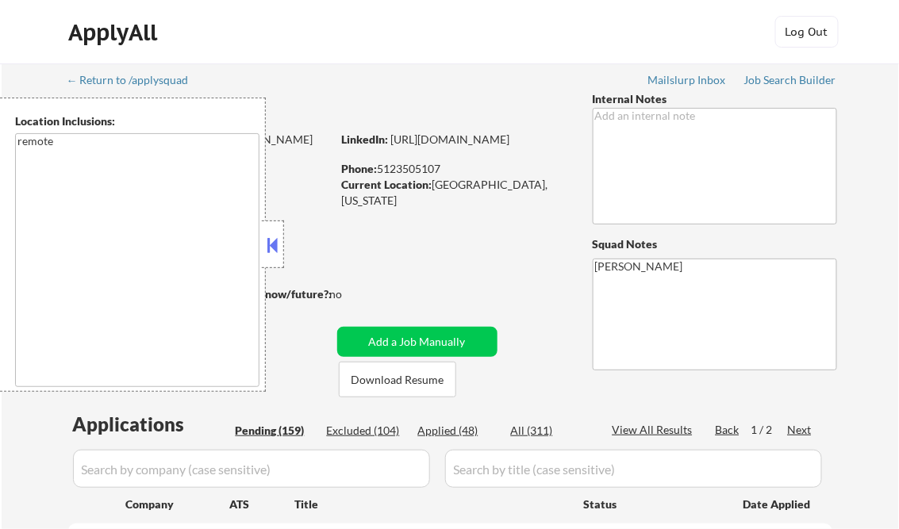
select select ""pending""
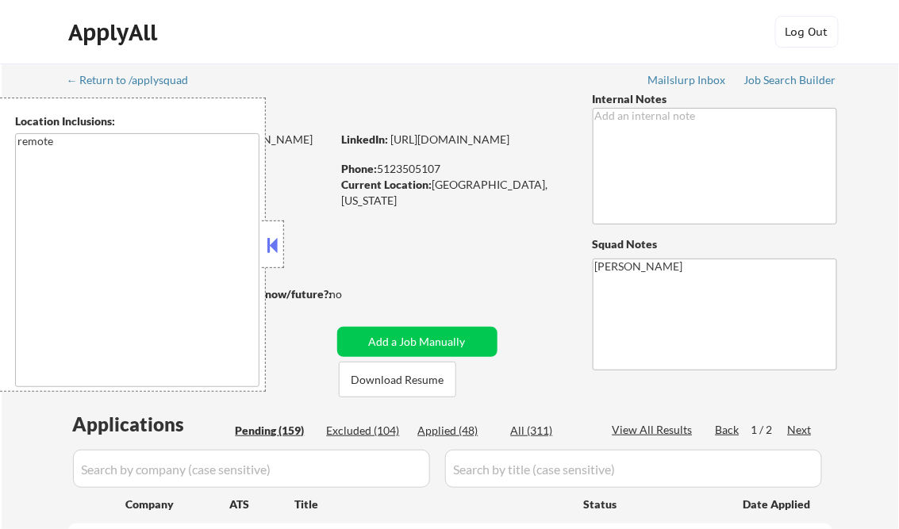
select select ""pending""
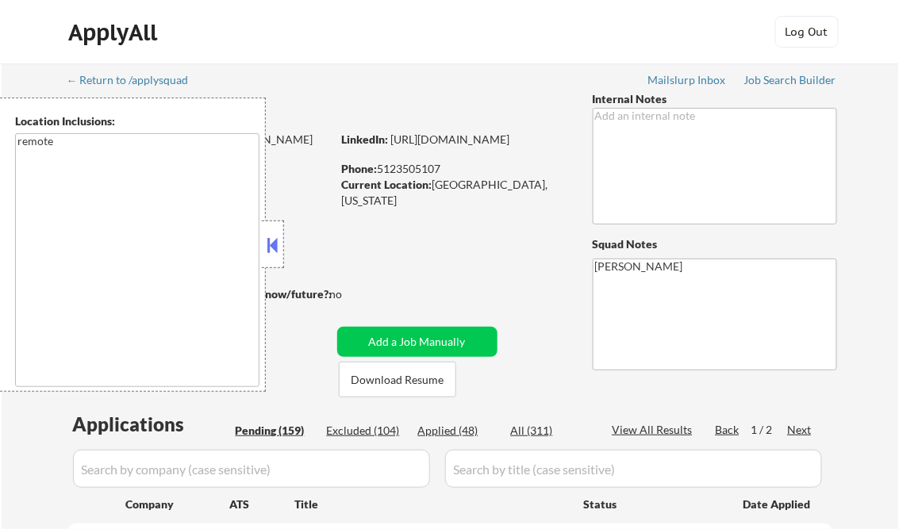
select select ""pending""
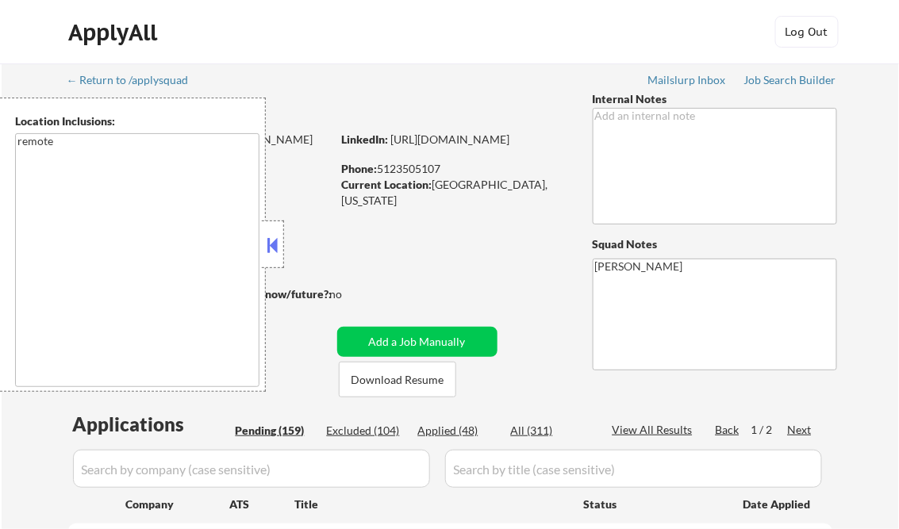
select select ""pending""
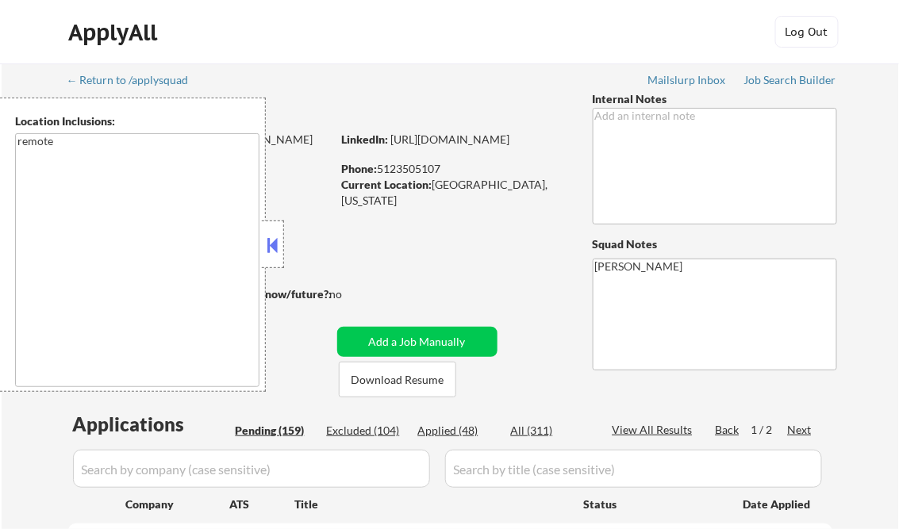
select select ""pending""
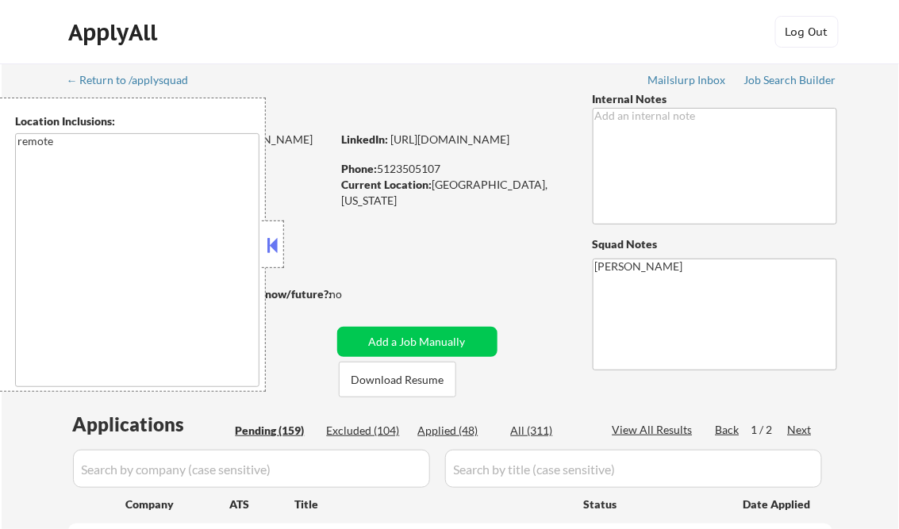
select select ""pending""
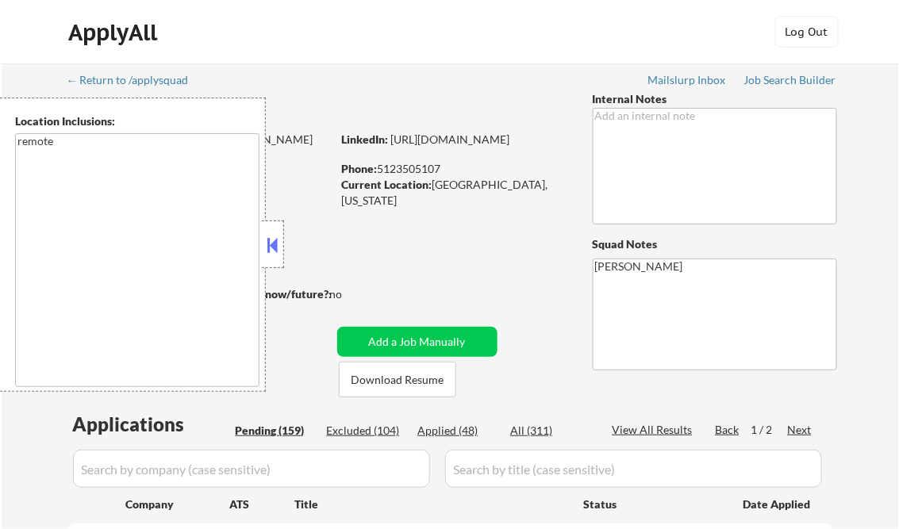
select select ""pending""
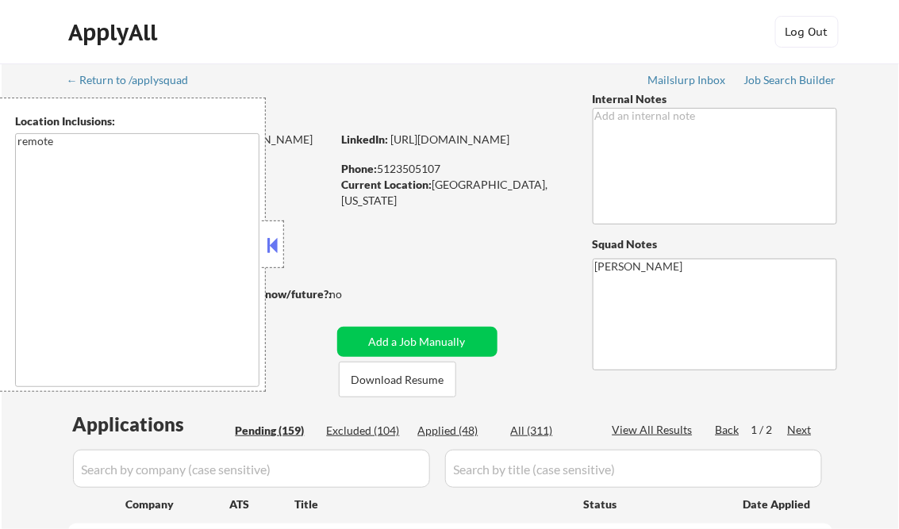
select select ""pending""
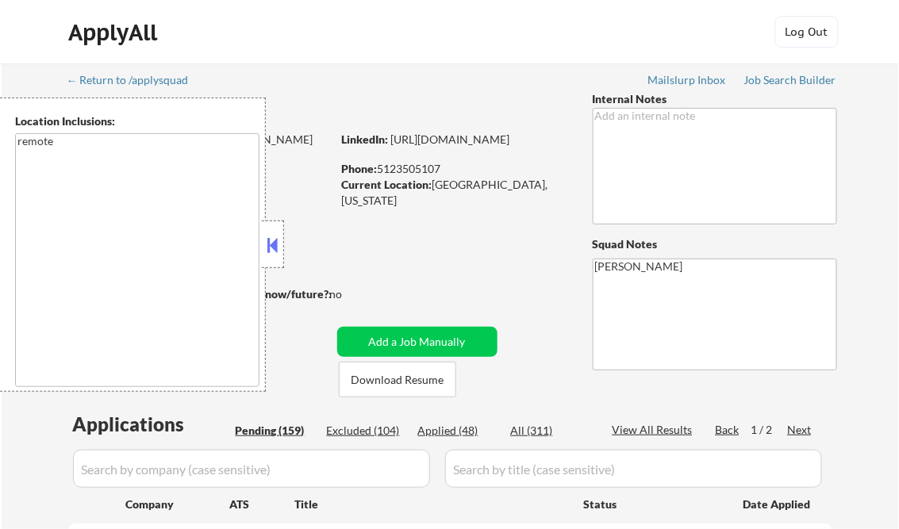
select select ""pending""
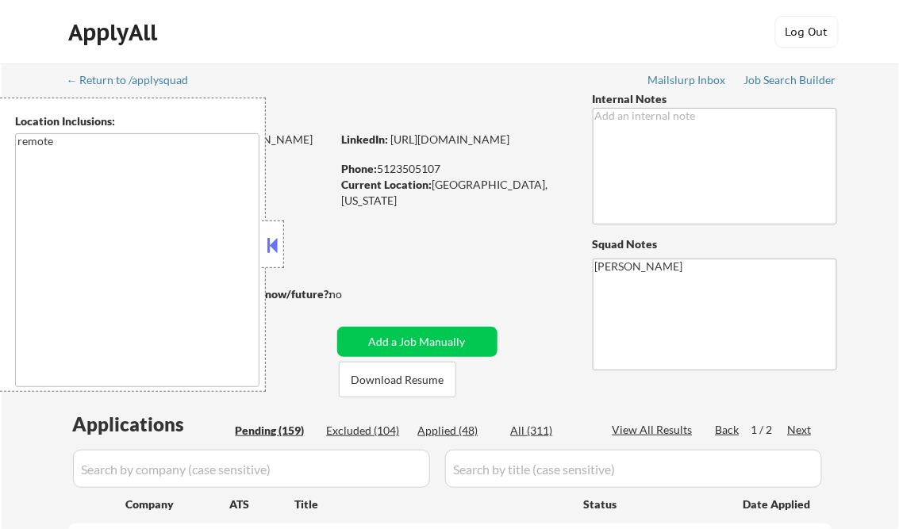
select select ""pending""
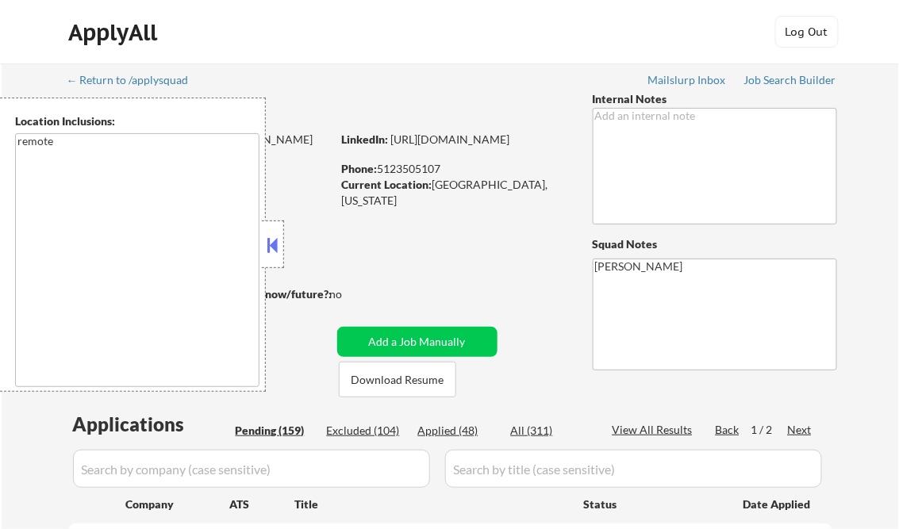
select select ""pending""
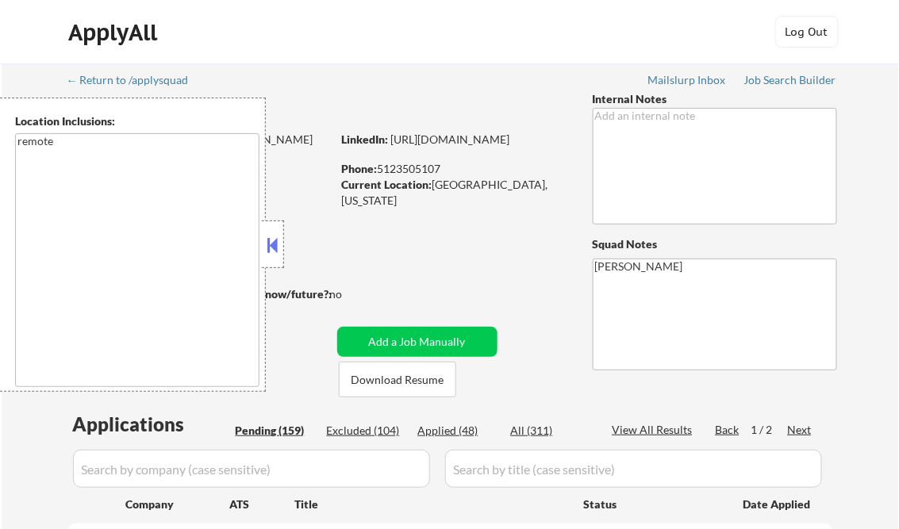
select select ""pending""
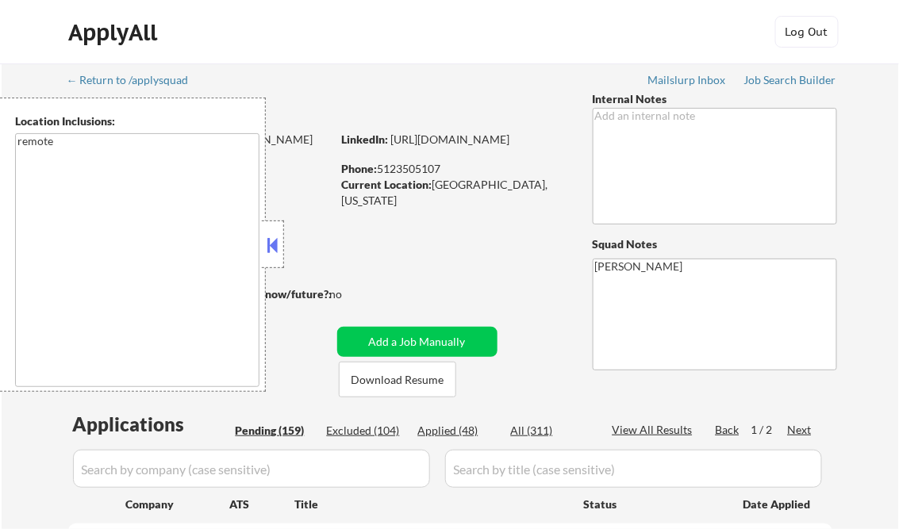
select select ""pending""
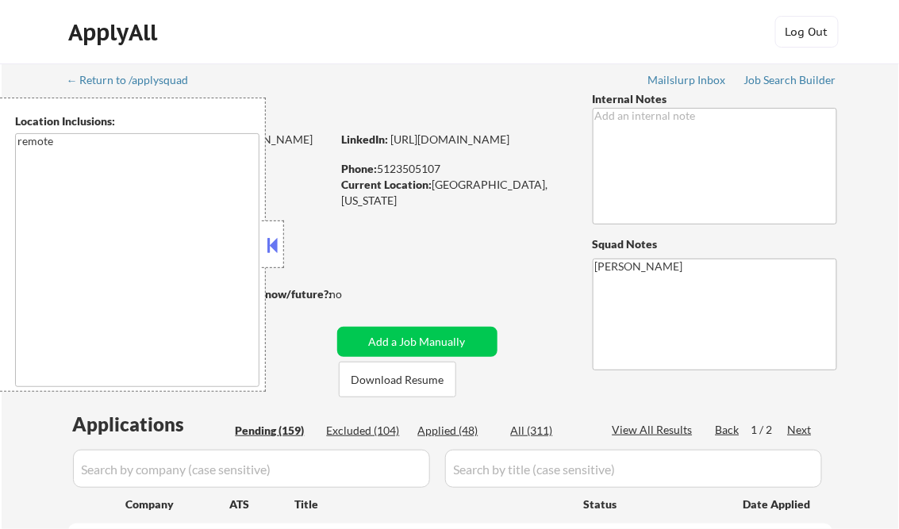
select select ""pending""
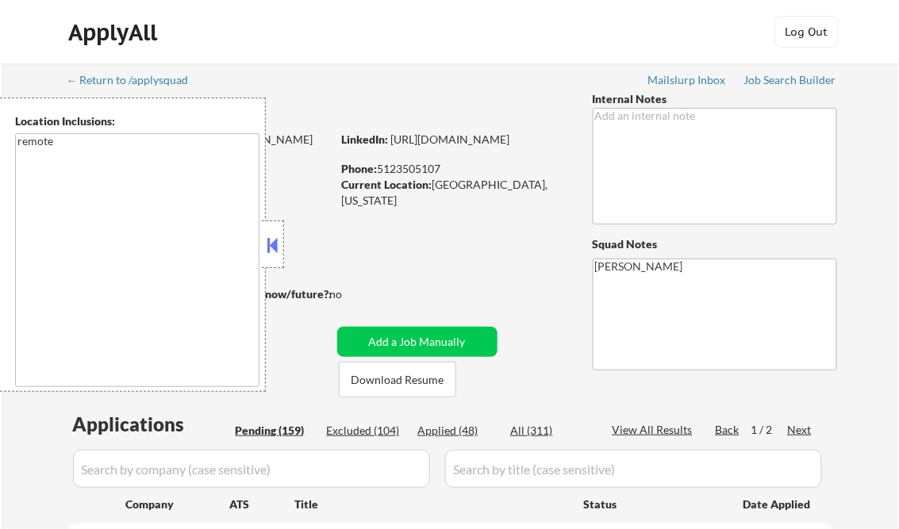
select select ""pending""
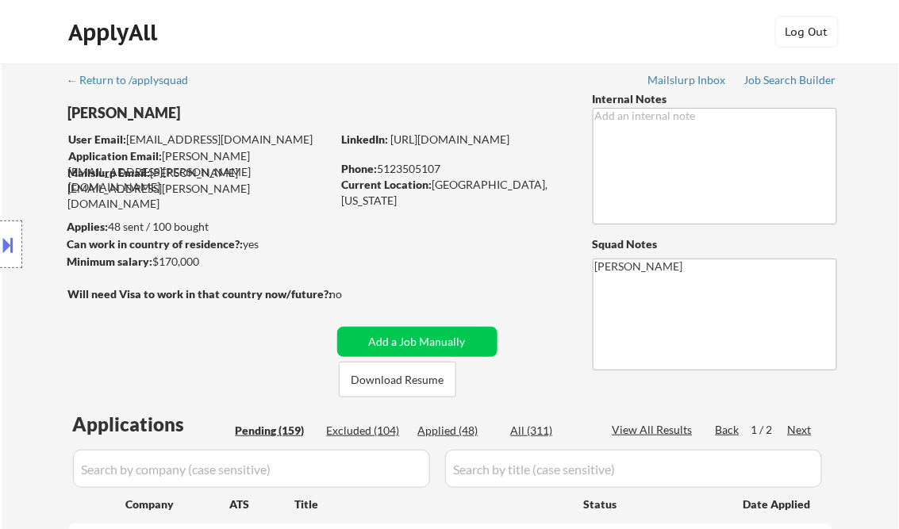
click at [458, 428] on div "Applied (48)" at bounding box center [457, 431] width 79 height 16
select select ""applied""
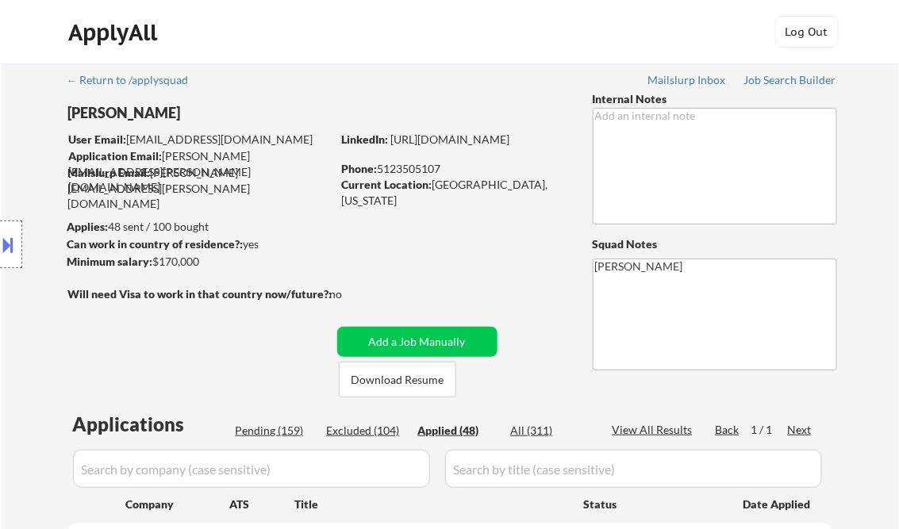
select select ""applied""
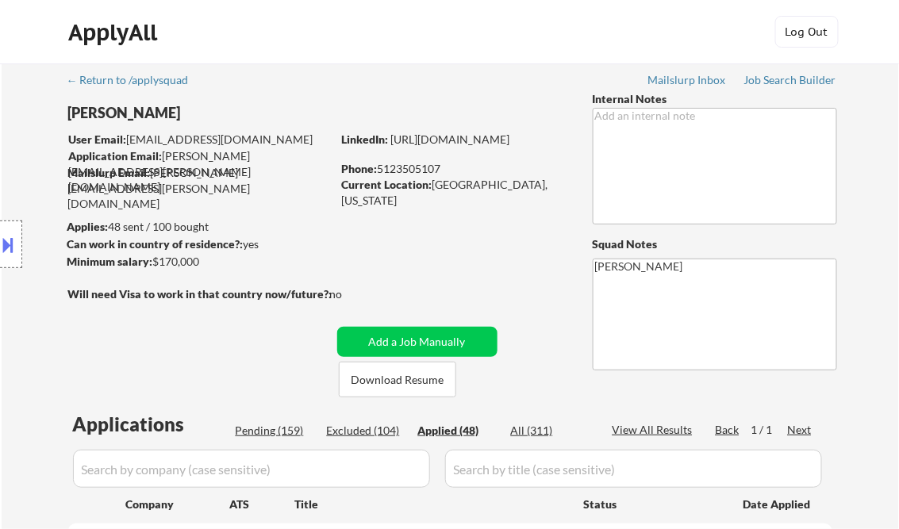
select select ""applied""
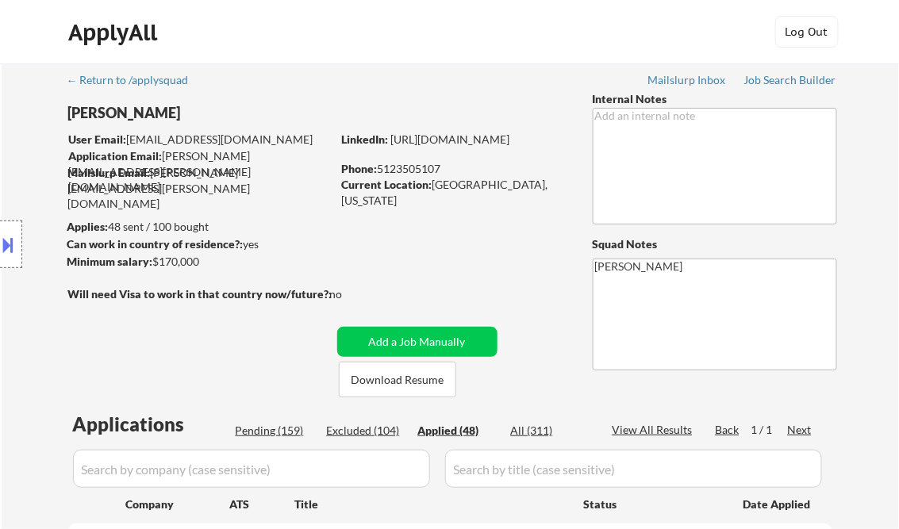
select select ""applied""
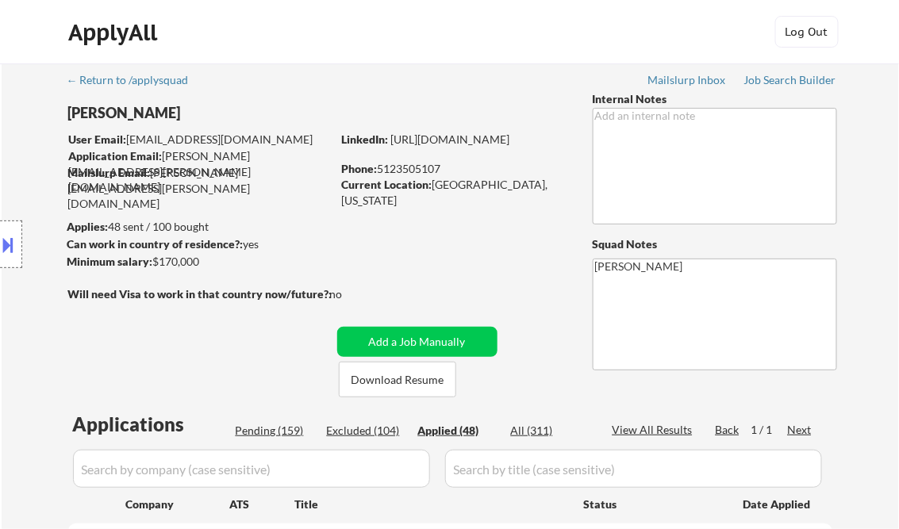
select select ""applied""
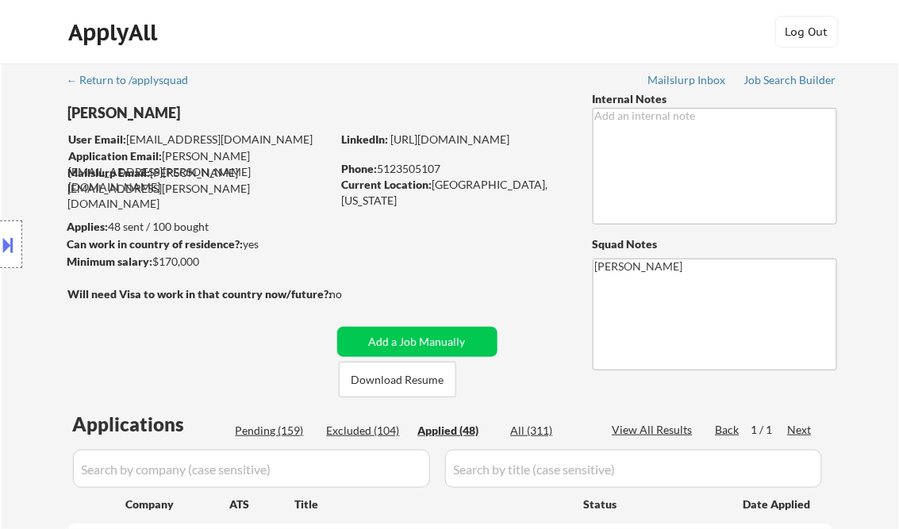
select select ""applied""
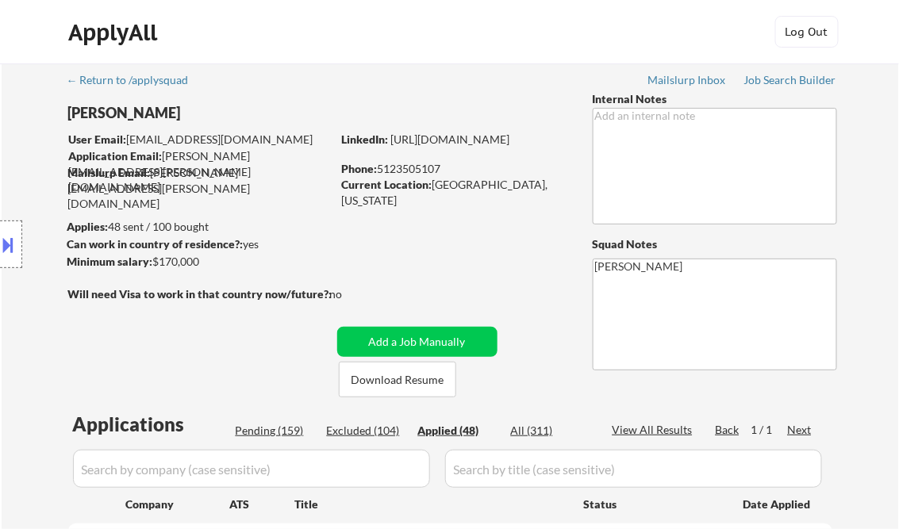
select select ""applied""
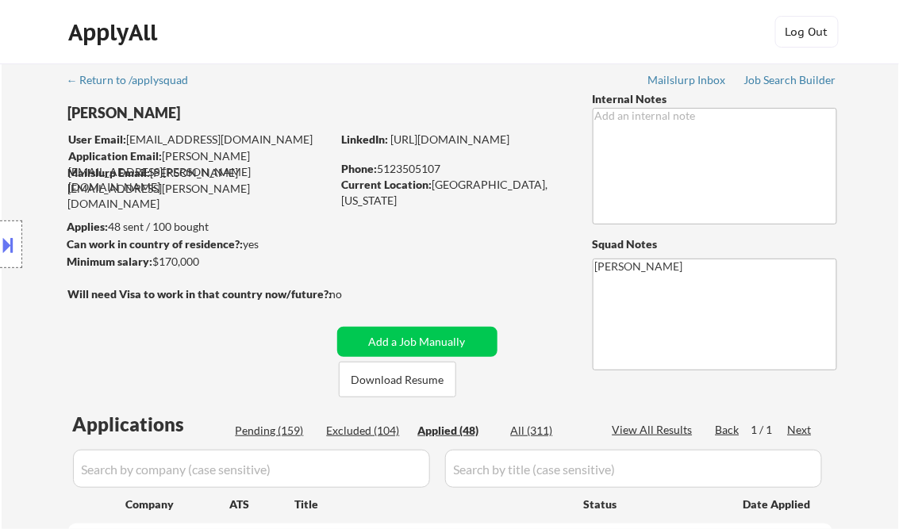
select select ""applied""
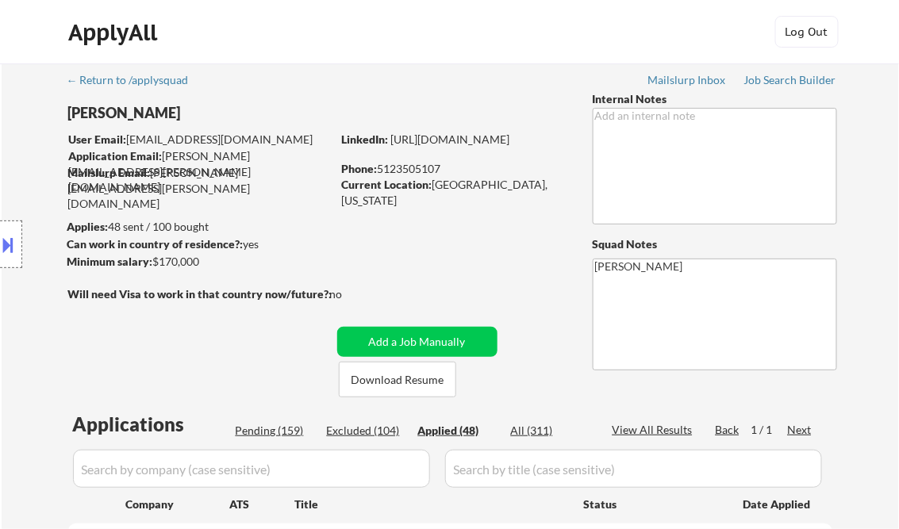
select select ""applied""
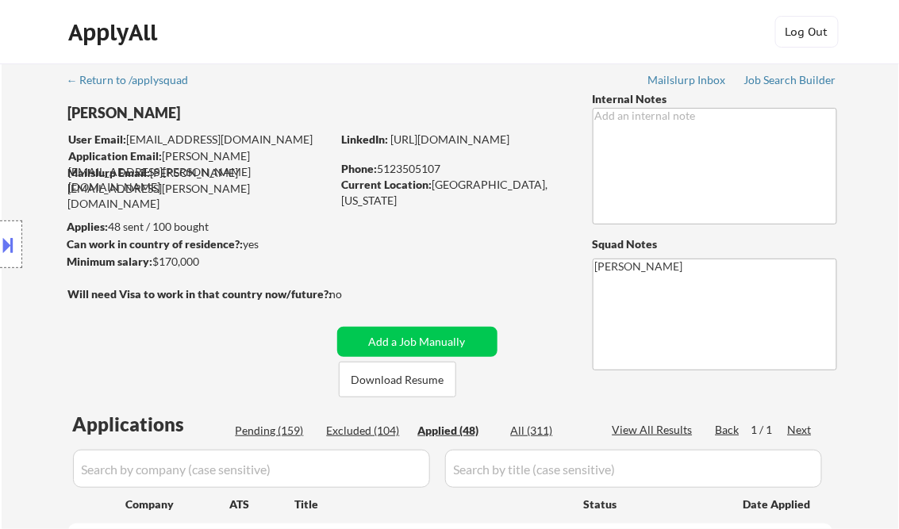
select select ""applied""
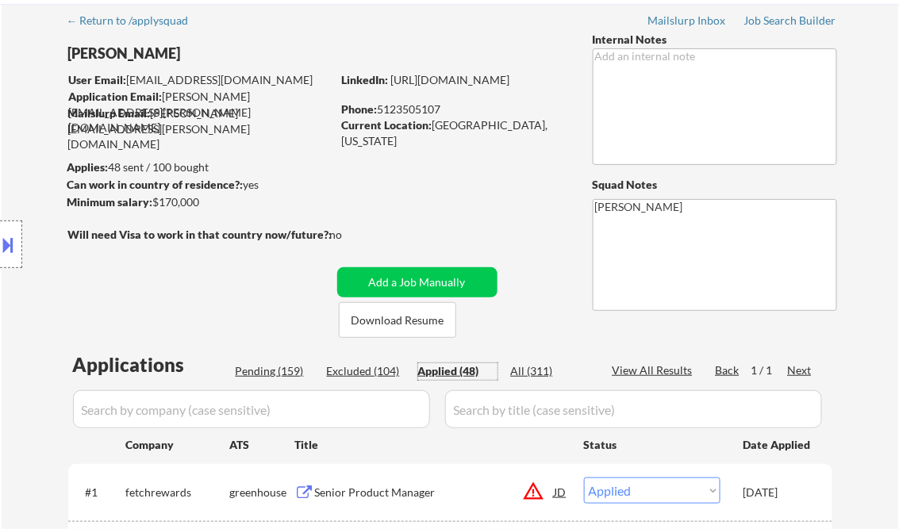
scroll to position [254, 0]
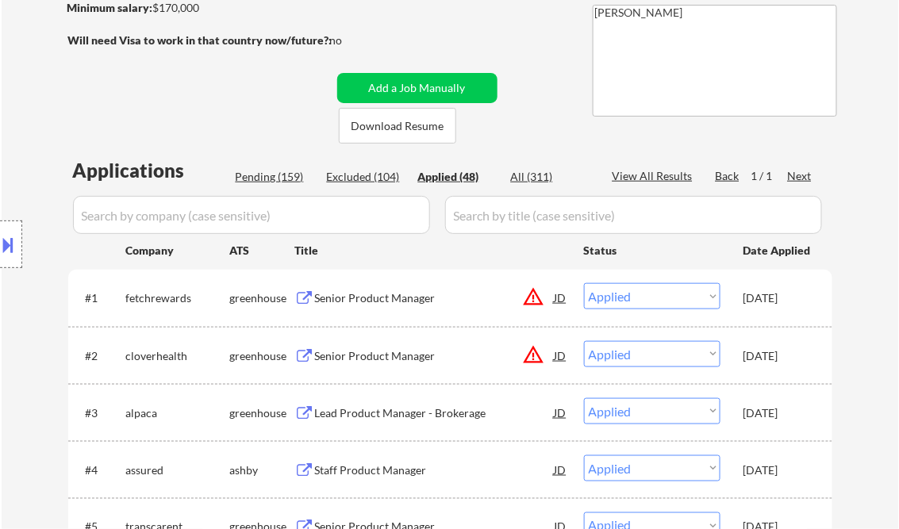
select select ""applied""
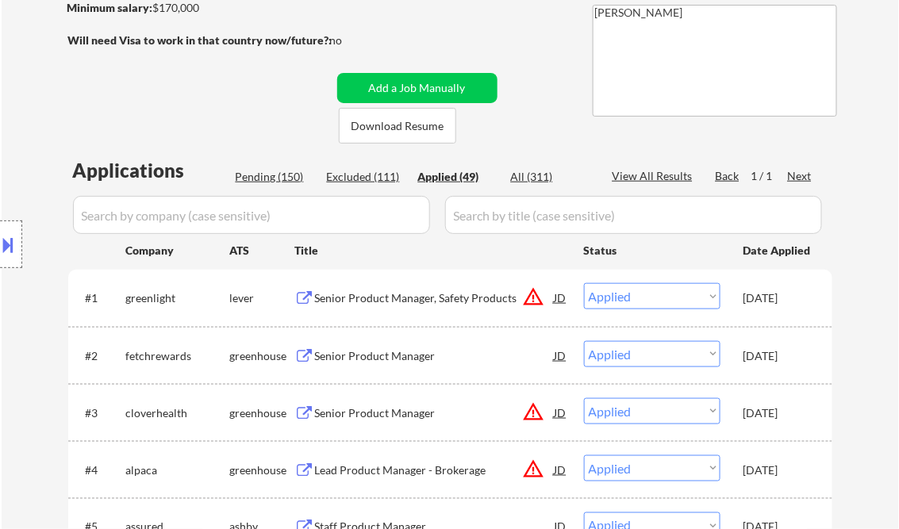
select select ""applied""
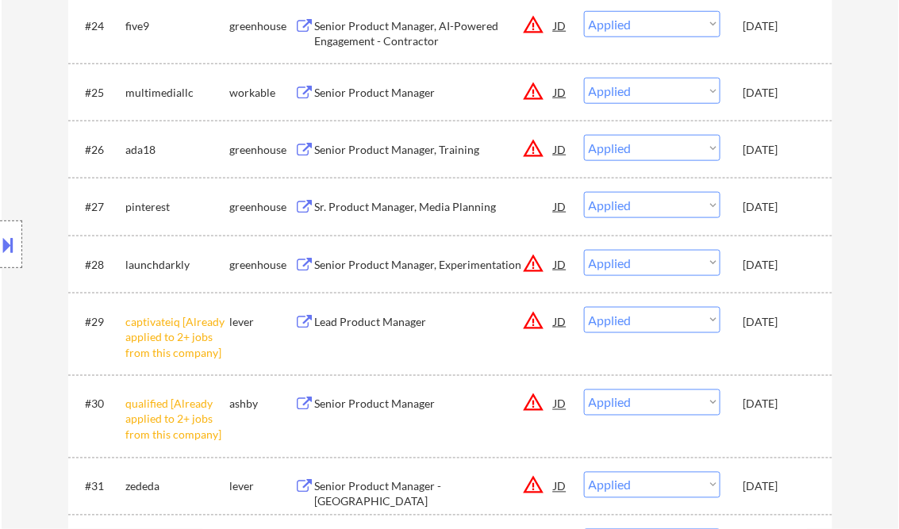
select select ""applied""
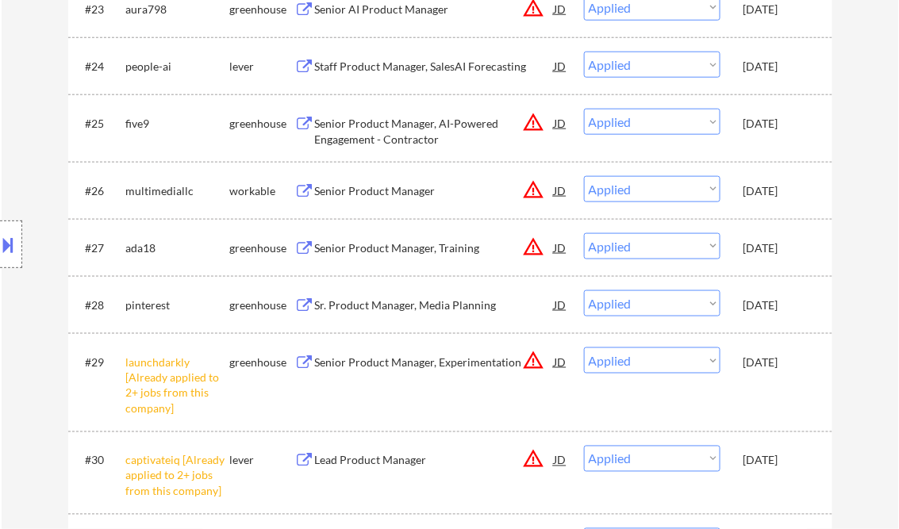
select select ""applied""
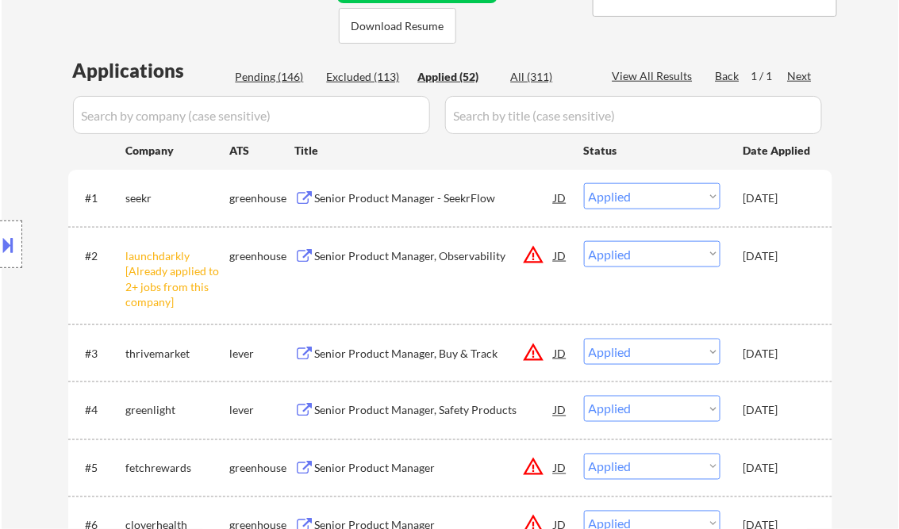
scroll to position [0, 0]
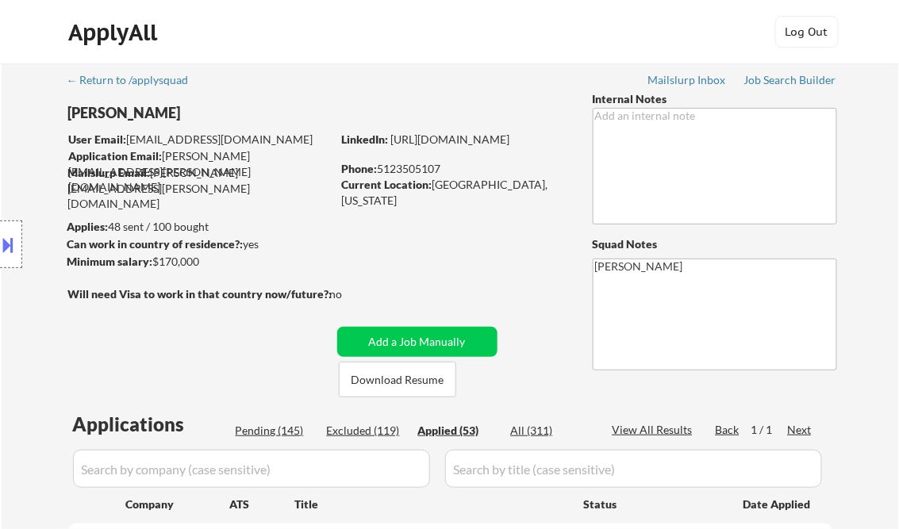
select select ""applied""
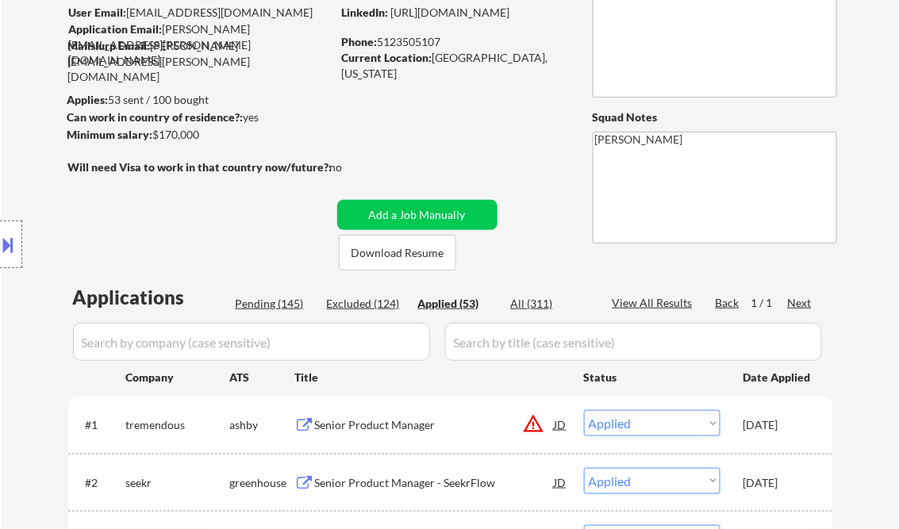
scroll to position [2035, 0]
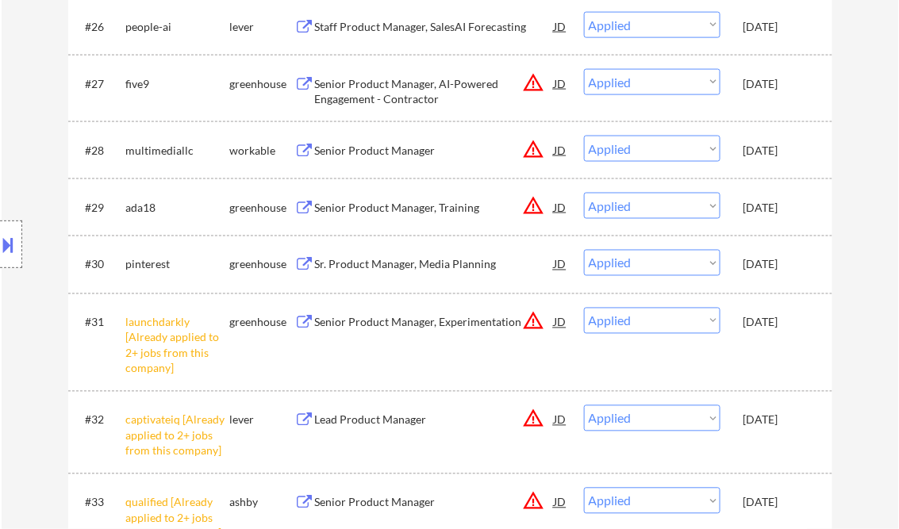
select select ""applied""
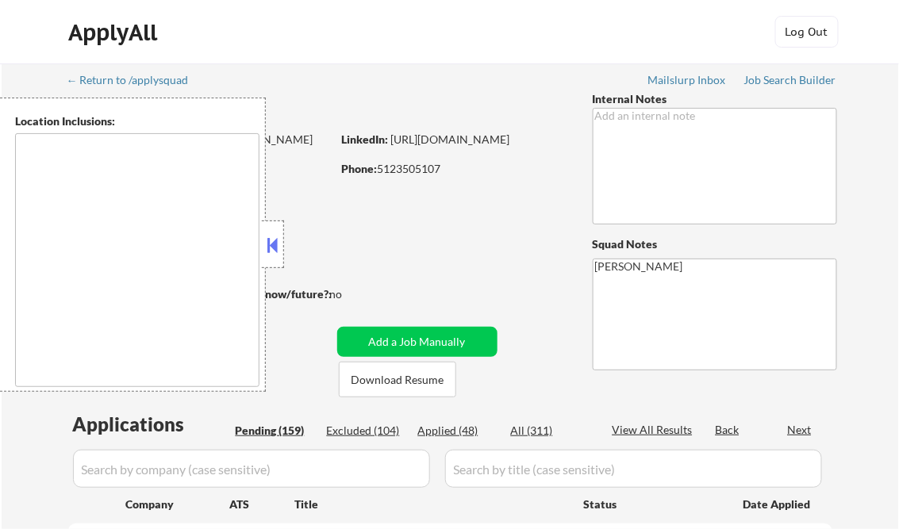
type textarea "remote"
select select ""pending""
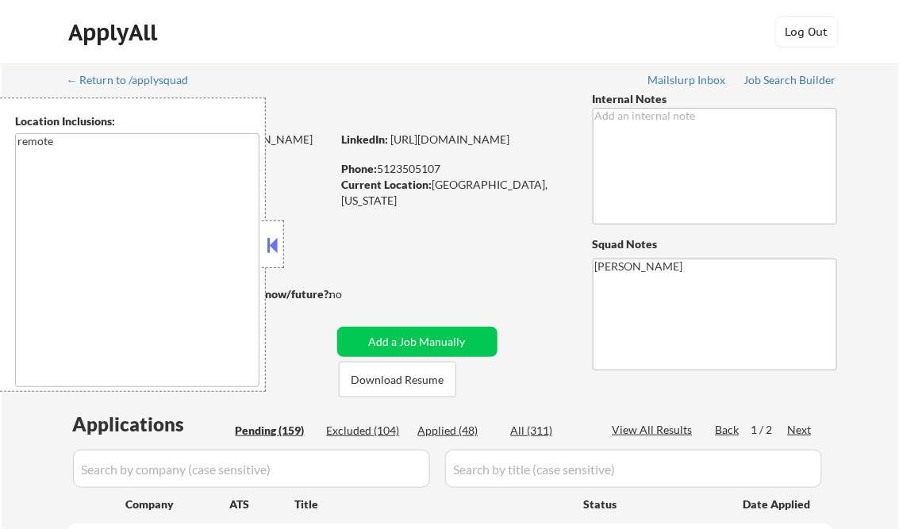
select select ""pending""
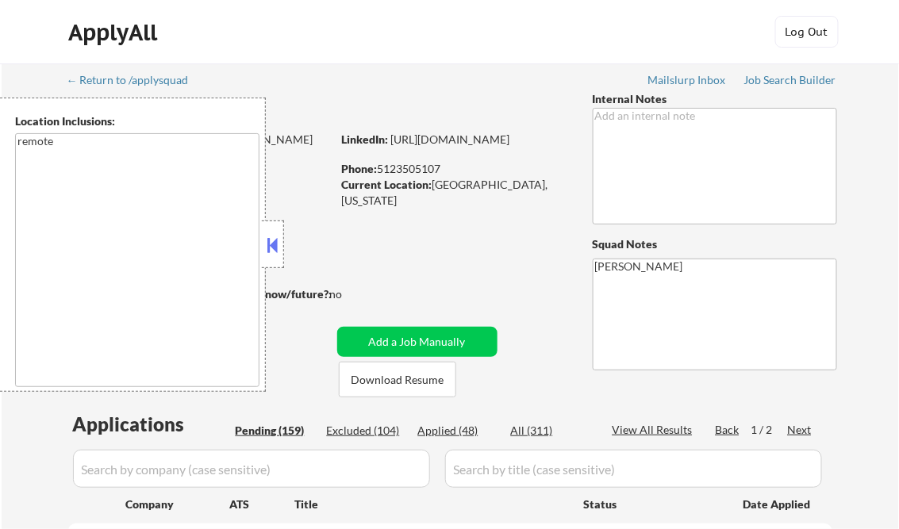
select select ""pending""
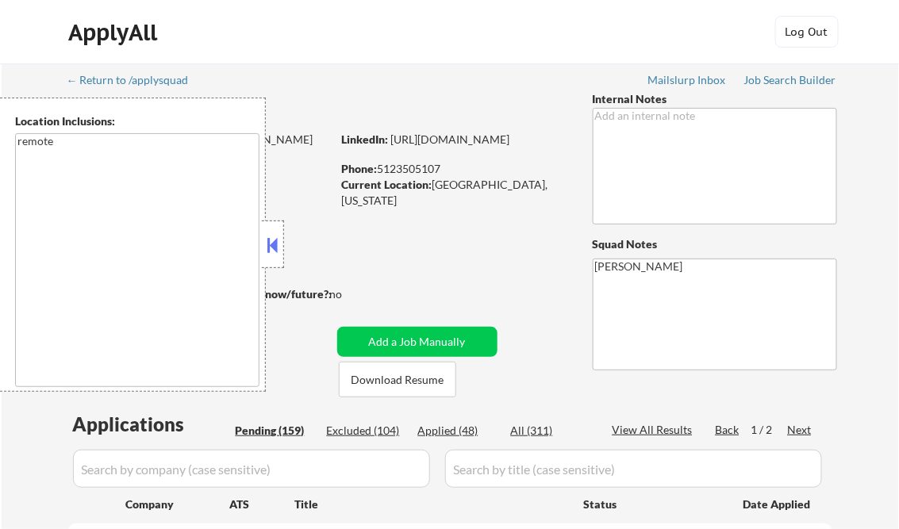
select select ""pending""
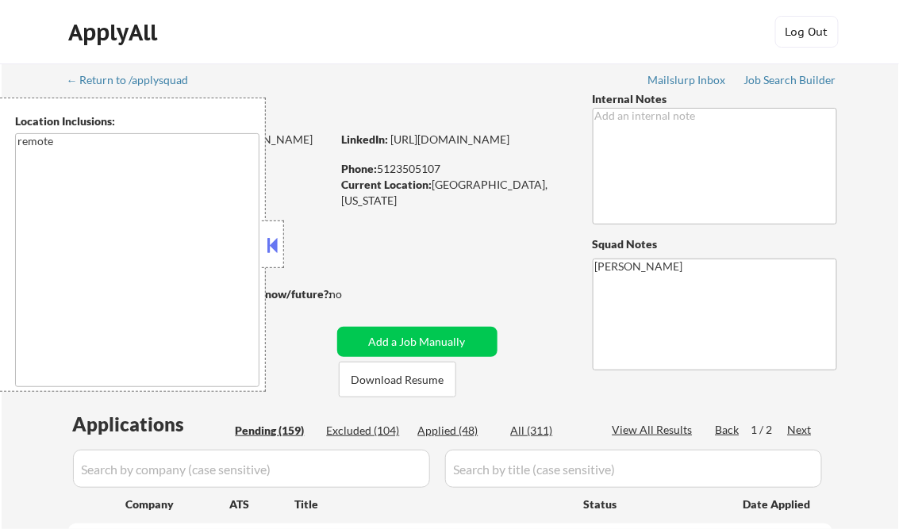
select select ""pending""
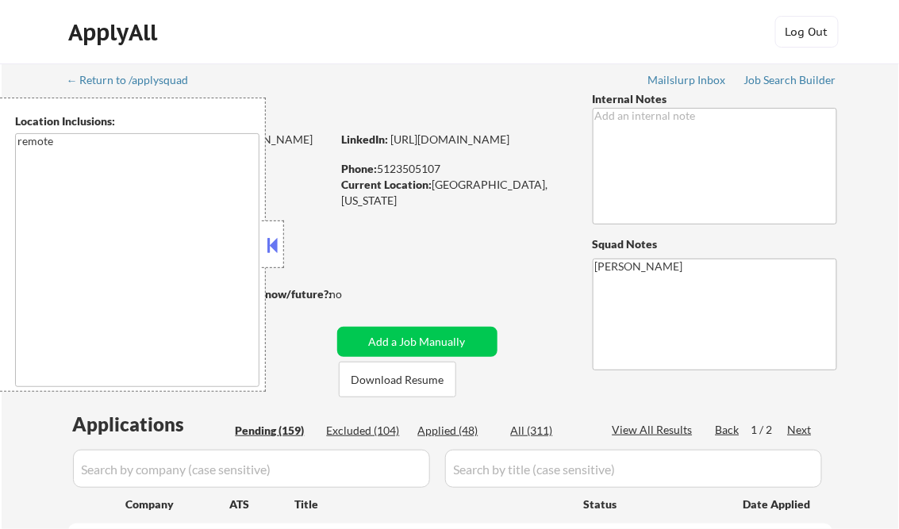
select select ""pending""
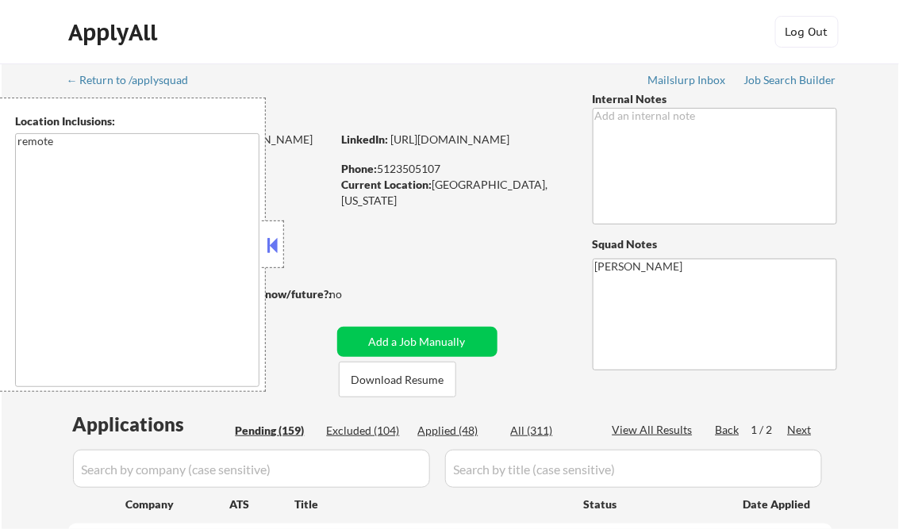
select select ""pending""
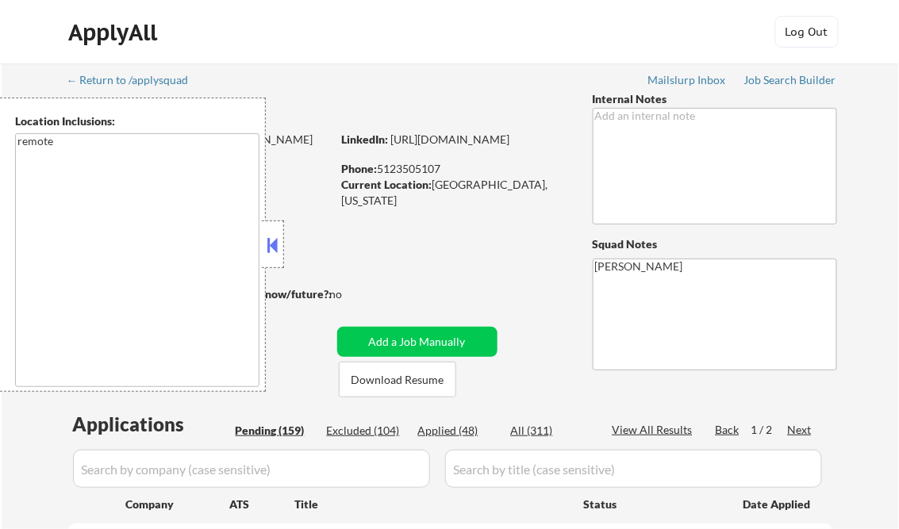
select select ""pending""
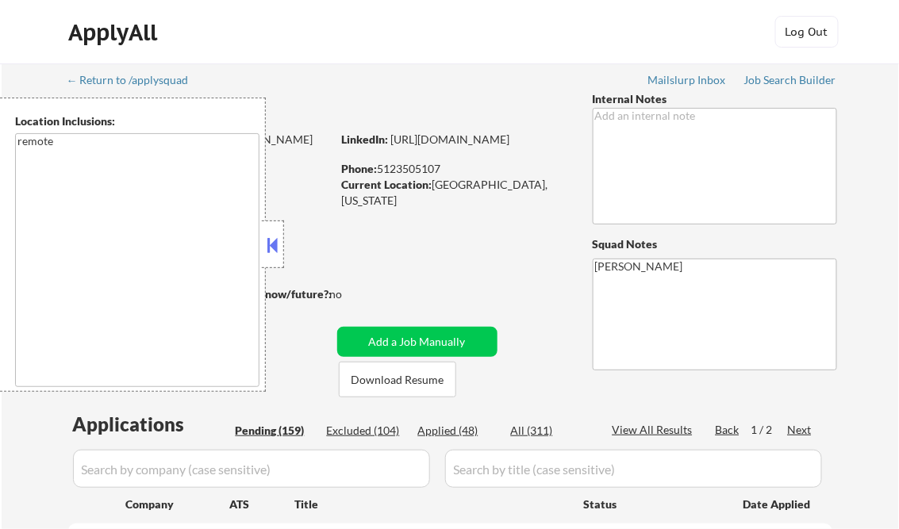
select select ""pending""
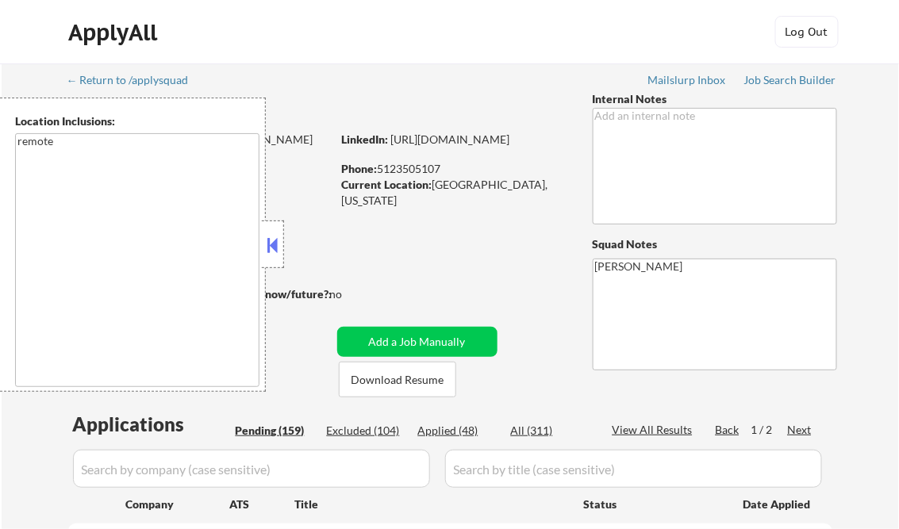
select select ""pending""
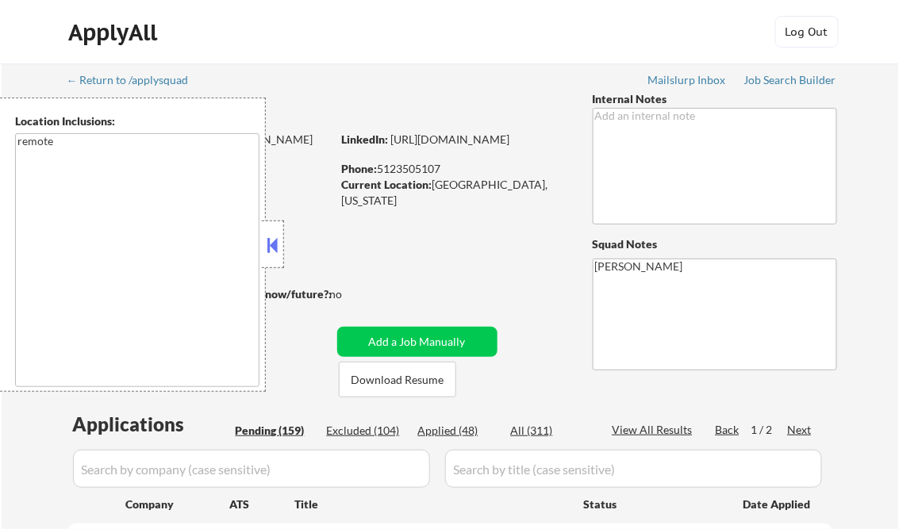
select select ""pending""
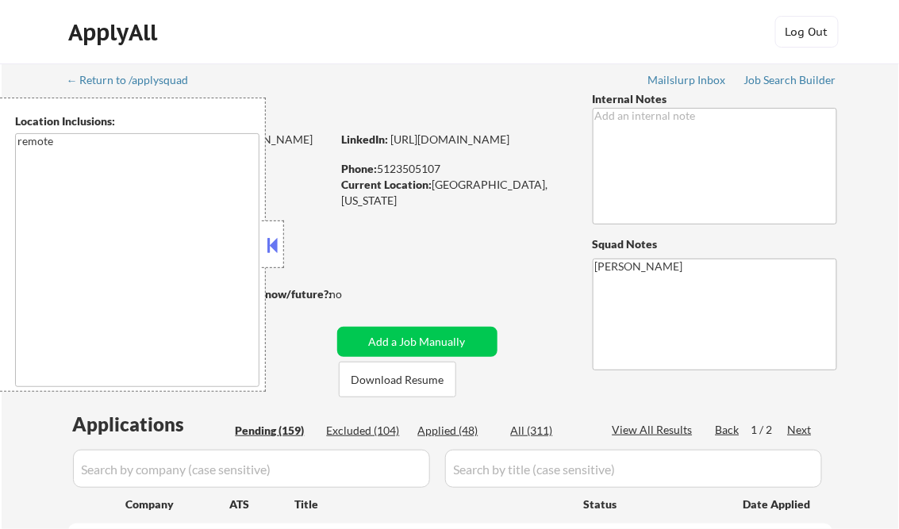
select select ""pending""
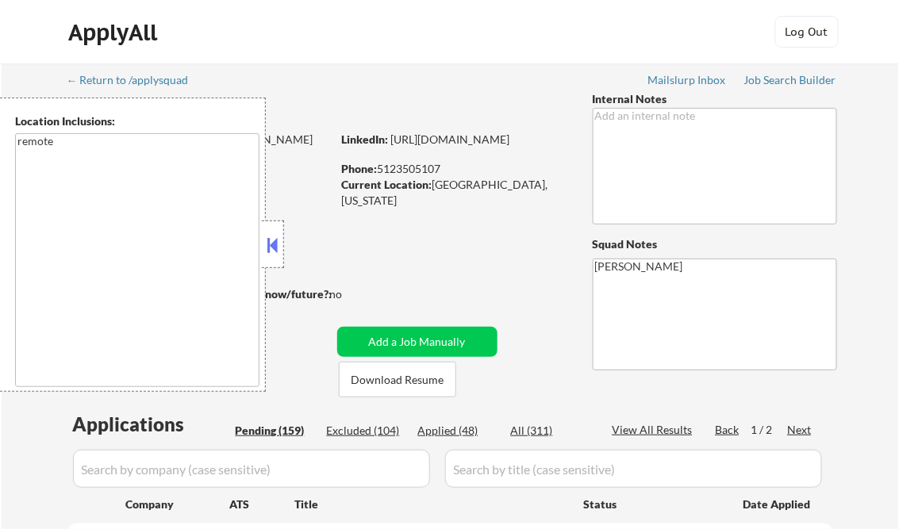
select select ""pending""
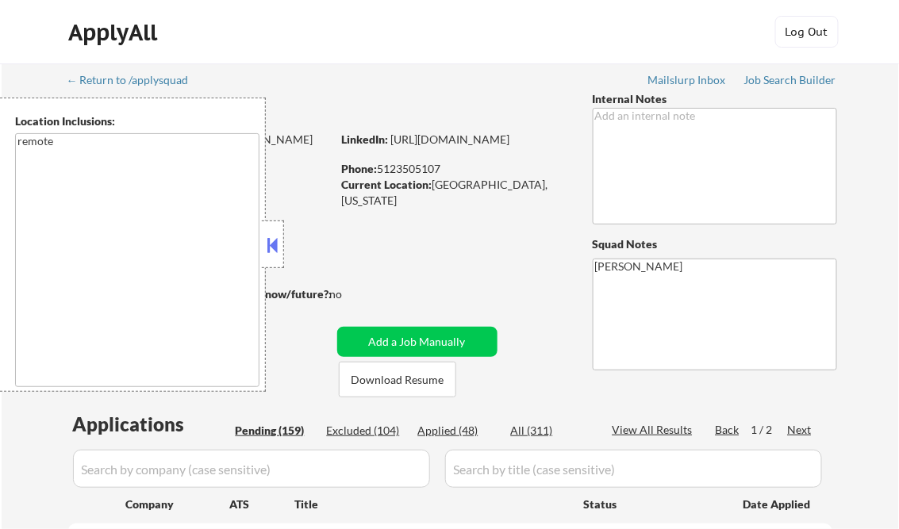
select select ""pending""
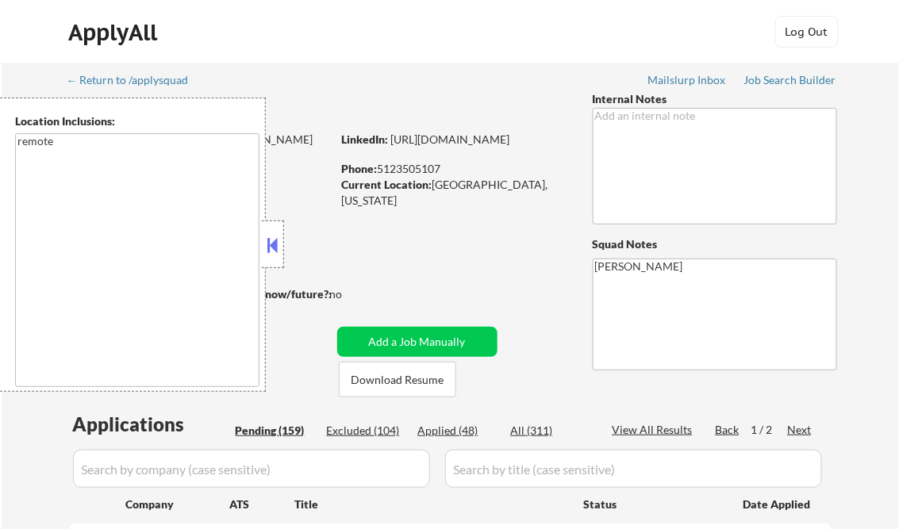
select select ""pending""
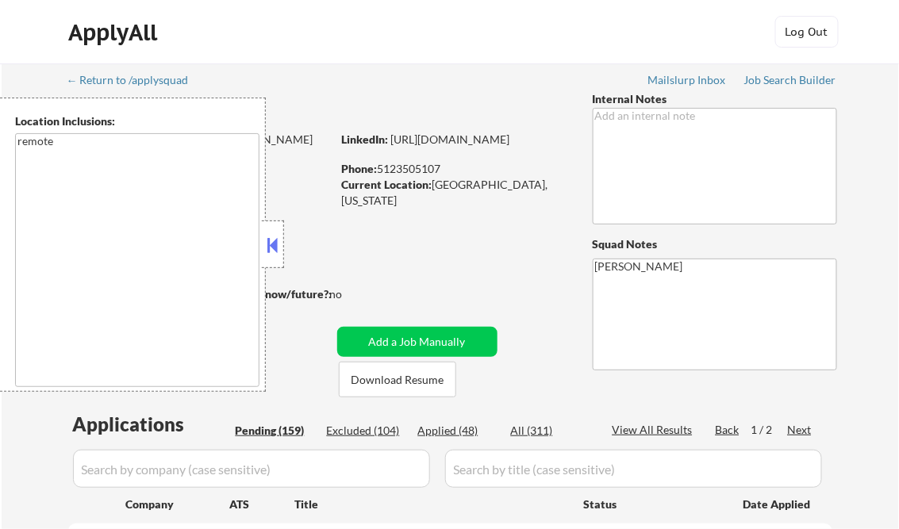
select select ""pending""
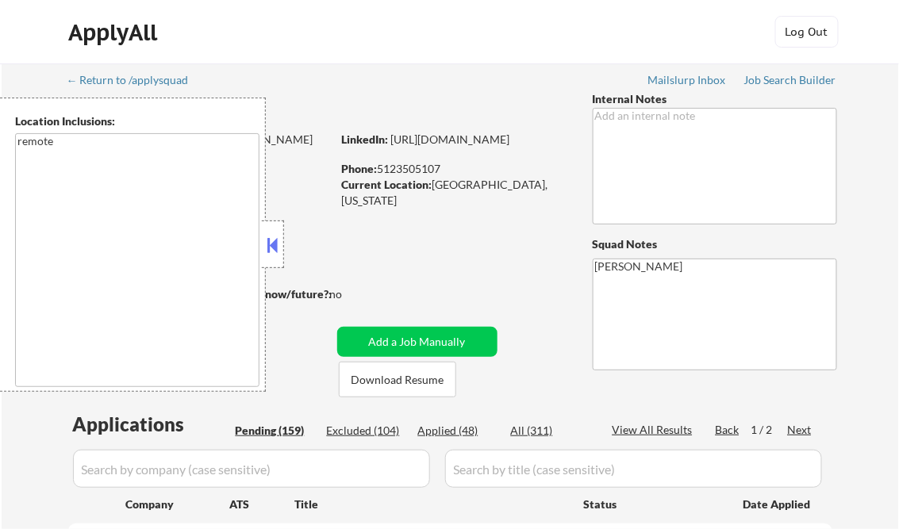
select select ""pending""
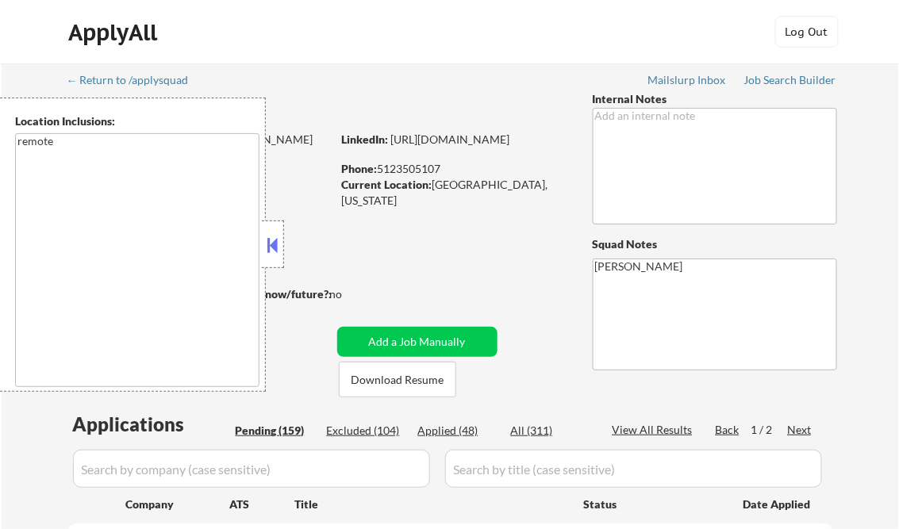
select select ""pending""
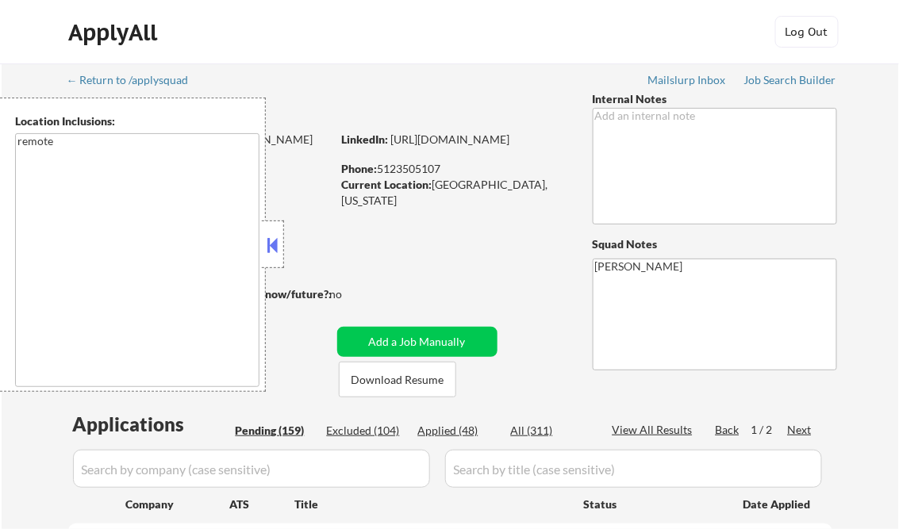
select select ""pending""
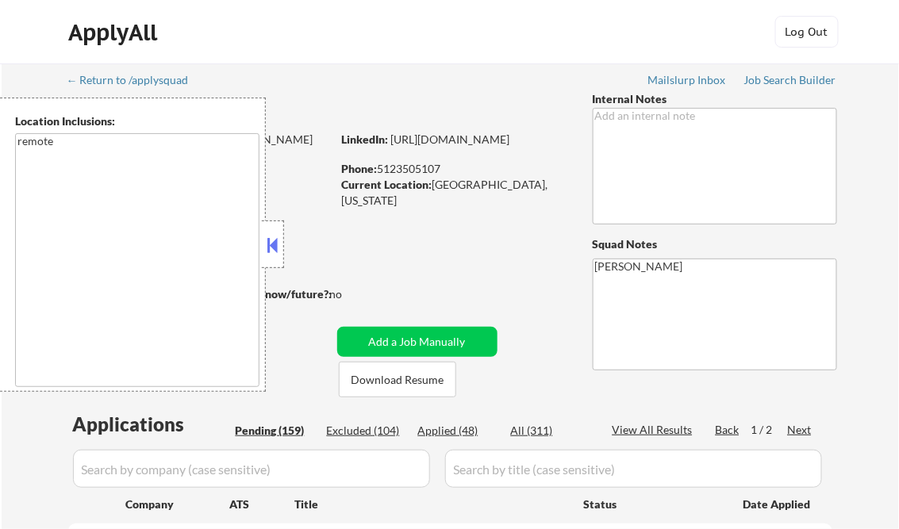
select select ""pending""
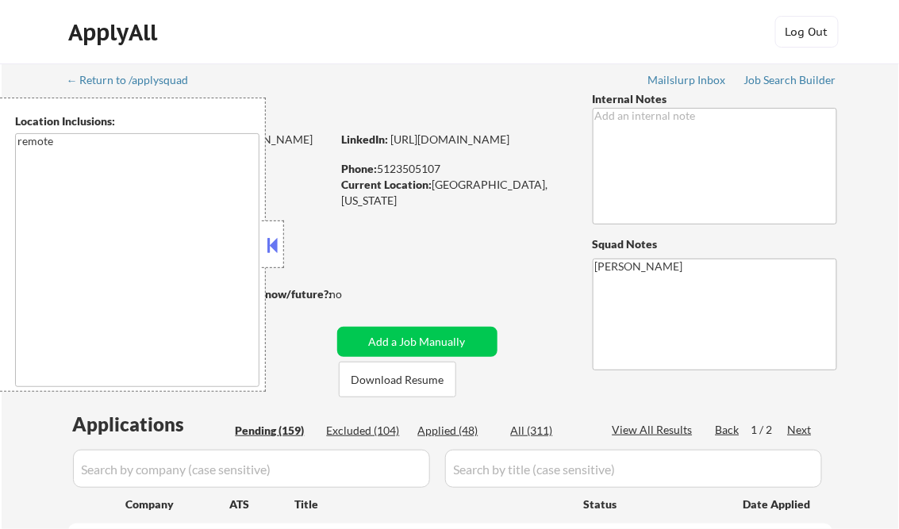
select select ""pending""
click at [796, 79] on div "Job Search Builder" at bounding box center [791, 80] width 93 height 11
click at [265, 242] on button at bounding box center [272, 245] width 17 height 24
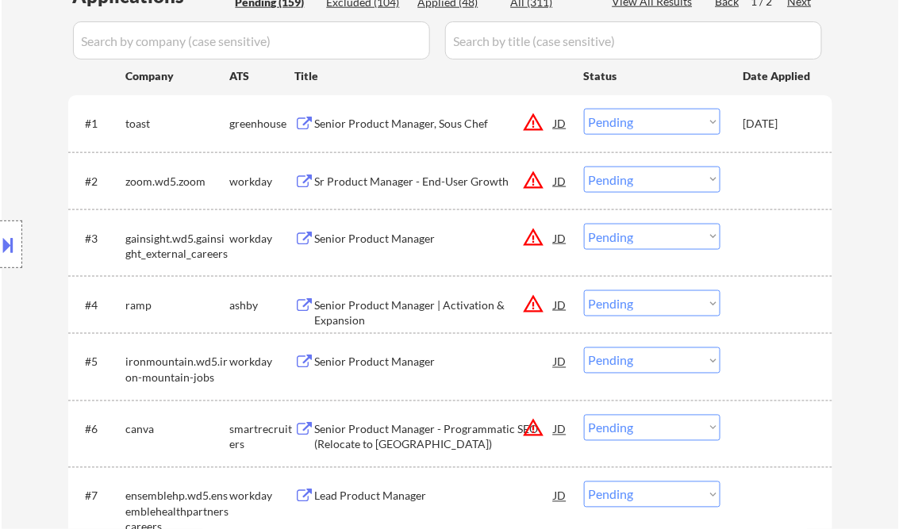
scroll to position [381, 0]
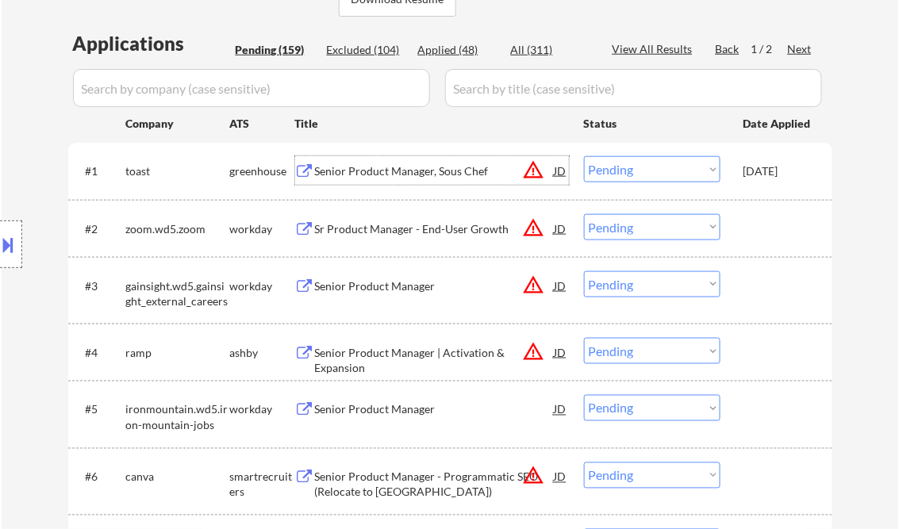
click at [379, 171] on div "Senior Product Manager, Sous Chef" at bounding box center [435, 172] width 240 height 16
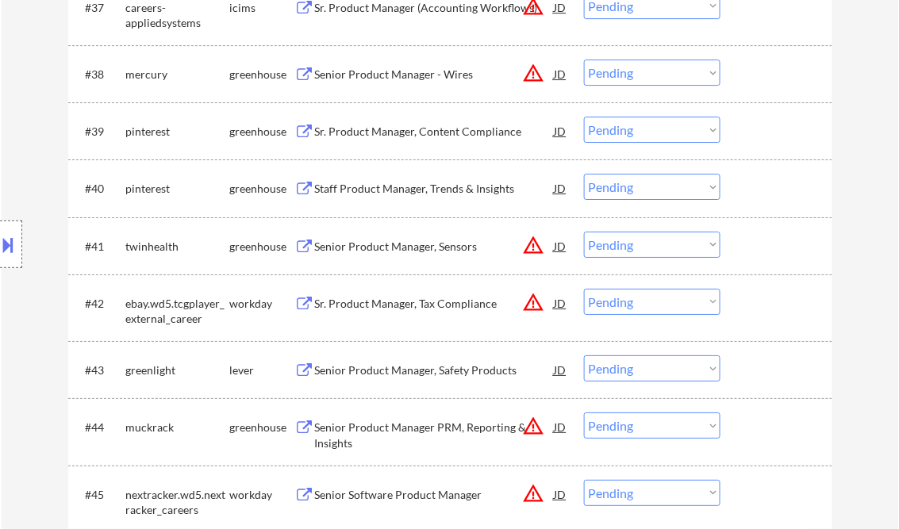
scroll to position [2921, 0]
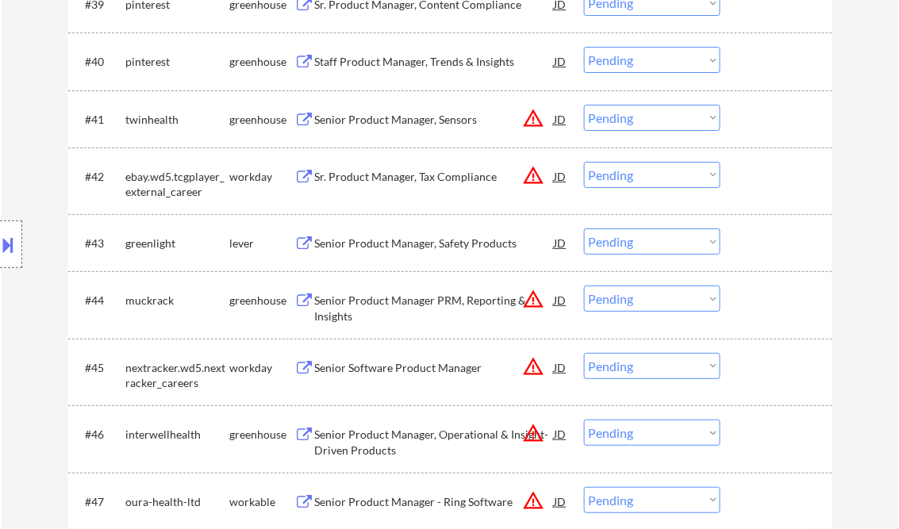
click at [402, 240] on div "Senior Product Manager, Safety Products" at bounding box center [435, 244] width 240 height 16
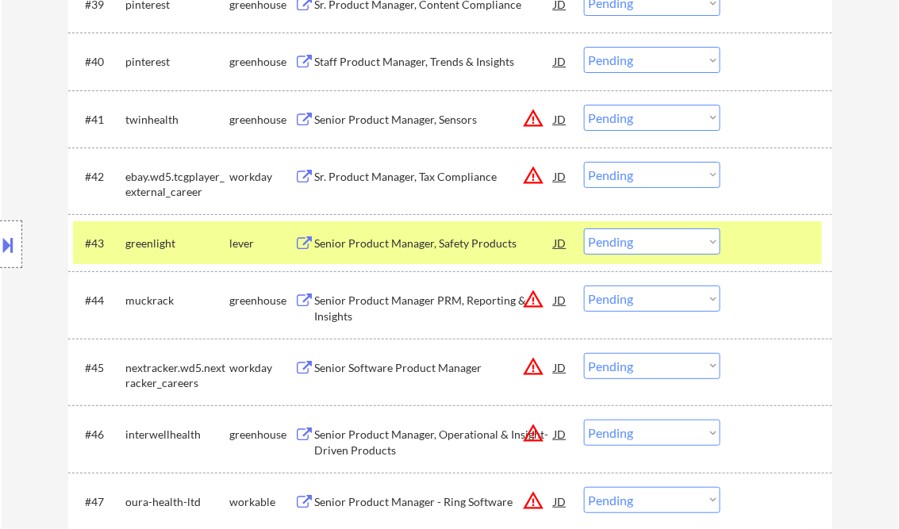
click at [622, 244] on select "Choose an option... Pending Applied Excluded (Questions) Excluded (Expired) Exc…" at bounding box center [652, 242] width 137 height 26
click at [584, 229] on select "Choose an option... Pending Applied Excluded (Questions) Excluded (Expired) Exc…" at bounding box center [652, 242] width 137 height 26
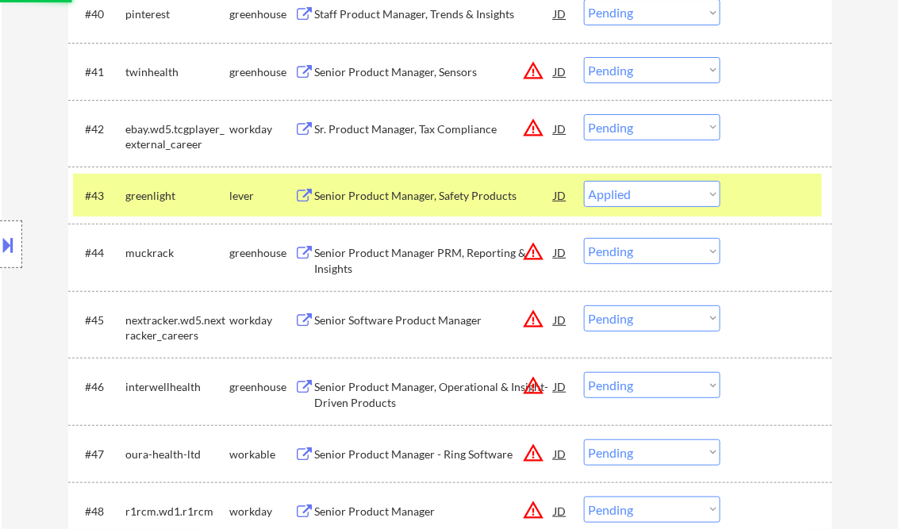
scroll to position [2985, 0]
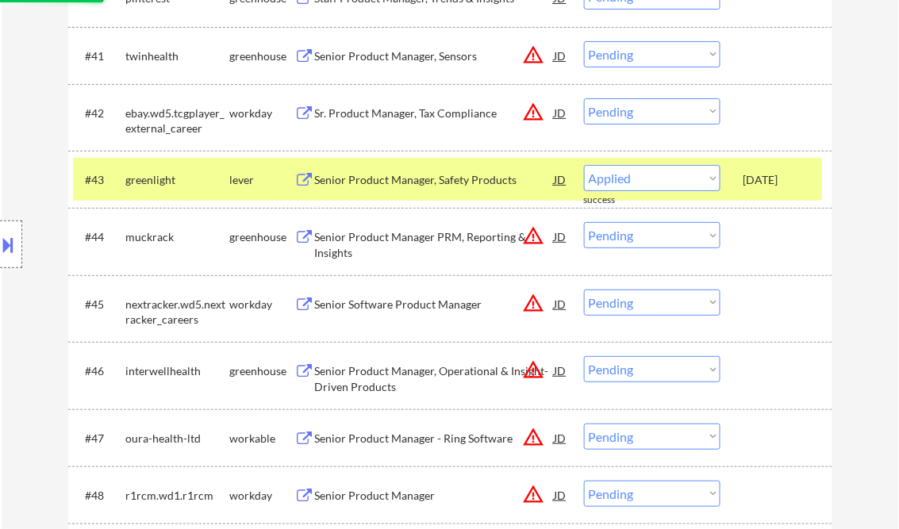
select select ""pending""
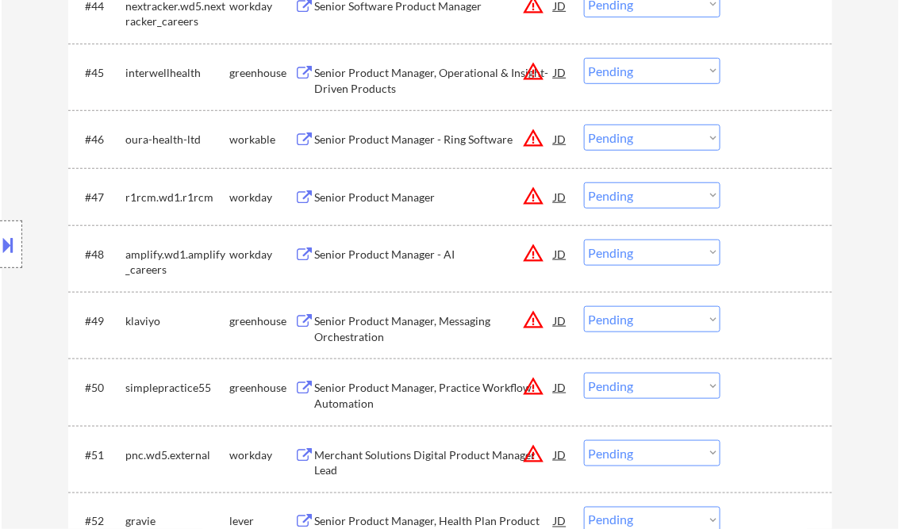
scroll to position [3239, 0]
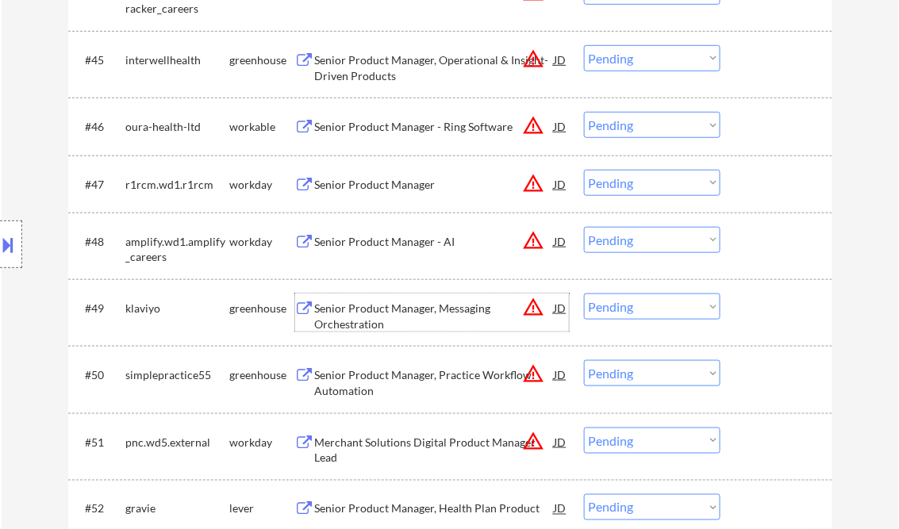
click at [395, 308] on div "Senior Product Manager, Messaging Orchestration" at bounding box center [435, 316] width 240 height 31
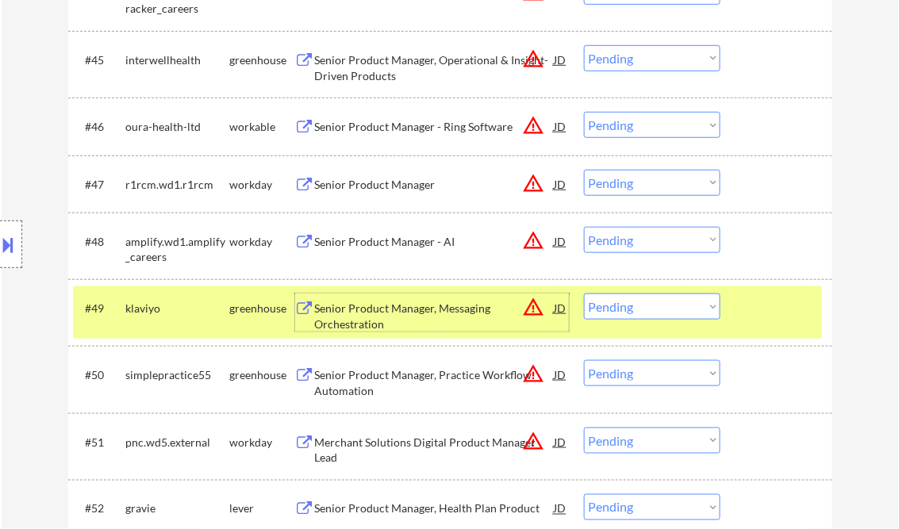
click at [9, 237] on button at bounding box center [8, 245] width 17 height 26
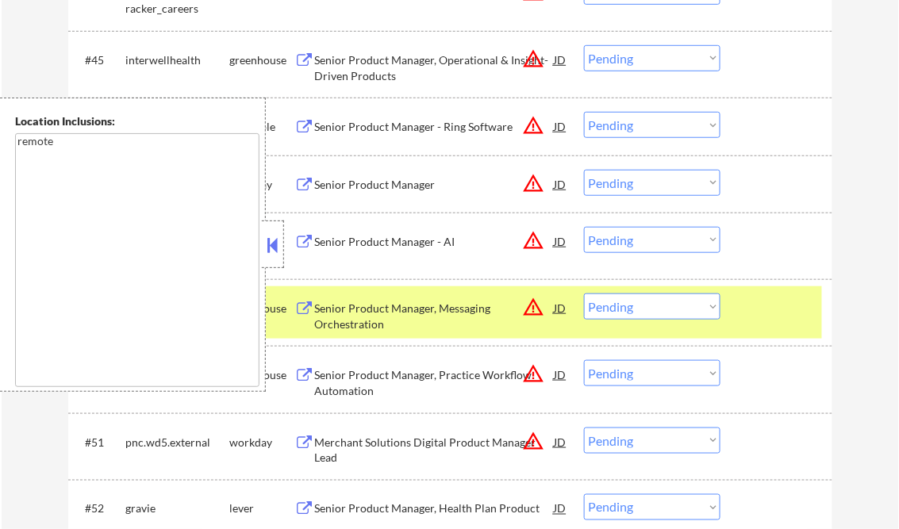
click at [279, 242] on button at bounding box center [272, 245] width 17 height 24
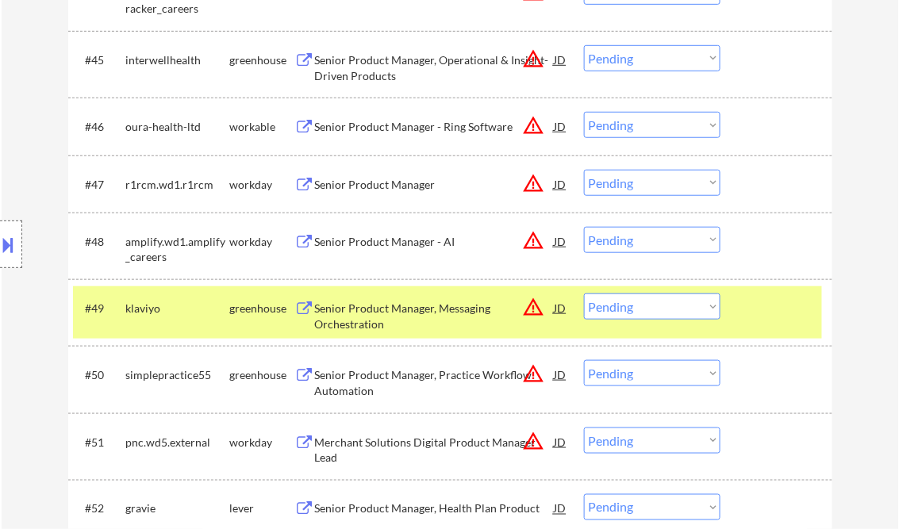
drag, startPoint x: 636, startPoint y: 303, endPoint x: 665, endPoint y: 322, distance: 35.0
click at [636, 303] on select "Choose an option... Pending Applied Excluded (Questions) Excluded (Expired) Exc…" at bounding box center [652, 307] width 137 height 26
click at [584, 294] on select "Choose an option... Pending Applied Excluded (Questions) Excluded (Expired) Exc…" at bounding box center [652, 307] width 137 height 26
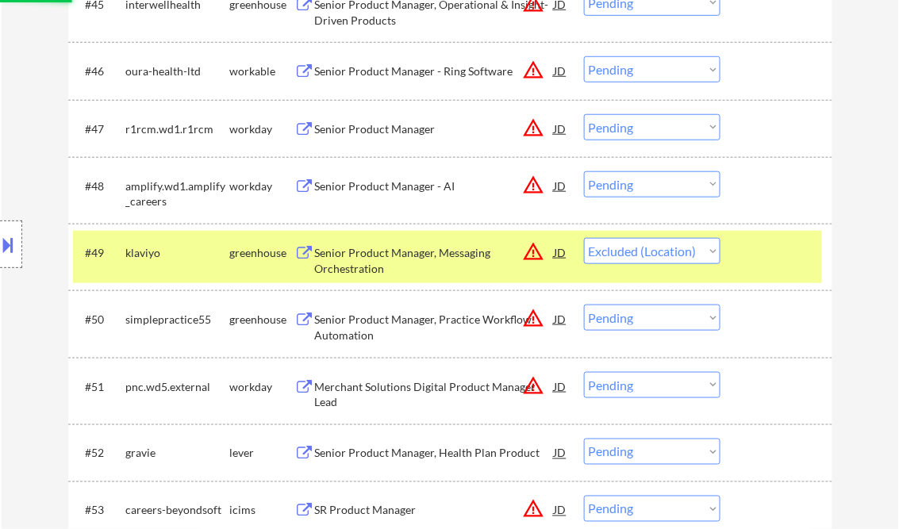
scroll to position [3302, 0]
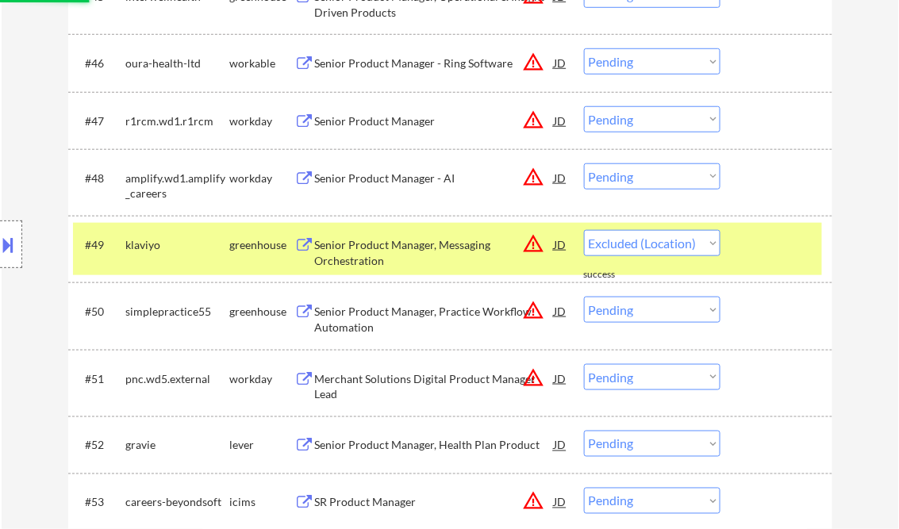
select select ""pending""
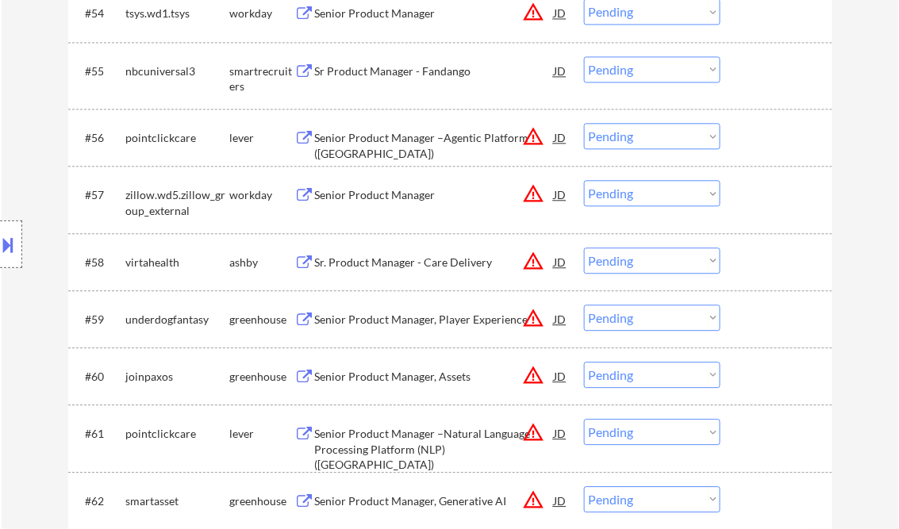
scroll to position [3874, 0]
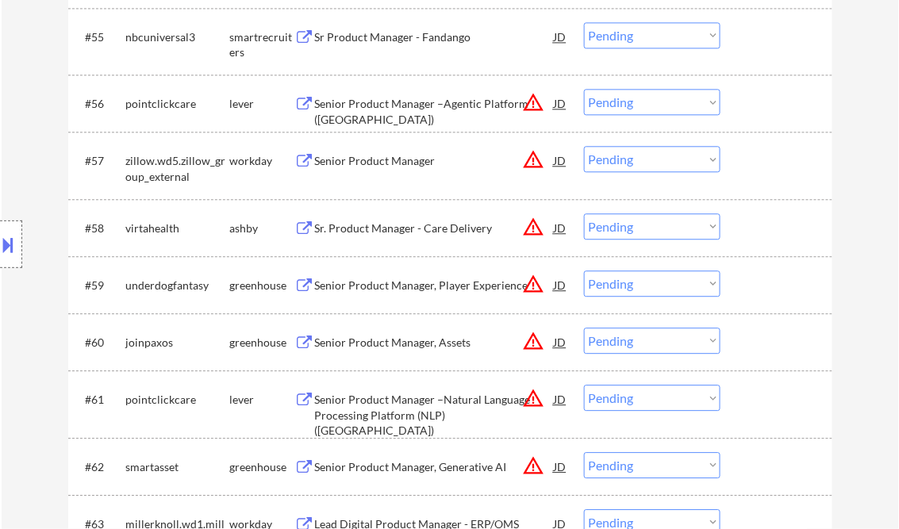
click at [398, 346] on div "Senior Product Manager, Assets" at bounding box center [435, 343] width 240 height 16
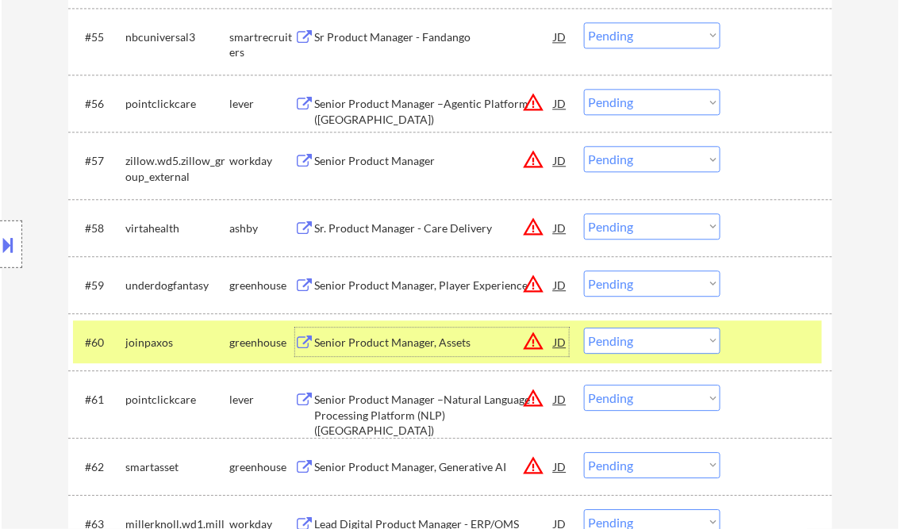
click at [641, 341] on select "Choose an option... Pending Applied Excluded (Questions) Excluded (Expired) Exc…" at bounding box center [652, 341] width 137 height 26
click at [584, 328] on select "Choose an option... Pending Applied Excluded (Questions) Excluded (Expired) Exc…" at bounding box center [652, 341] width 137 height 26
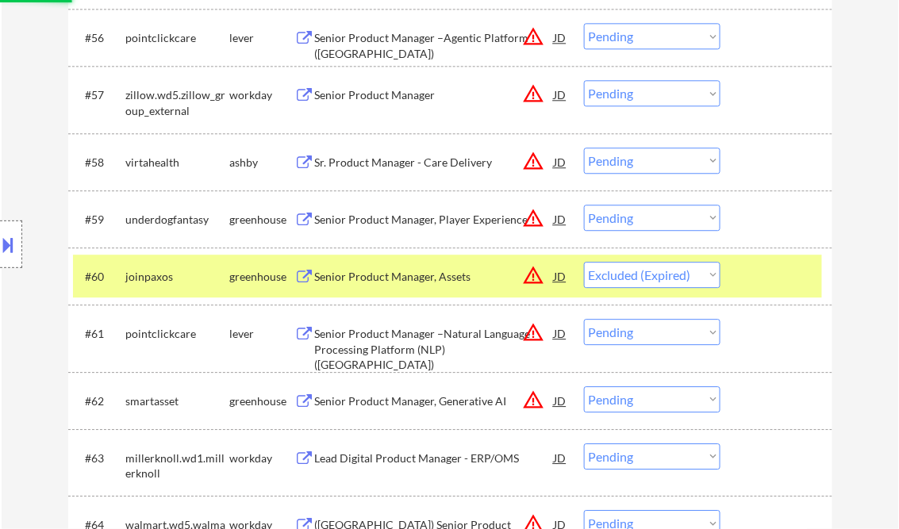
scroll to position [4001, 0]
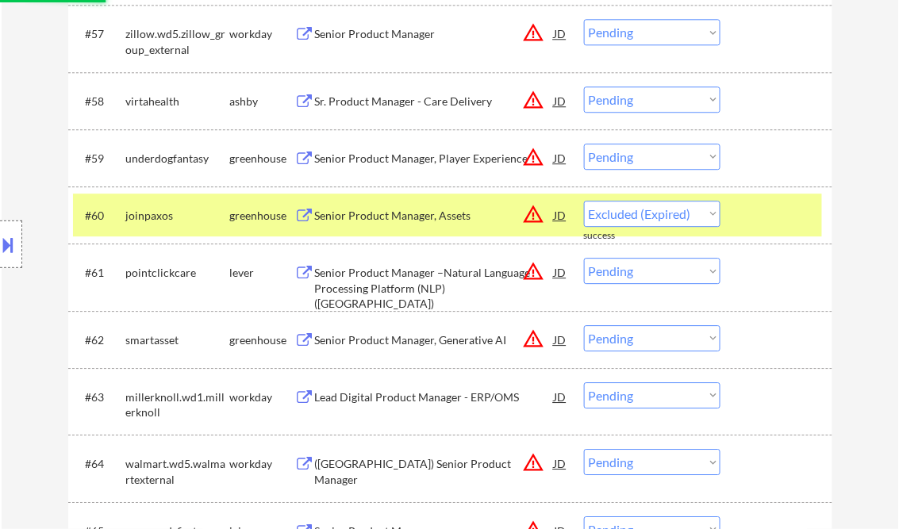
select select ""pending""
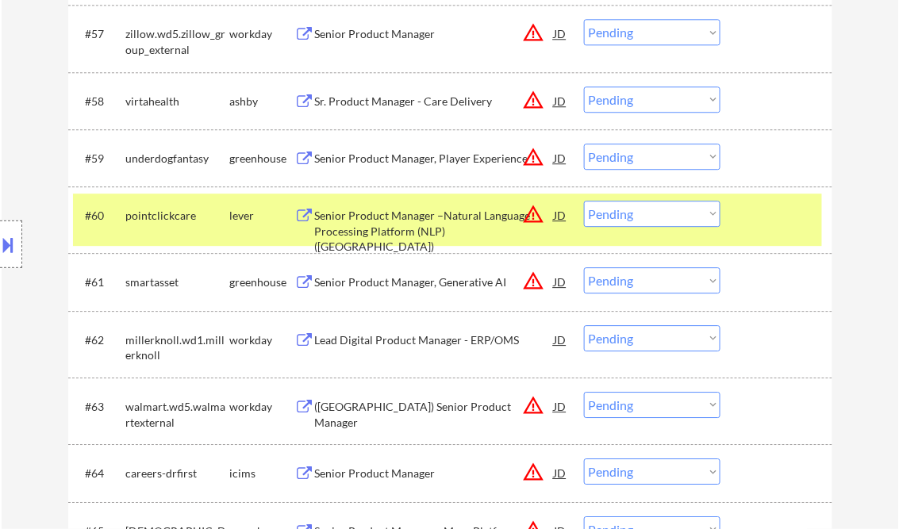
click at [416, 281] on div "Senior Product Manager, Generative AI" at bounding box center [435, 283] width 240 height 16
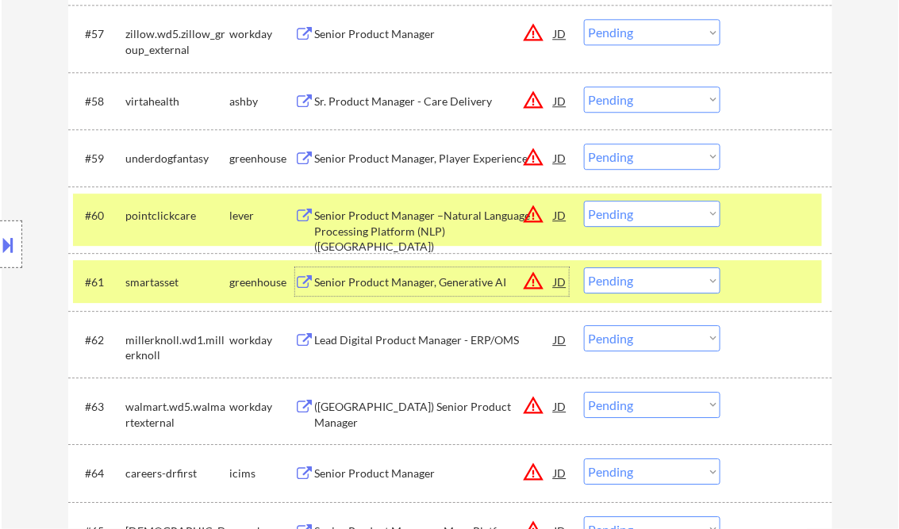
click at [656, 284] on select "Choose an option... Pending Applied Excluded (Questions) Excluded (Expired) Exc…" at bounding box center [652, 281] width 137 height 26
click at [584, 268] on select "Choose an option... Pending Applied Excluded (Questions) Excluded (Expired) Exc…" at bounding box center [652, 281] width 137 height 26
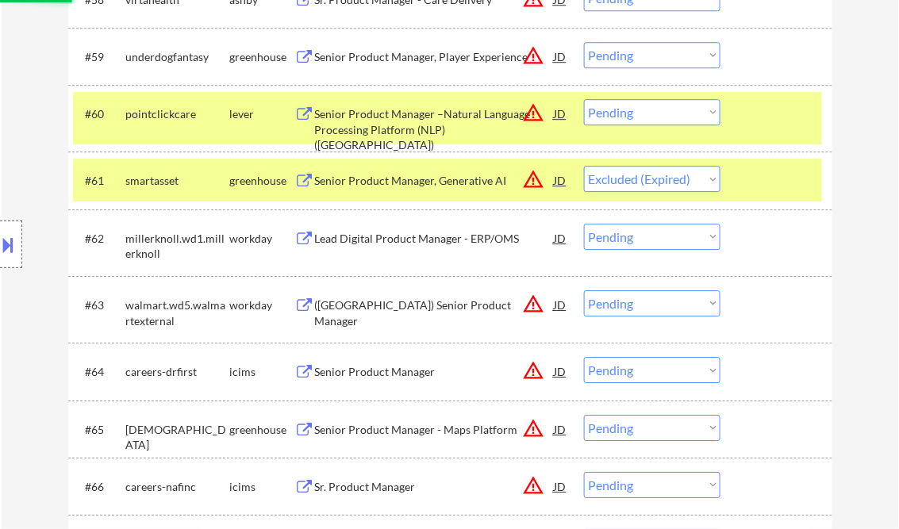
scroll to position [4128, 0]
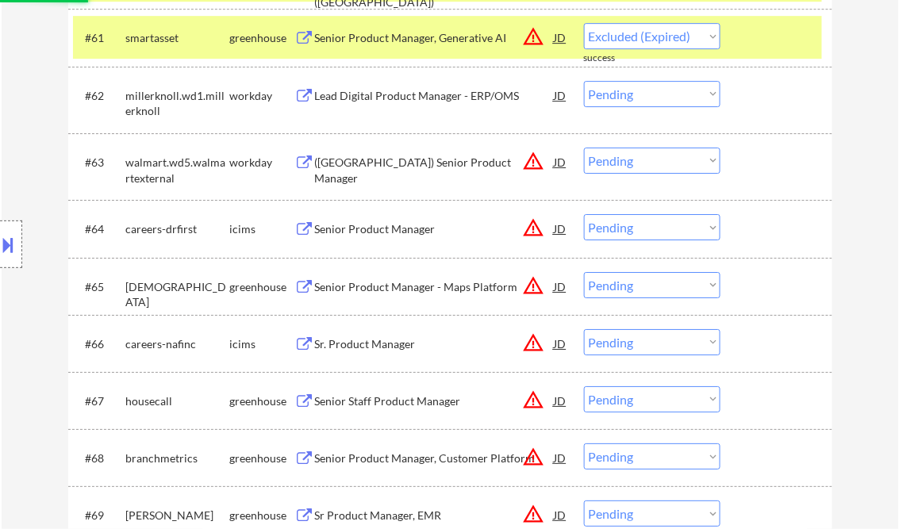
select select ""pending""
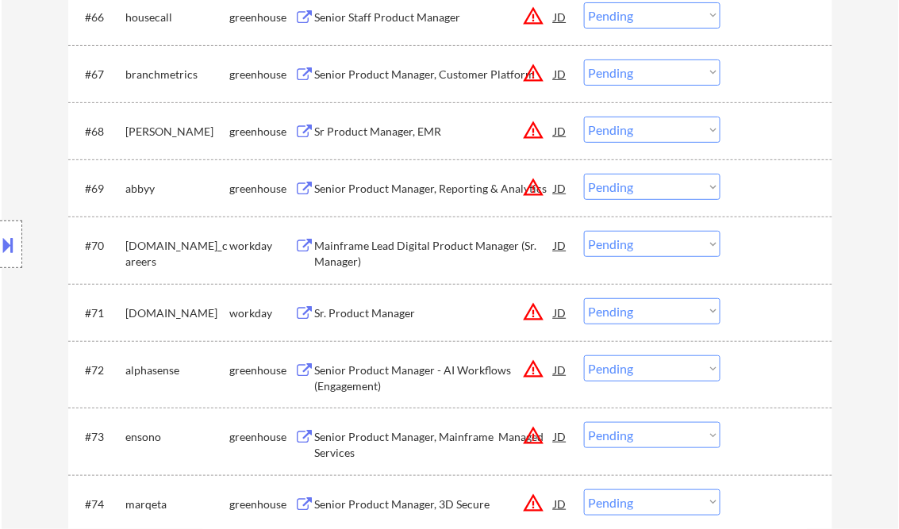
scroll to position [4700, 0]
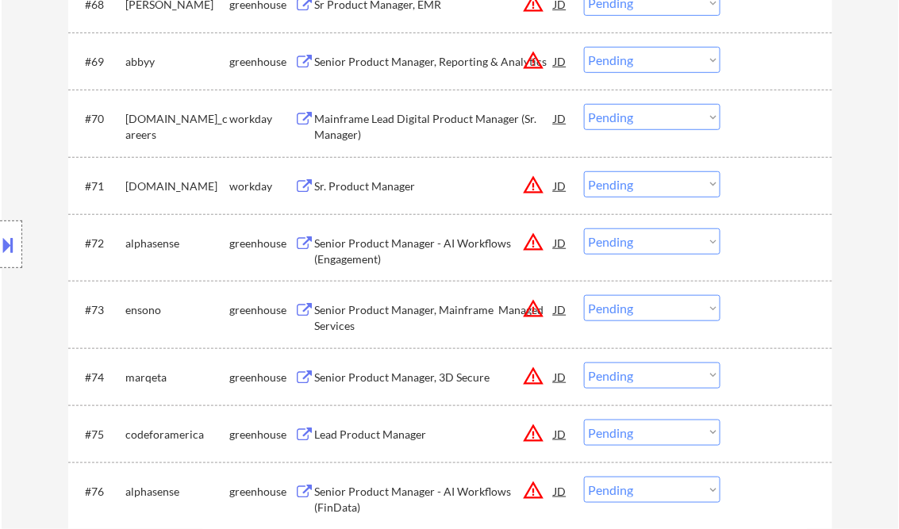
click at [398, 435] on div "Lead Product Manager" at bounding box center [435, 435] width 240 height 16
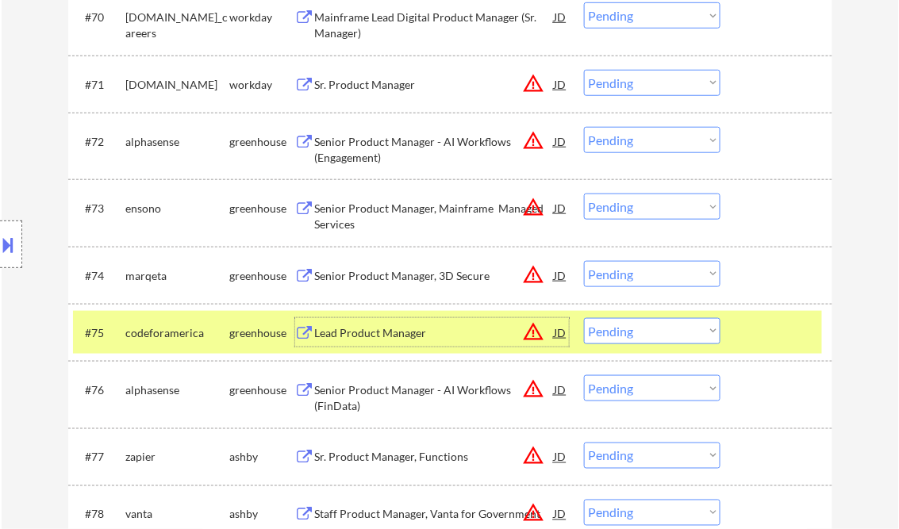
scroll to position [4827, 0]
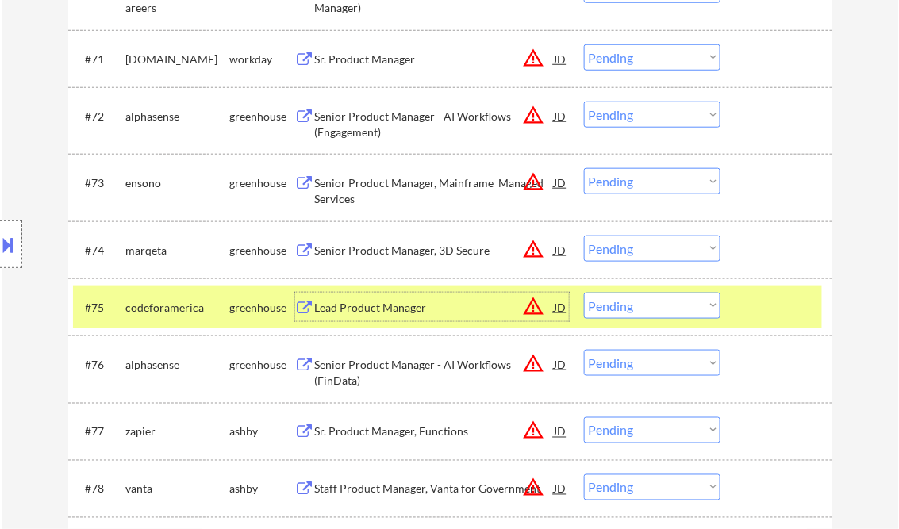
click at [672, 317] on select "Choose an option... Pending Applied Excluded (Questions) Excluded (Expired) Exc…" at bounding box center [652, 306] width 137 height 26
click at [584, 293] on select "Choose an option... Pending Applied Excluded (Questions) Excluded (Expired) Exc…" at bounding box center [652, 306] width 137 height 26
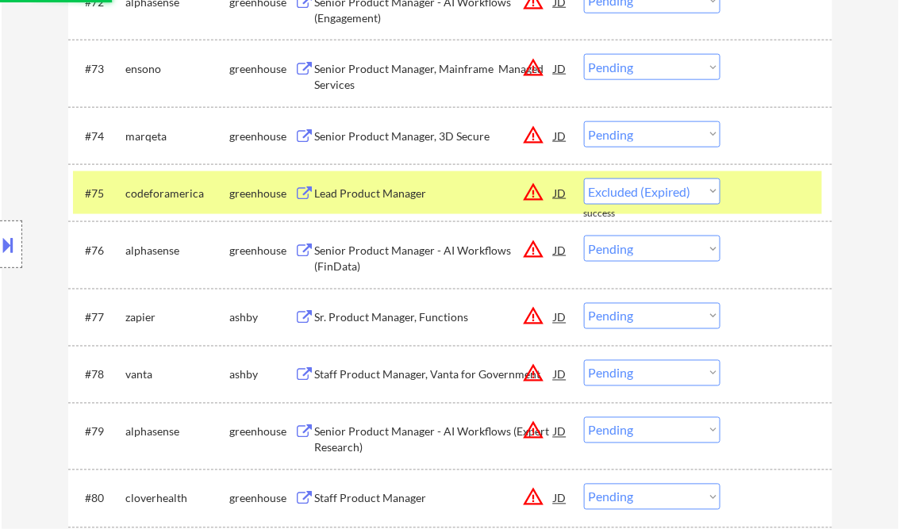
scroll to position [4954, 0]
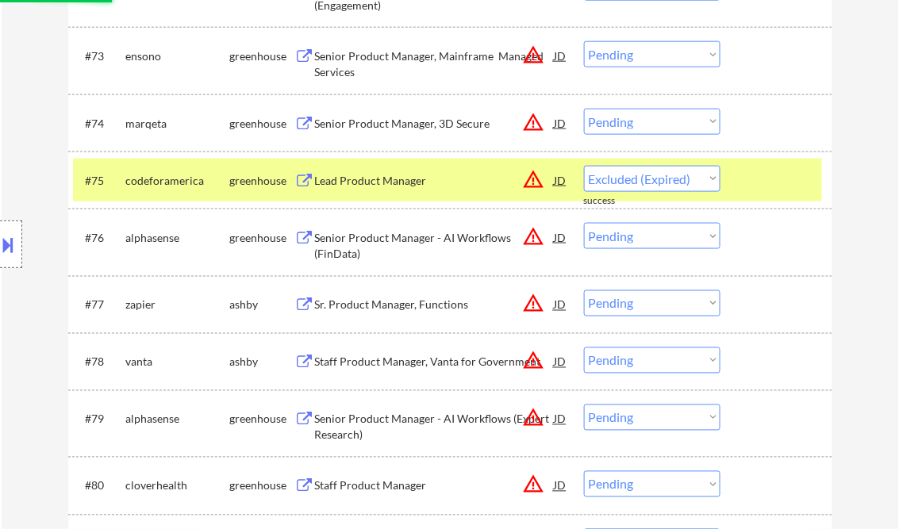
select select ""pending""
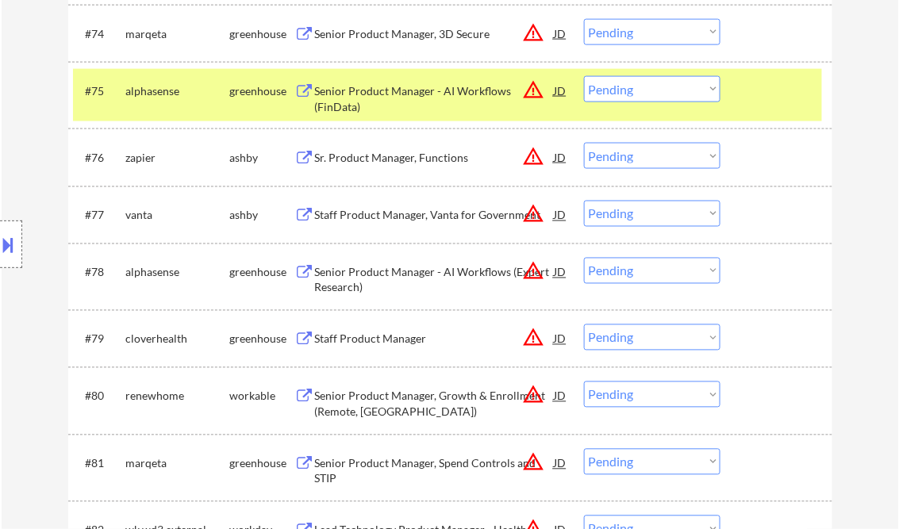
scroll to position [5144, 0]
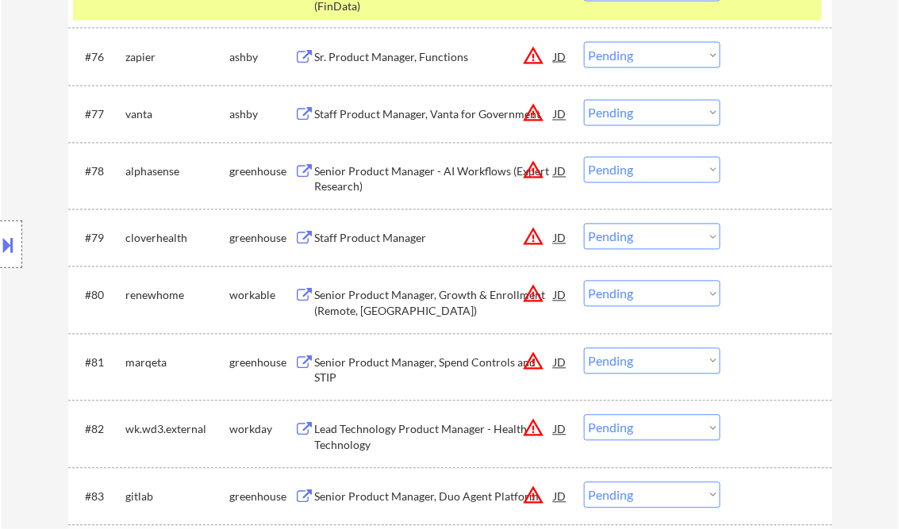
click at [379, 237] on div "Staff Product Manager" at bounding box center [435, 239] width 240 height 16
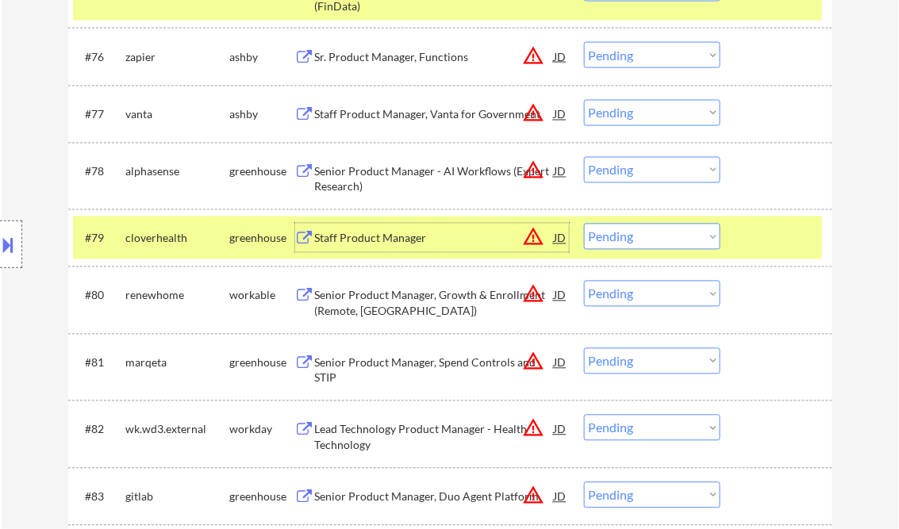
click at [401, 244] on div "Staff Product Manager" at bounding box center [435, 239] width 240 height 16
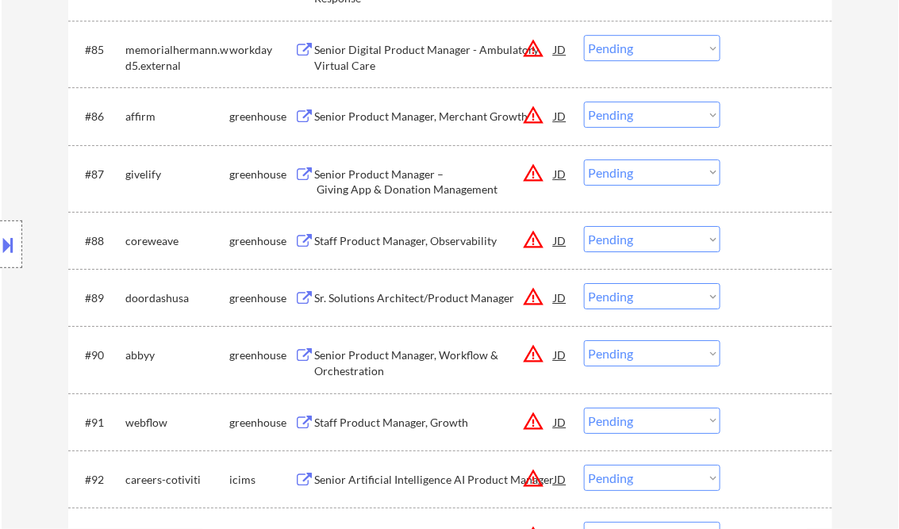
scroll to position [5779, 0]
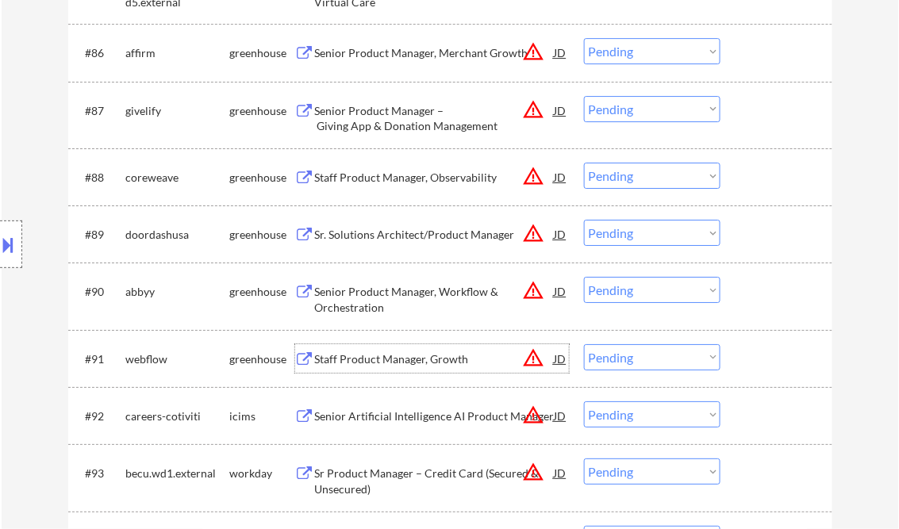
click at [387, 360] on div "Staff Product Manager, Growth" at bounding box center [435, 360] width 240 height 16
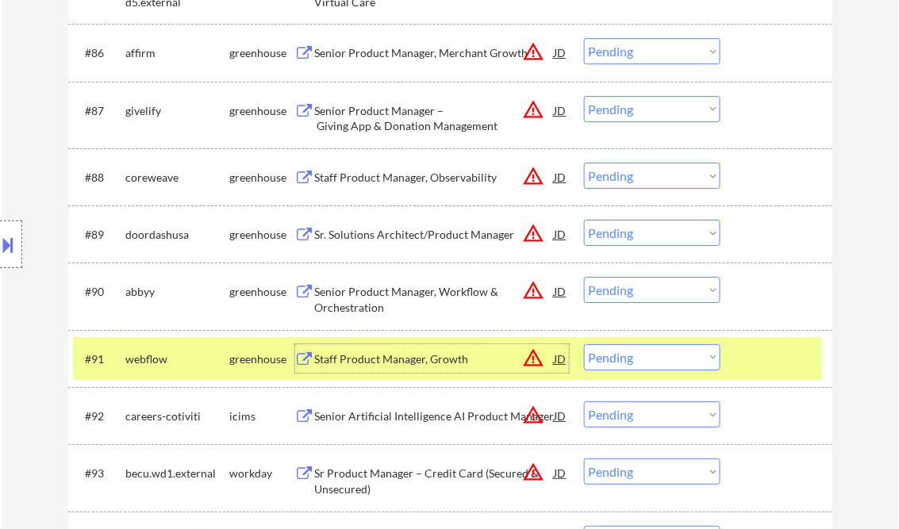
drag, startPoint x: 660, startPoint y: 356, endPoint x: 669, endPoint y: 370, distance: 16.1
click at [660, 356] on select "Choose an option... Pending Applied Excluded (Questions) Excluded (Expired) Exc…" at bounding box center [652, 358] width 137 height 26
click at [584, 345] on select "Choose an option... Pending Applied Excluded (Questions) Excluded (Expired) Exc…" at bounding box center [652, 358] width 137 height 26
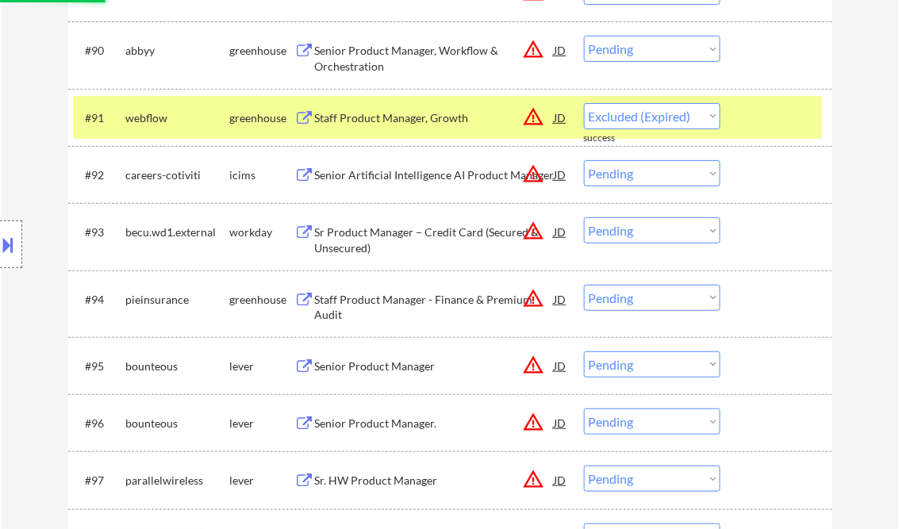
scroll to position [6033, 0]
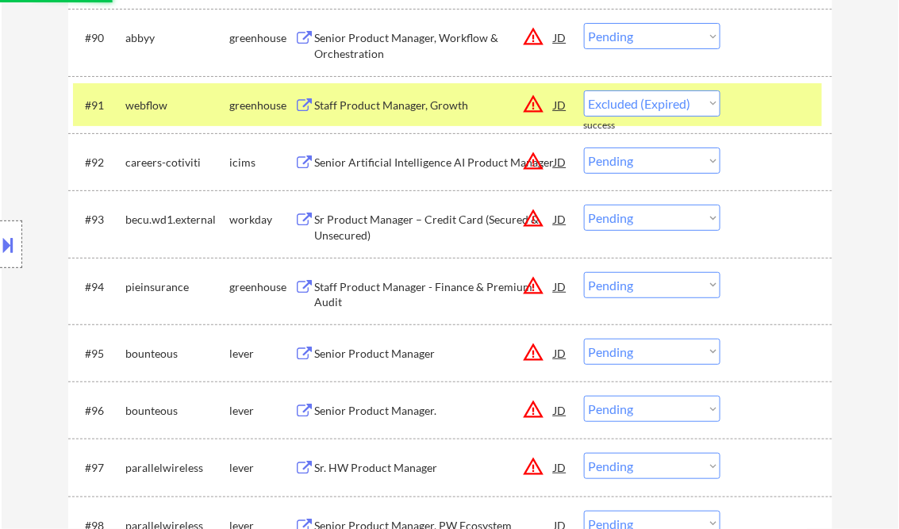
select select ""pending""
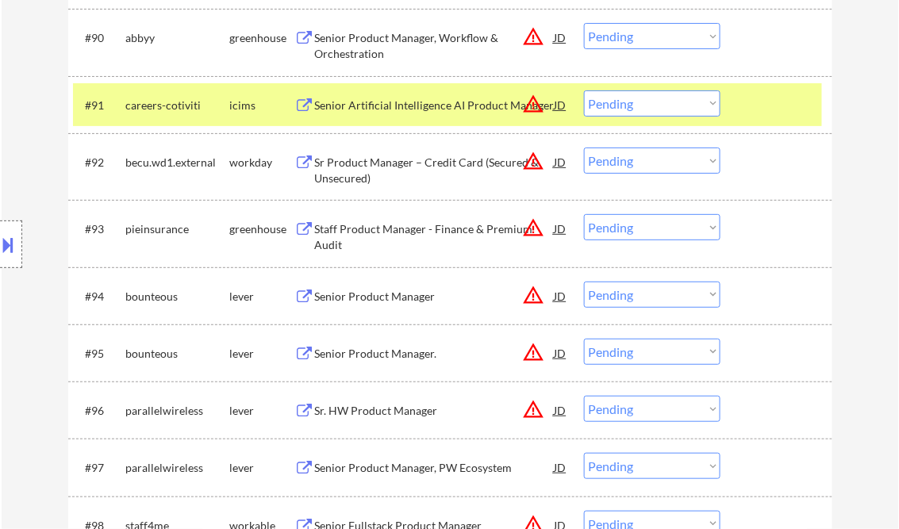
click at [384, 291] on div "Senior Product Manager" at bounding box center [435, 297] width 240 height 16
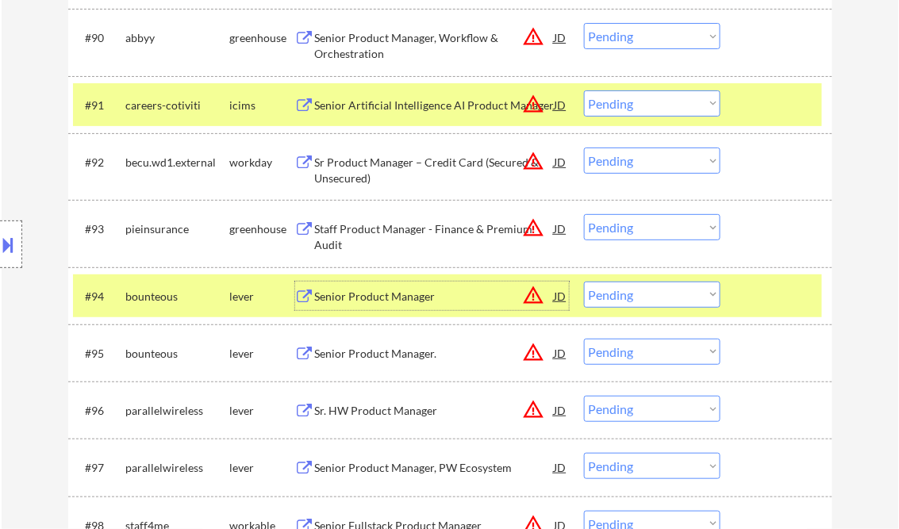
click at [664, 298] on select "Choose an option... Pending Applied Excluded (Questions) Excluded (Expired) Exc…" at bounding box center [652, 295] width 137 height 26
click at [584, 282] on select "Choose an option... Pending Applied Excluded (Questions) Excluded (Expired) Exc…" at bounding box center [652, 295] width 137 height 26
select select ""pending""
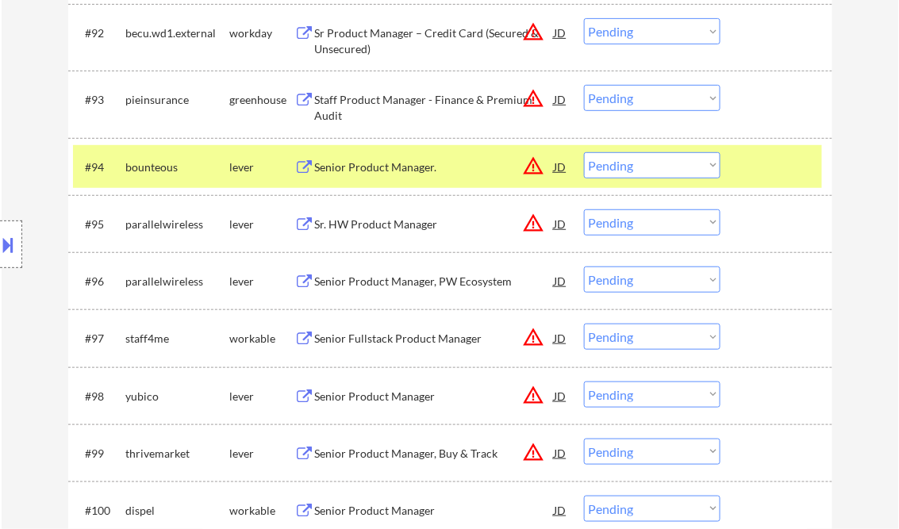
scroll to position [6224, 0]
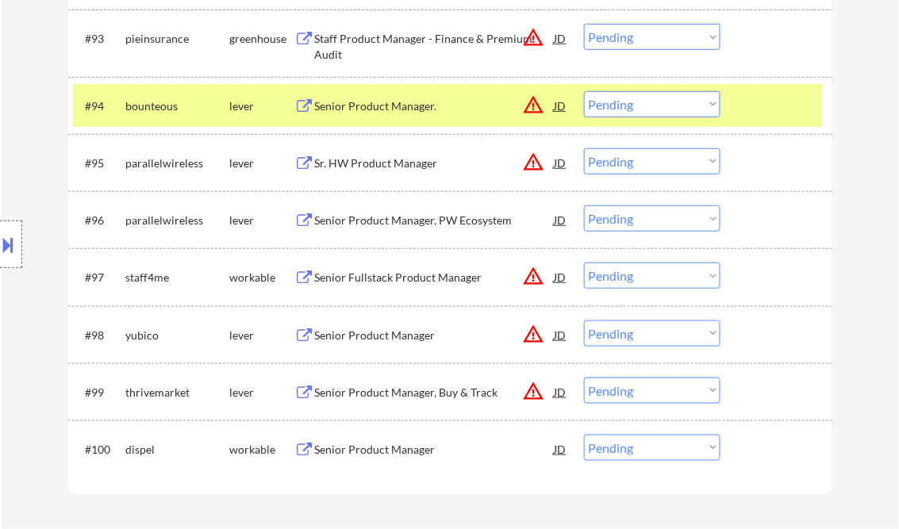
click at [389, 335] on div "Senior Product Manager" at bounding box center [435, 336] width 240 height 16
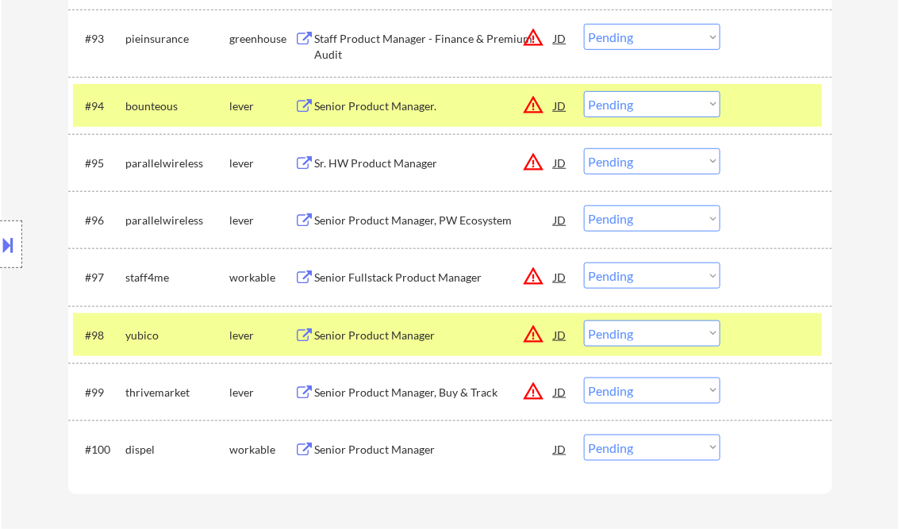
click at [16, 240] on button at bounding box center [8, 245] width 17 height 26
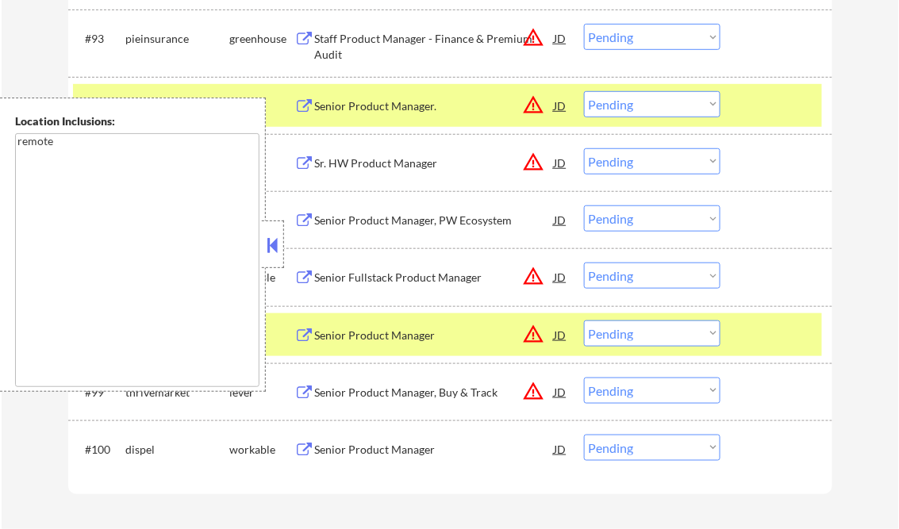
drag, startPoint x: 266, startPoint y: 243, endPoint x: 306, endPoint y: 268, distance: 47.8
click at [267, 242] on button at bounding box center [272, 245] width 17 height 24
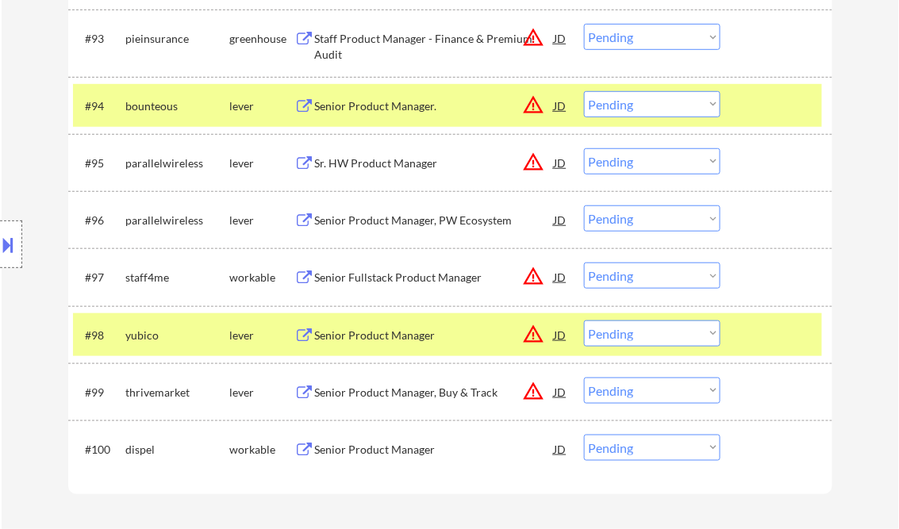
drag, startPoint x: 626, startPoint y: 333, endPoint x: 636, endPoint y: 335, distance: 9.7
click at [627, 334] on select "Choose an option... Pending Applied Excluded (Questions) Excluded (Expired) Exc…" at bounding box center [652, 334] width 137 height 26
click at [584, 321] on select "Choose an option... Pending Applied Excluded (Questions) Excluded (Expired) Exc…" at bounding box center [652, 334] width 137 height 26
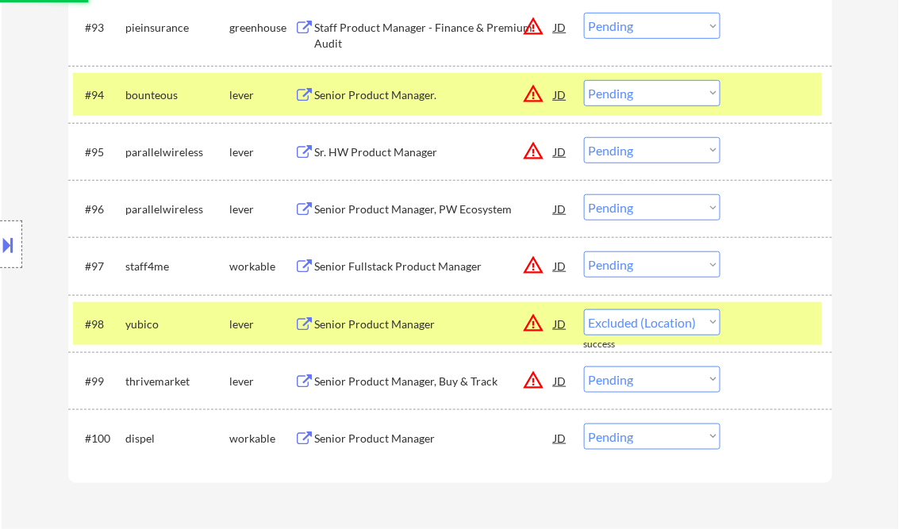
scroll to position [6287, 0]
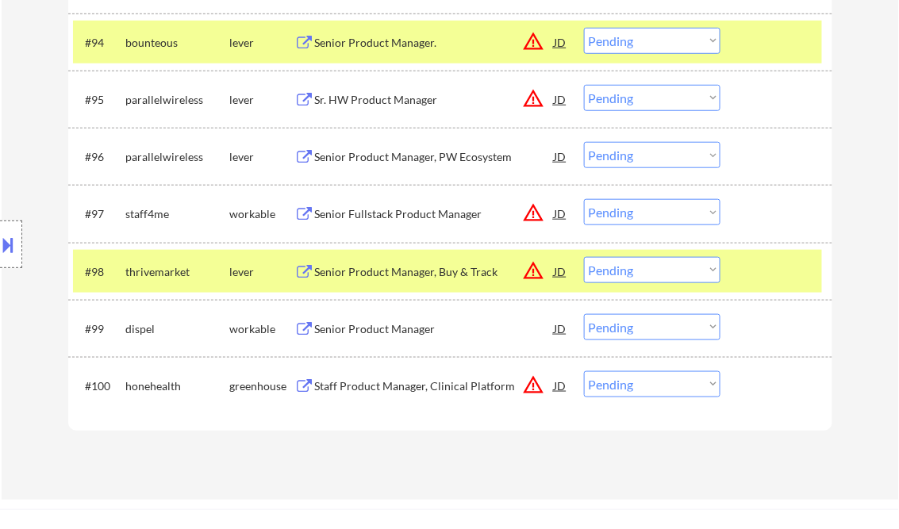
click at [418, 276] on div "Senior Product Manager, Buy & Track" at bounding box center [435, 272] width 240 height 16
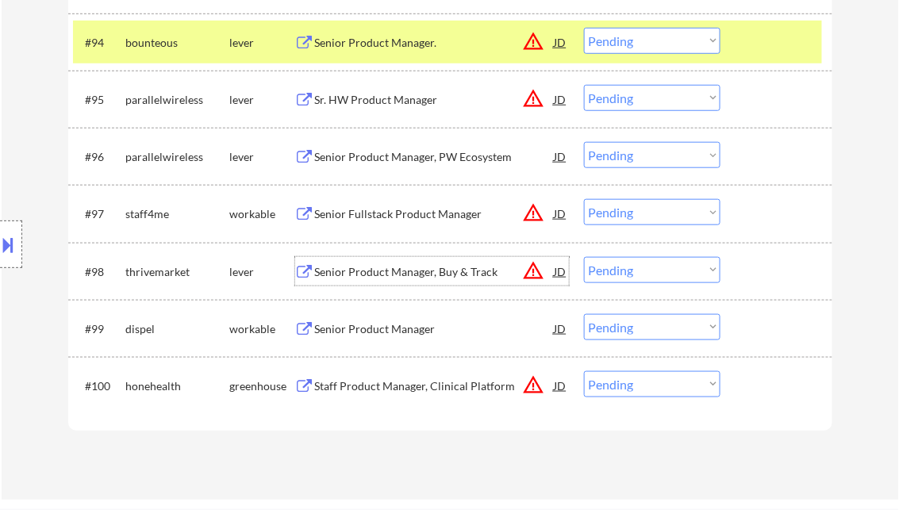
drag, startPoint x: 650, startPoint y: 273, endPoint x: 653, endPoint y: 284, distance: 11.4
click at [650, 273] on select "Choose an option... Pending Applied Excluded (Questions) Excluded (Expired) Exc…" at bounding box center [652, 270] width 137 height 26
click at [584, 257] on select "Choose an option... Pending Applied Excluded (Questions) Excluded (Expired) Exc…" at bounding box center [652, 270] width 137 height 26
click at [379, 275] on div "Senior Product Manager" at bounding box center [435, 272] width 240 height 16
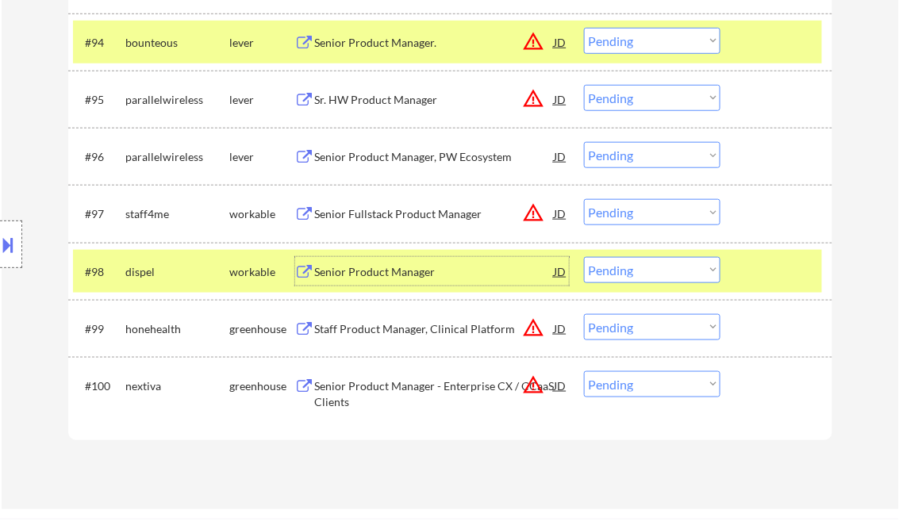
drag, startPoint x: 637, startPoint y: 273, endPoint x: 643, endPoint y: 280, distance: 9.6
click at [637, 273] on select "Choose an option... Pending Applied Excluded (Questions) Excluded (Expired) Exc…" at bounding box center [652, 270] width 137 height 26
click at [584, 257] on select "Choose an option... Pending Applied Excluded (Questions) Excluded (Expired) Exc…" at bounding box center [652, 270] width 137 height 26
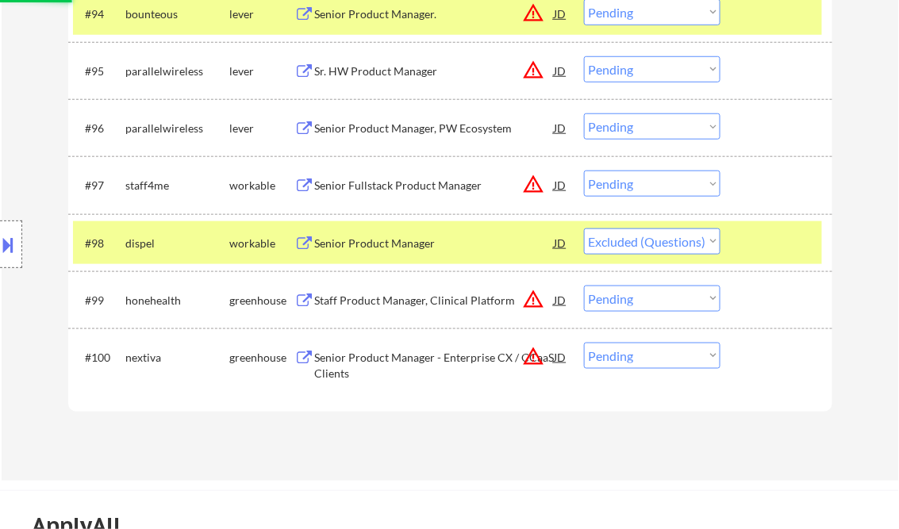
scroll to position [6351, 0]
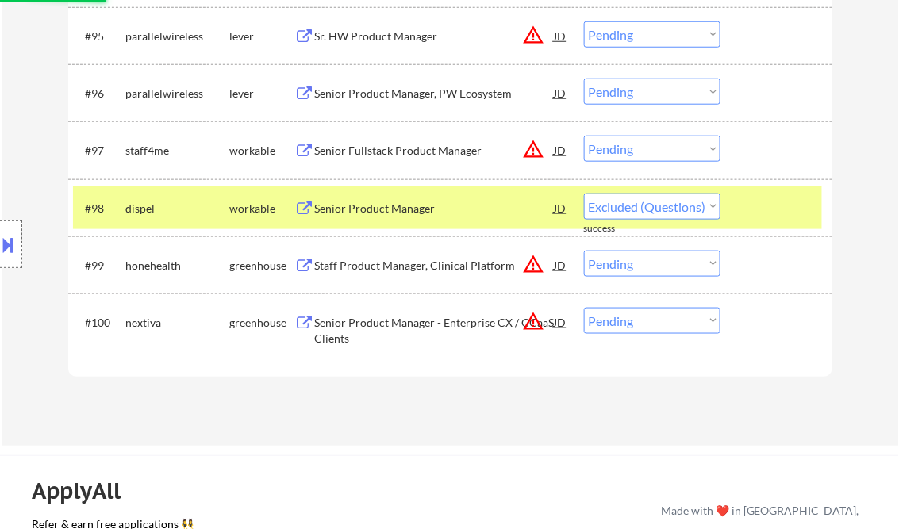
select select ""pending""
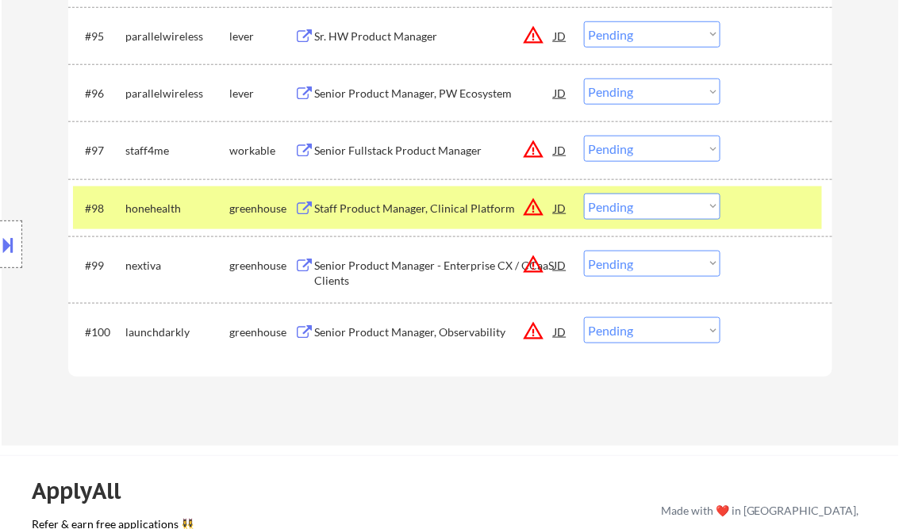
click at [387, 89] on div "Senior Product Manager, PW Ecosystem" at bounding box center [435, 94] width 240 height 16
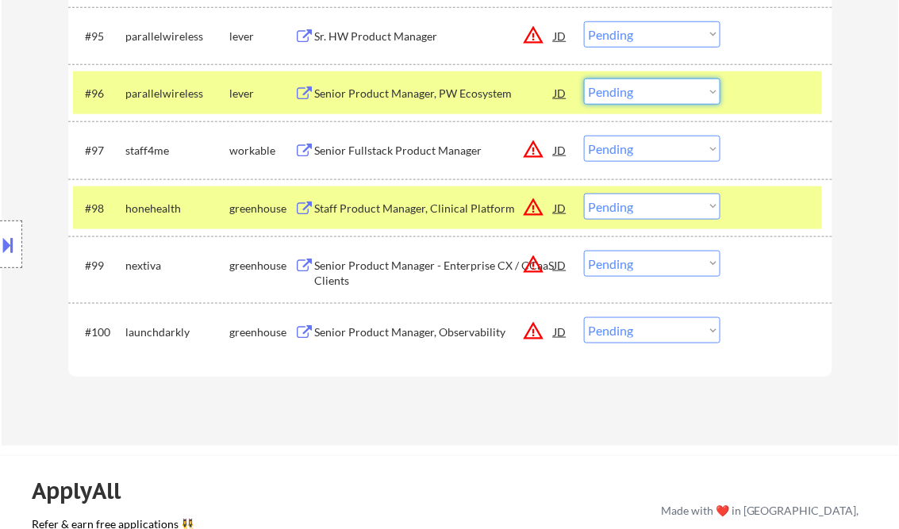
drag, startPoint x: 646, startPoint y: 96, endPoint x: 659, endPoint y: 102, distance: 14.2
click at [646, 95] on select "Choose an option... Pending Applied Excluded (Questions) Excluded (Expired) Exc…" at bounding box center [652, 92] width 137 height 26
click at [584, 79] on select "Choose an option... Pending Applied Excluded (Questions) Excluded (Expired) Exc…" at bounding box center [652, 92] width 137 height 26
select select ""pending""
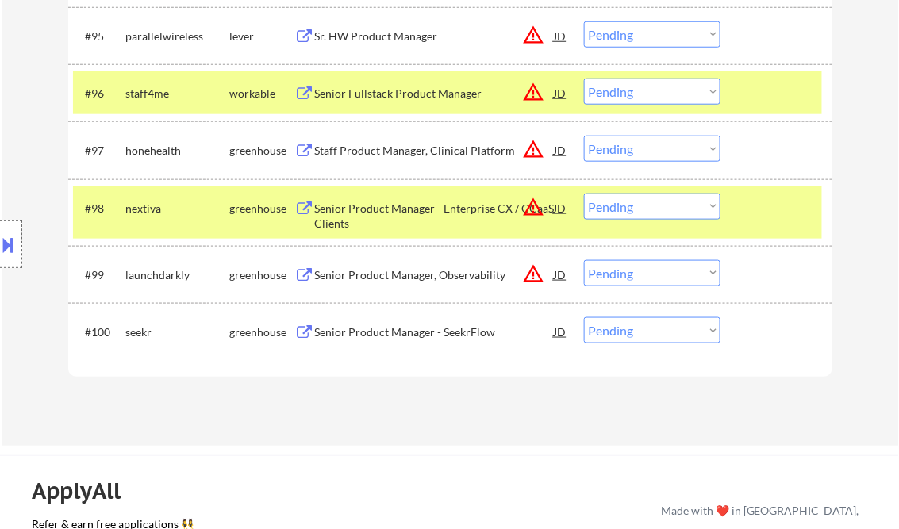
click at [429, 279] on div "Senior Product Manager, Observability" at bounding box center [435, 276] width 240 height 16
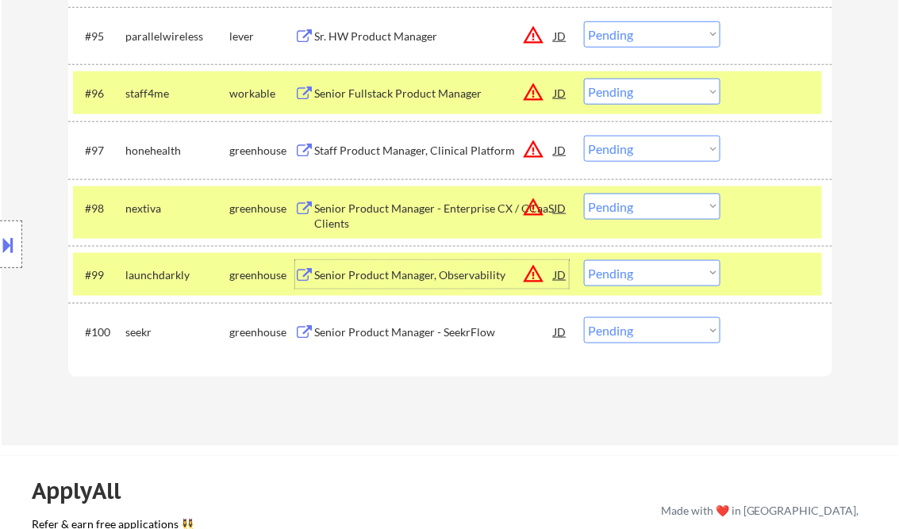
click at [645, 277] on select "Choose an option... Pending Applied Excluded (Questions) Excluded (Expired) Exc…" at bounding box center [652, 273] width 137 height 26
click at [584, 260] on select "Choose an option... Pending Applied Excluded (Questions) Excluded (Expired) Exc…" at bounding box center [652, 273] width 137 height 26
click at [764, 272] on div at bounding box center [779, 274] width 70 height 29
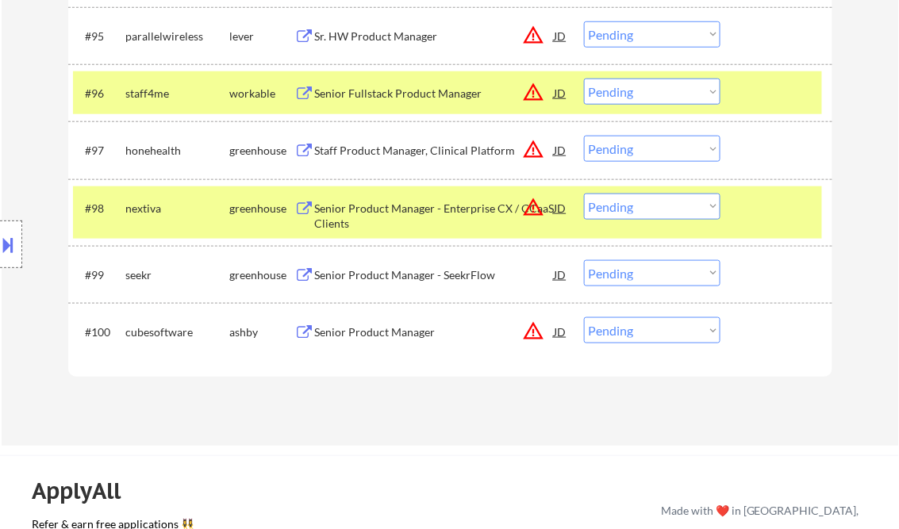
click at [758, 209] on div at bounding box center [779, 208] width 70 height 29
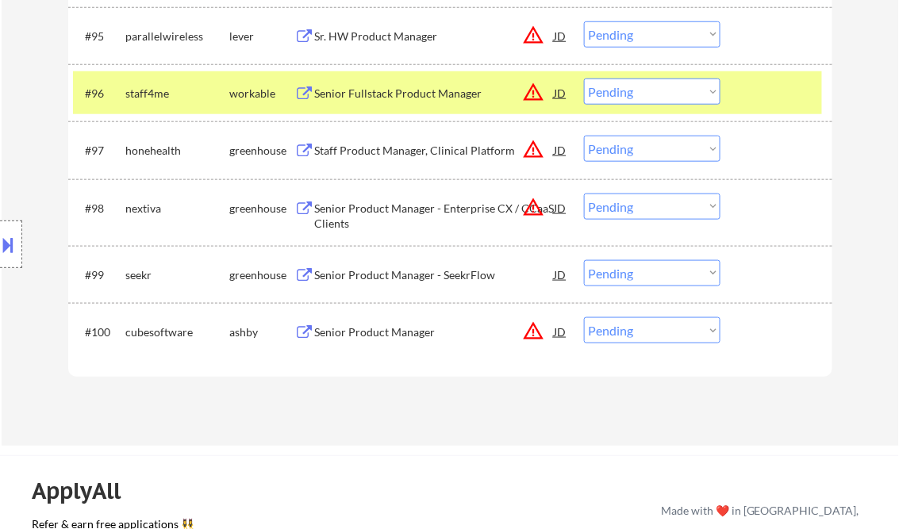
click at [424, 278] on div "Senior Product Manager - SeekrFlow" at bounding box center [435, 276] width 240 height 16
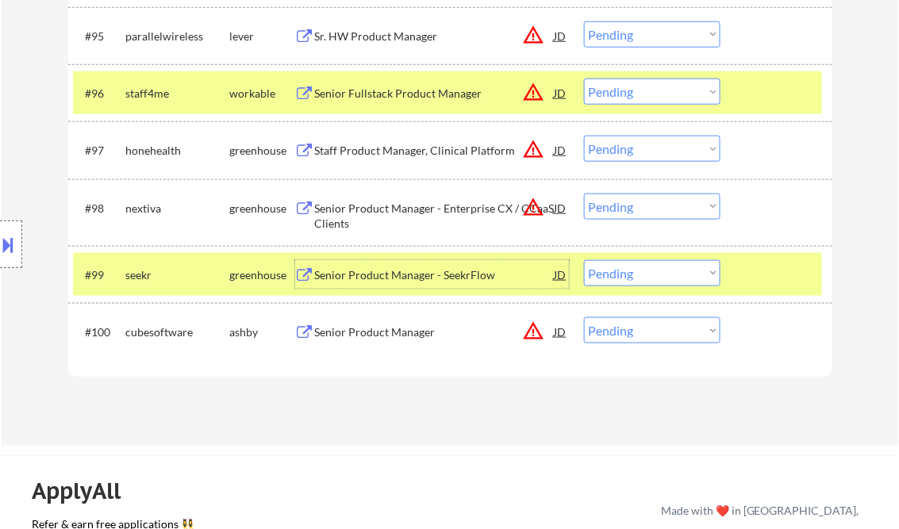
click at [637, 274] on select "Choose an option... Pending Applied Excluded (Questions) Excluded (Expired) Exc…" at bounding box center [652, 273] width 137 height 26
click at [584, 260] on select "Choose an option... Pending Applied Excluded (Questions) Excluded (Expired) Exc…" at bounding box center [652, 273] width 137 height 26
click at [791, 288] on div at bounding box center [779, 274] width 70 height 29
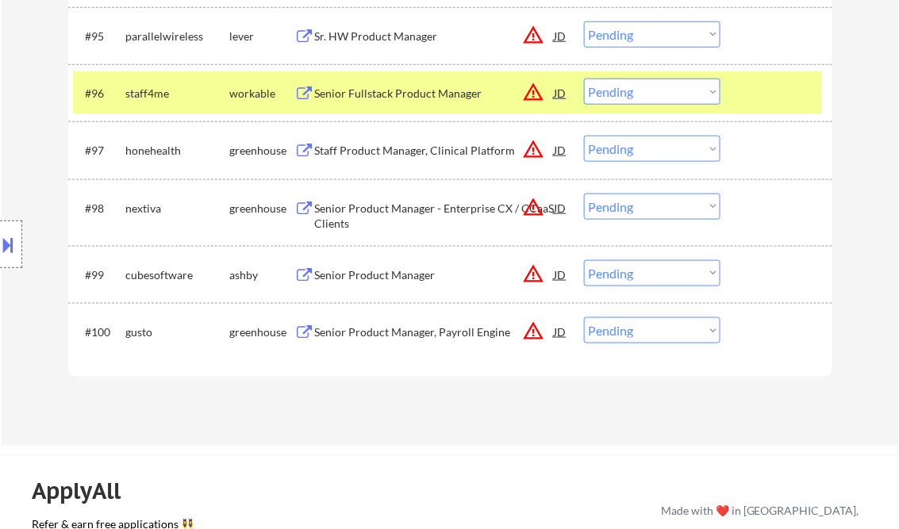
click at [399, 281] on div "Senior Product Manager" at bounding box center [435, 276] width 240 height 16
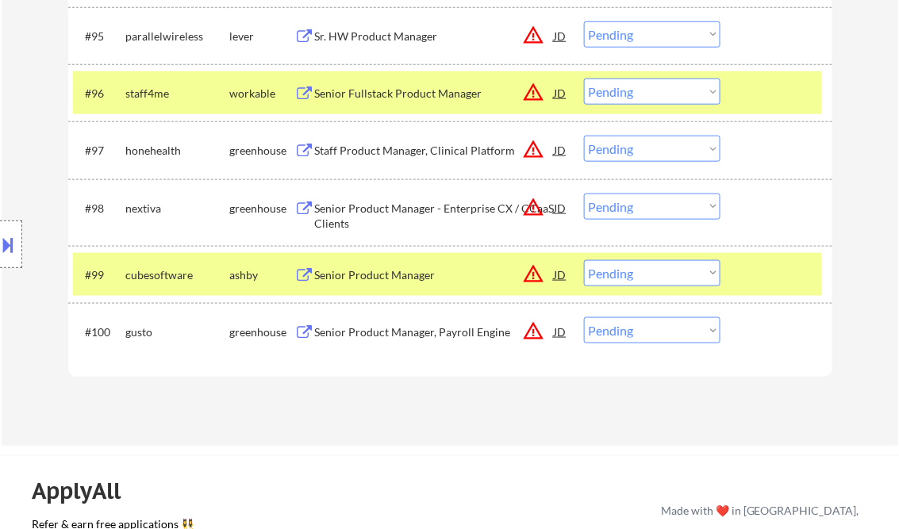
click at [6, 246] on button at bounding box center [8, 245] width 17 height 26
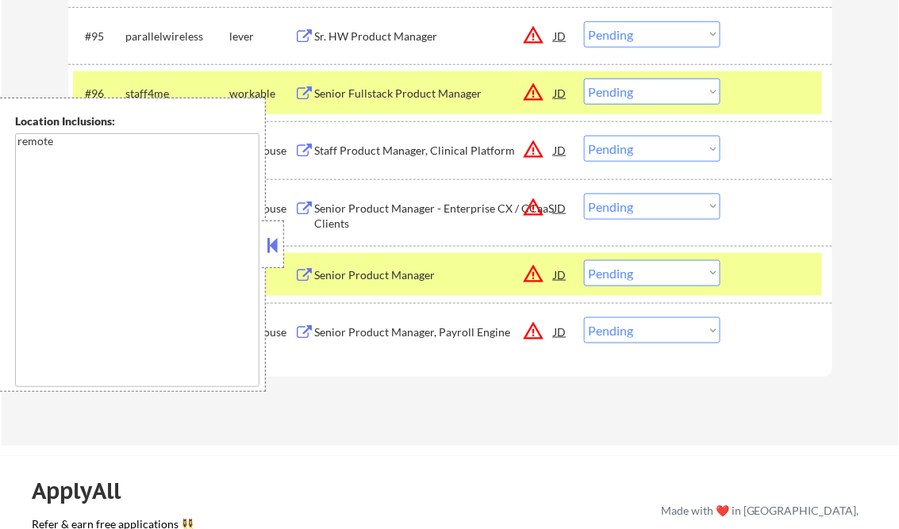
click at [275, 244] on button at bounding box center [272, 245] width 17 height 24
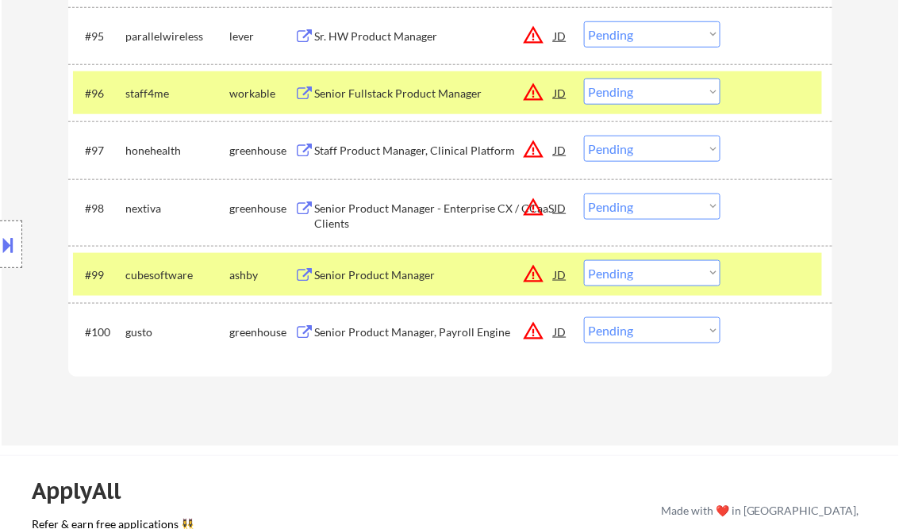
drag, startPoint x: 638, startPoint y: 278, endPoint x: 654, endPoint y: 287, distance: 18.5
click at [638, 278] on select "Choose an option... Pending Applied Excluded (Questions) Excluded (Expired) Exc…" at bounding box center [652, 273] width 137 height 26
click at [584, 260] on select "Choose an option... Pending Applied Excluded (Questions) Excluded (Expired) Exc…" at bounding box center [652, 273] width 137 height 26
select select ""pending""
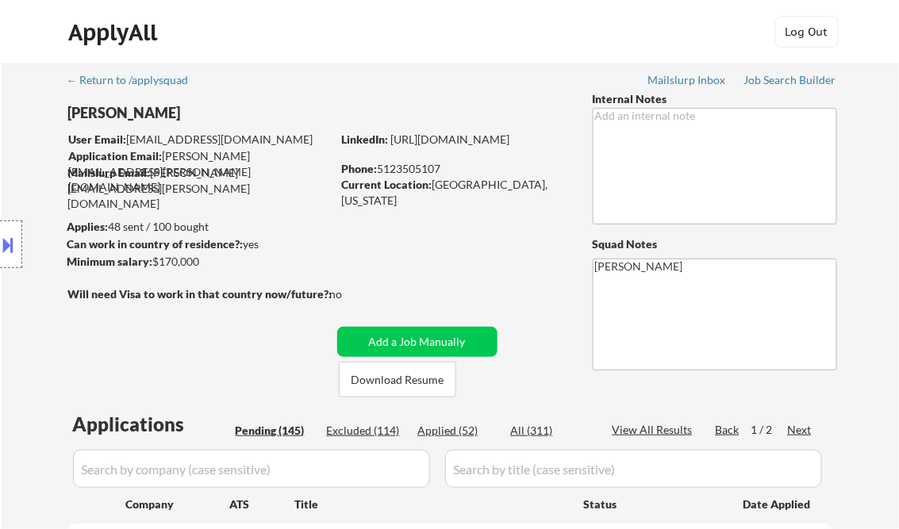
scroll to position [191, 0]
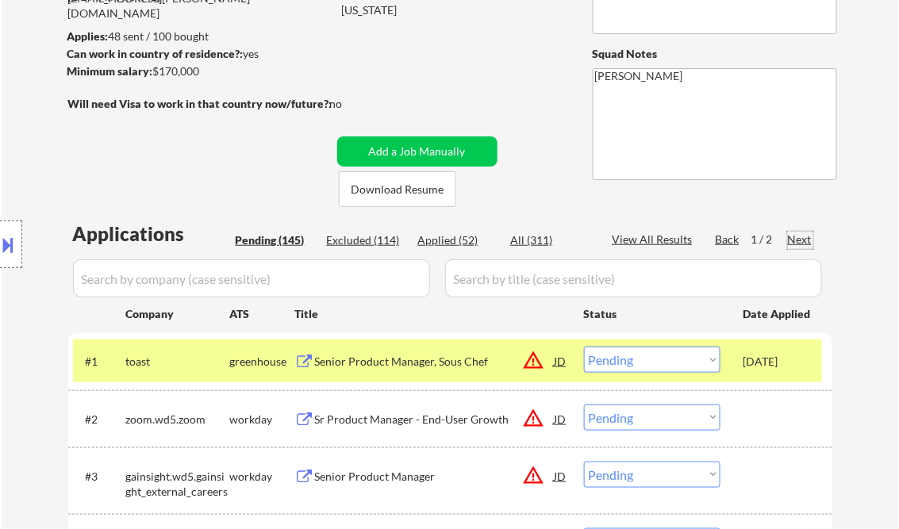
click at [797, 241] on div "Next" at bounding box center [800, 240] width 25 height 16
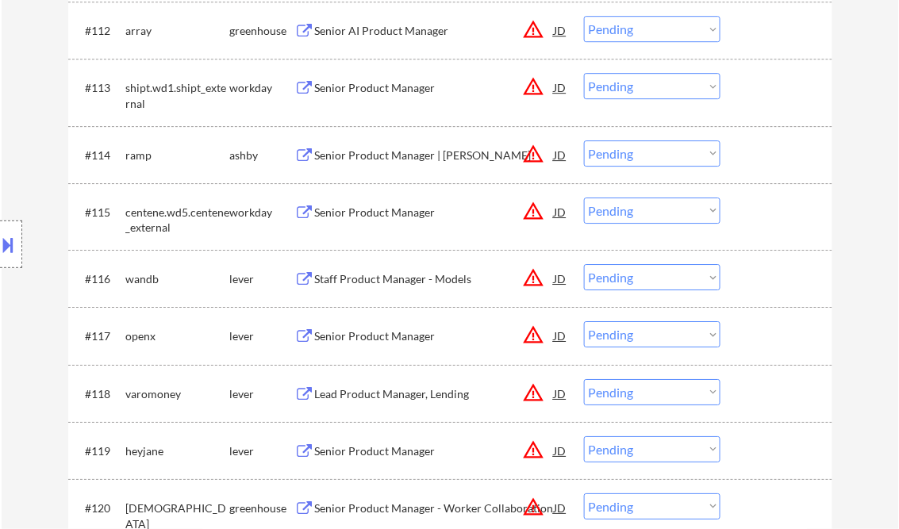
scroll to position [1207, 0]
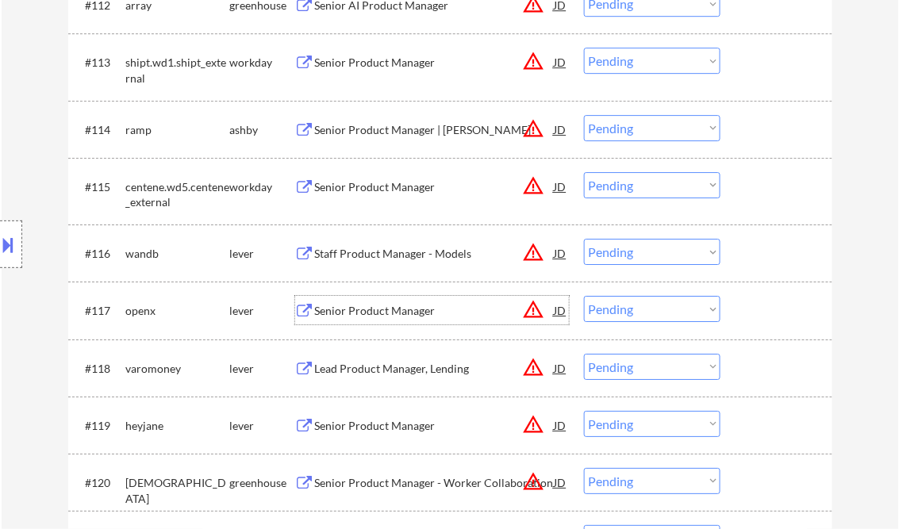
click at [379, 303] on div "Senior Product Manager" at bounding box center [435, 311] width 240 height 16
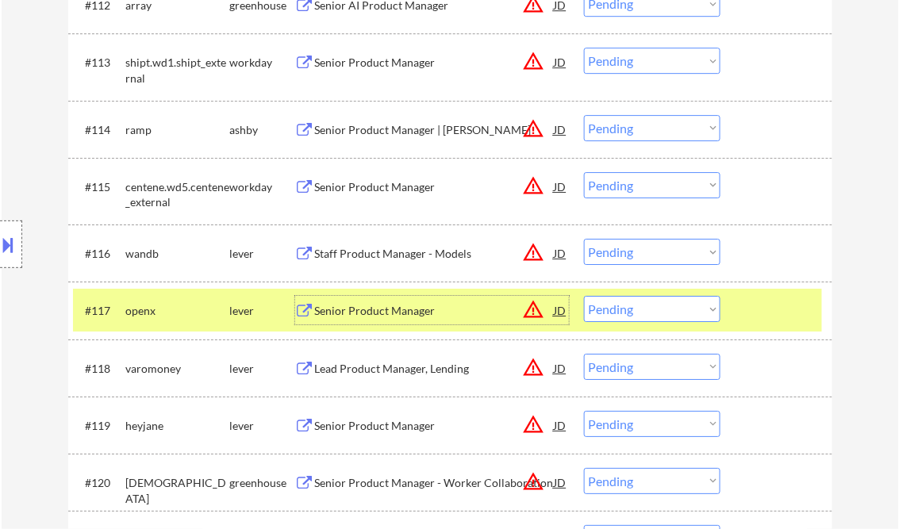
drag, startPoint x: 629, startPoint y: 321, endPoint x: 643, endPoint y: 323, distance: 14.5
click at [629, 321] on select "Choose an option... Pending Applied Excluded (Questions) Excluded (Expired) Exc…" at bounding box center [652, 309] width 137 height 26
click at [584, 296] on select "Choose an option... Pending Applied Excluded (Questions) Excluded (Expired) Exc…" at bounding box center [652, 309] width 137 height 26
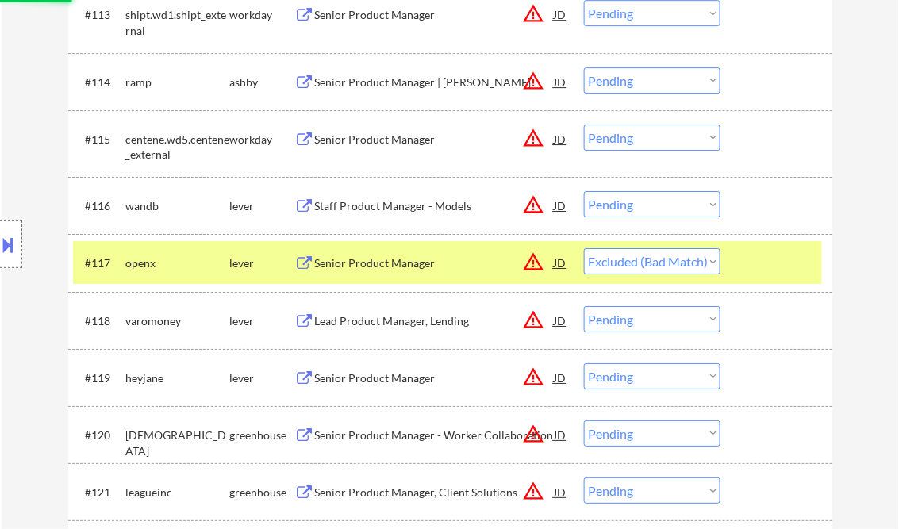
scroll to position [1270, 0]
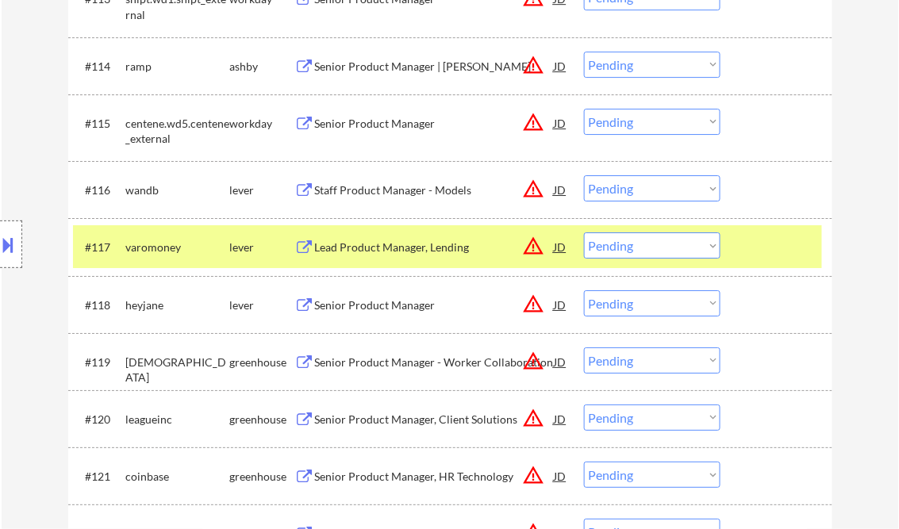
click at [395, 245] on div "Lead Product Manager, Lending" at bounding box center [435, 248] width 240 height 16
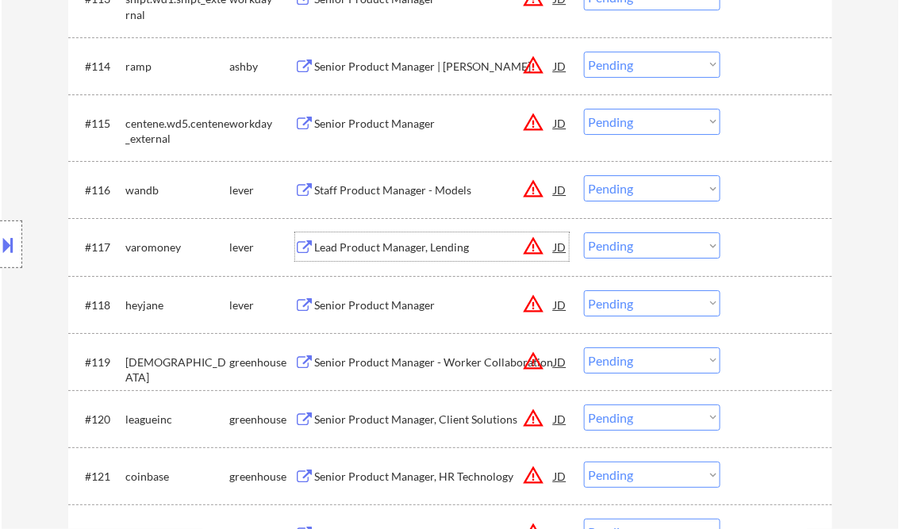
click at [642, 248] on select "Choose an option... Pending Applied Excluded (Questions) Excluded (Expired) Exc…" at bounding box center [652, 246] width 137 height 26
click at [584, 233] on select "Choose an option... Pending Applied Excluded (Questions) Excluded (Expired) Exc…" at bounding box center [652, 246] width 137 height 26
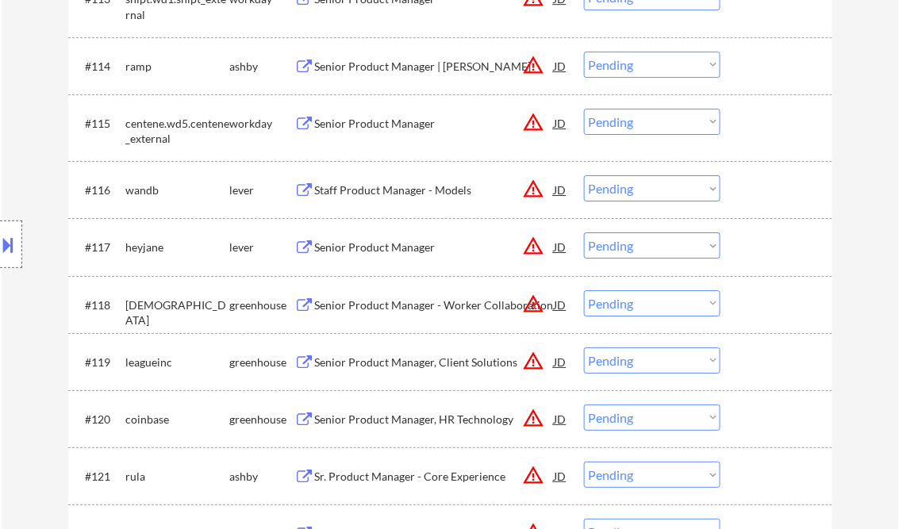
click at [395, 245] on div "Senior Product Manager" at bounding box center [435, 248] width 240 height 16
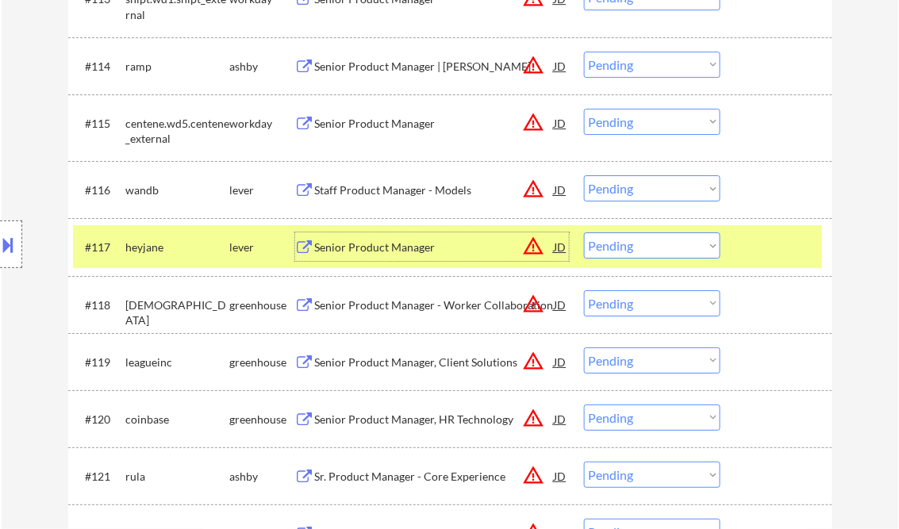
drag, startPoint x: 624, startPoint y: 248, endPoint x: 643, endPoint y: 260, distance: 22.5
click at [624, 248] on select "Choose an option... Pending Applied Excluded (Questions) Excluded (Expired) Exc…" at bounding box center [652, 246] width 137 height 26
click at [584, 233] on select "Choose an option... Pending Applied Excluded (Questions) Excluded (Expired) Exc…" at bounding box center [652, 246] width 137 height 26
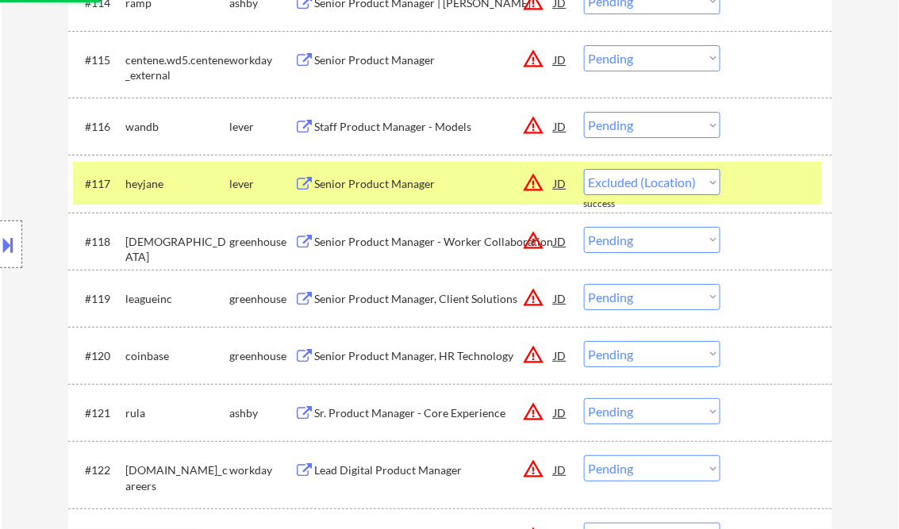
select select ""pending""
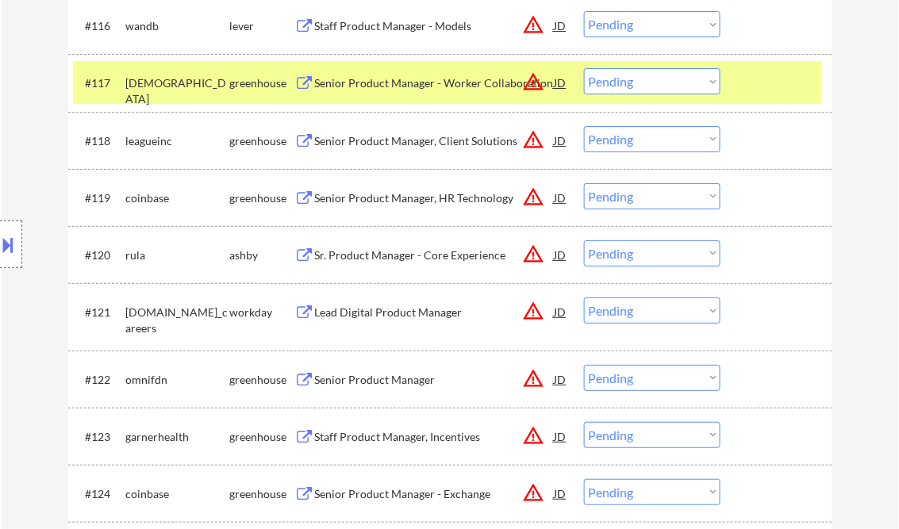
scroll to position [1461, 0]
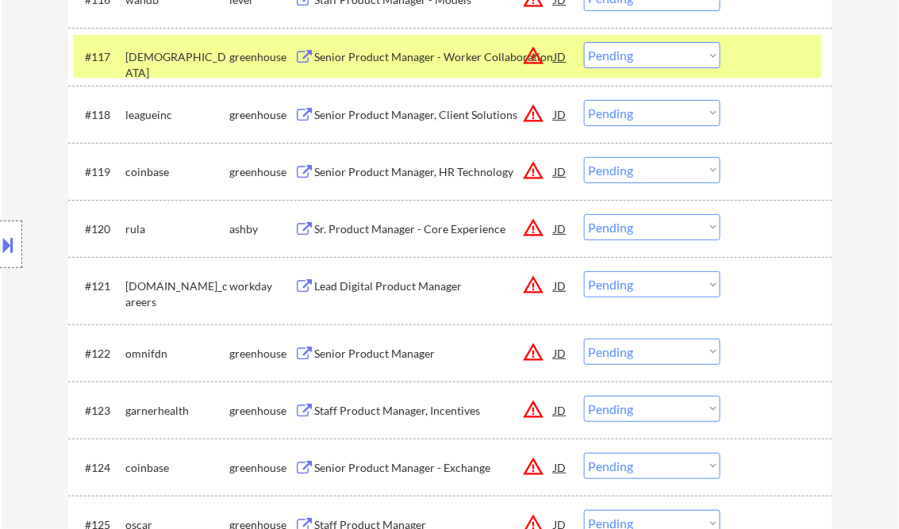
click at [368, 354] on div "Senior Product Manager" at bounding box center [435, 354] width 240 height 16
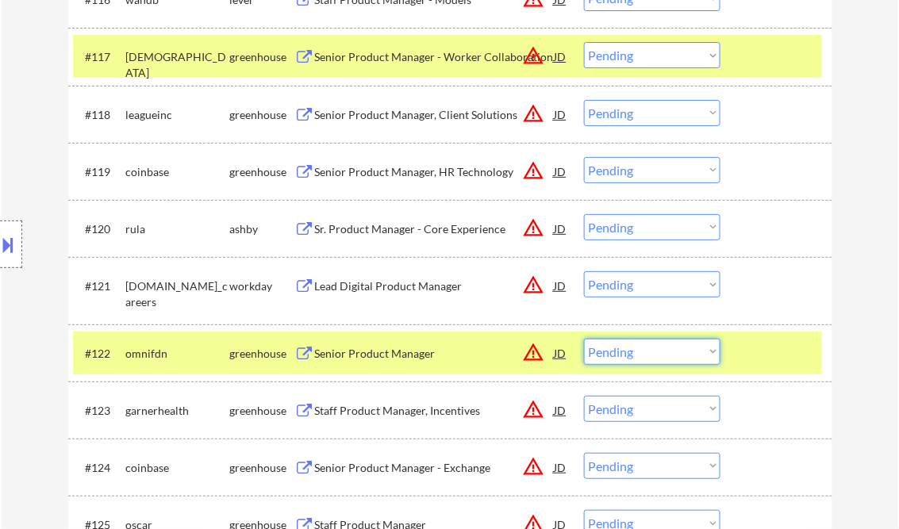
drag, startPoint x: 632, startPoint y: 356, endPoint x: 734, endPoint y: 398, distance: 110.4
click at [633, 356] on select "Choose an option... Pending Applied Excluded (Questions) Excluded (Expired) Exc…" at bounding box center [652, 352] width 137 height 26
click at [584, 339] on select "Choose an option... Pending Applied Excluded (Questions) Excluded (Expired) Exc…" at bounding box center [652, 352] width 137 height 26
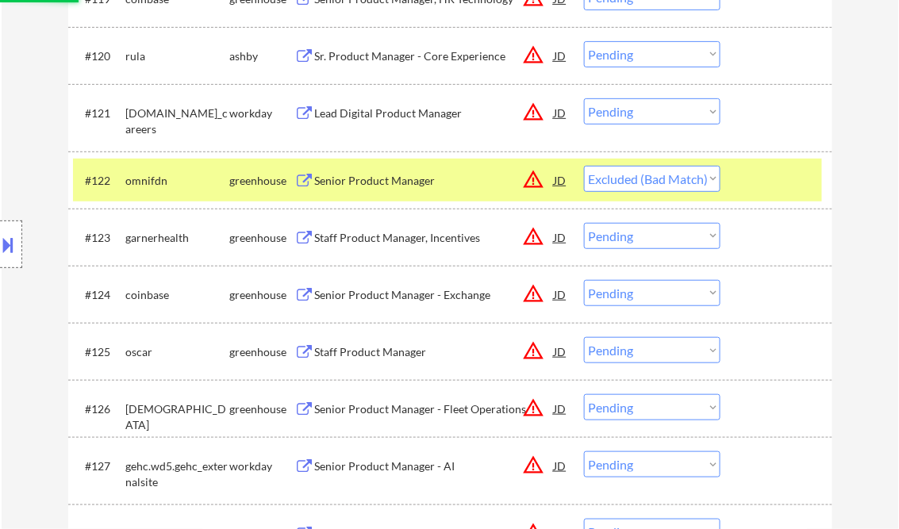
scroll to position [1651, 0]
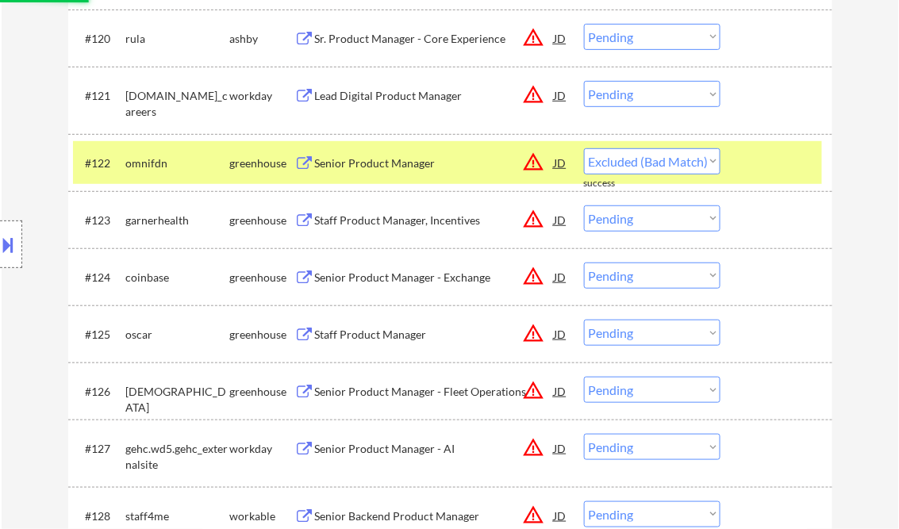
select select ""pending""
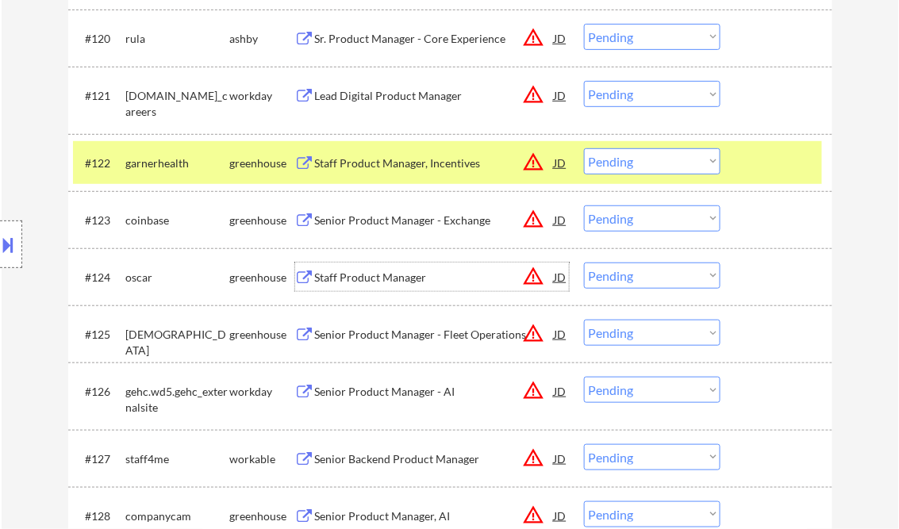
click at [388, 279] on div "Staff Product Manager" at bounding box center [435, 278] width 240 height 16
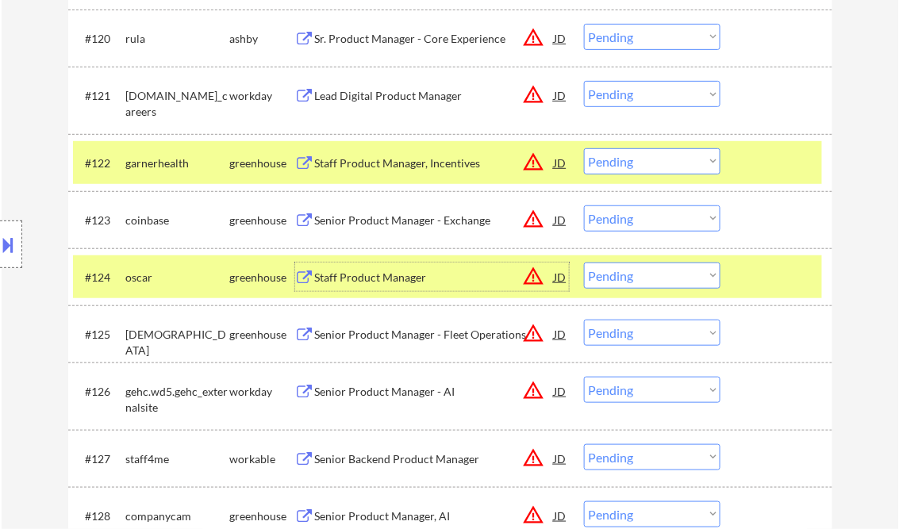
click at [687, 279] on select "Choose an option... Pending Applied Excluded (Questions) Excluded (Expired) Exc…" at bounding box center [652, 276] width 137 height 26
click at [584, 263] on select "Choose an option... Pending Applied Excluded (Questions) Excluded (Expired) Exc…" at bounding box center [652, 276] width 137 height 26
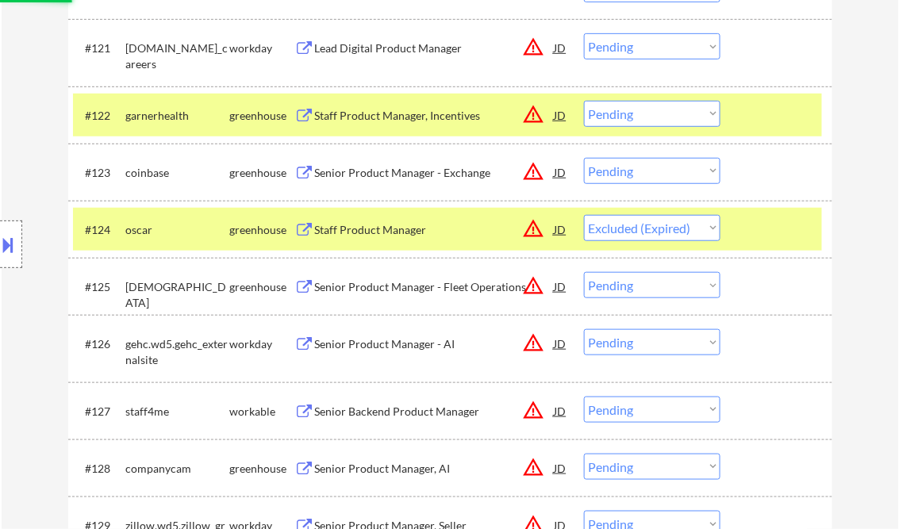
scroll to position [1715, 0]
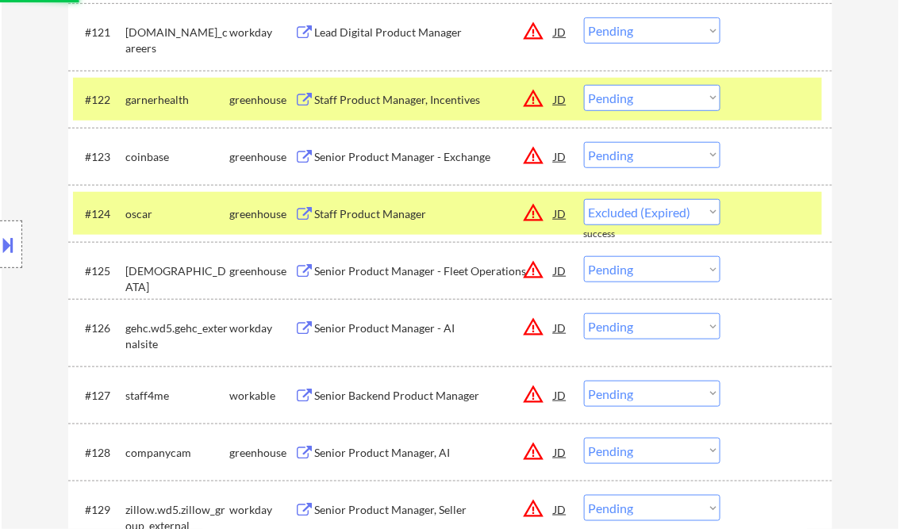
select select ""pending""
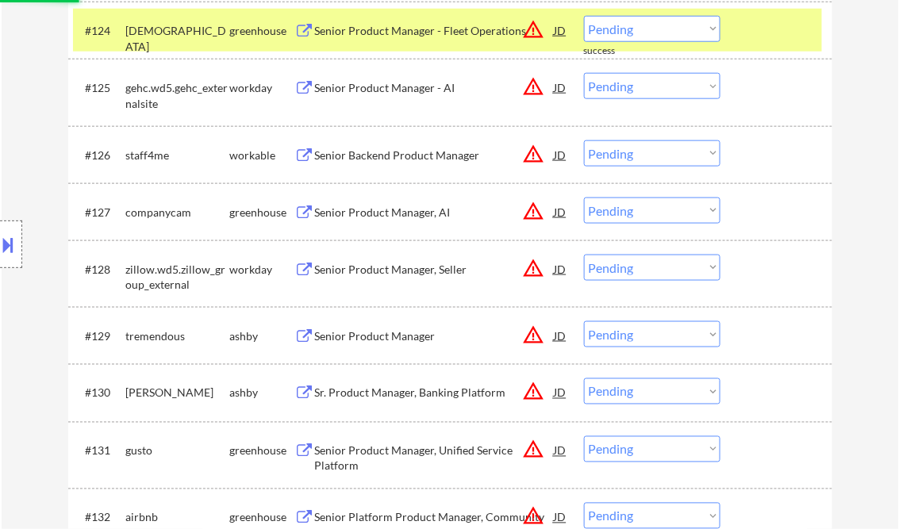
scroll to position [1905, 0]
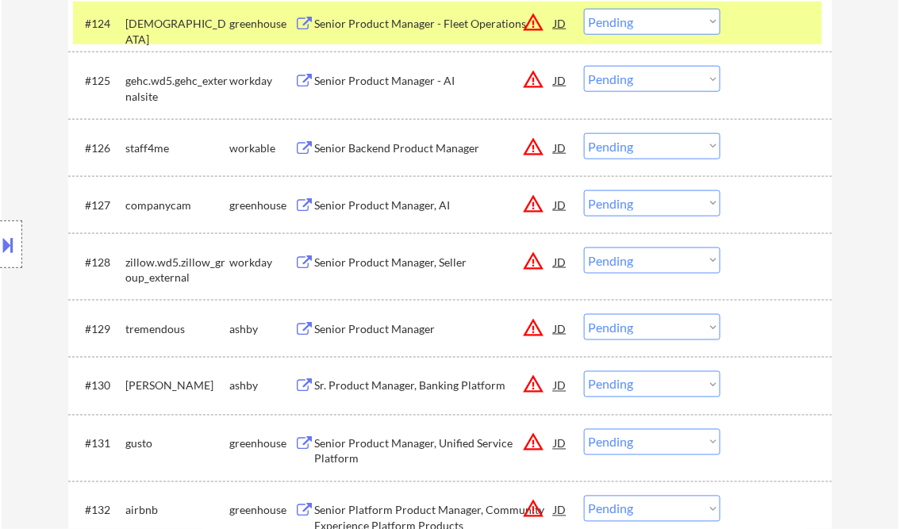
click at [378, 329] on div "Senior Product Manager" at bounding box center [435, 330] width 240 height 16
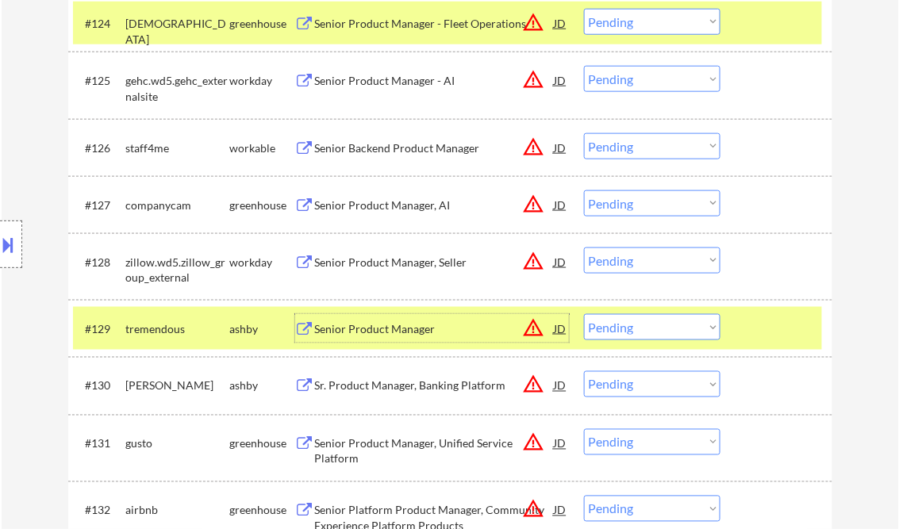
drag, startPoint x: 642, startPoint y: 326, endPoint x: 653, endPoint y: 341, distance: 18.3
click at [642, 326] on select "Choose an option... Pending Applied Excluded (Questions) Excluded (Expired) Exc…" at bounding box center [652, 327] width 137 height 26
click at [584, 314] on select "Choose an option... Pending Applied Excluded (Questions) Excluded (Expired) Exc…" at bounding box center [652, 327] width 137 height 26
select select ""pending""
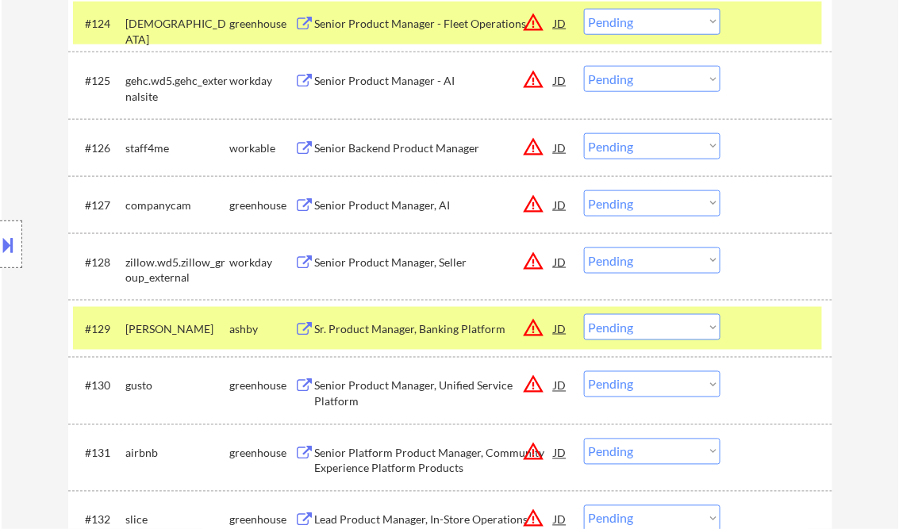
click at [383, 206] on div "Senior Product Manager, AI" at bounding box center [435, 206] width 240 height 16
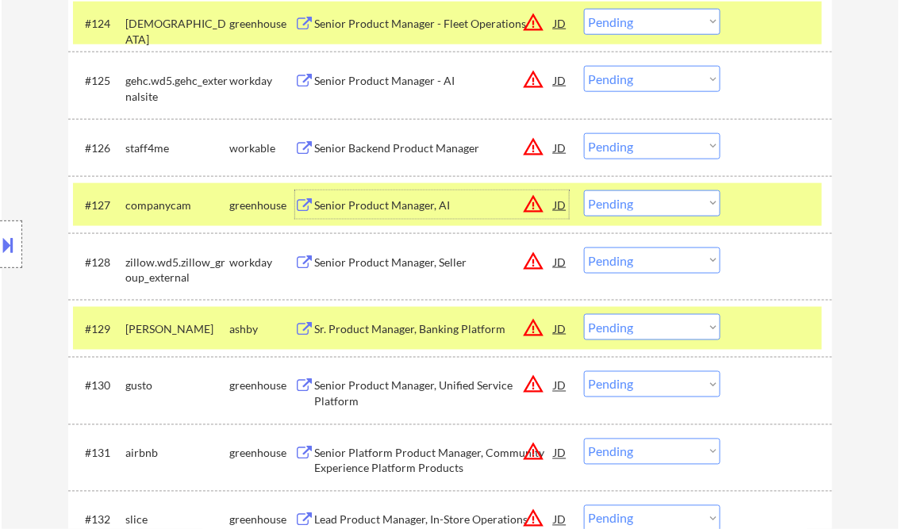
drag, startPoint x: 630, startPoint y: 209, endPoint x: 638, endPoint y: 215, distance: 10.8
click at [630, 209] on select "Choose an option... Pending Applied Excluded (Questions) Excluded (Expired) Exc…" at bounding box center [652, 204] width 137 height 26
click at [584, 191] on select "Choose an option... Pending Applied Excluded (Questions) Excluded (Expired) Exc…" at bounding box center [652, 204] width 137 height 26
select select ""pending""
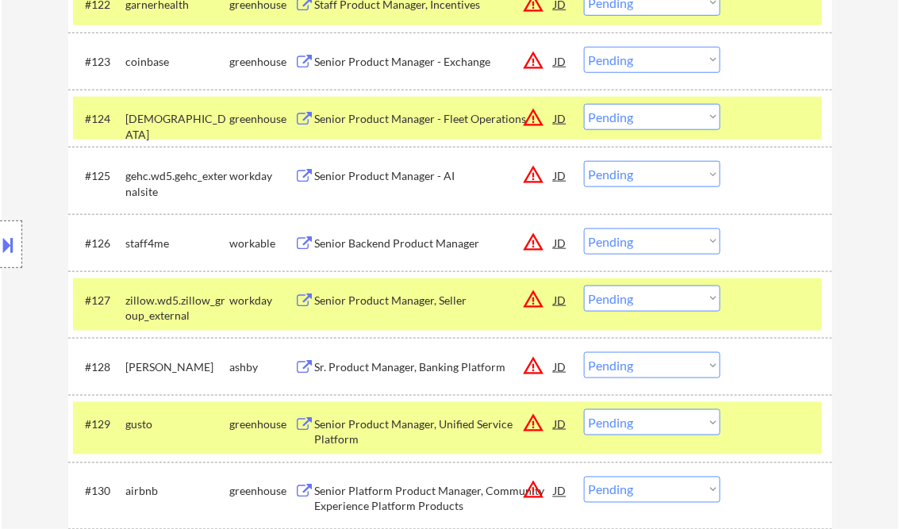
scroll to position [1715, 0]
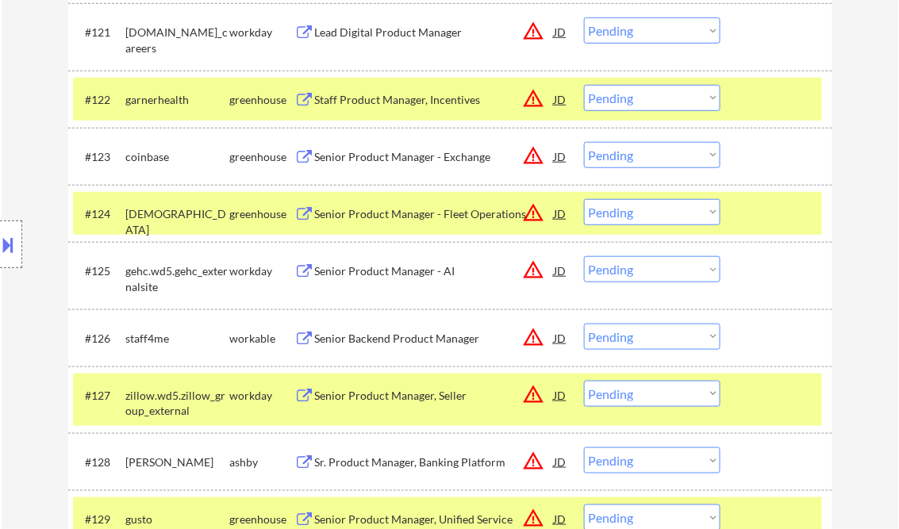
drag, startPoint x: 383, startPoint y: 106, endPoint x: 392, endPoint y: 105, distance: 8.9
click at [385, 106] on div "Staff Product Manager, Incentives" at bounding box center [435, 100] width 240 height 16
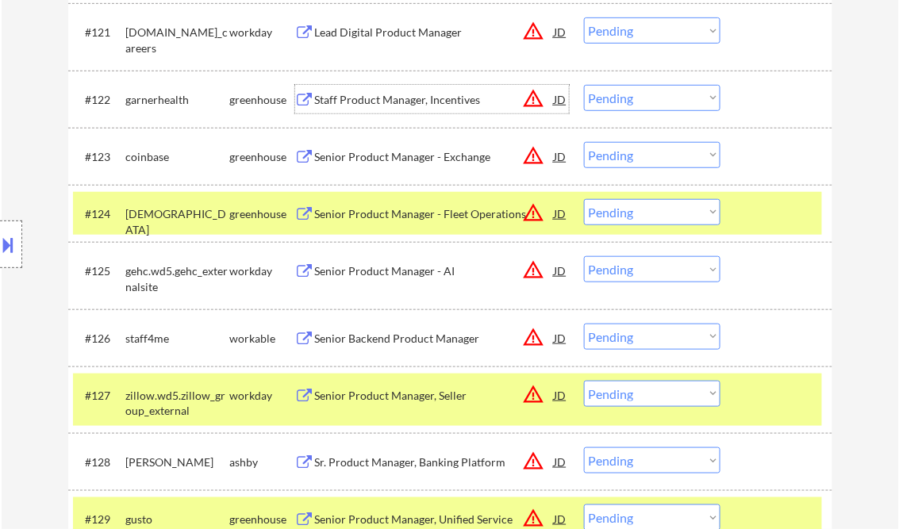
click at [640, 99] on select "Choose an option... Pending Applied Excluded (Questions) Excluded (Expired) Exc…" at bounding box center [652, 98] width 137 height 26
click at [584, 85] on select "Choose an option... Pending Applied Excluded (Questions) Excluded (Expired) Exc…" at bounding box center [652, 98] width 137 height 26
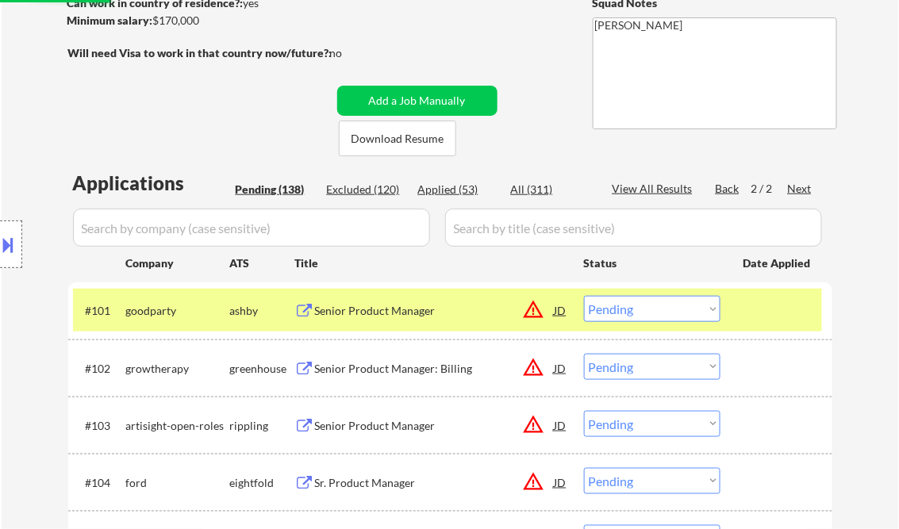
scroll to position [254, 0]
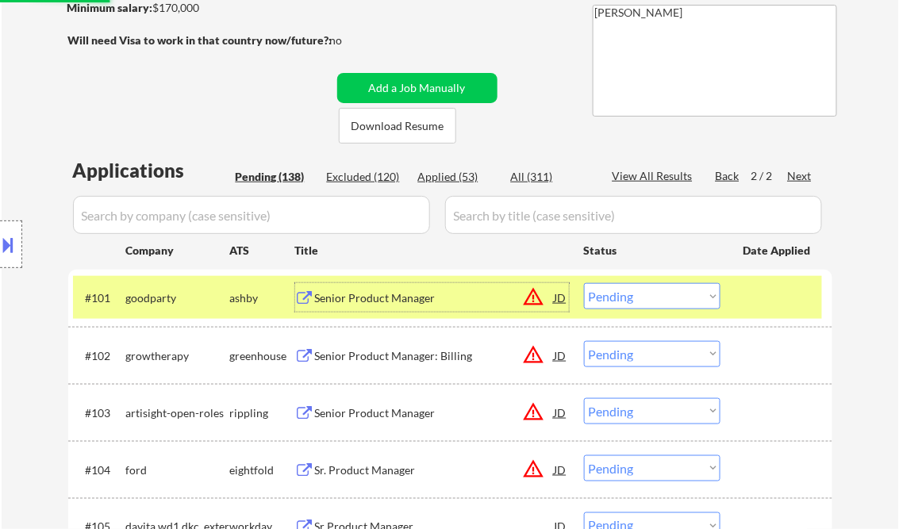
click at [384, 298] on div "Senior Product Manager" at bounding box center [435, 299] width 240 height 16
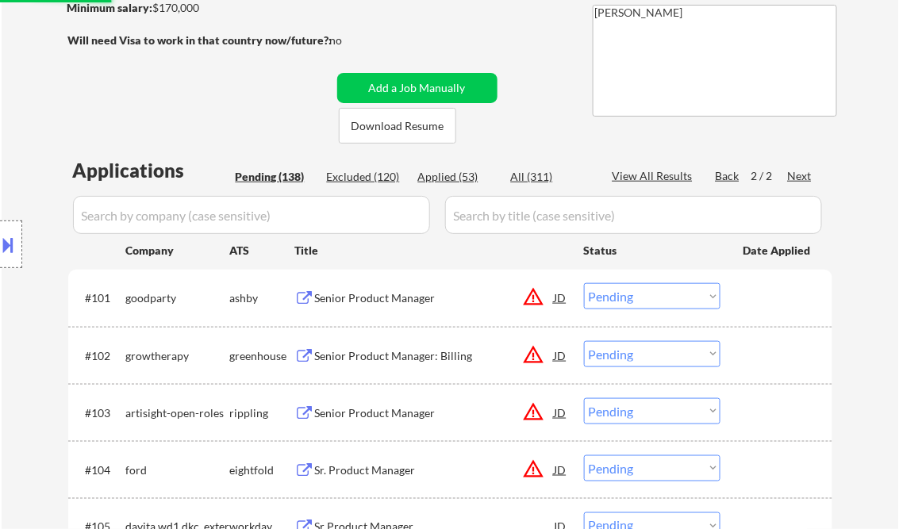
select select ""pending""
drag, startPoint x: 657, startPoint y: 301, endPoint x: 673, endPoint y: 308, distance: 17.4
click at [657, 301] on select "Choose an option... Pending Applied Excluded (Questions) Excluded (Expired) Exc…" at bounding box center [652, 296] width 137 height 26
click at [584, 283] on select "Choose an option... Pending Applied Excluded (Questions) Excluded (Expired) Exc…" at bounding box center [652, 296] width 137 height 26
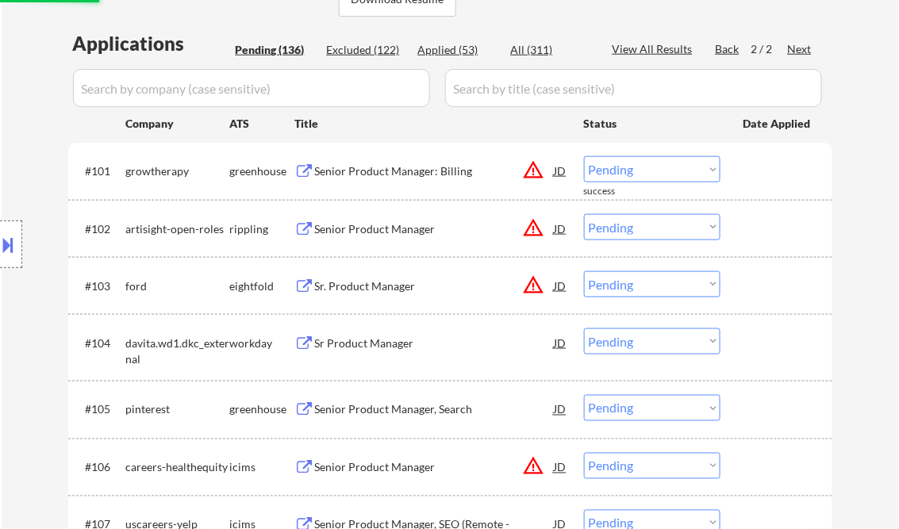
click at [378, 179] on div "Senior Product Manager: Billing" at bounding box center [435, 172] width 240 height 16
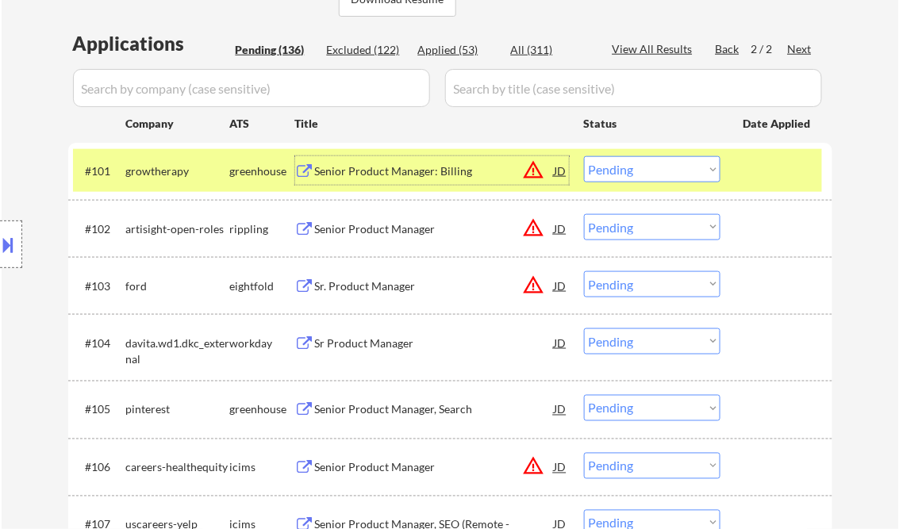
drag, startPoint x: 657, startPoint y: 174, endPoint x: 669, endPoint y: 184, distance: 16.4
click at [657, 174] on select "Choose an option... Pending Applied Excluded (Questions) Excluded (Expired) Exc…" at bounding box center [652, 169] width 137 height 26
click at [584, 156] on select "Choose an option... Pending Applied Excluded (Questions) Excluded (Expired) Exc…" at bounding box center [652, 169] width 137 height 26
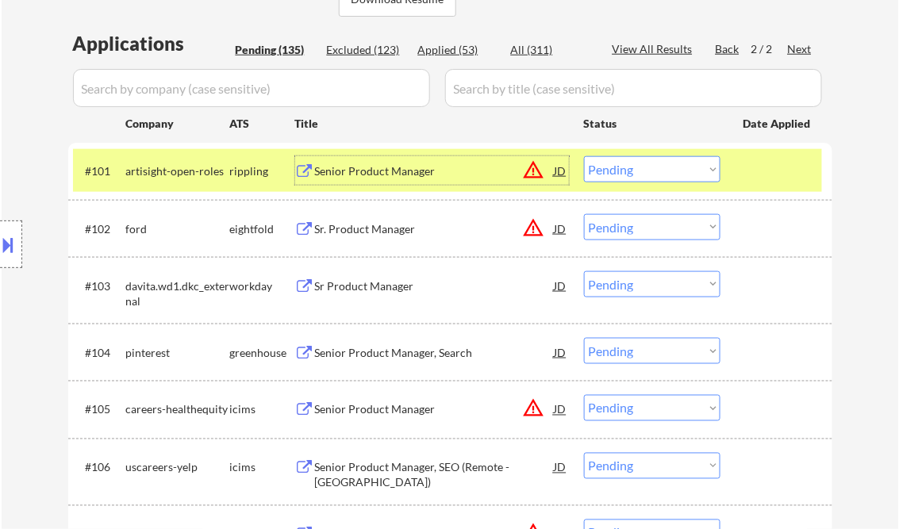
click at [383, 171] on div "Senior Product Manager" at bounding box center [435, 172] width 240 height 16
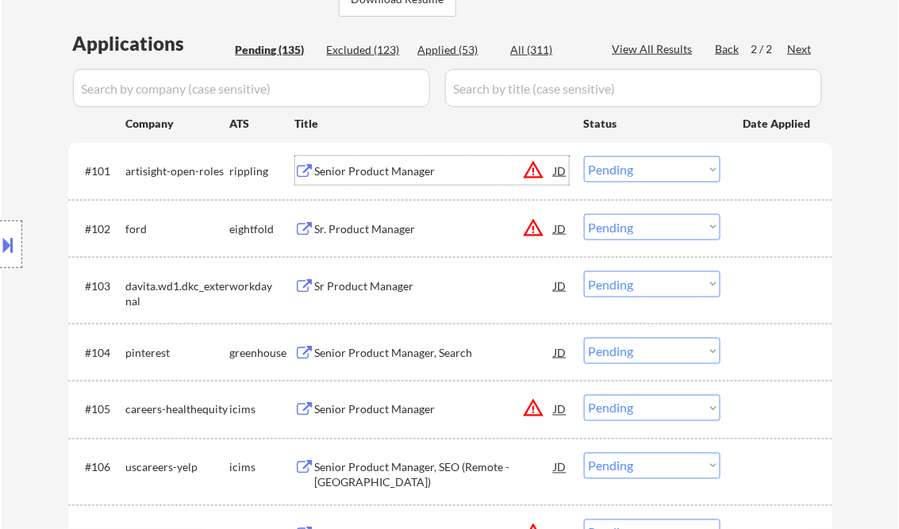
click at [11, 243] on button at bounding box center [8, 245] width 17 height 26
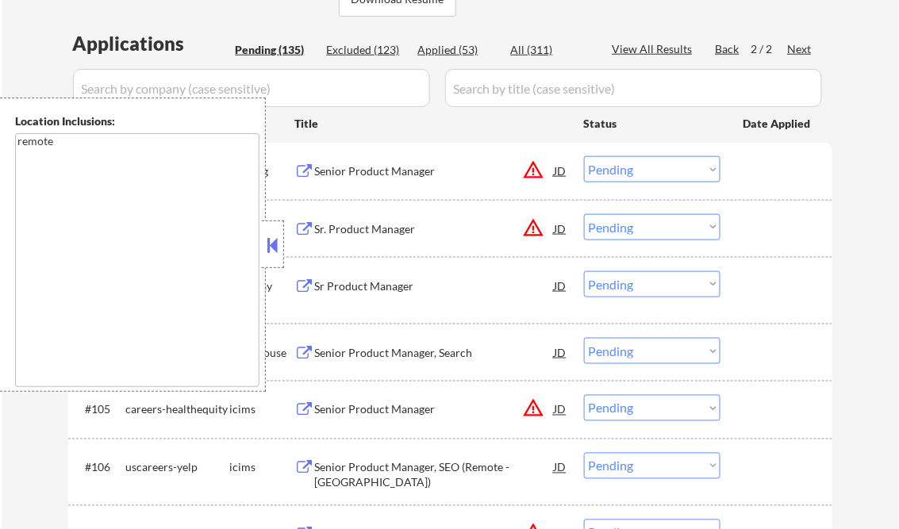
click at [275, 251] on button at bounding box center [272, 245] width 17 height 24
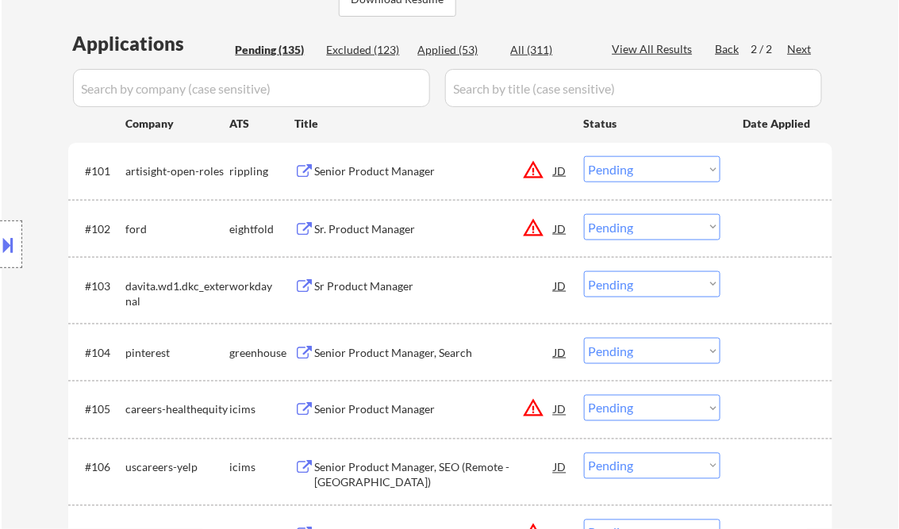
click at [643, 175] on select "Choose an option... Pending Applied Excluded (Questions) Excluded (Expired) Exc…" at bounding box center [652, 169] width 137 height 26
click at [584, 156] on select "Choose an option... Pending Applied Excluded (Questions) Excluded (Expired) Exc…" at bounding box center [652, 169] width 137 height 26
select select ""pending""
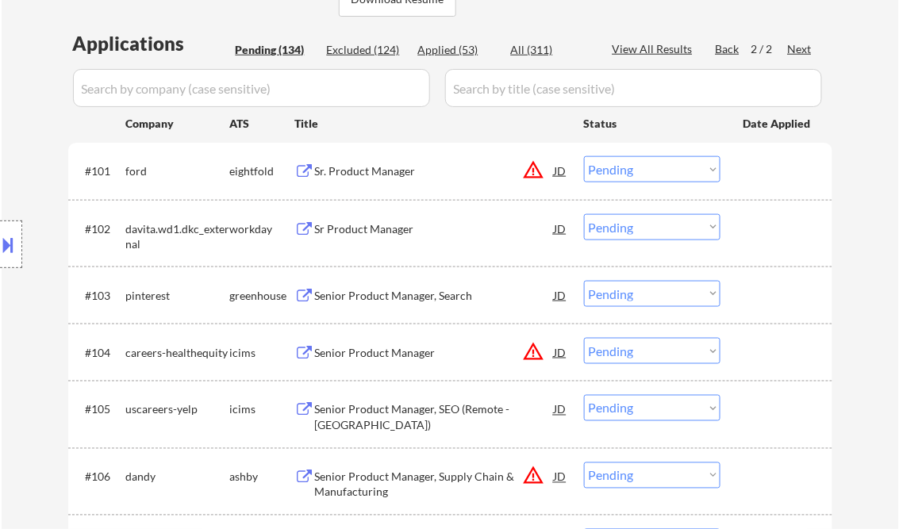
click at [380, 286] on div "Senior Product Manager, Search" at bounding box center [435, 295] width 240 height 29
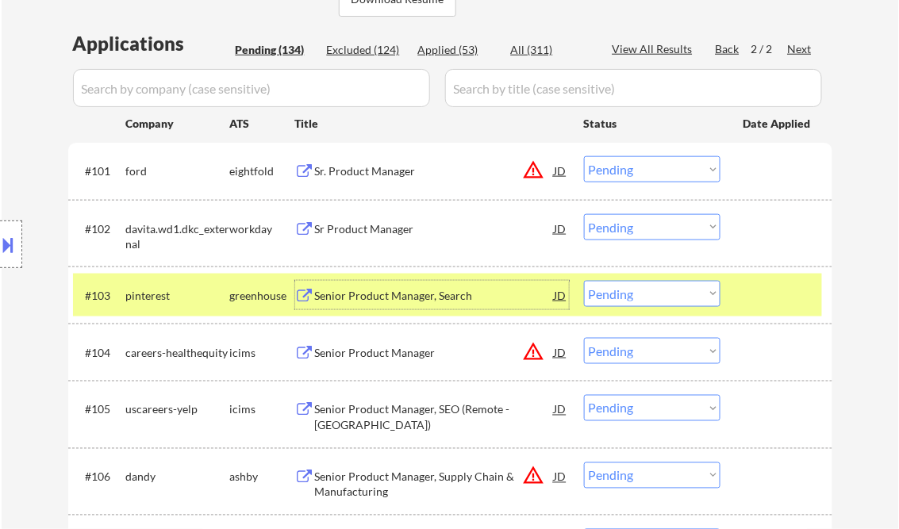
click at [628, 295] on select "Choose an option... Pending Applied Excluded (Questions) Excluded (Expired) Exc…" at bounding box center [652, 294] width 137 height 26
click at [584, 281] on select "Choose an option... Pending Applied Excluded (Questions) Excluded (Expired) Exc…" at bounding box center [652, 294] width 137 height 26
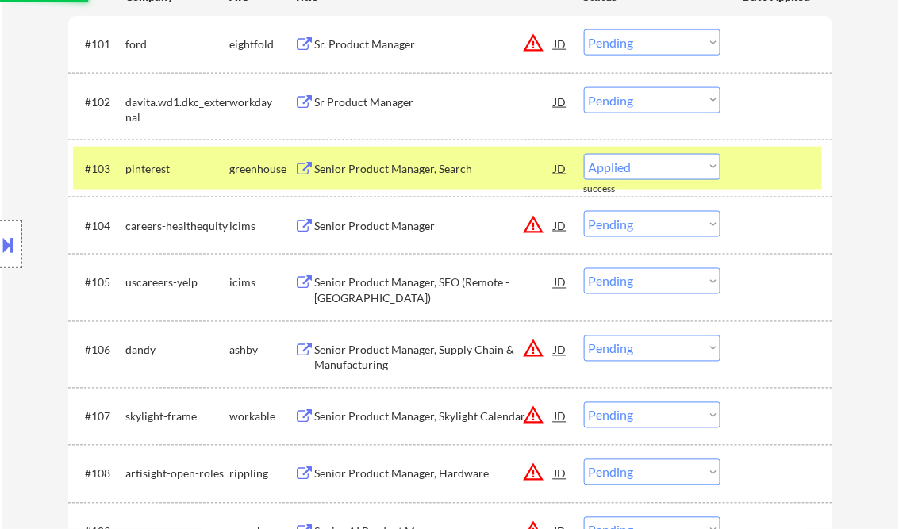
select select ""pending""
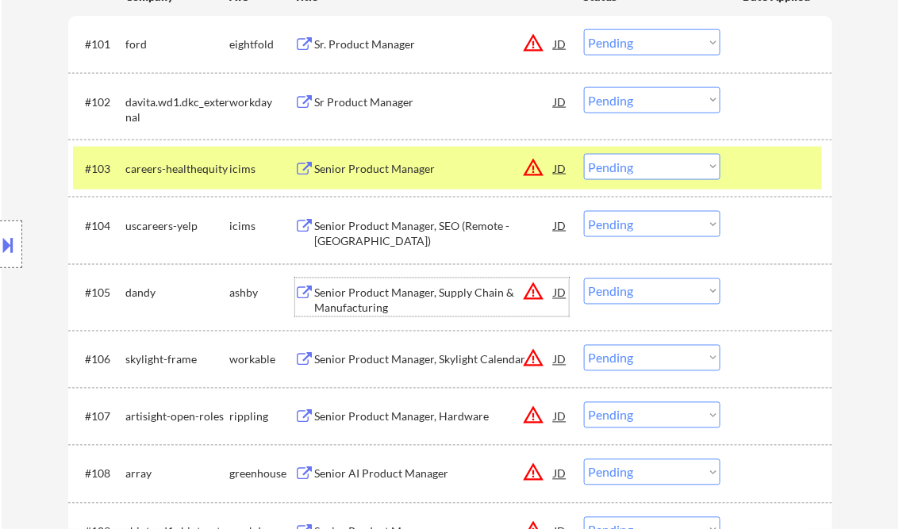
click at [403, 293] on div "Senior Product Manager, Supply Chain & Manufacturing" at bounding box center [435, 301] width 240 height 31
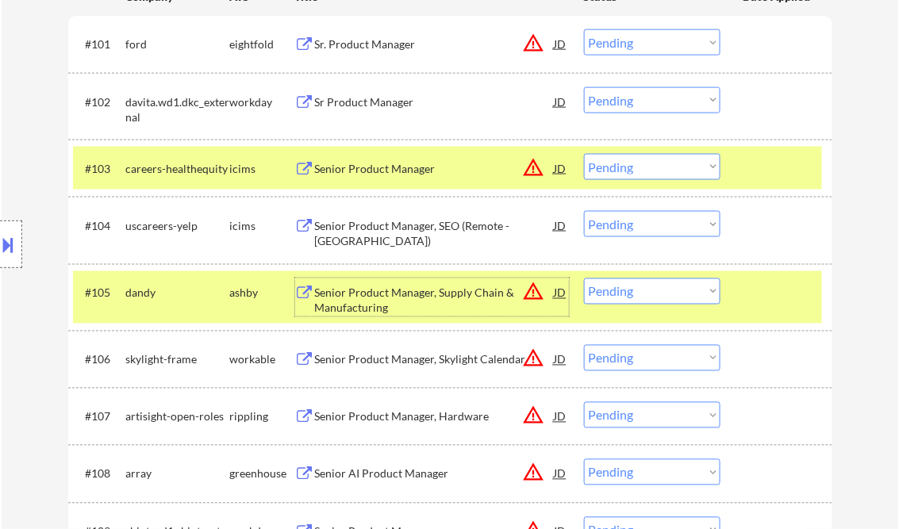
click at [656, 296] on select "Choose an option... Pending Applied Excluded (Questions) Excluded (Expired) Exc…" at bounding box center [652, 292] width 137 height 26
click at [584, 279] on select "Choose an option... Pending Applied Excluded (Questions) Excluded (Expired) Exc…" at bounding box center [652, 292] width 137 height 26
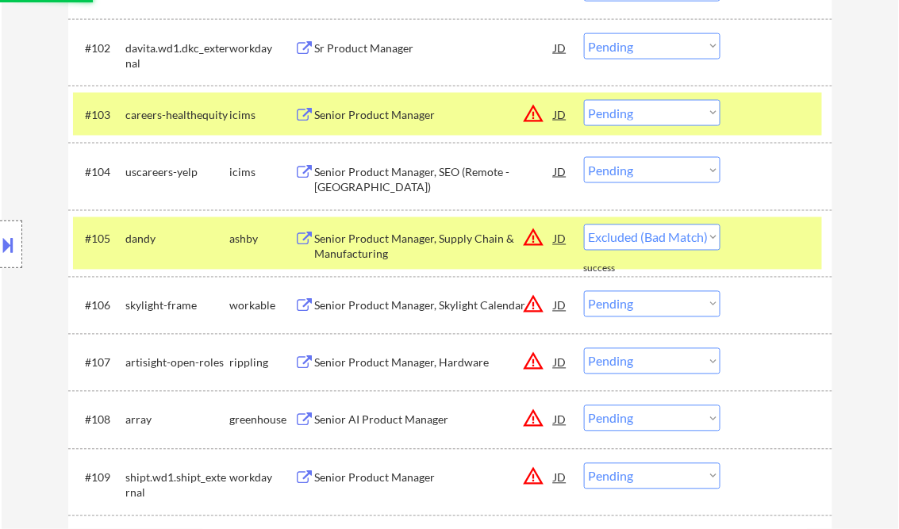
scroll to position [572, 0]
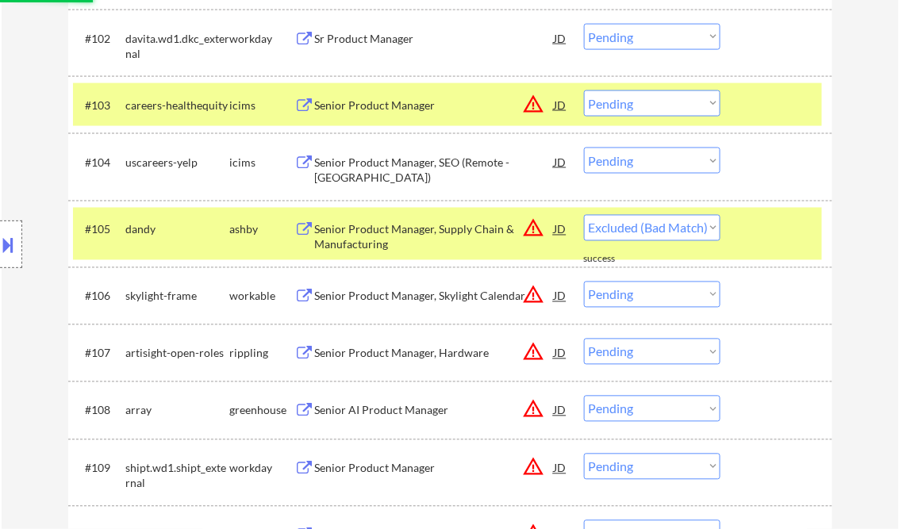
select select ""pending""
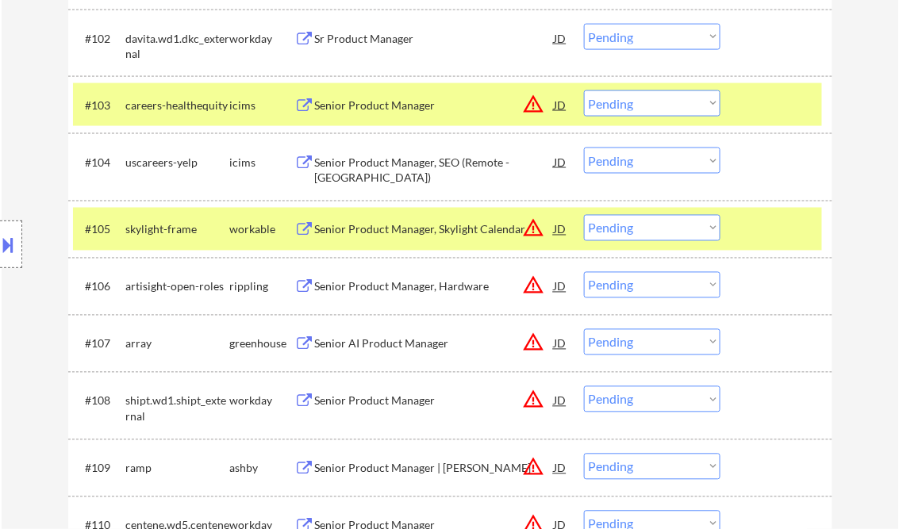
click at [412, 286] on div "Senior Product Manager, Hardware" at bounding box center [435, 287] width 240 height 16
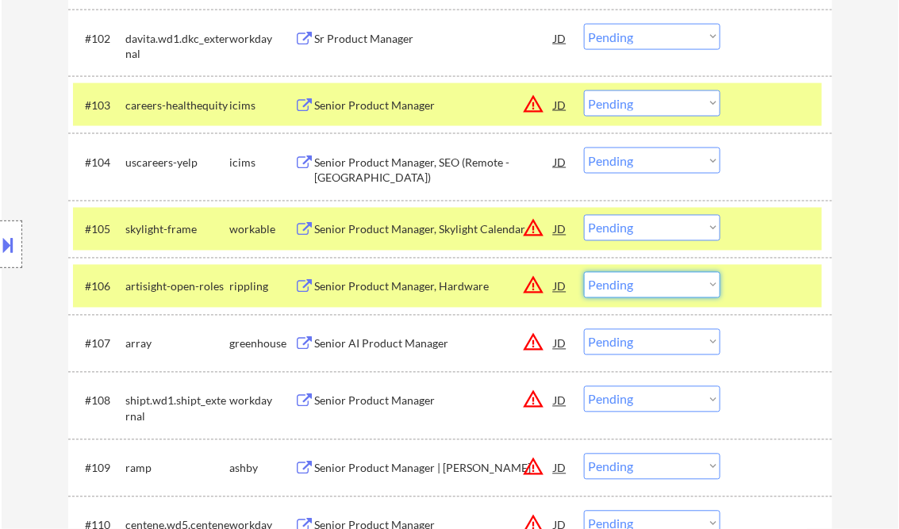
drag, startPoint x: 645, startPoint y: 282, endPoint x: 695, endPoint y: 298, distance: 52.7
click at [646, 283] on select "Choose an option... Pending Applied Excluded (Questions) Excluded (Expired) Exc…" at bounding box center [652, 285] width 137 height 26
click at [584, 272] on select "Choose an option... Pending Applied Excluded (Questions) Excluded (Expired) Exc…" at bounding box center [652, 285] width 137 height 26
select select ""pending""
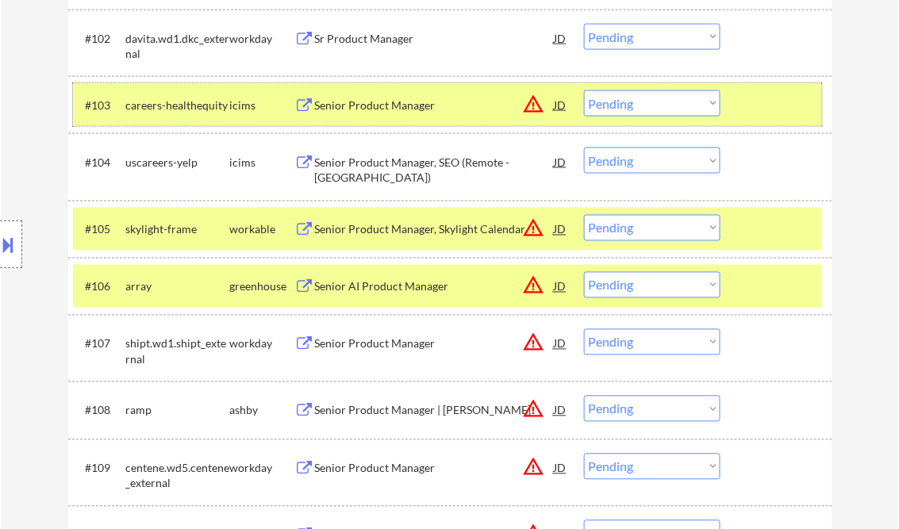
click at [769, 108] on div at bounding box center [779, 104] width 70 height 29
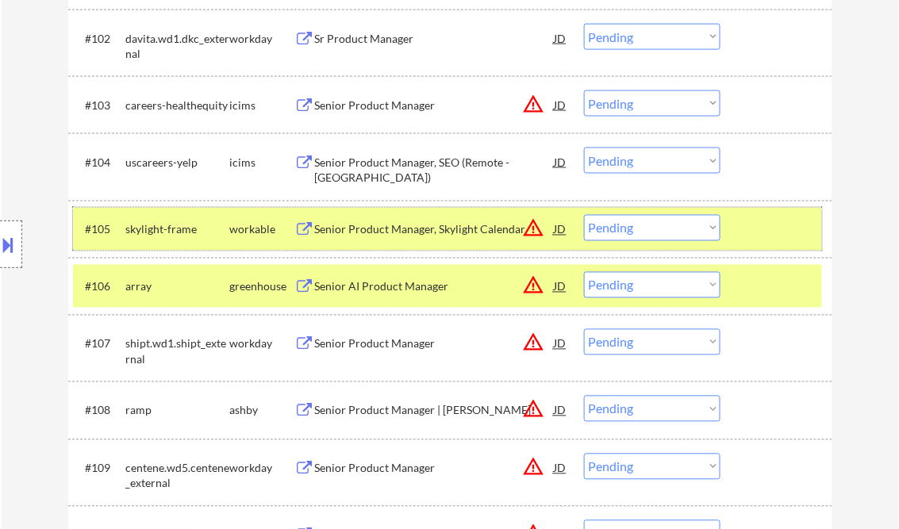
click at [786, 236] on div at bounding box center [779, 229] width 70 height 29
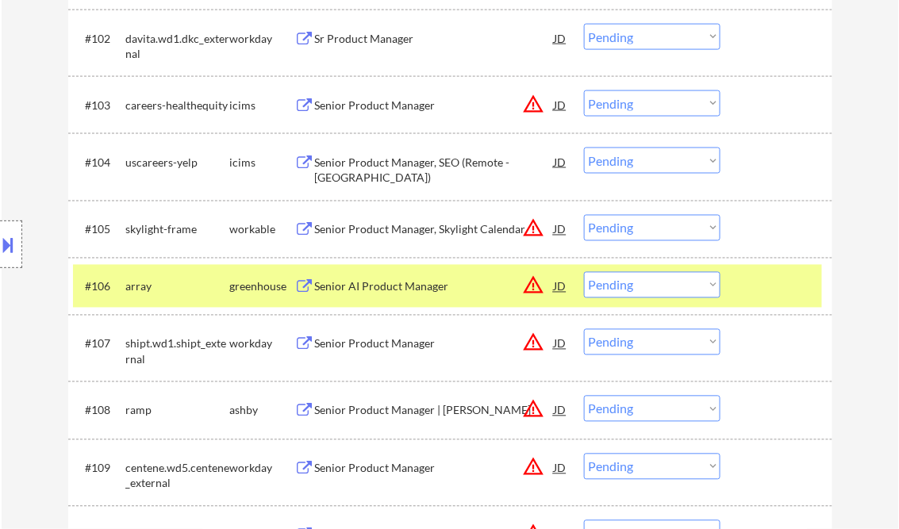
click at [791, 287] on div at bounding box center [779, 286] width 70 height 29
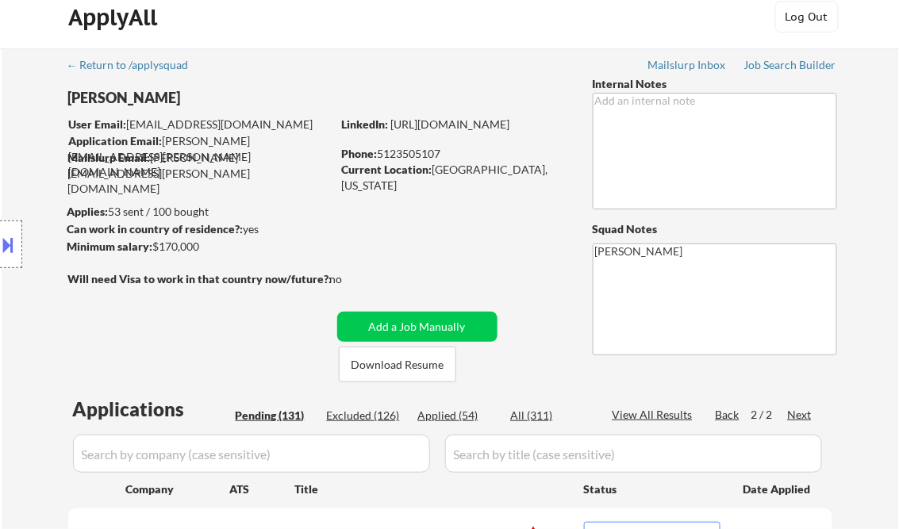
scroll to position [0, 0]
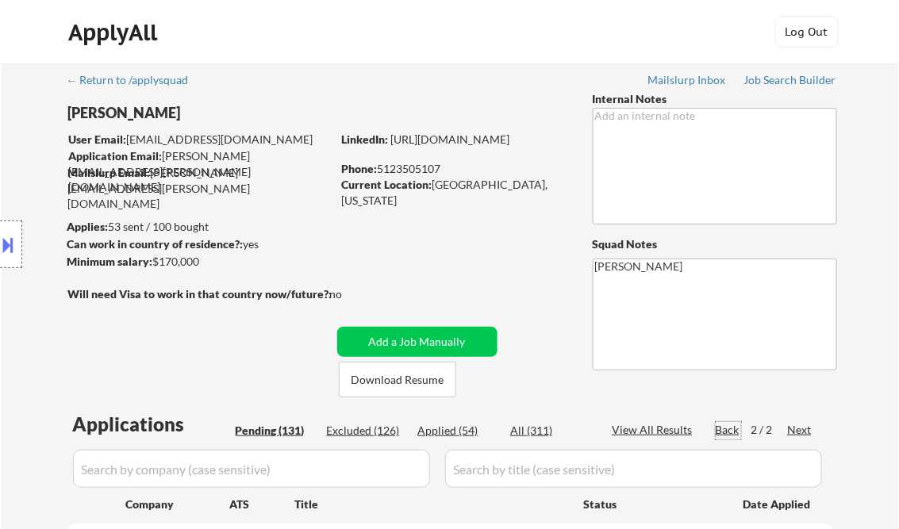
click at [725, 427] on div "Back" at bounding box center [728, 430] width 25 height 16
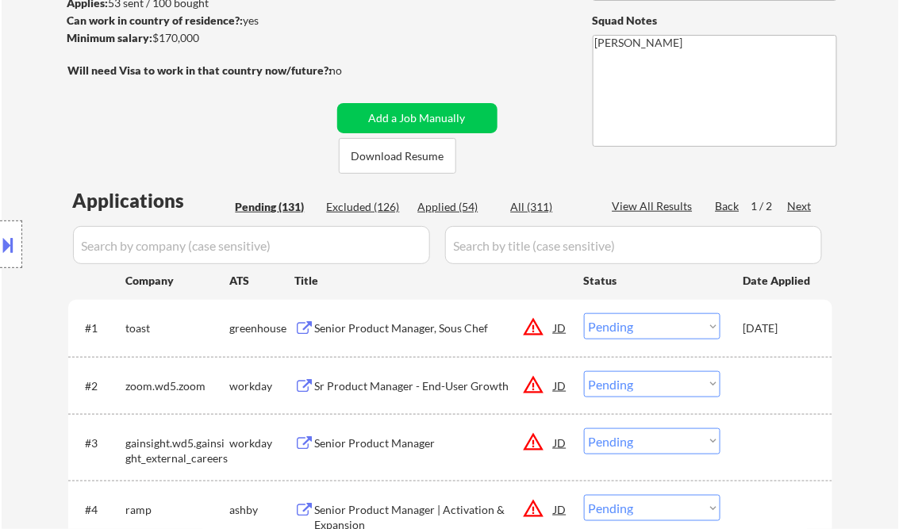
scroll to position [191, 0]
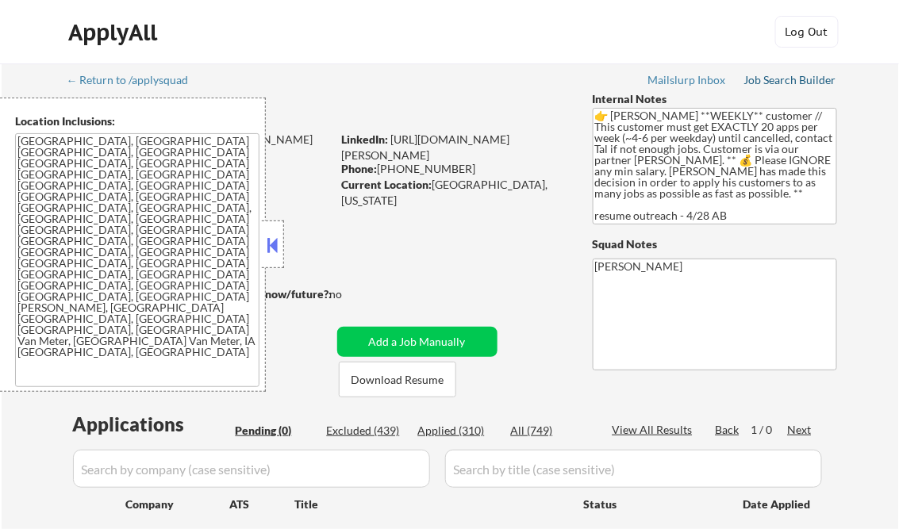
click at [775, 79] on div "Job Search Builder" at bounding box center [791, 80] width 93 height 11
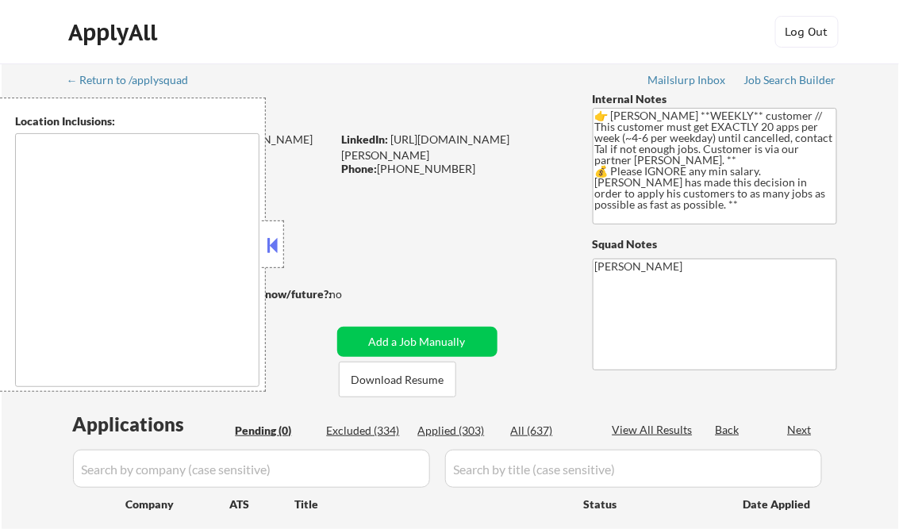
type textarea "[GEOGRAPHIC_DATA], [GEOGRAPHIC_DATA] [GEOGRAPHIC_DATA], [GEOGRAPHIC_DATA], [GEO…"
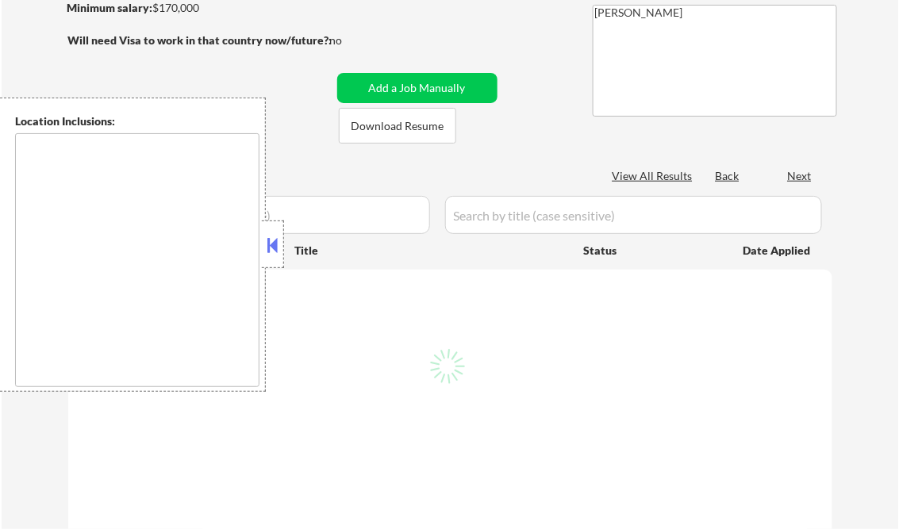
type textarea "remote"
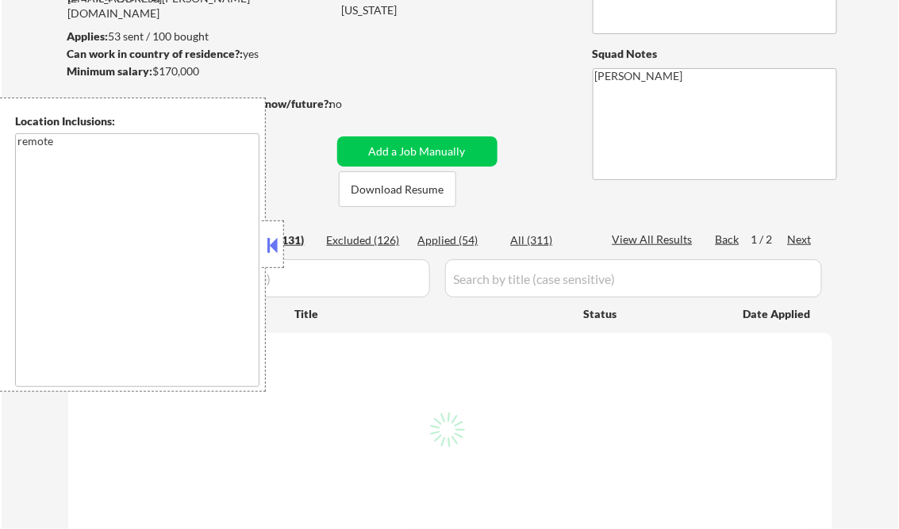
select select ""pending""
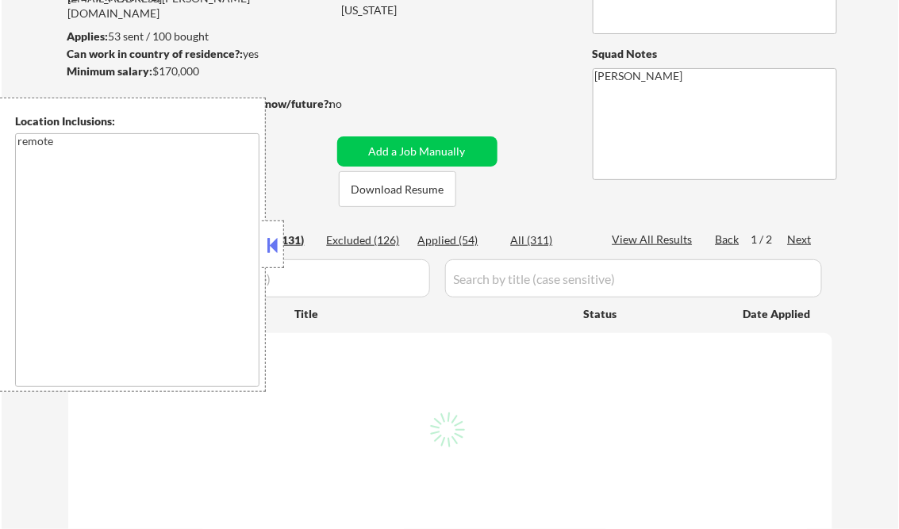
select select ""pending""
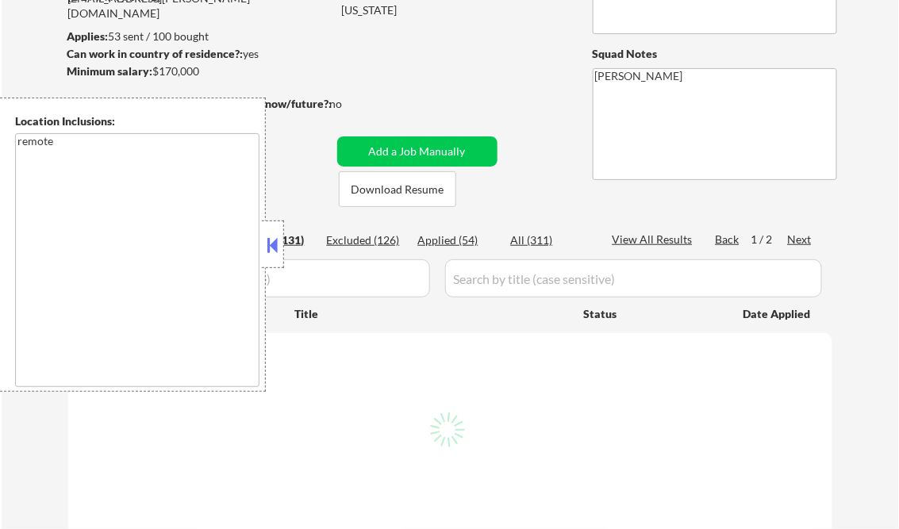
select select ""pending""
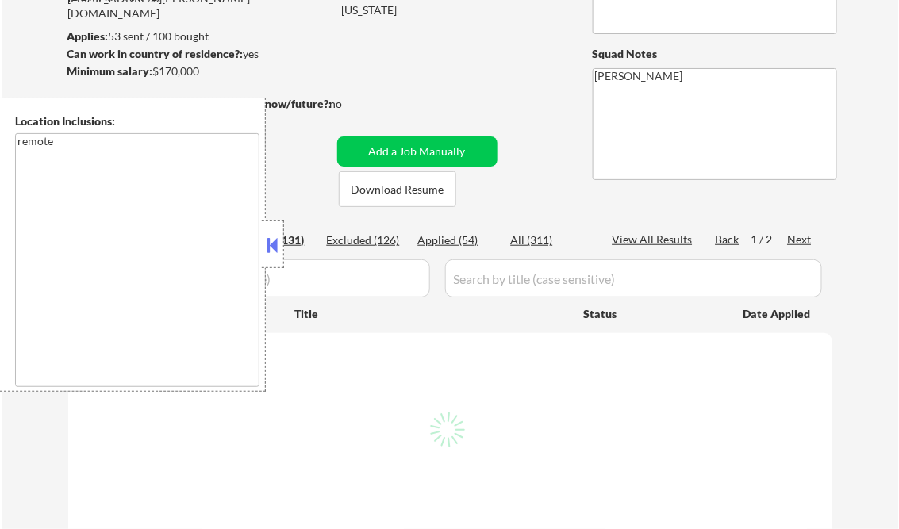
select select ""pending""
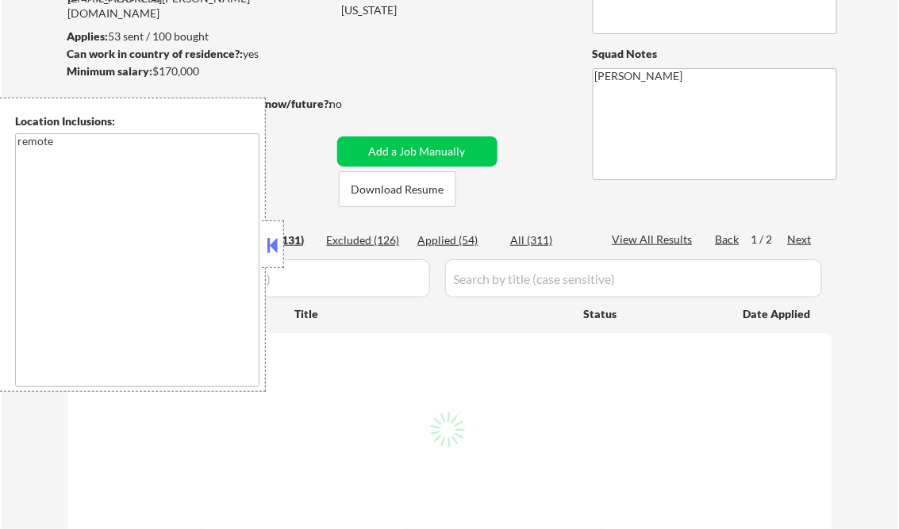
select select ""pending""
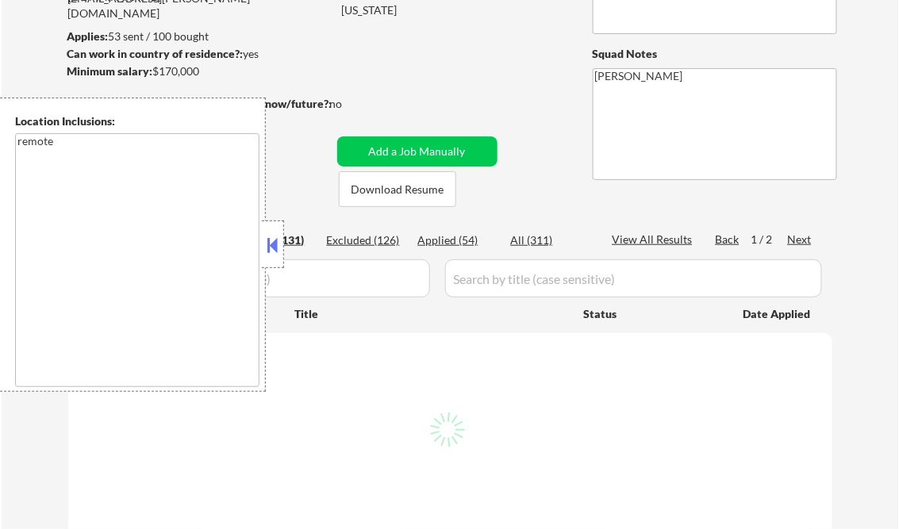
select select ""pending""
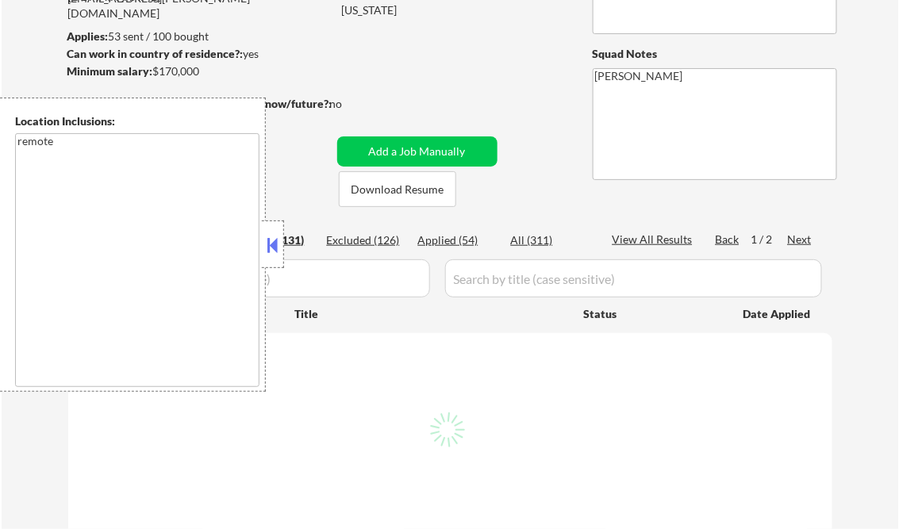
select select ""pending""
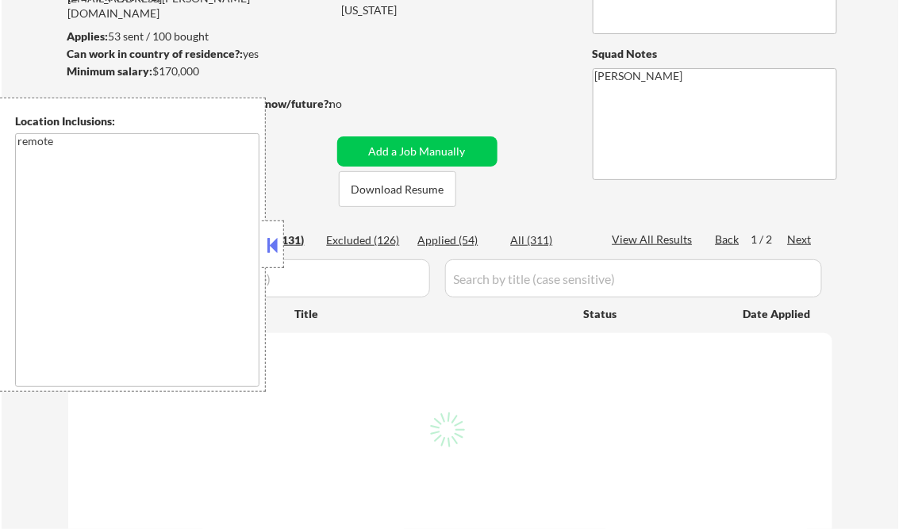
select select ""pending""
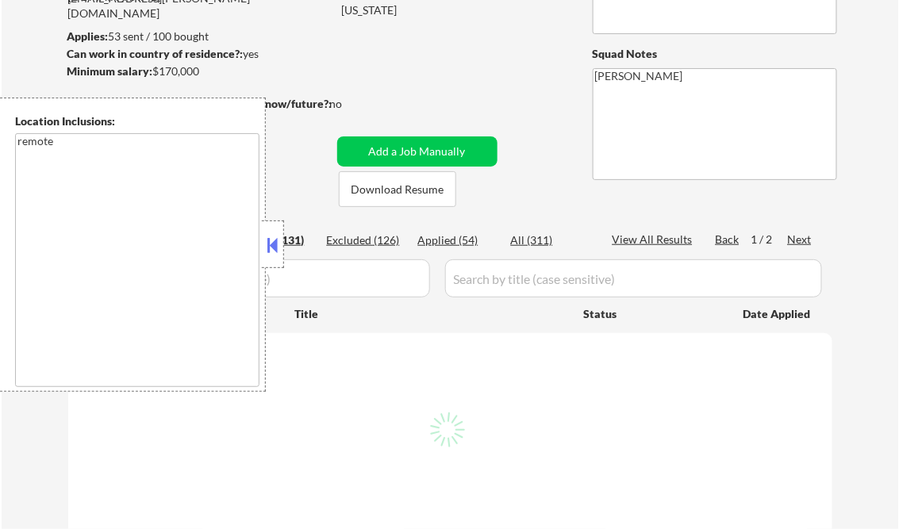
select select ""pending""
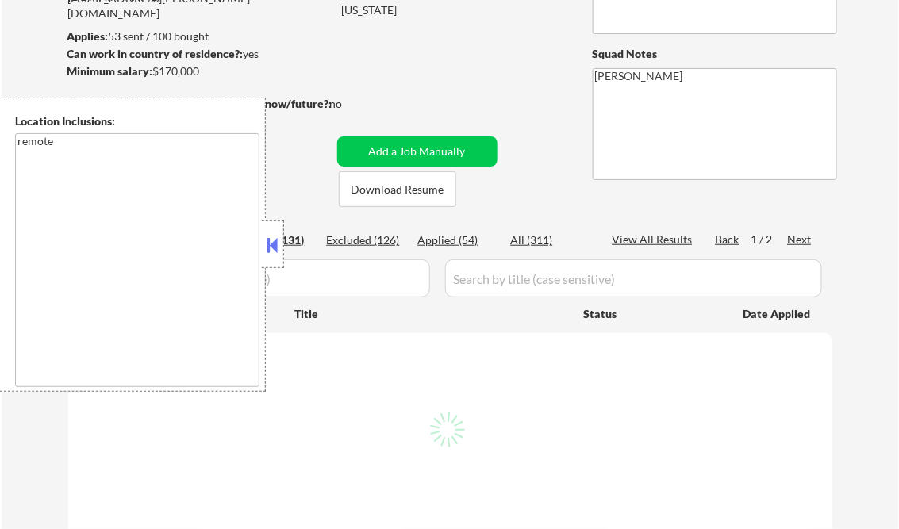
select select ""pending""
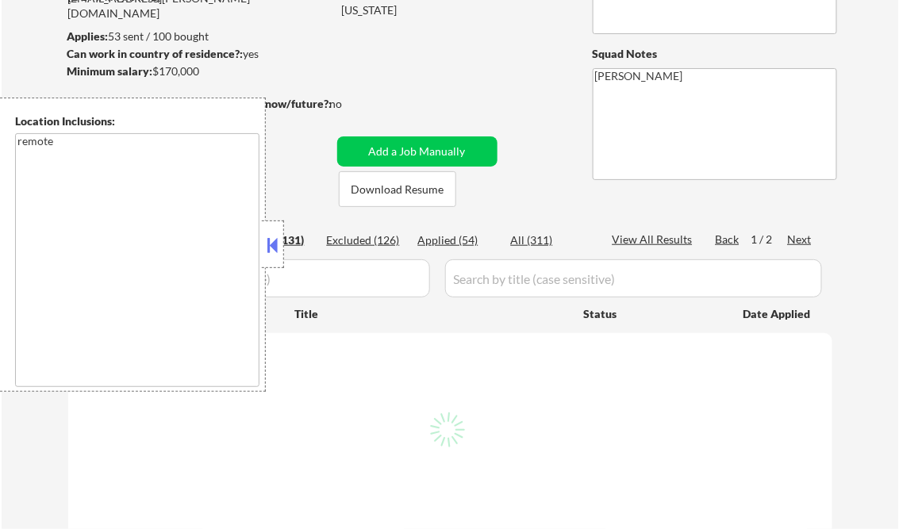
select select ""pending""
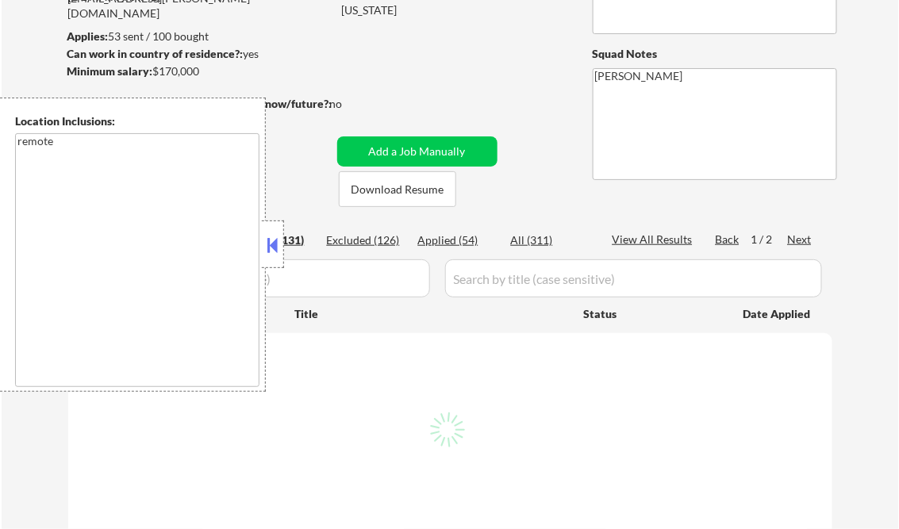
select select ""pending""
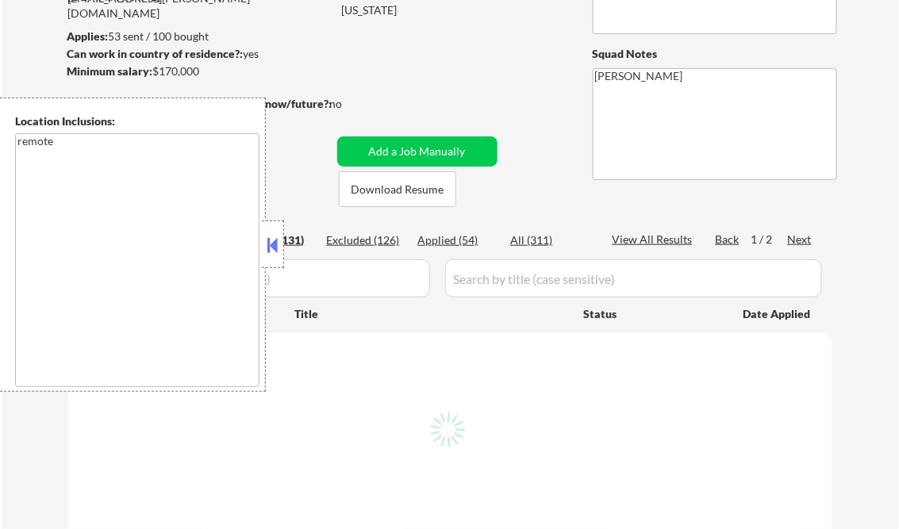
select select ""pending""
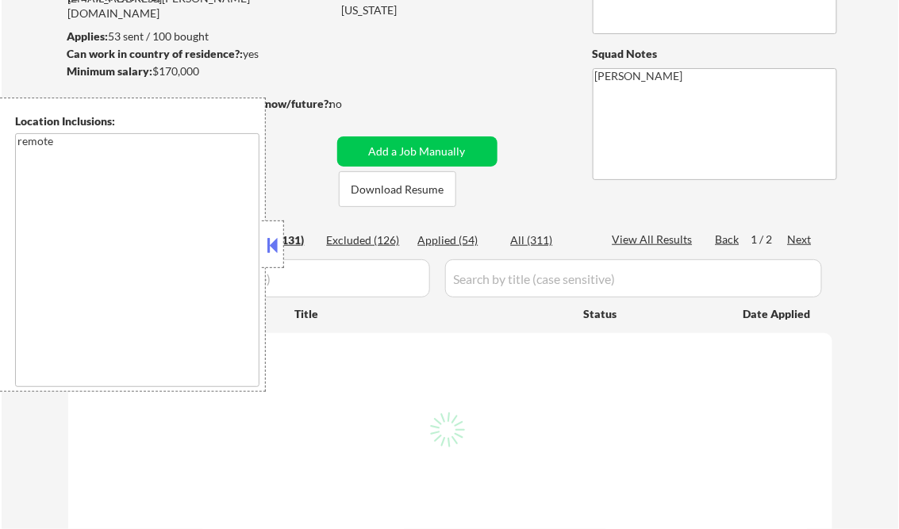
select select ""pending""
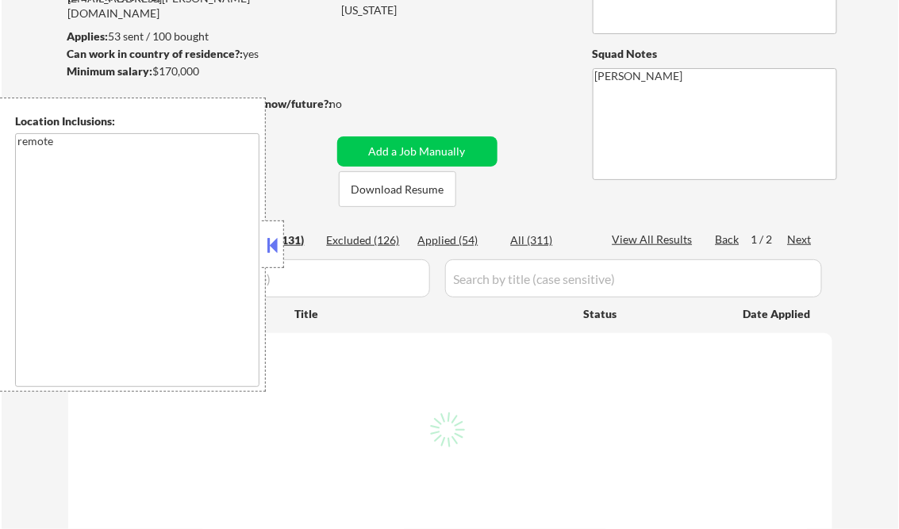
select select ""pending""
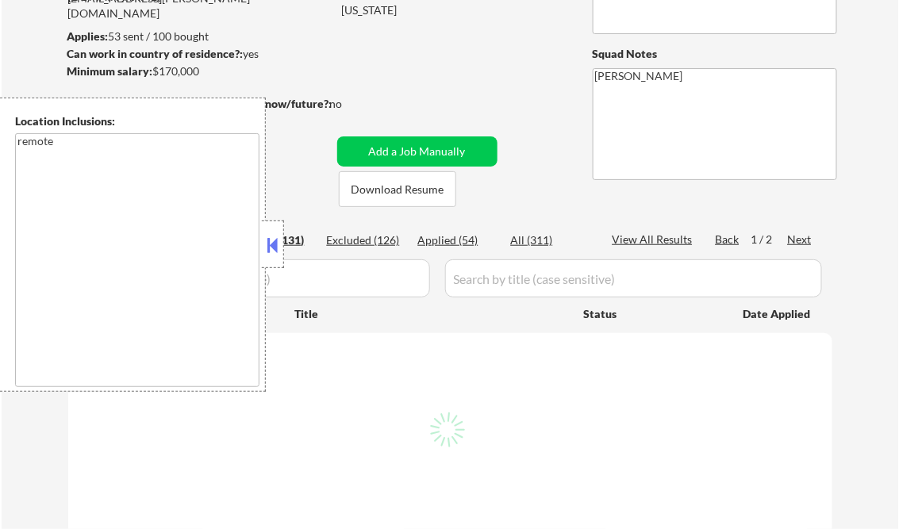
select select ""pending""
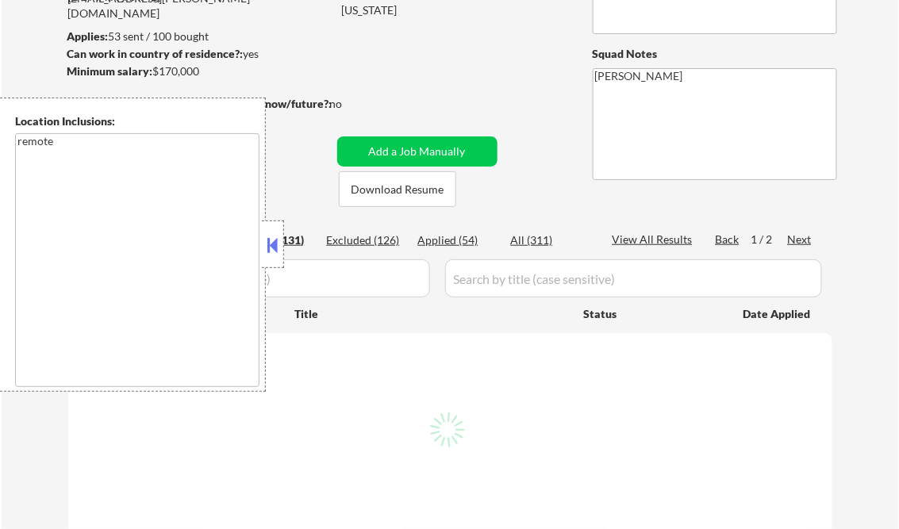
select select ""pending""
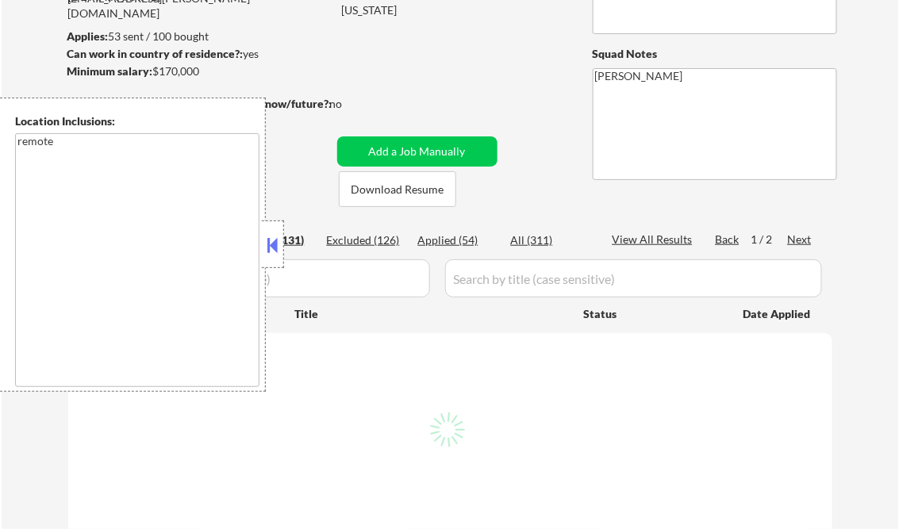
select select ""pending""
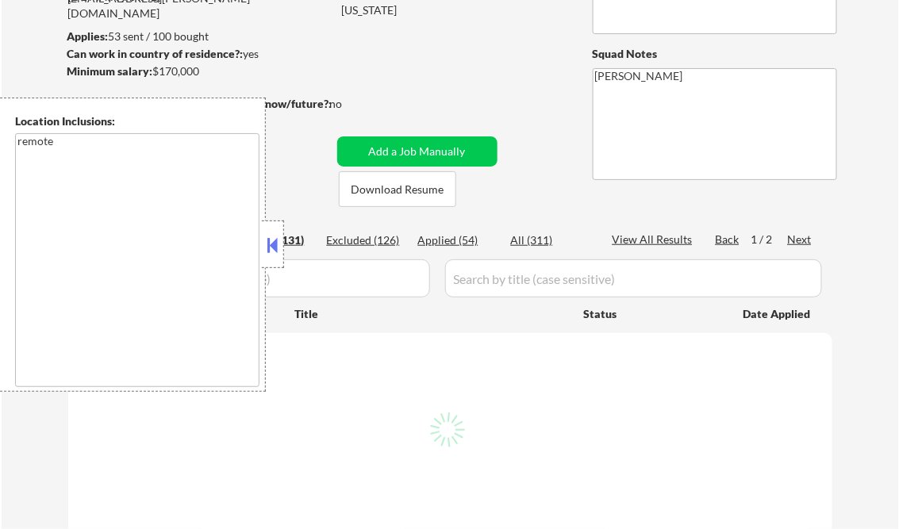
select select ""pending""
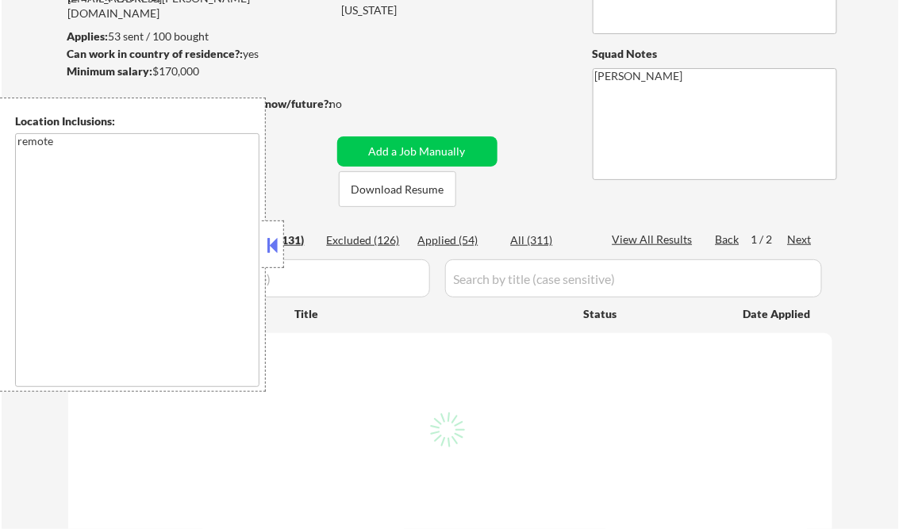
select select ""pending""
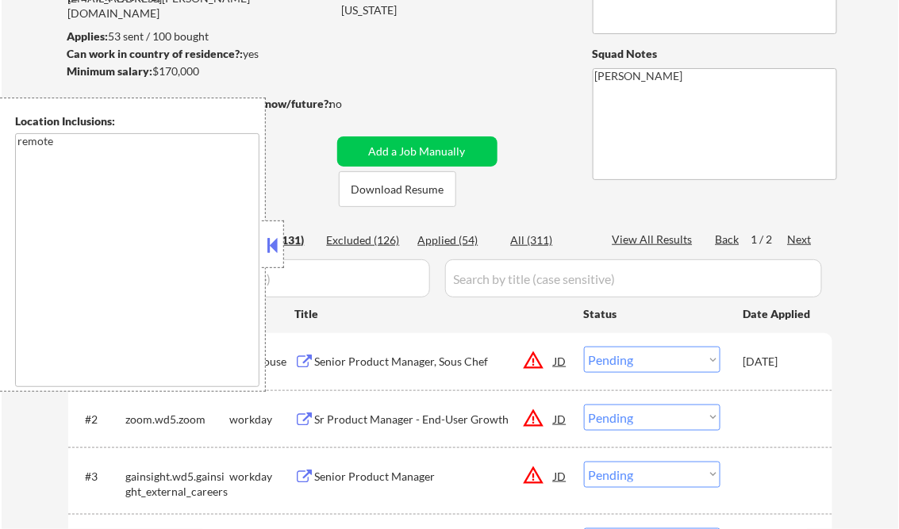
click at [275, 248] on button at bounding box center [272, 245] width 17 height 24
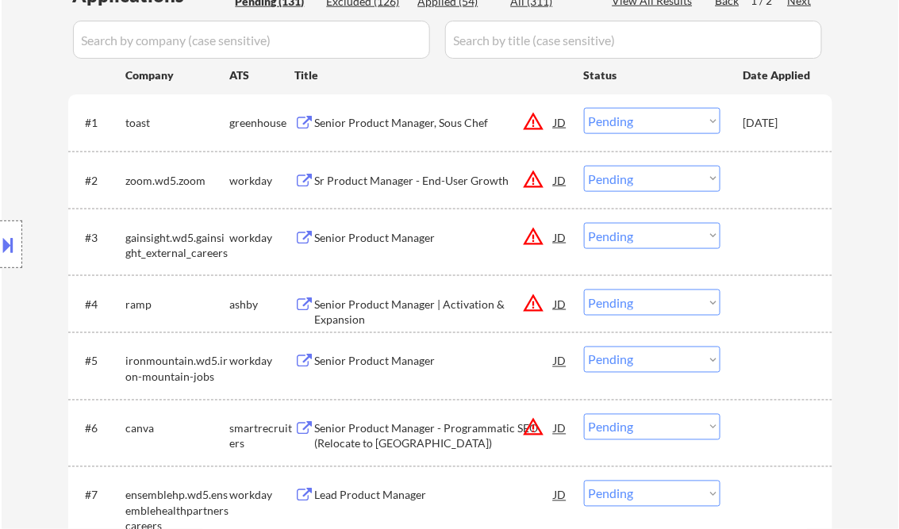
scroll to position [445, 0]
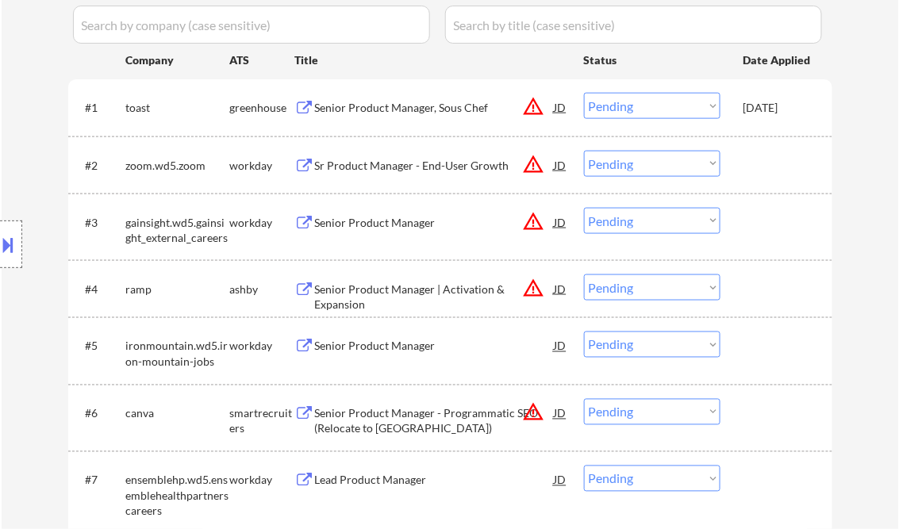
click at [389, 295] on div "Senior Product Manager | Activation & Expansion" at bounding box center [435, 297] width 240 height 31
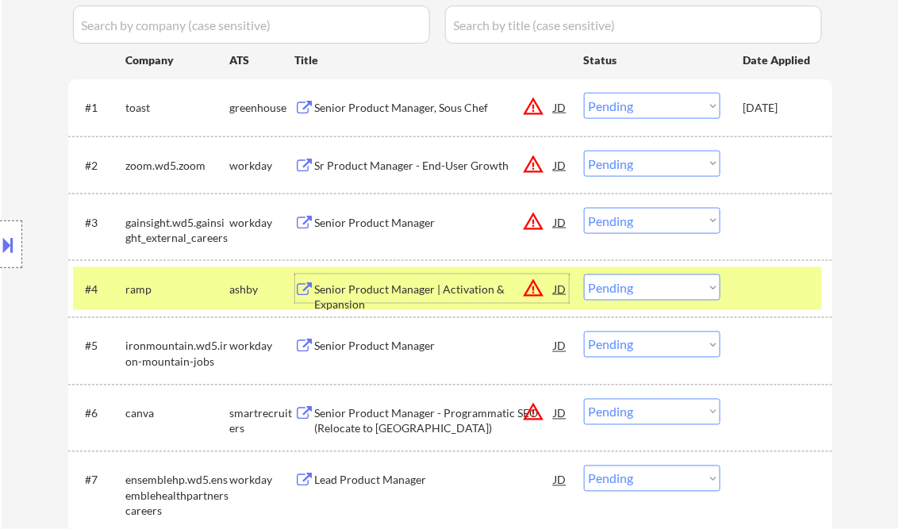
drag, startPoint x: 662, startPoint y: 287, endPoint x: 675, endPoint y: 299, distance: 17.4
click at [662, 287] on select "Choose an option... Pending Applied Excluded (Questions) Excluded (Expired) Exc…" at bounding box center [652, 288] width 137 height 26
click at [584, 275] on select "Choose an option... Pending Applied Excluded (Questions) Excluded (Expired) Exc…" at bounding box center [652, 288] width 137 height 26
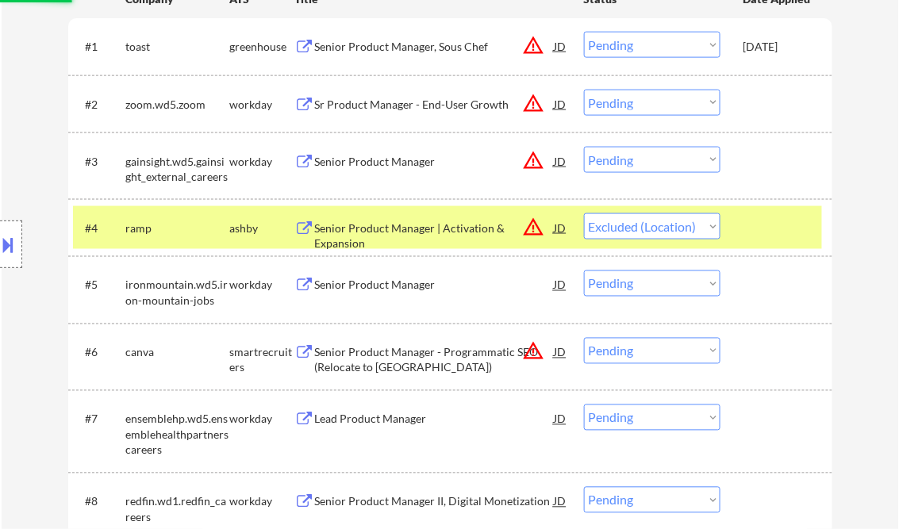
scroll to position [508, 0]
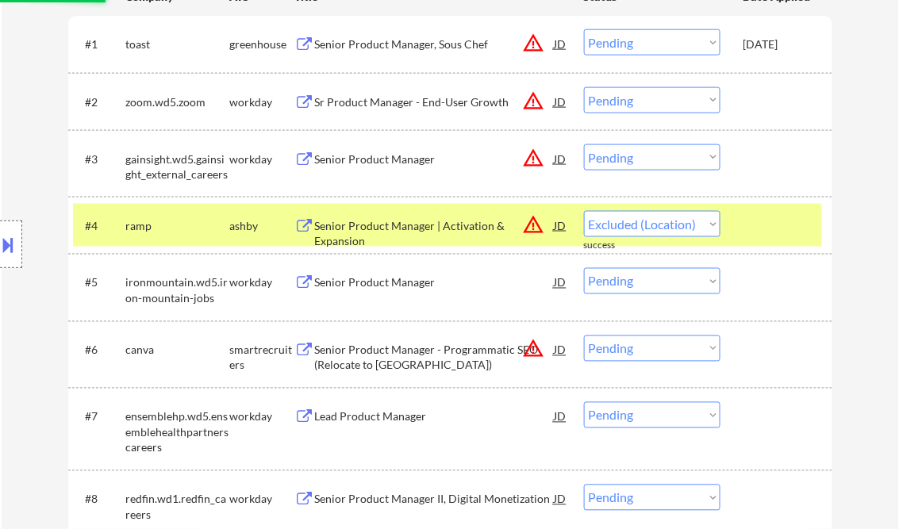
select select ""pending""
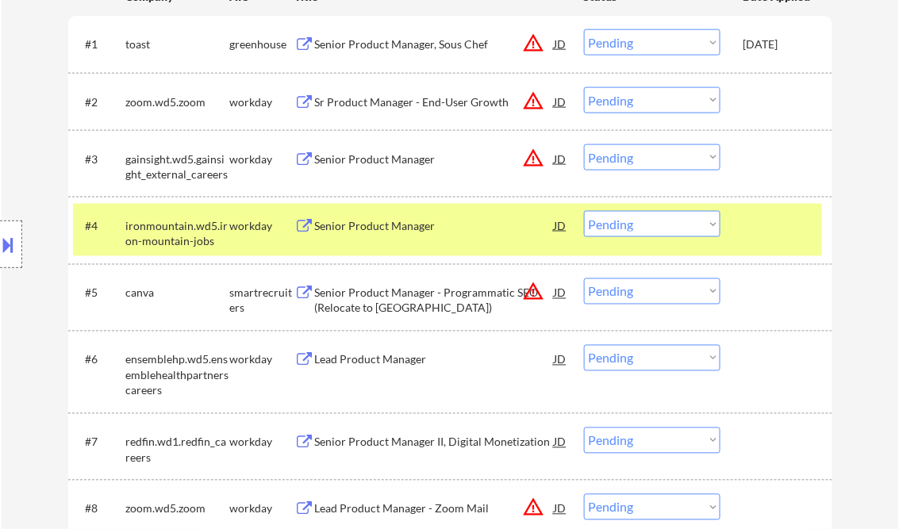
drag, startPoint x: 622, startPoint y: 295, endPoint x: 642, endPoint y: 302, distance: 21.1
click at [622, 295] on select "Choose an option... Pending Applied Excluded (Questions) Excluded (Expired) Exc…" at bounding box center [652, 292] width 137 height 26
click at [584, 279] on select "Choose an option... Pending Applied Excluded (Questions) Excluded (Expired) Exc…" at bounding box center [652, 292] width 137 height 26
select select ""pending""
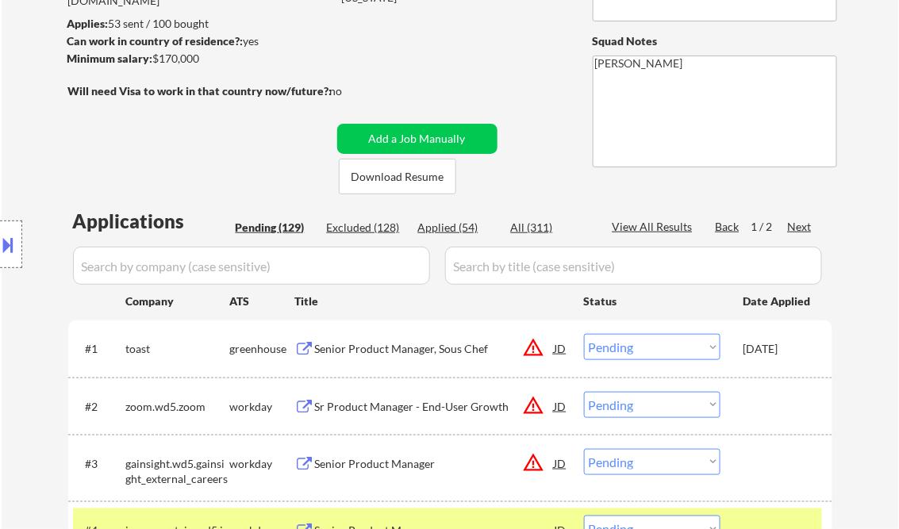
scroll to position [191, 0]
